Goal: Information Seeking & Learning: Learn about a topic

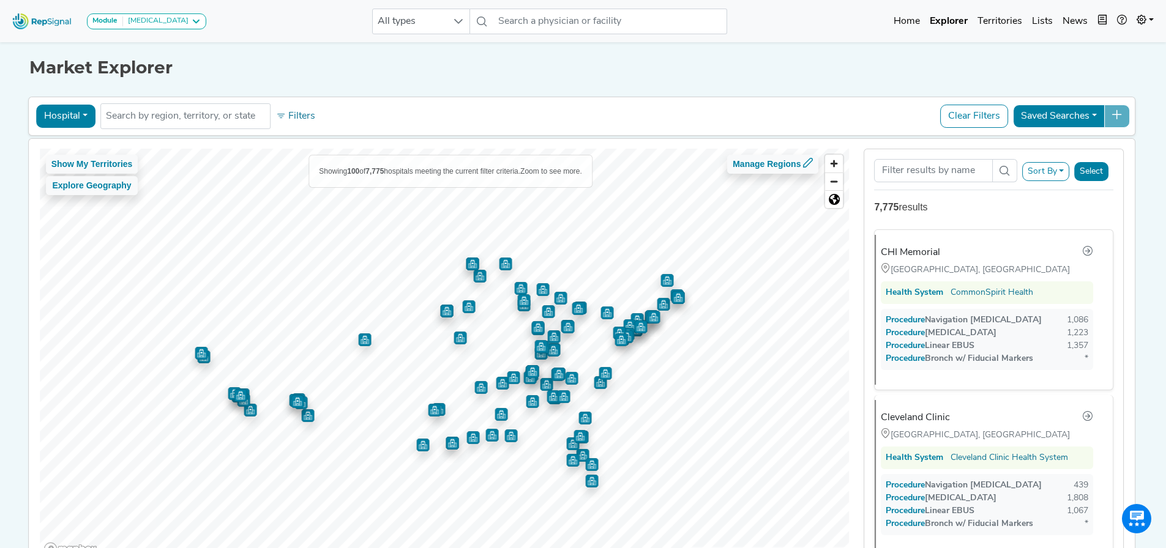
scroll to position [0, 9]
click at [973, 115] on button "Clear Filters" at bounding box center [974, 116] width 68 height 23
click at [966, 118] on button "Clear Filters" at bounding box center [974, 116] width 68 height 23
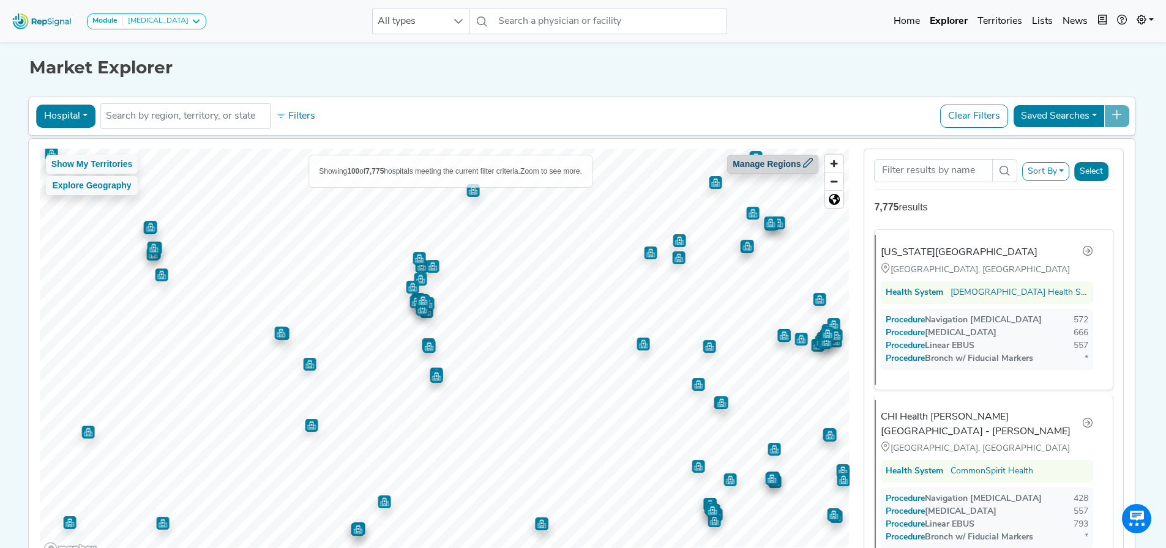
click at [803, 160] on icon at bounding box center [808, 163] width 10 height 10
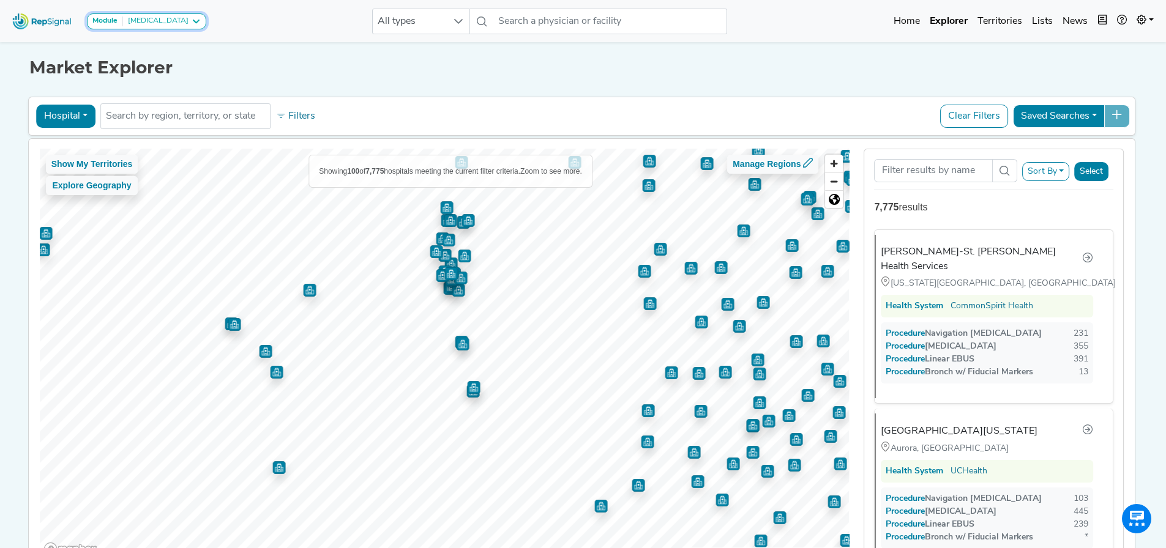
click at [154, 20] on div "[MEDICAL_DATA]" at bounding box center [155, 22] width 65 height 10
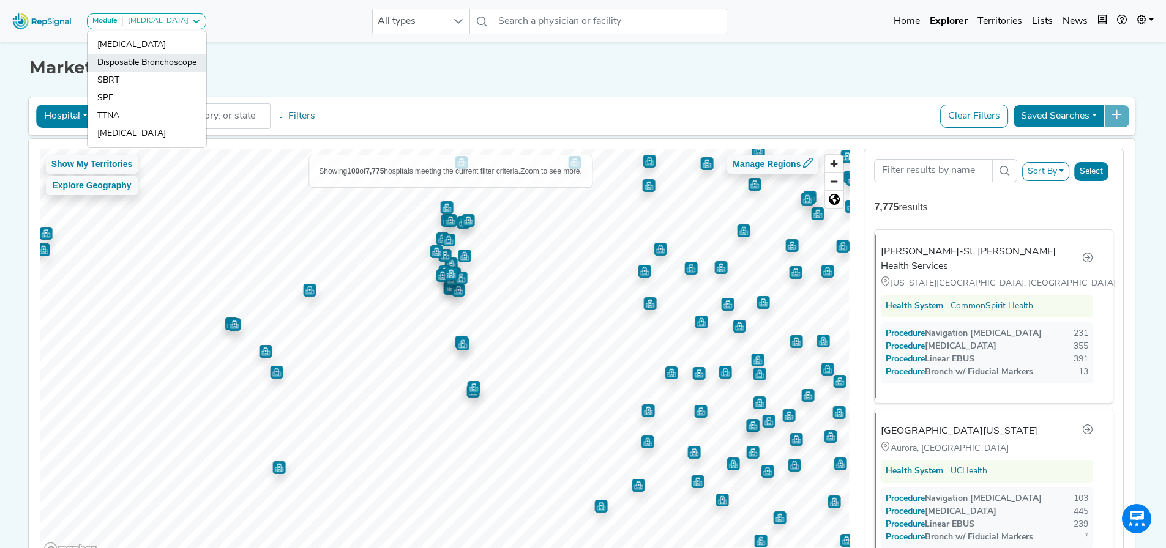
click at [123, 65] on link "Disposable Bronchoscope" at bounding box center [146, 63] width 119 height 18
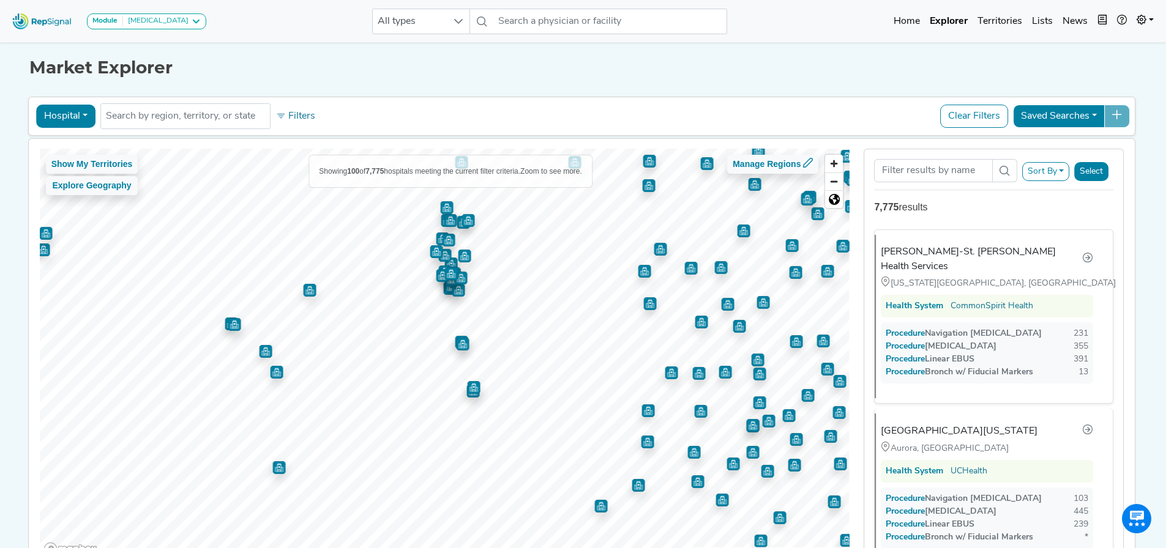
scroll to position [0, 0]
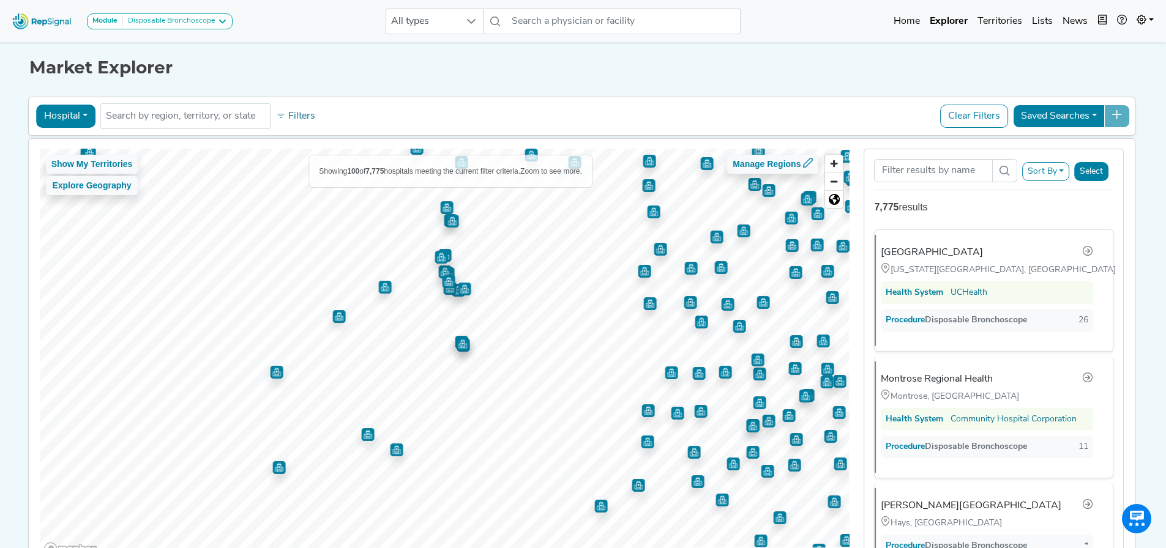
click at [380, 290] on img "Map marker" at bounding box center [384, 287] width 13 height 13
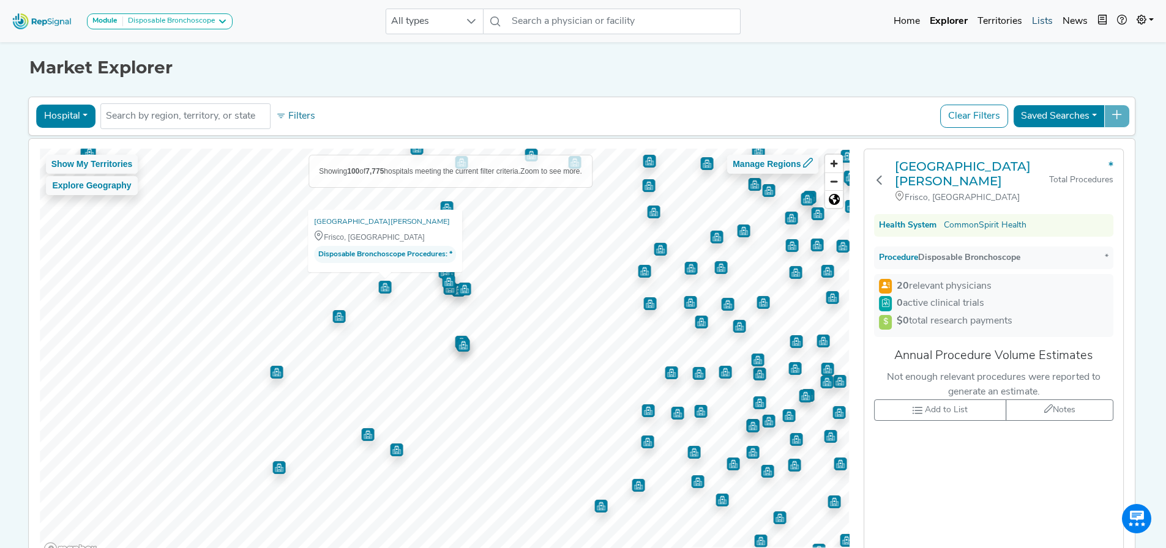
click at [1037, 22] on link "Lists" at bounding box center [1042, 21] width 31 height 24
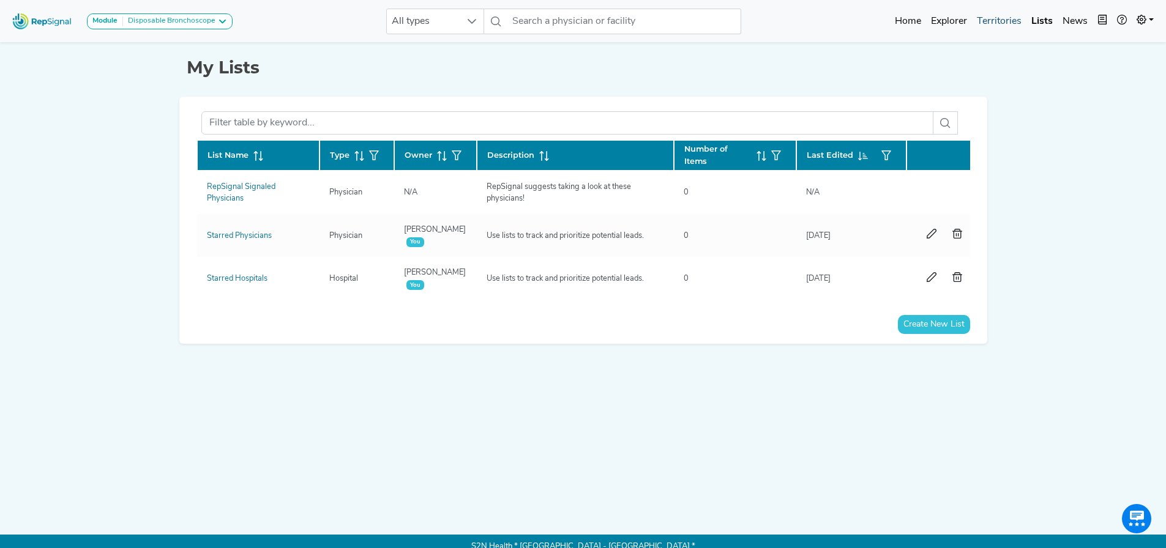
click at [1004, 22] on link "Territories" at bounding box center [999, 21] width 54 height 24
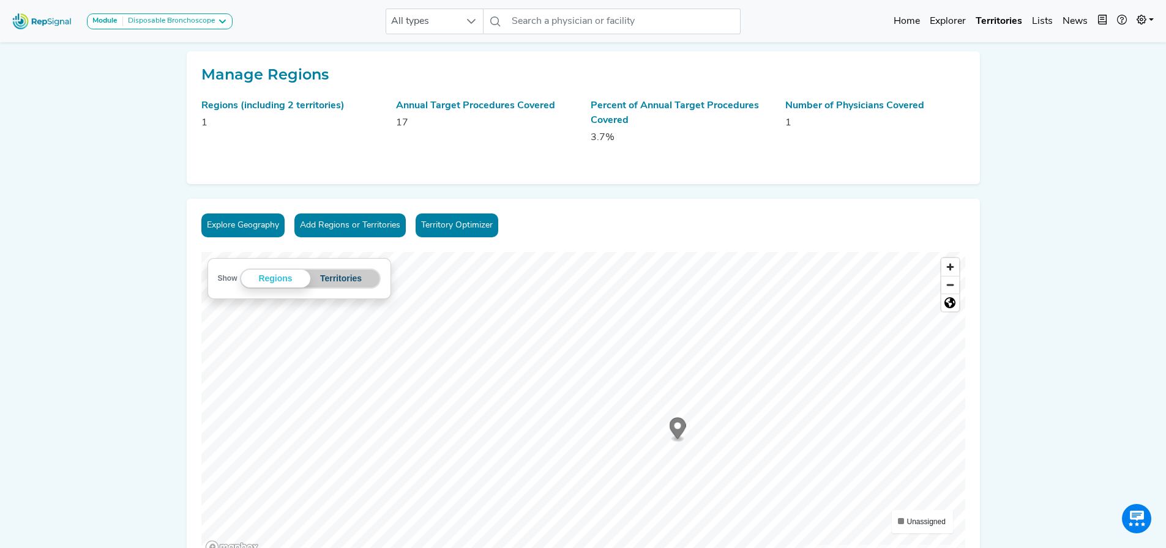
click at [343, 276] on button "Territories" at bounding box center [341, 279] width 62 height 18
click at [281, 275] on button "Regions" at bounding box center [279, 279] width 62 height 18
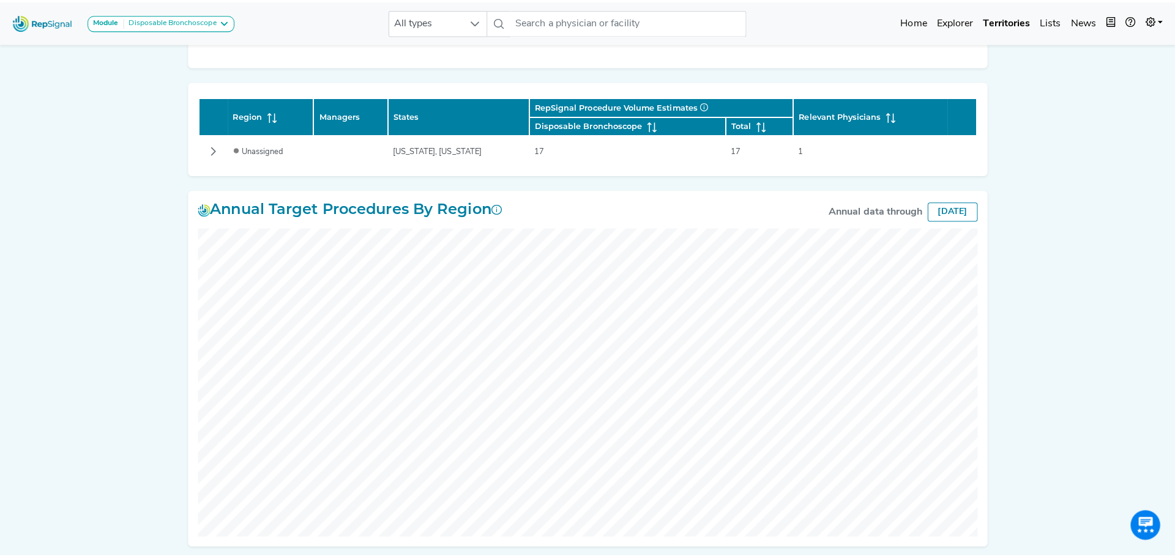
scroll to position [94, 0]
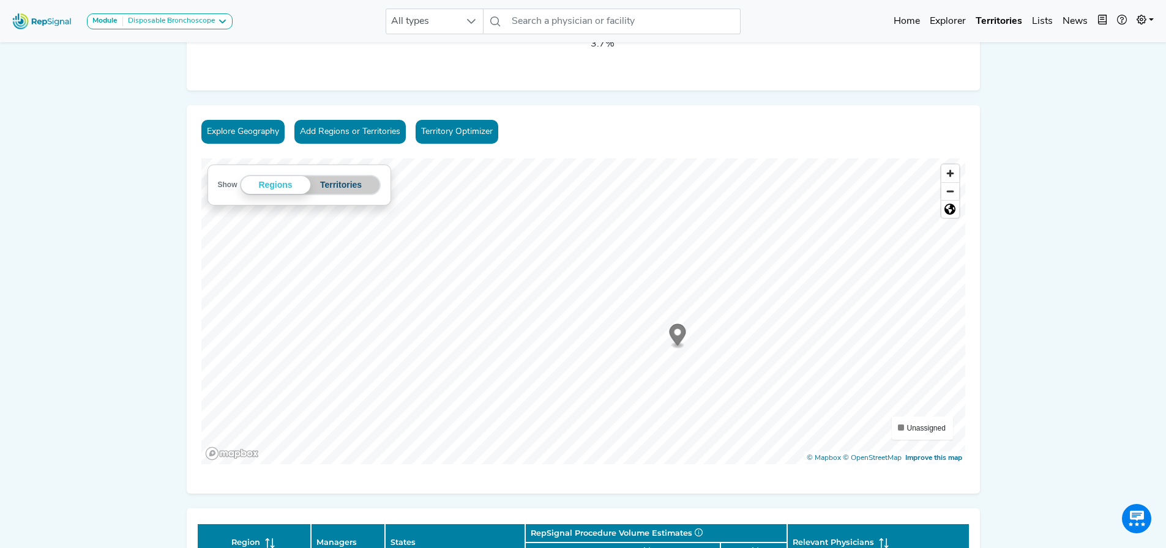
click at [354, 187] on button "Territories" at bounding box center [341, 185] width 62 height 18
click at [283, 184] on button "Regions" at bounding box center [279, 185] width 62 height 18
click at [342, 183] on button "Territories" at bounding box center [341, 185] width 62 height 18
click at [338, 130] on button "Add Regions or Territories" at bounding box center [349, 132] width 111 height 24
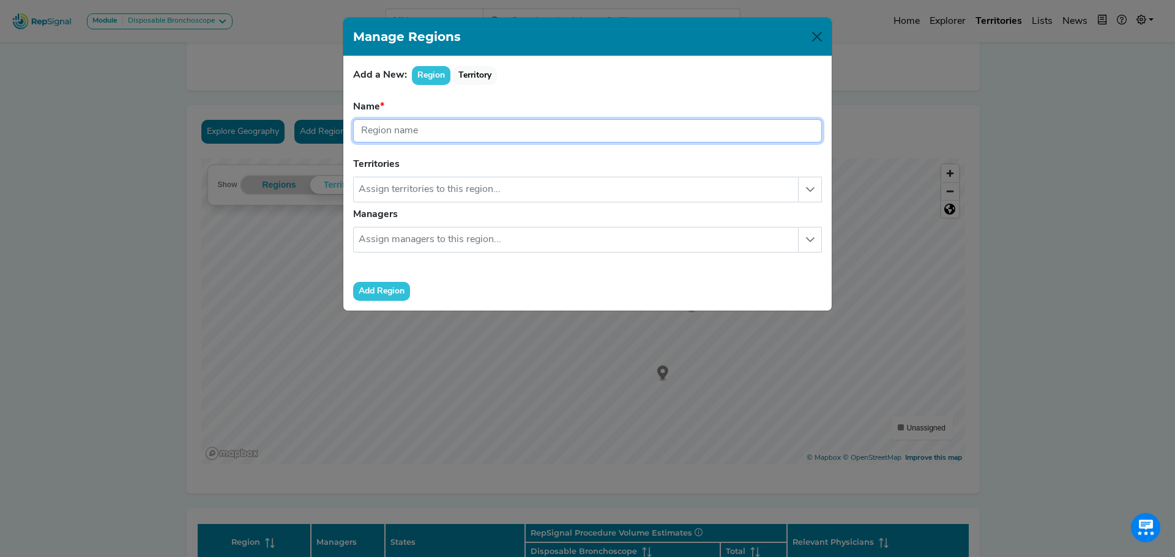
click at [444, 124] on input "text" at bounding box center [587, 130] width 469 height 23
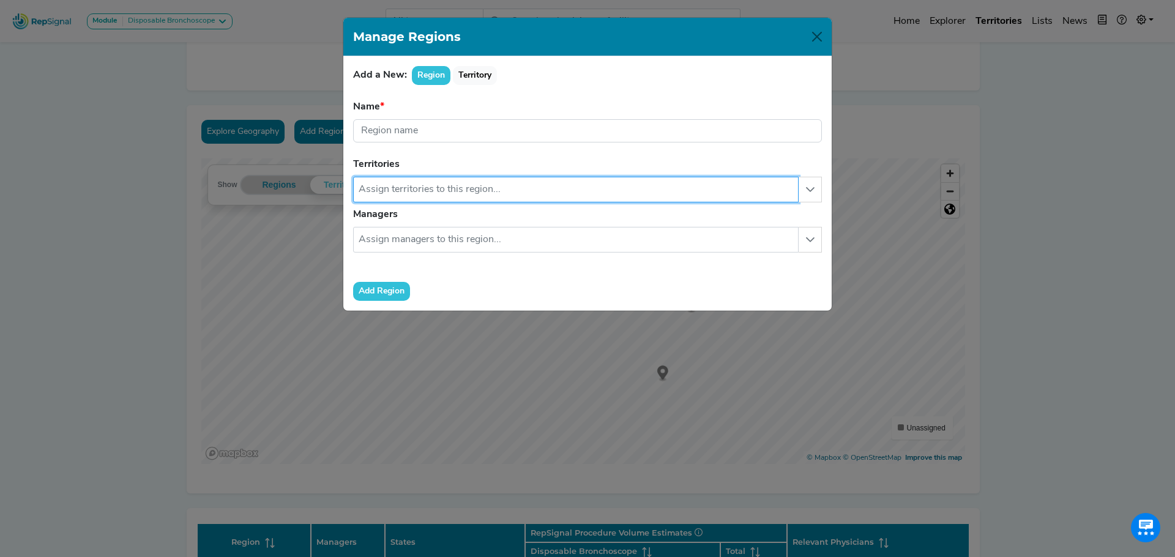
click at [448, 193] on input "text" at bounding box center [575, 190] width 445 height 26
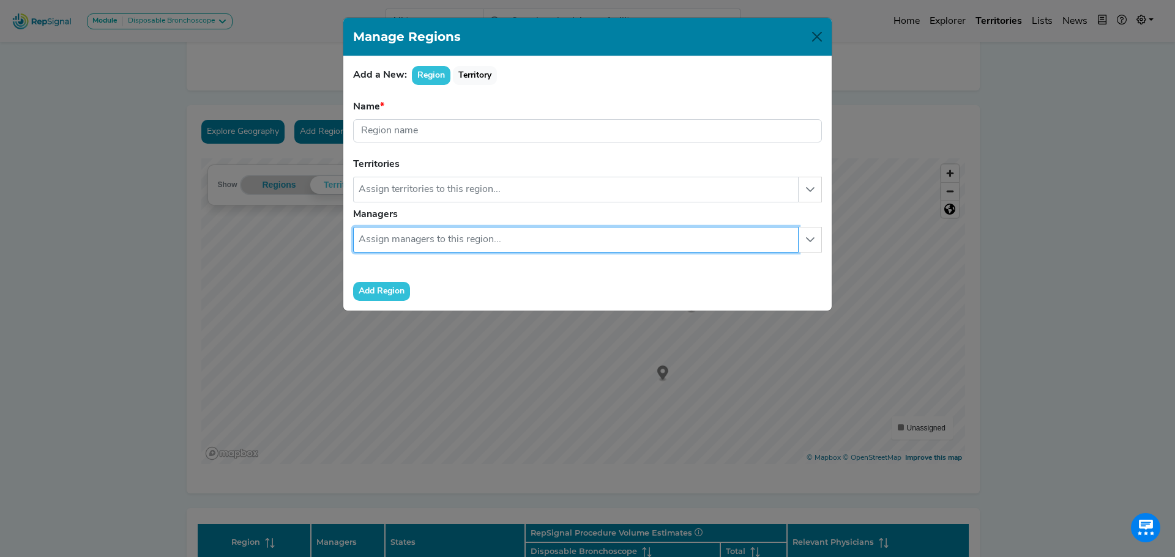
click at [448, 229] on input "text" at bounding box center [575, 240] width 445 height 26
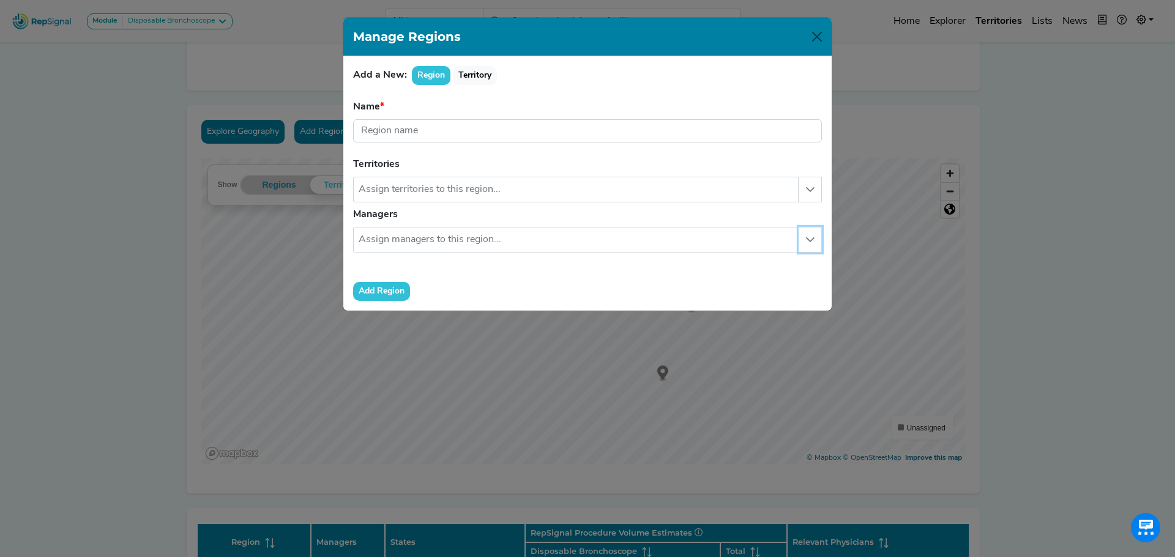
click at [812, 247] on button "button" at bounding box center [809, 240] width 23 height 26
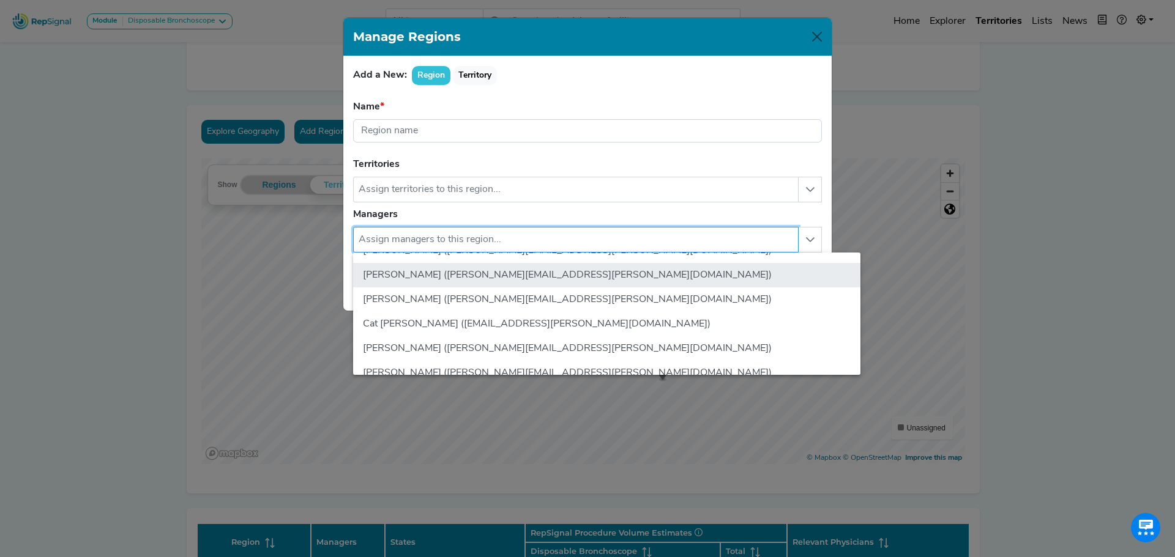
scroll to position [245, 0]
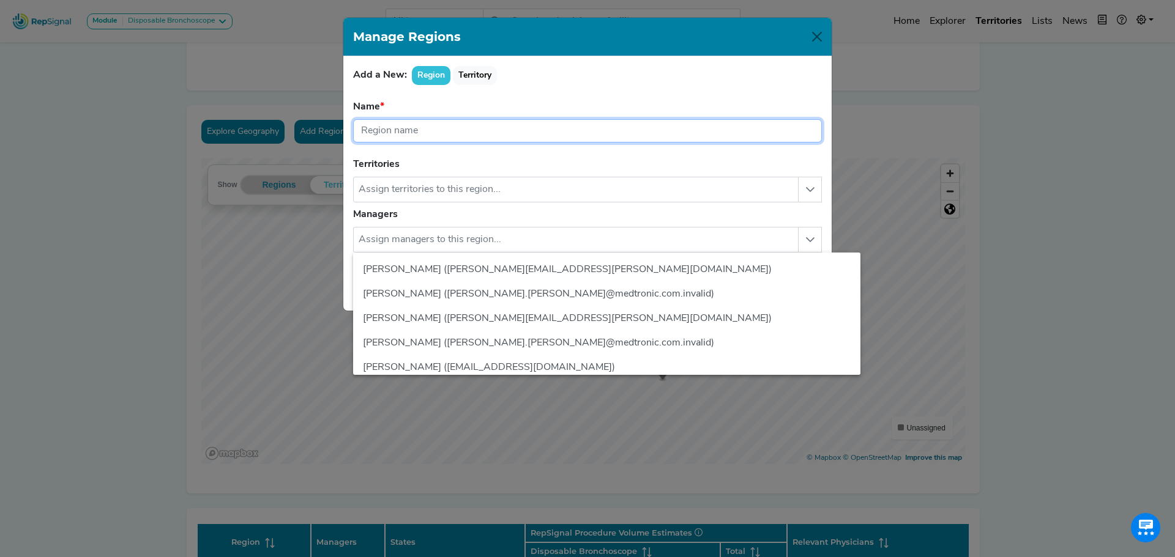
click at [449, 125] on input "text" at bounding box center [587, 130] width 469 height 23
type input "M"
type input "RJ Konsler"
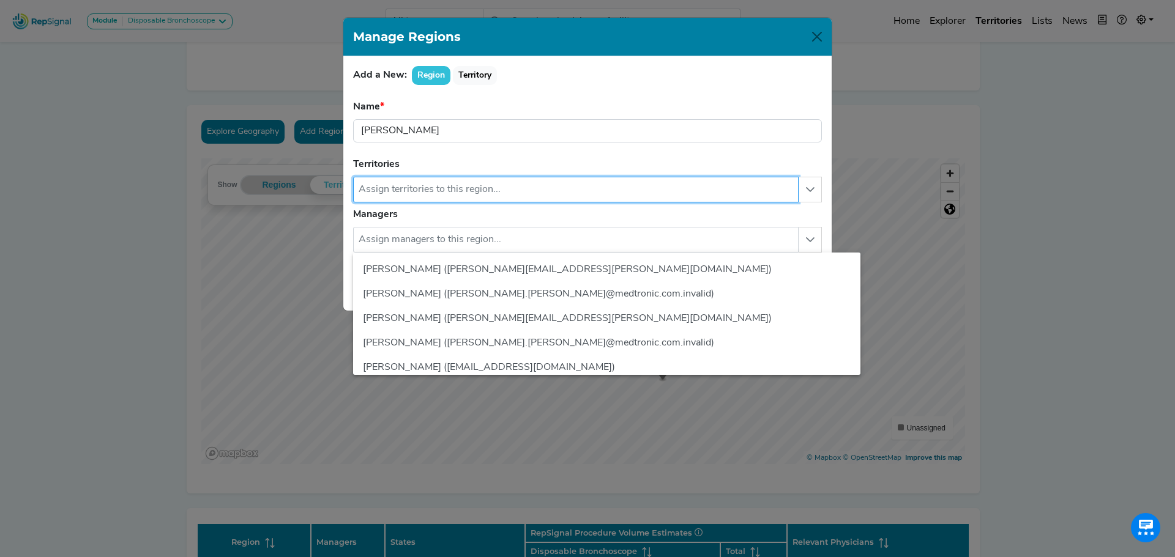
click at [537, 199] on input "text" at bounding box center [575, 190] width 445 height 26
click at [535, 193] on input "text" at bounding box center [575, 190] width 445 height 26
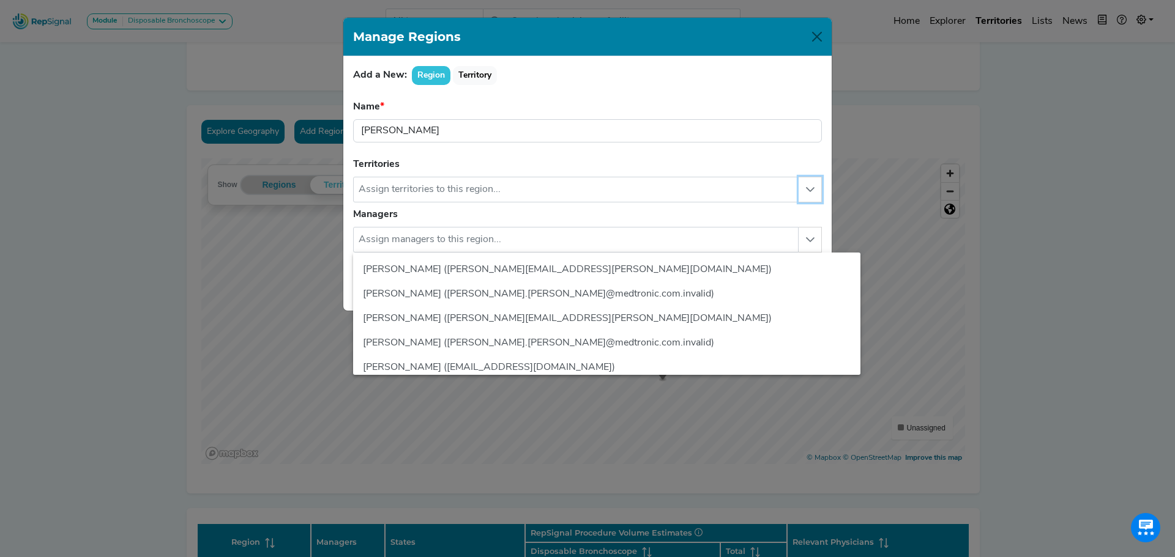
click at [807, 182] on button "button" at bounding box center [809, 190] width 23 height 26
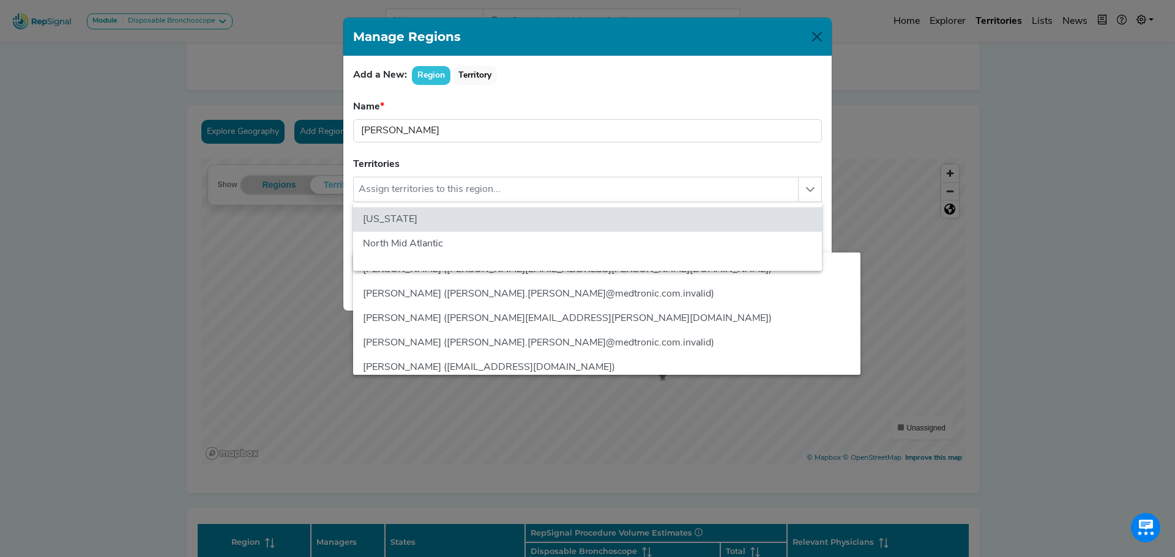
click at [666, 169] on form "Name RJ Konsler Region name is required. Territories 2 results are available Fl…" at bounding box center [587, 200] width 469 height 201
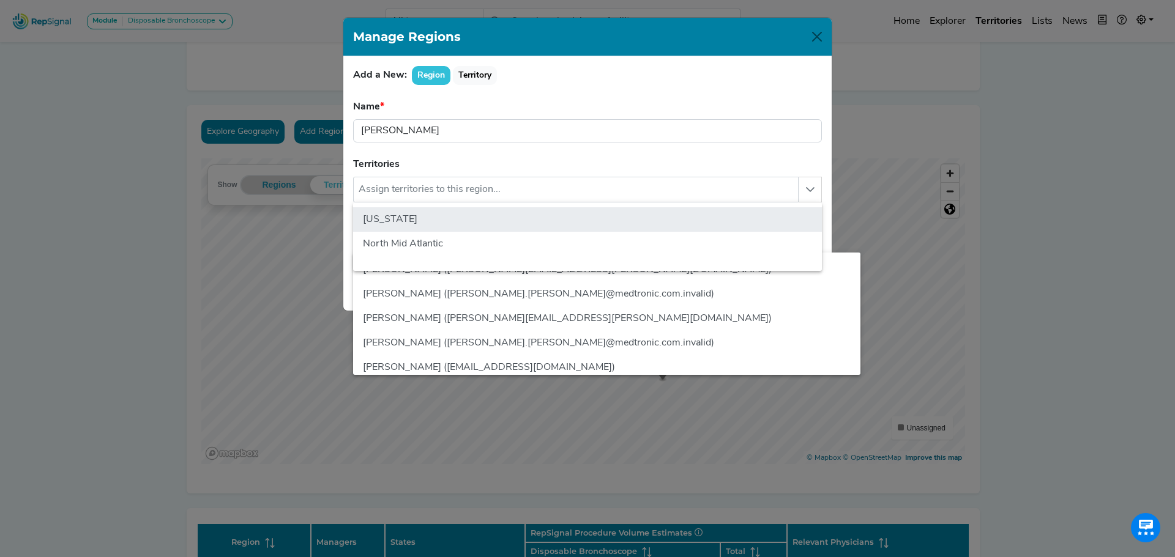
click at [655, 231] on li "Florida" at bounding box center [587, 219] width 469 height 24
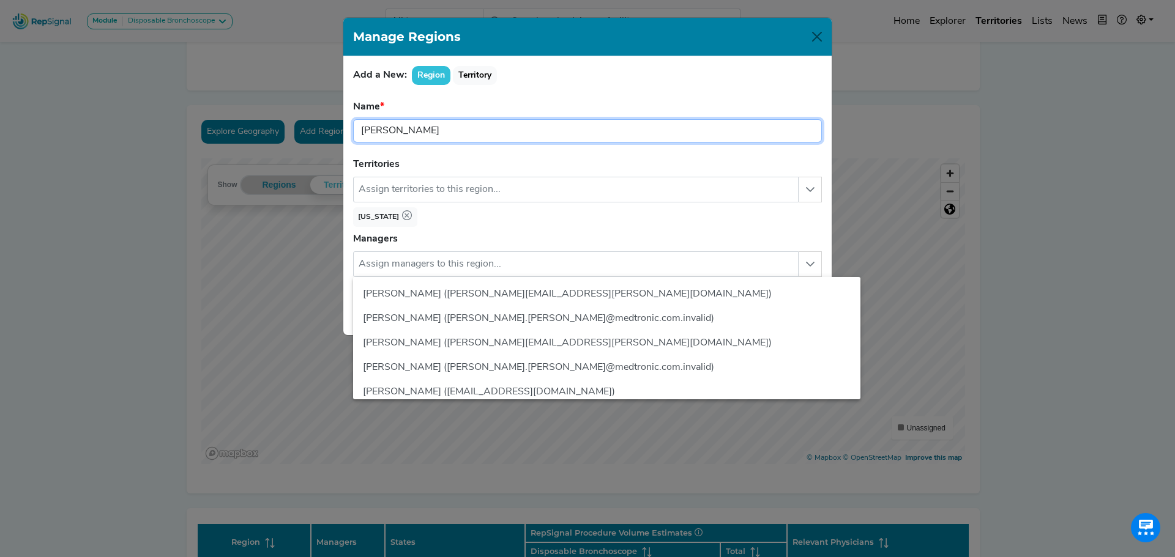
click at [679, 141] on input "RJ Konsler" at bounding box center [587, 130] width 469 height 23
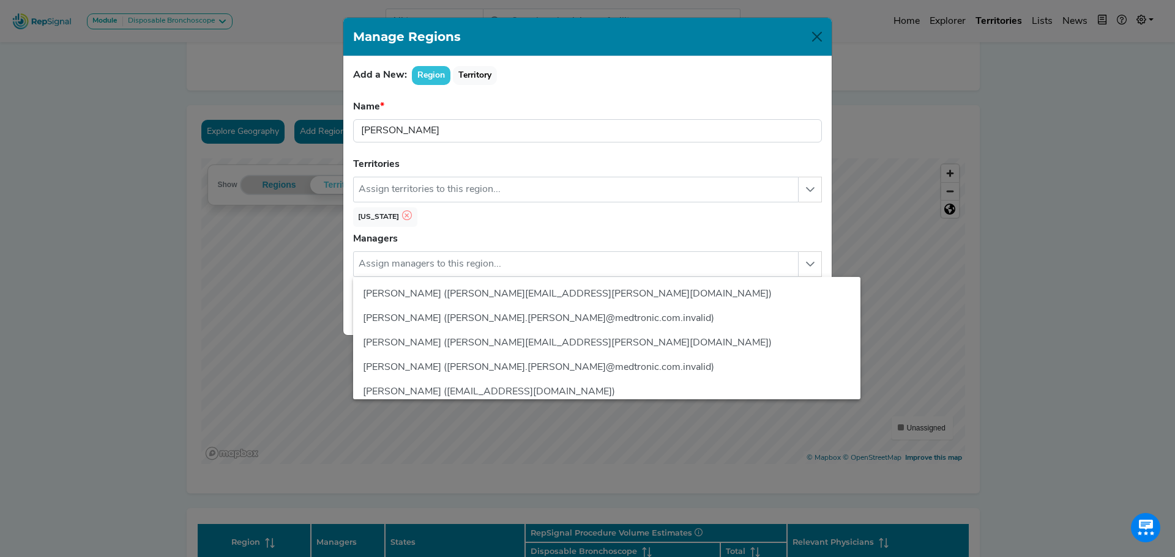
click at [402, 216] on icon "button" at bounding box center [407, 215] width 10 height 10
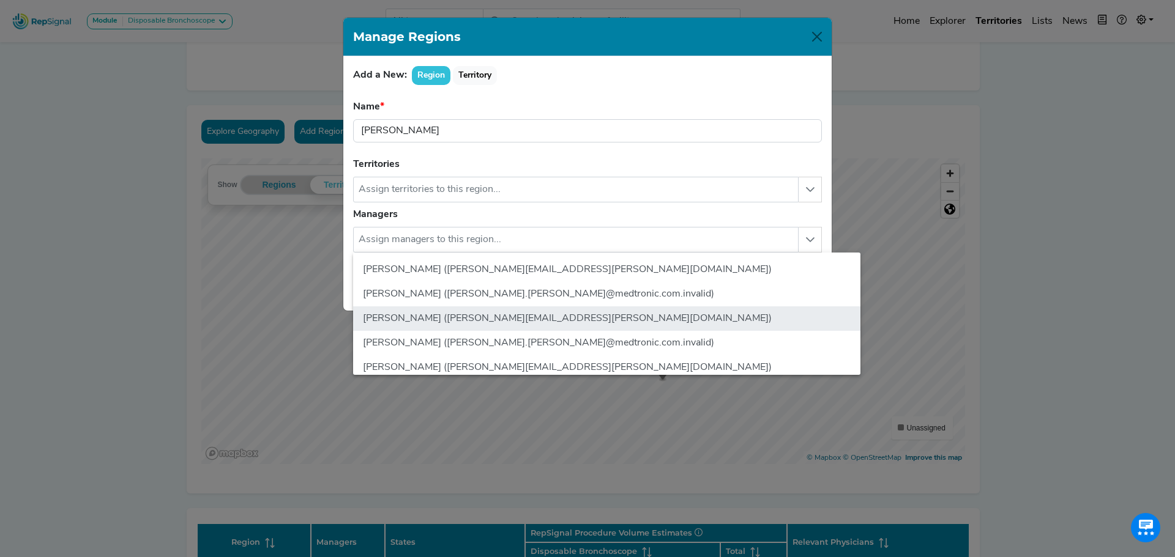
scroll to position [734, 0]
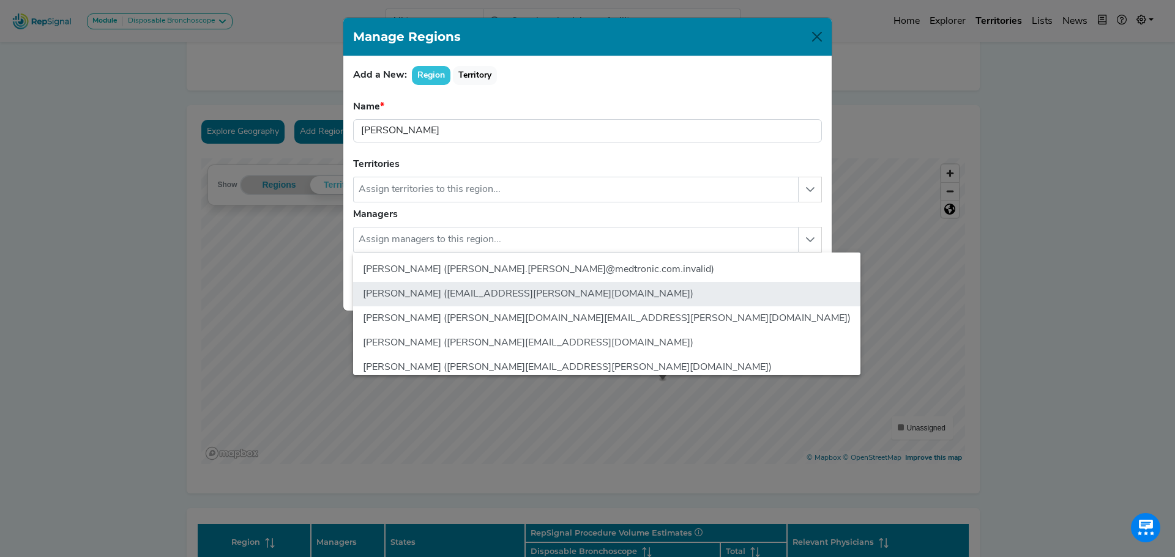
click at [501, 300] on li "RJ Konsler (rj.konsler@medtronic.com)" at bounding box center [606, 294] width 507 height 24
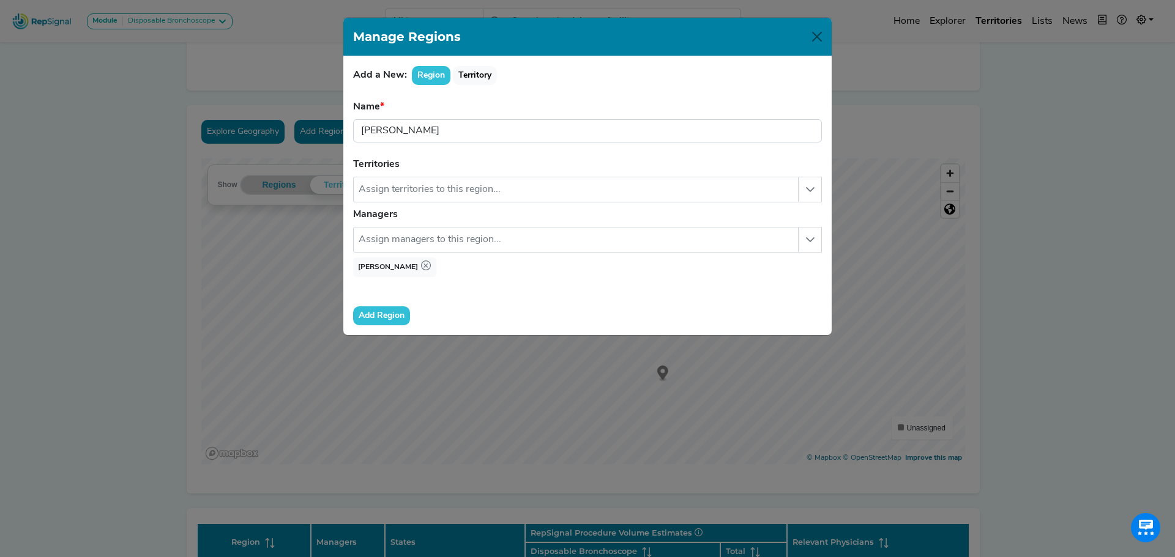
click at [378, 316] on button "Add Region" at bounding box center [381, 316] width 57 height 19
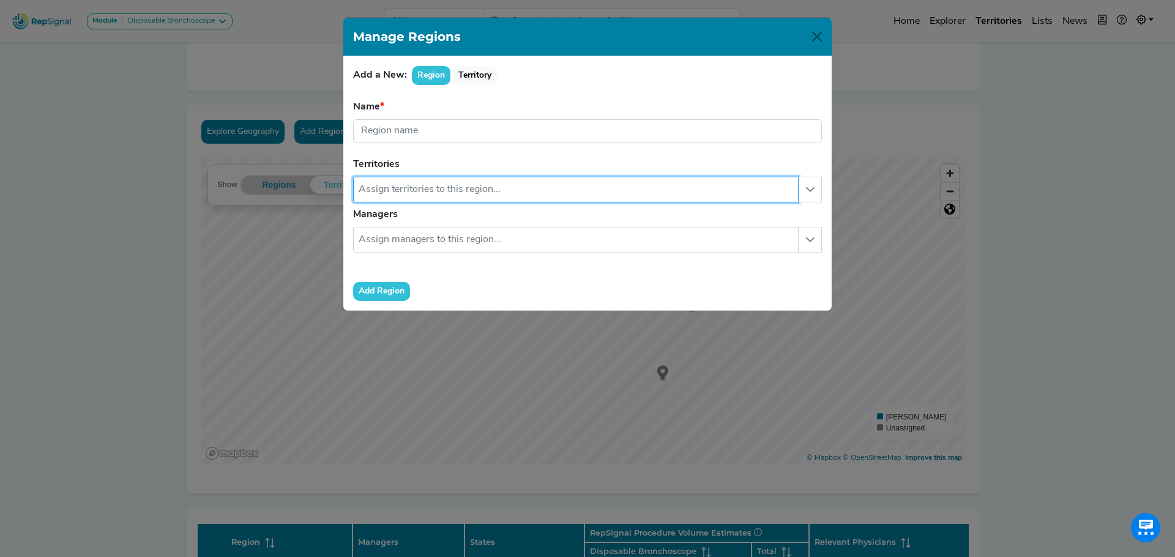
click at [442, 192] on input "text" at bounding box center [575, 190] width 445 height 26
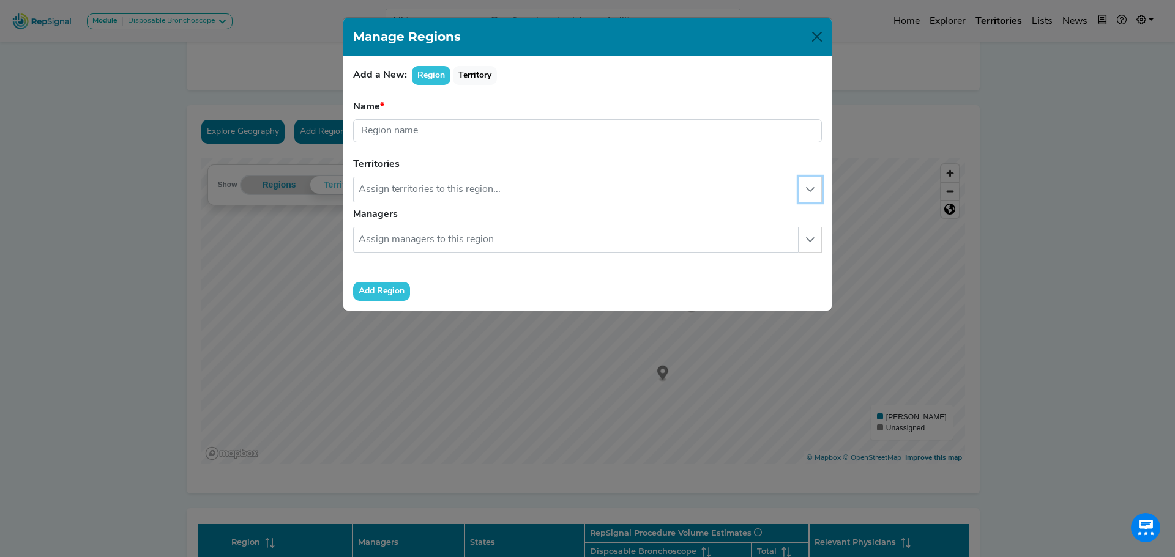
click at [812, 192] on icon "button" at bounding box center [810, 190] width 10 height 10
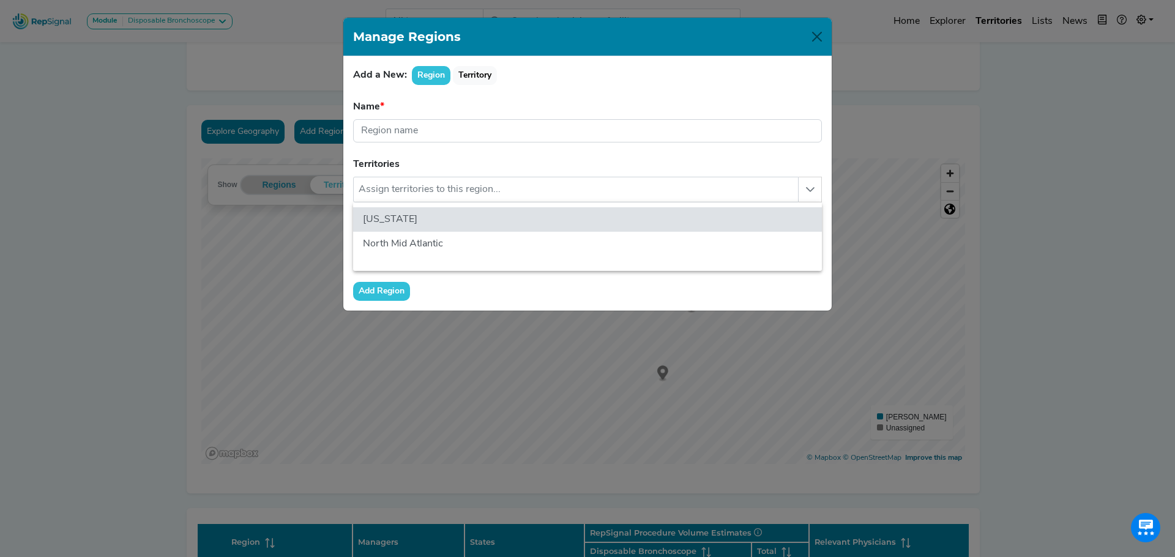
drag, startPoint x: 932, startPoint y: 112, endPoint x: 855, endPoint y: 49, distance: 99.6
click at [934, 112] on div "Manage Regions Add a New: Region Territory Name Region name is required. Territ…" at bounding box center [587, 278] width 1175 height 557
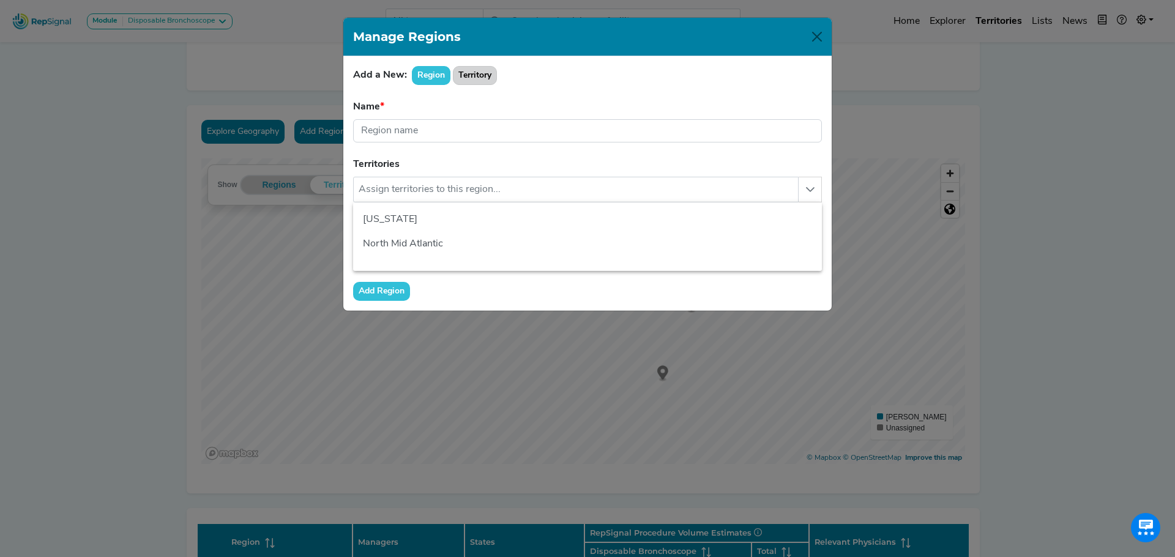
click at [468, 80] on button "Territory" at bounding box center [475, 75] width 44 height 19
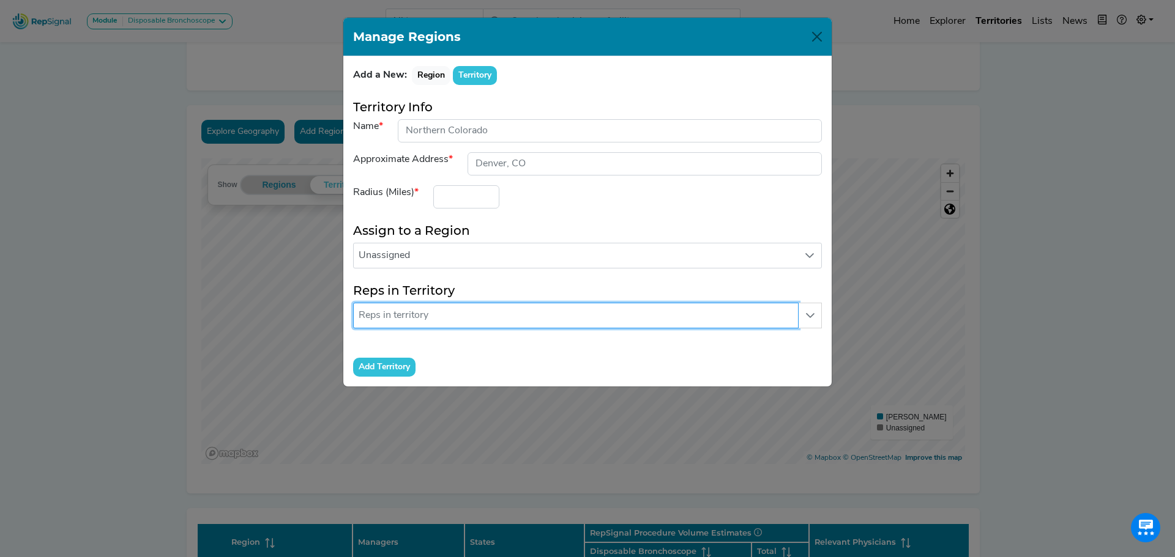
click at [534, 324] on input "text" at bounding box center [575, 316] width 445 height 26
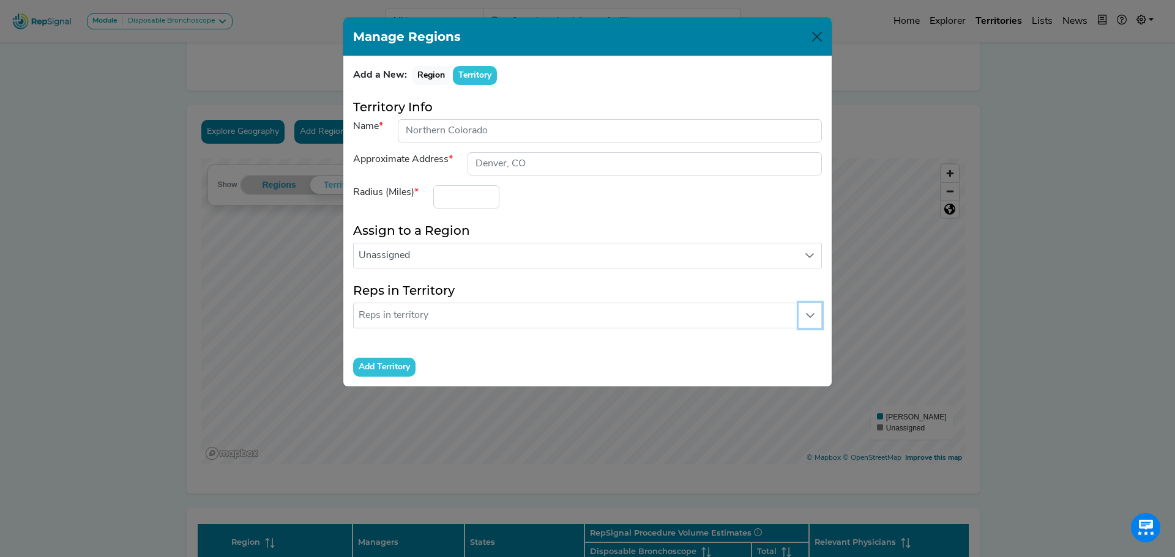
click at [810, 313] on icon "button" at bounding box center [810, 316] width 10 height 10
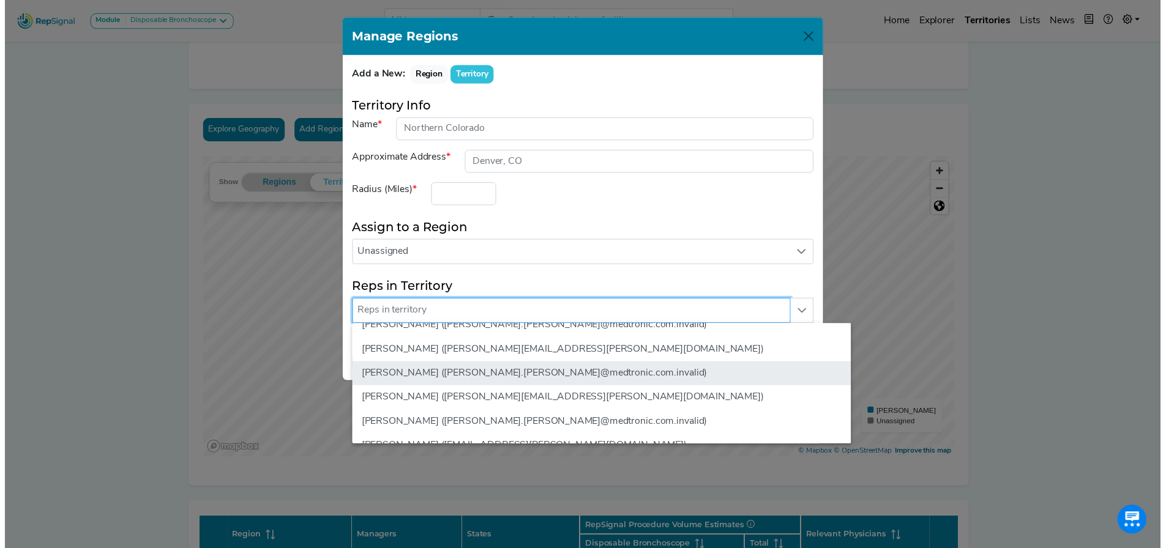
scroll to position [673, 0]
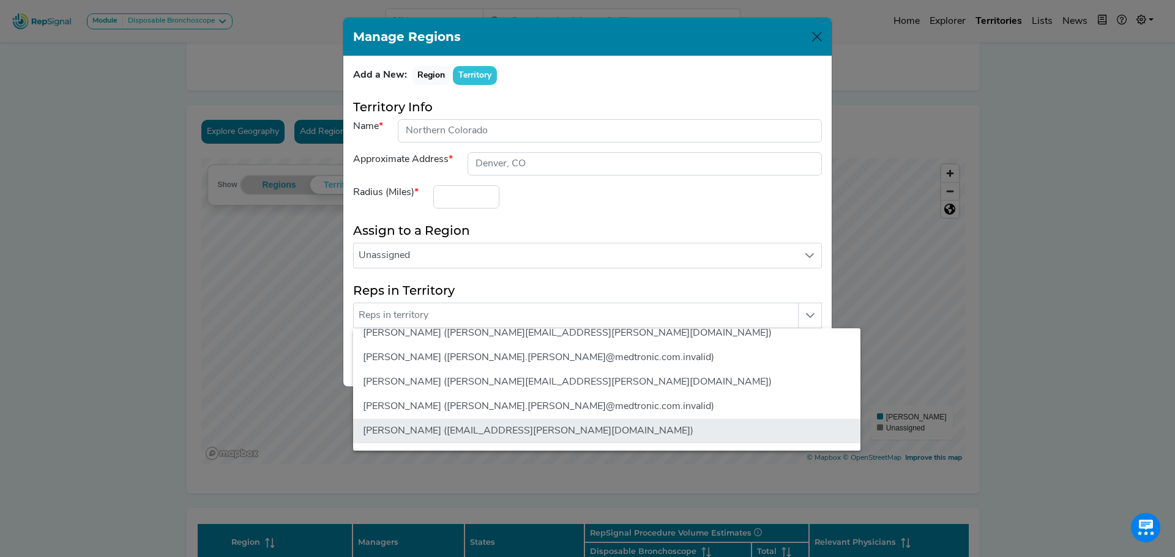
click at [453, 428] on li "RJ Konsler (rj.konsler@medtronic.com)" at bounding box center [606, 431] width 507 height 24
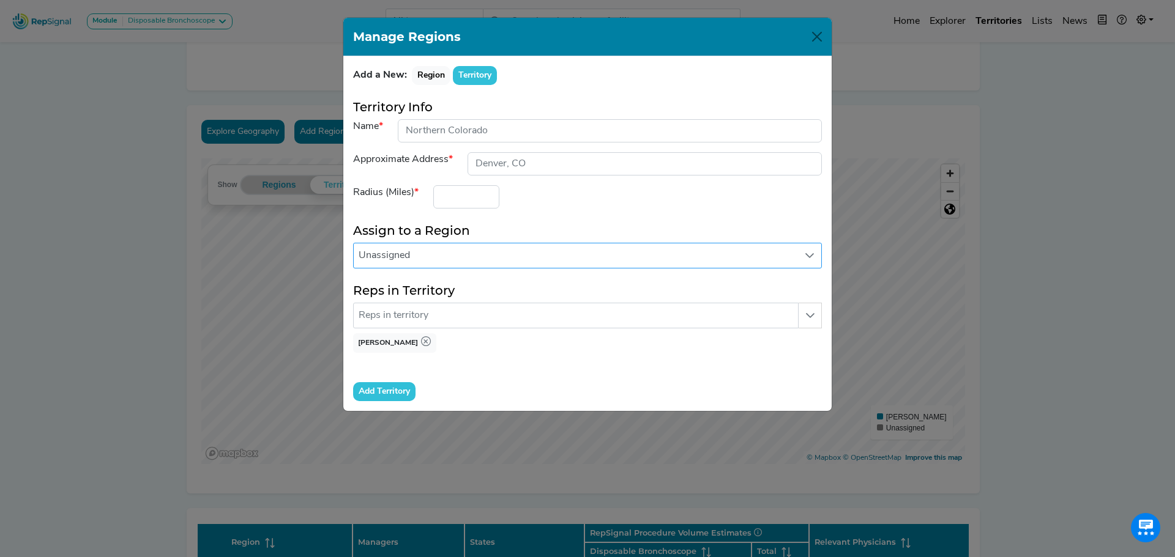
click at [417, 254] on span "Unassigned" at bounding box center [576, 256] width 444 height 24
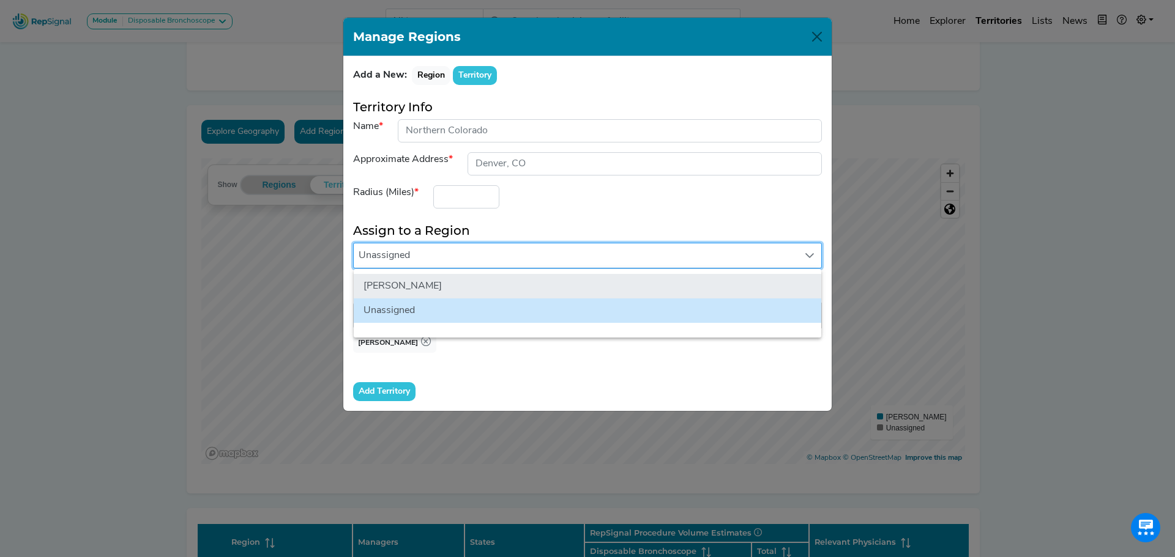
click at [412, 288] on li "RJ Konsler" at bounding box center [587, 286] width 467 height 24
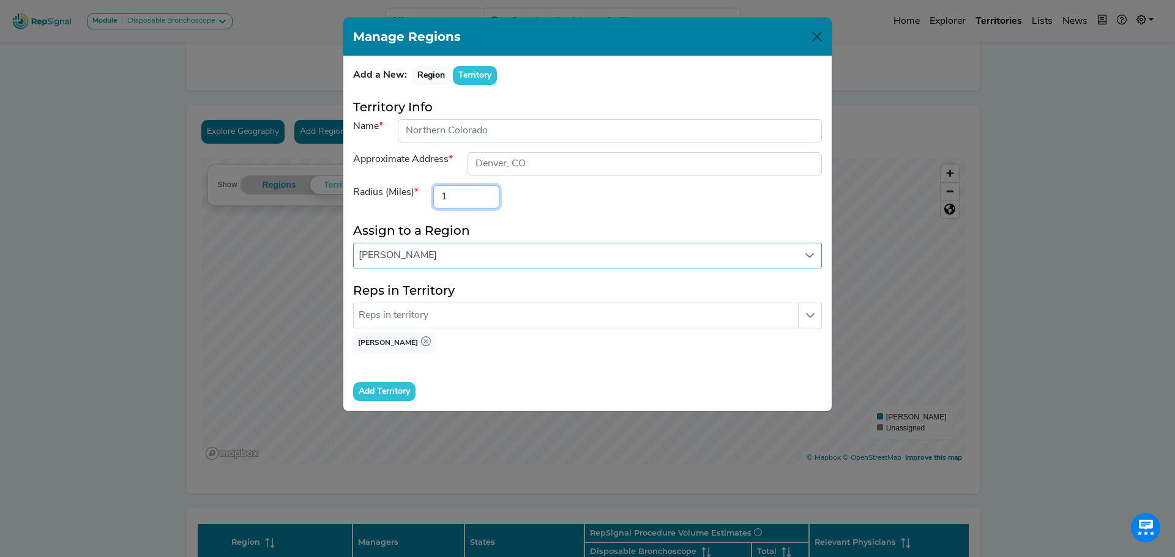
type input "1"
click at [486, 192] on input "1" at bounding box center [466, 196] width 66 height 23
drag, startPoint x: 457, startPoint y: 195, endPoint x: 420, endPoint y: 193, distance: 36.8
click at [420, 193] on div "Radius (Miles) 1" at bounding box center [587, 196] width 483 height 23
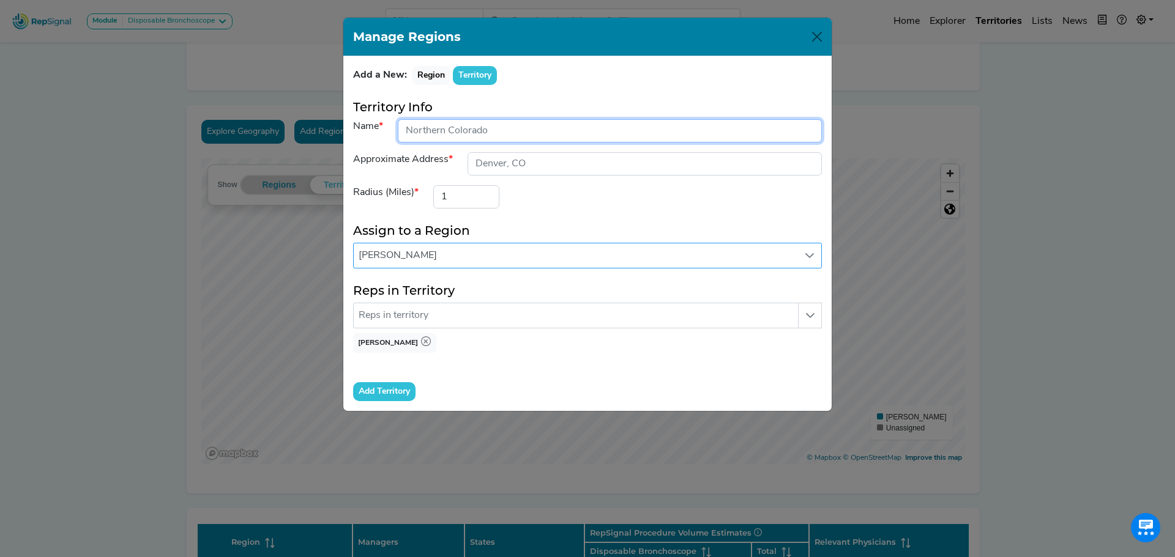
drag, startPoint x: 446, startPoint y: 132, endPoint x: 382, endPoint y: 132, distance: 64.2
click at [382, 132] on div "Name" at bounding box center [587, 130] width 483 height 23
click at [458, 132] on input "input" at bounding box center [610, 130] width 424 height 23
drag, startPoint x: 448, startPoint y: 130, endPoint x: 395, endPoint y: 130, distance: 52.6
click at [395, 130] on div at bounding box center [609, 130] width 439 height 23
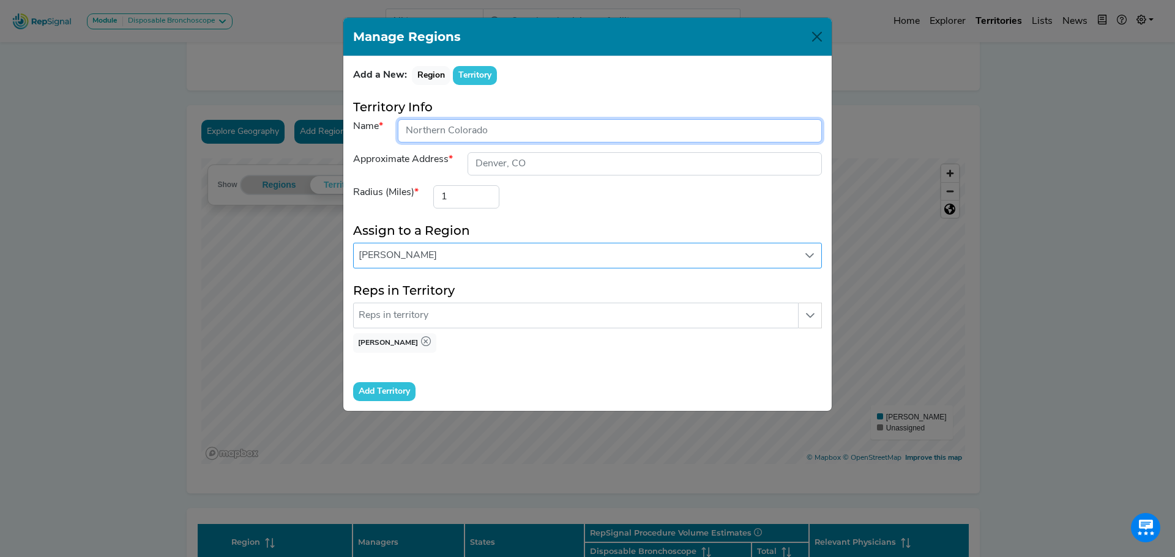
type input "Colorado"
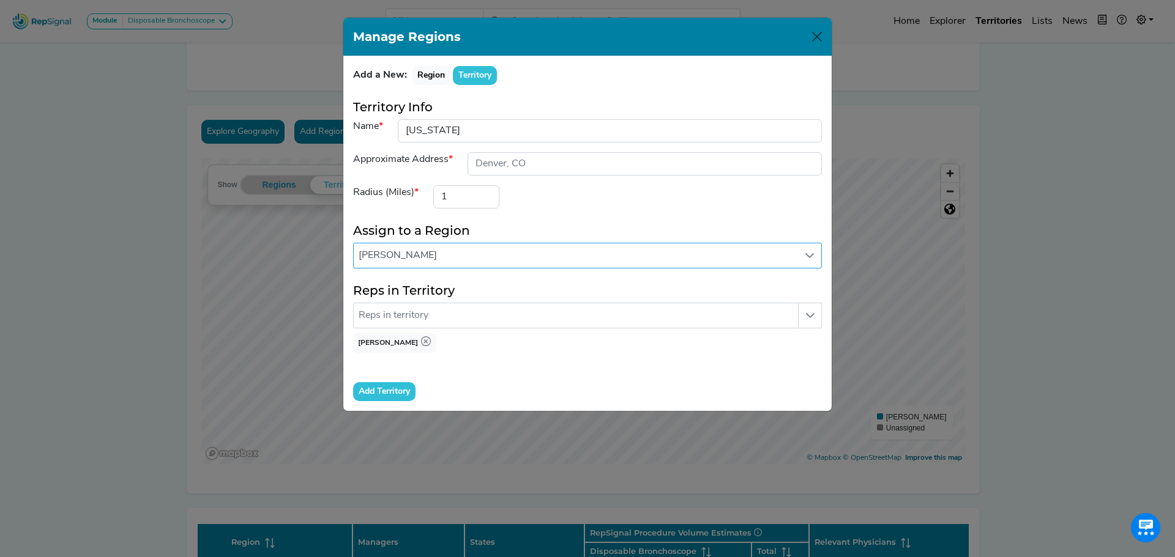
click at [615, 209] on form "Territory Info Name Approximate Address Radius (Miles) 1 Assign to a Region RJ …" at bounding box center [587, 251] width 469 height 302
drag, startPoint x: 471, startPoint y: 194, endPoint x: 420, endPoint y: 194, distance: 50.8
click at [420, 194] on div "Radius (Miles) 1" at bounding box center [587, 196] width 483 height 23
click at [633, 187] on div "Radius (Miles) 700" at bounding box center [587, 196] width 483 height 23
drag, startPoint x: 477, startPoint y: 198, endPoint x: 431, endPoint y: 194, distance: 46.1
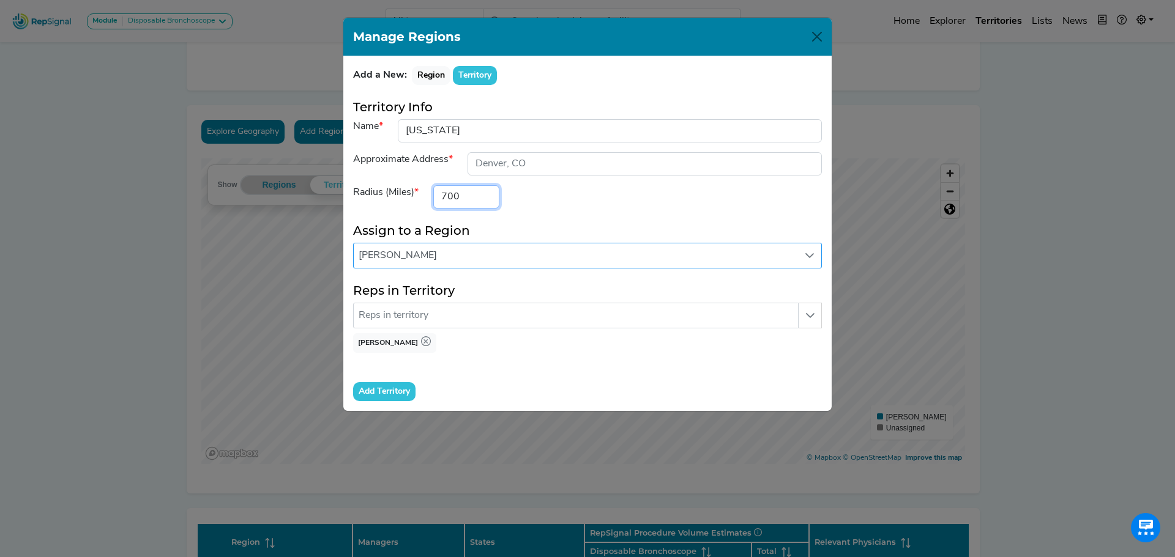
click at [431, 194] on div "700" at bounding box center [466, 196] width 81 height 23
drag, startPoint x: 379, startPoint y: 391, endPoint x: 389, endPoint y: 392, distance: 10.4
click at [377, 392] on input "Add Territory" at bounding box center [384, 391] width 62 height 19
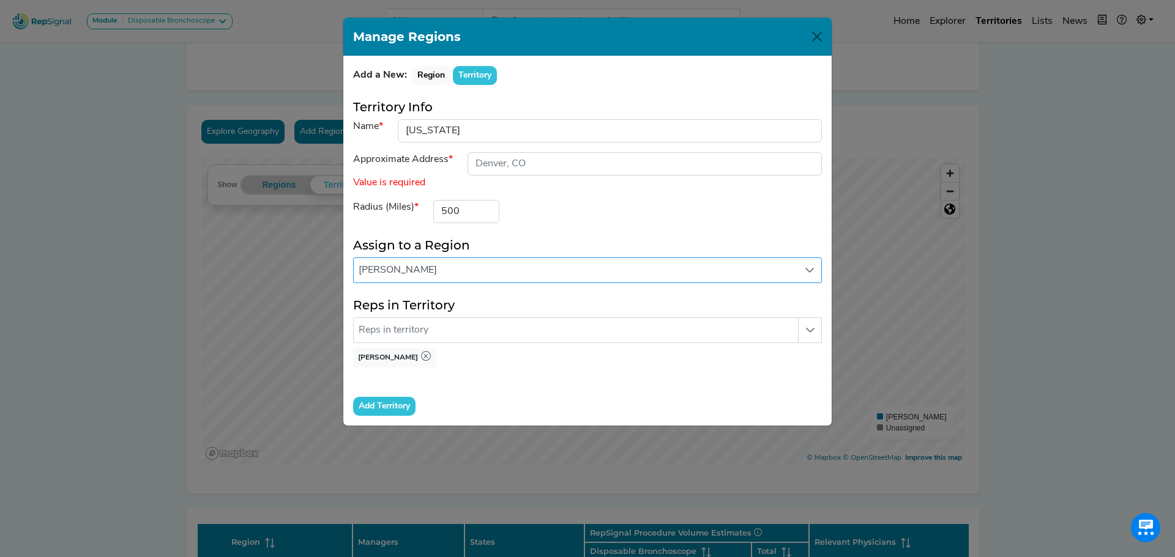
click at [442, 185] on span "Value is required" at bounding box center [587, 183] width 483 height 15
type input "501"
click at [486, 210] on input "501" at bounding box center [466, 211] width 66 height 23
click at [396, 404] on input "Add Territory" at bounding box center [384, 406] width 62 height 19
click at [468, 275] on span "RJ Konsler" at bounding box center [576, 270] width 444 height 24
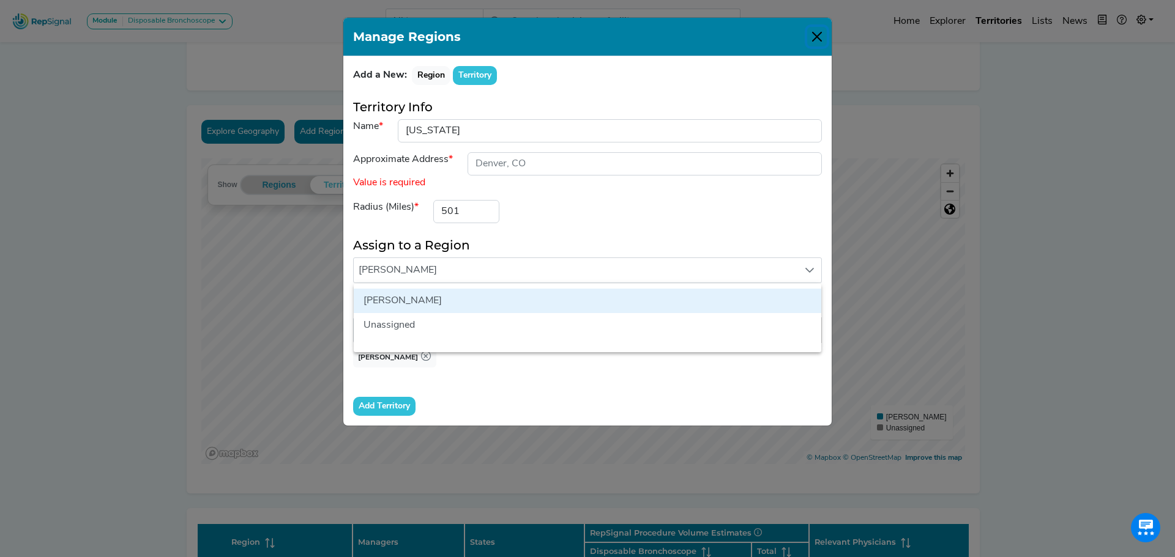
click at [816, 35] on button "Close" at bounding box center [817, 37] width 20 height 20
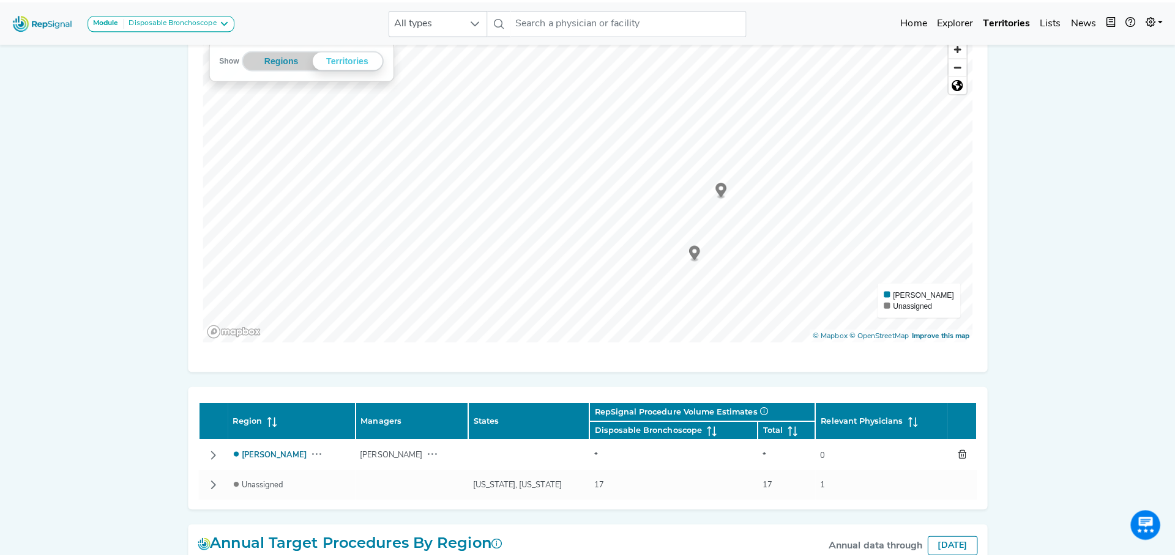
scroll to position [338, 0]
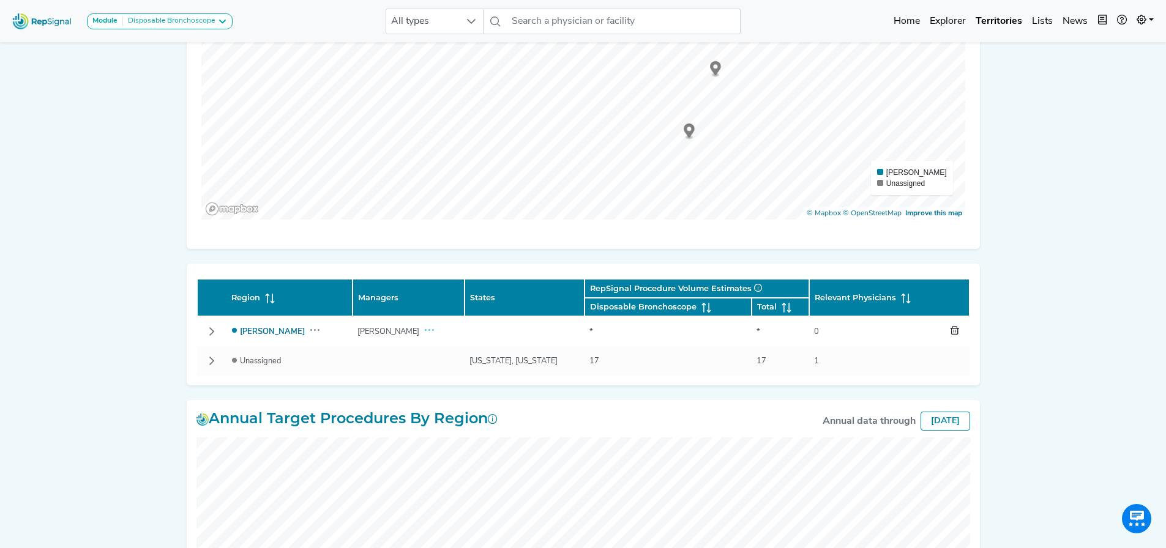
click at [419, 330] on button "button" at bounding box center [429, 331] width 20 height 19
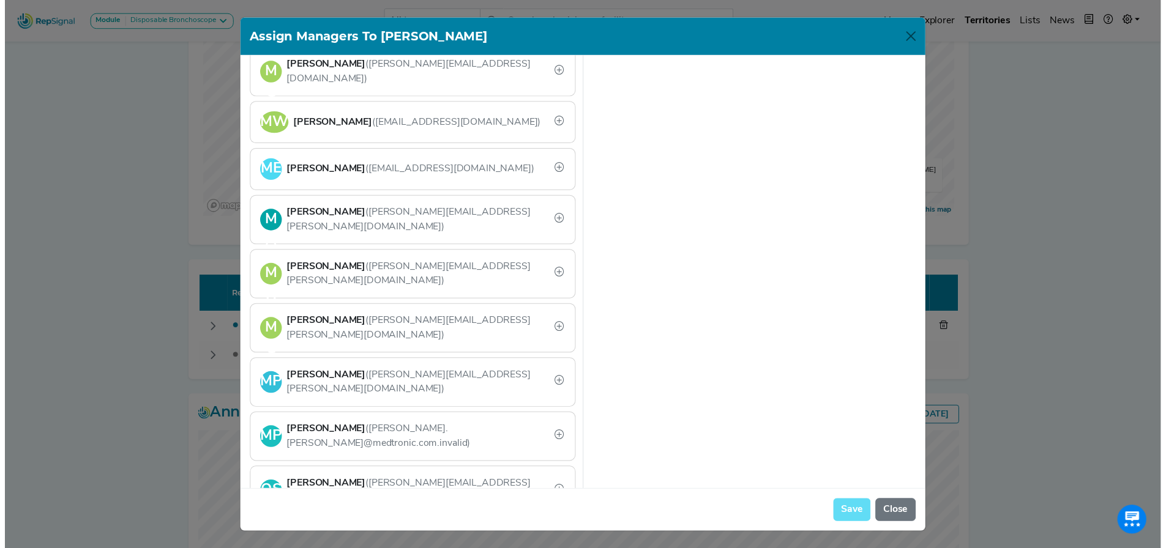
scroll to position [1224, 0]
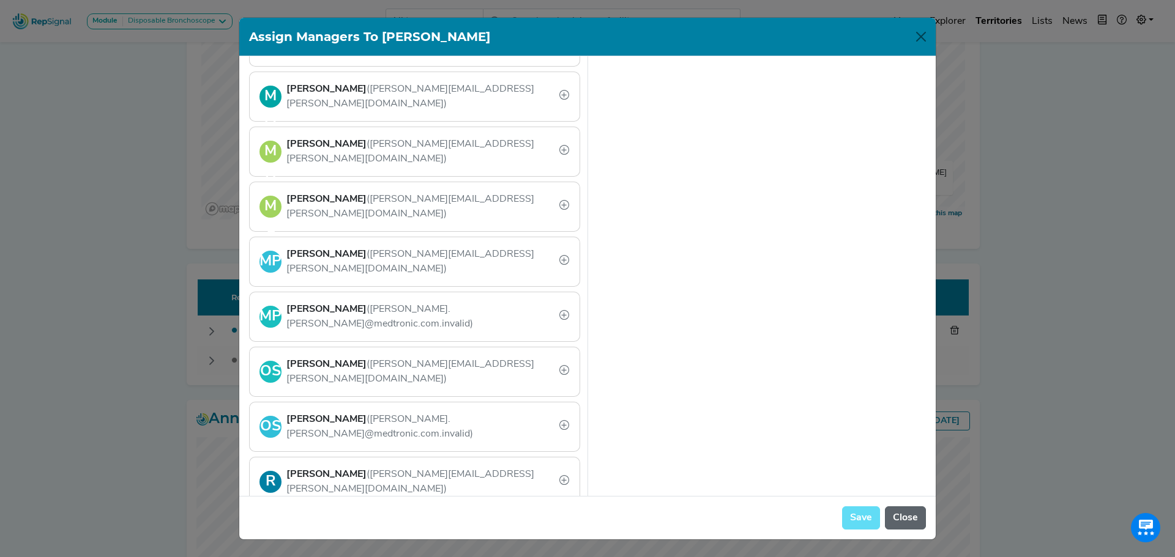
click at [899, 511] on button "Close" at bounding box center [905, 518] width 41 height 23
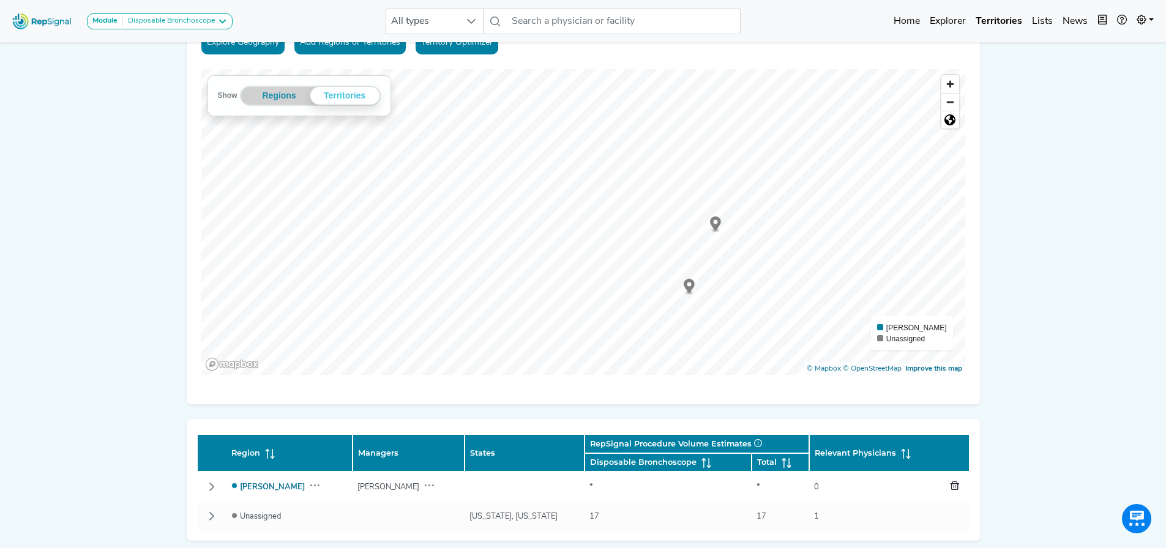
scroll to position [0, 0]
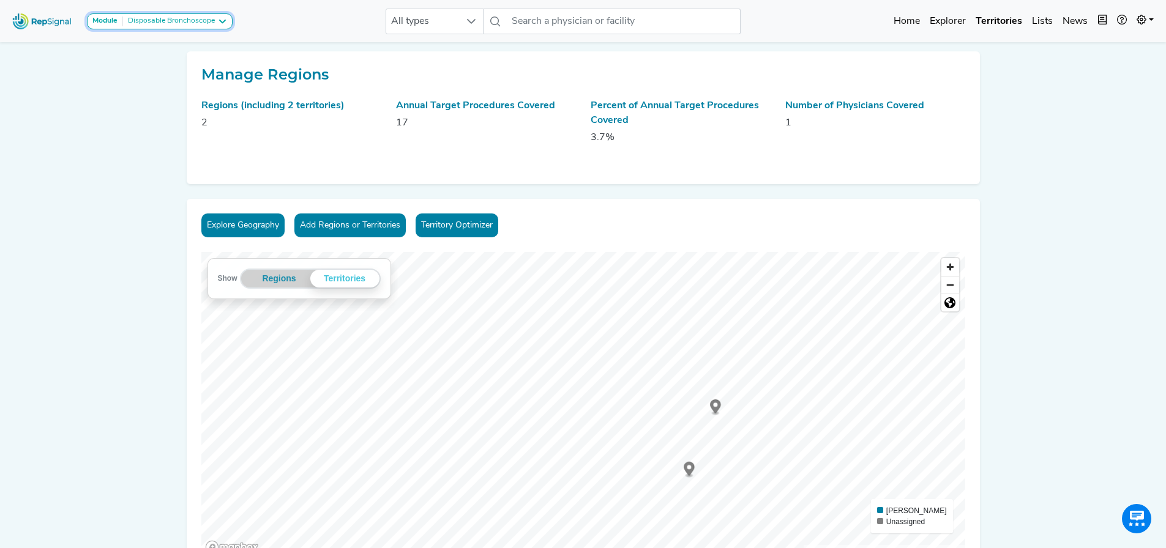
click at [214, 23] on div "Disposable Bronchoscope" at bounding box center [169, 22] width 92 height 10
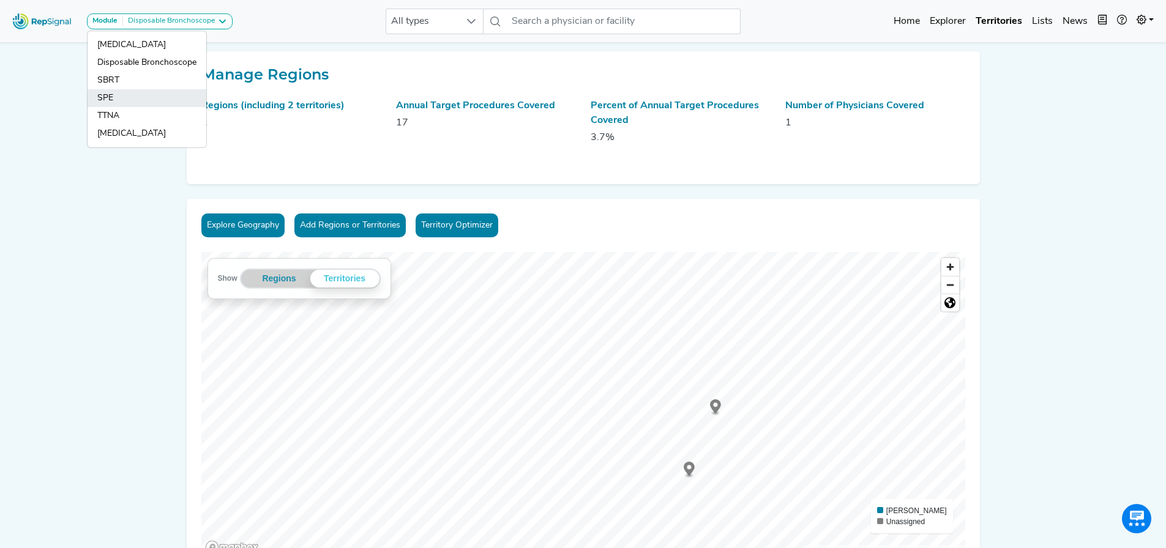
click at [112, 95] on link "SPE" at bounding box center [146, 98] width 119 height 18
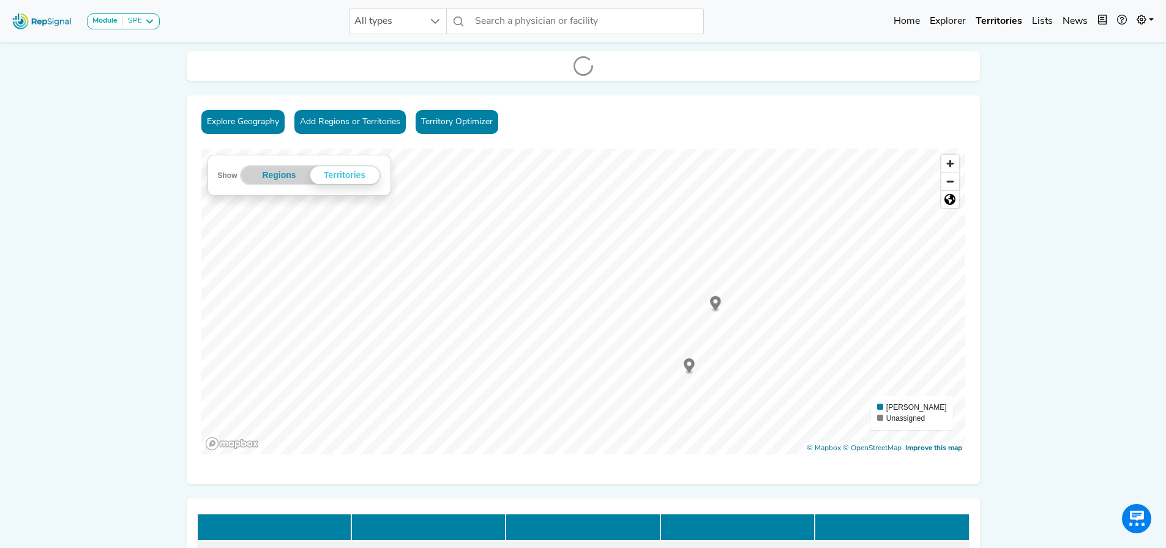
click at [474, 124] on link "Territory Optimizer" at bounding box center [456, 122] width 83 height 24
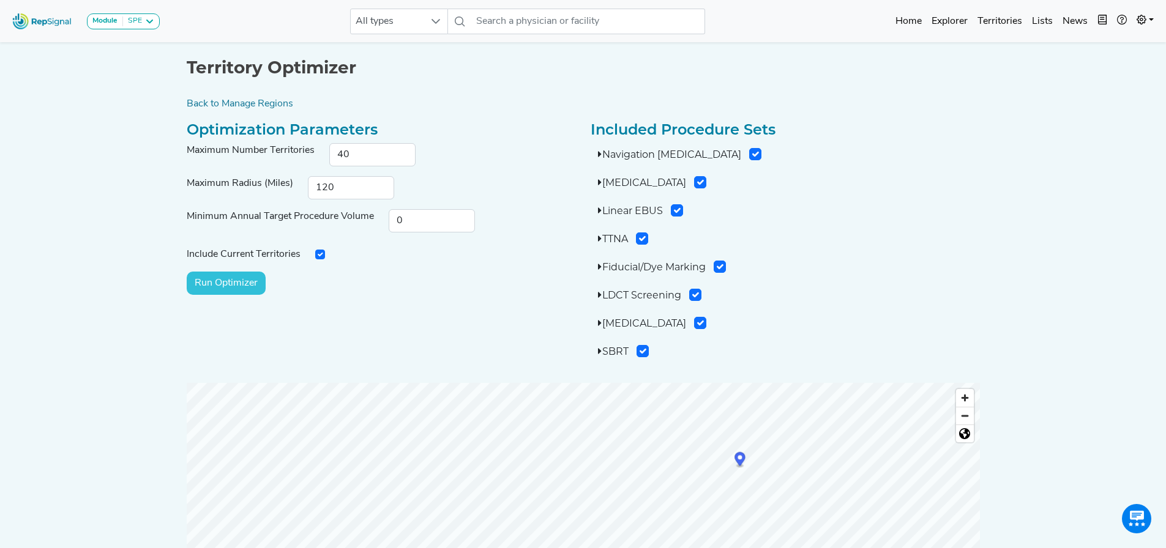
drag, startPoint x: 868, startPoint y: 298, endPoint x: 887, endPoint y: 255, distance: 47.2
click at [910, 255] on div "Navigation Bronchoscopy 31627 : Navigational Bronchoscopy Transbronchial Biopsy…" at bounding box center [784, 253] width 389 height 220
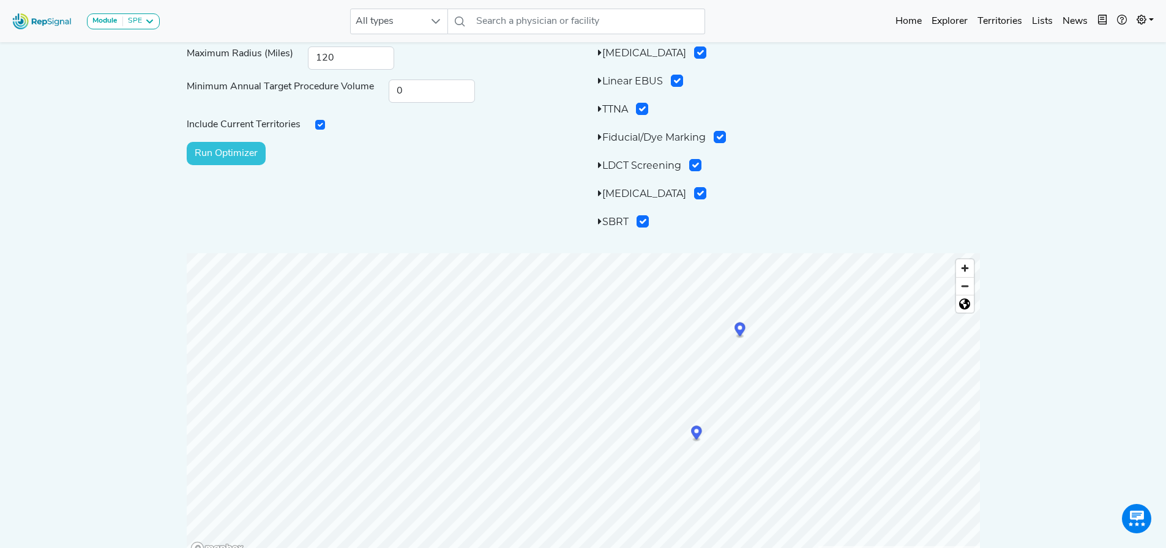
scroll to position [40, 0]
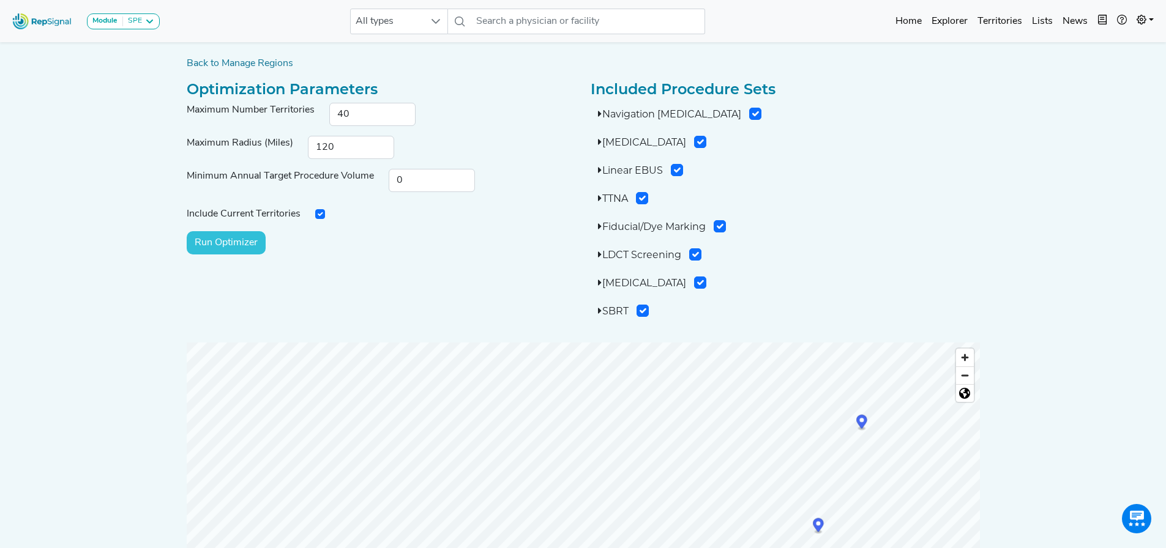
click at [638, 343] on div at bounding box center [583, 343] width 793 height 0
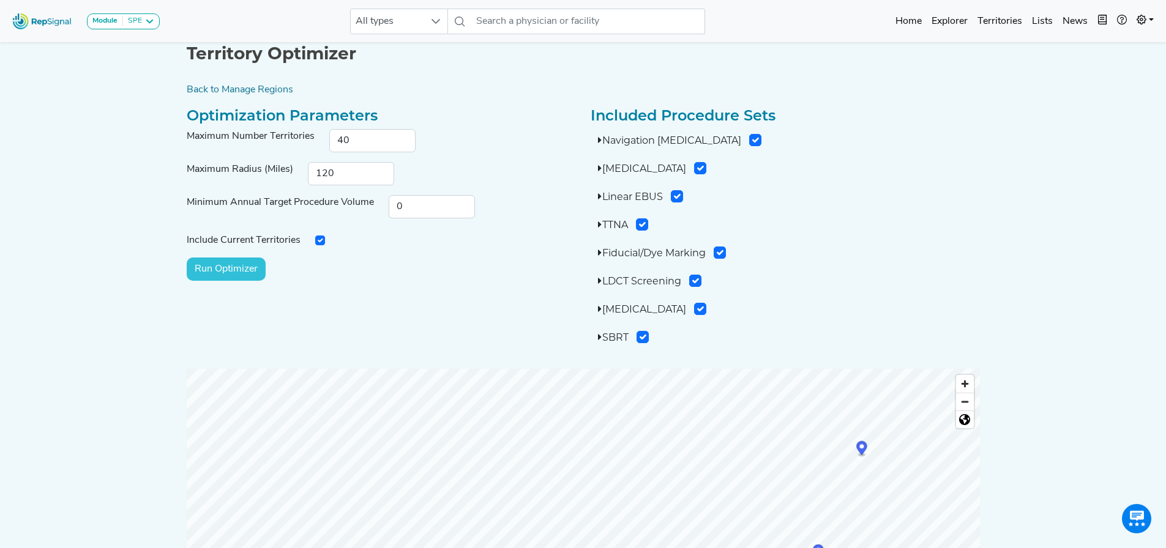
scroll to position [0, 0]
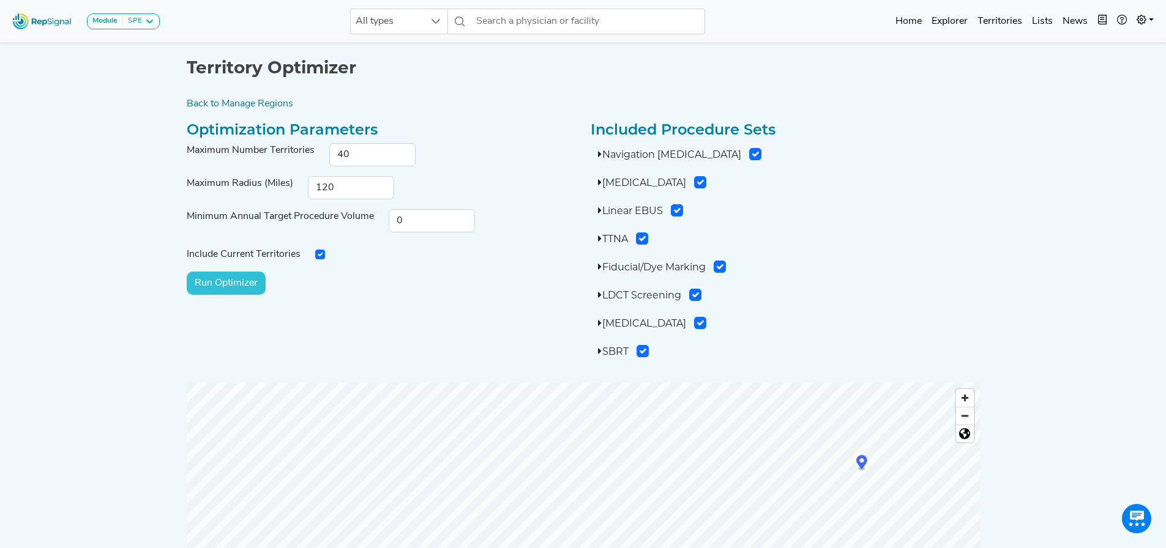
click at [220, 282] on input "Run Optimizer" at bounding box center [226, 283] width 79 height 23
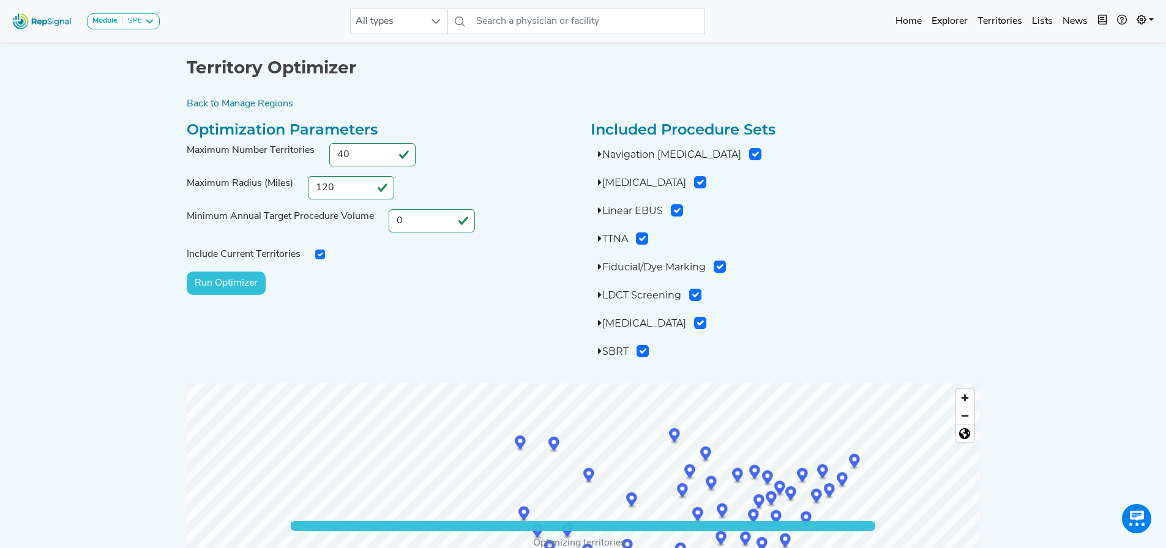
scroll to position [224, 0]
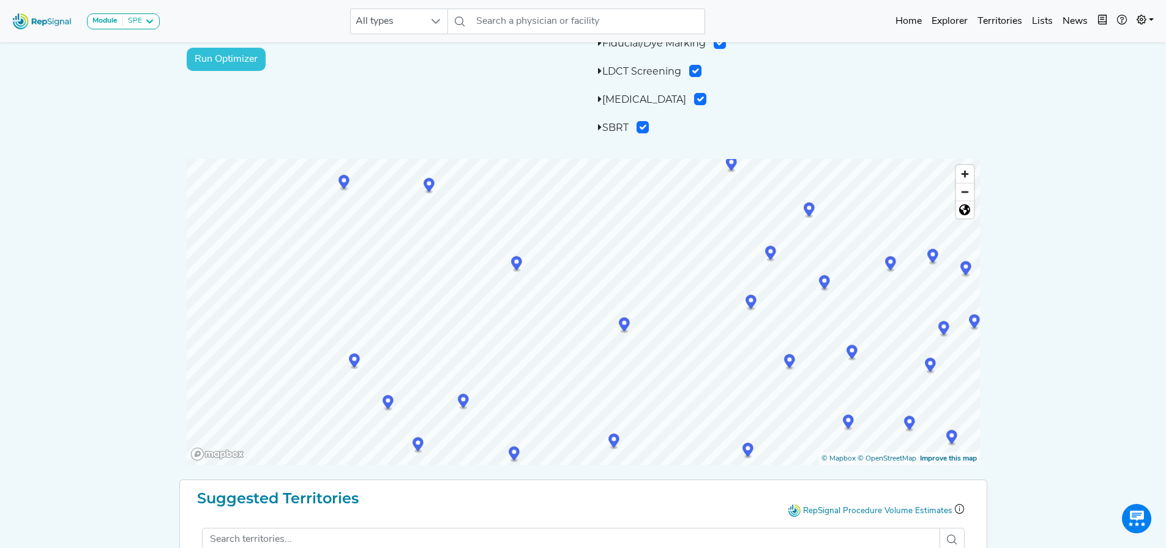
click at [622, 327] on icon "Map marker" at bounding box center [624, 325] width 11 height 14
click at [620, 314] on link "[GEOGRAPHIC_DATA], [GEOGRAPHIC_DATA]" at bounding box center [624, 312] width 157 height 7
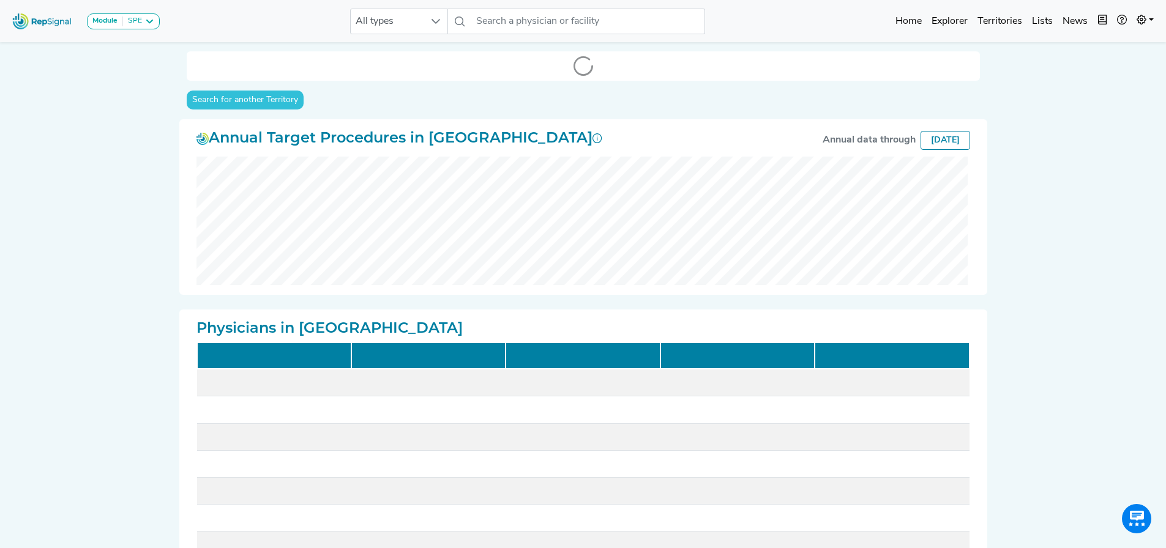
scroll to position [551, 0]
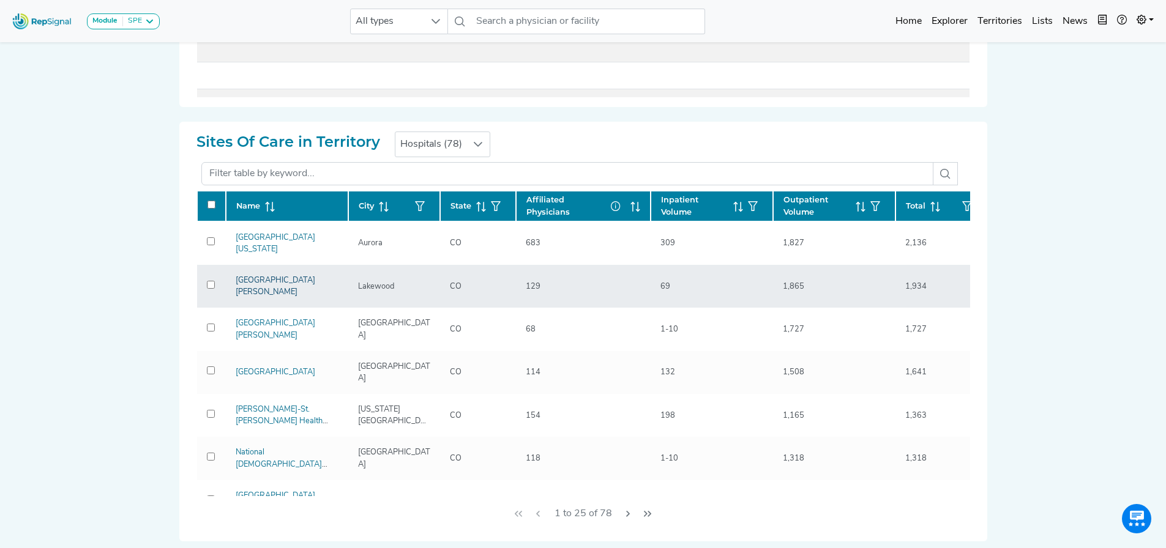
click at [248, 280] on link "St. Anthony Hospital" at bounding box center [276, 287] width 80 height 20
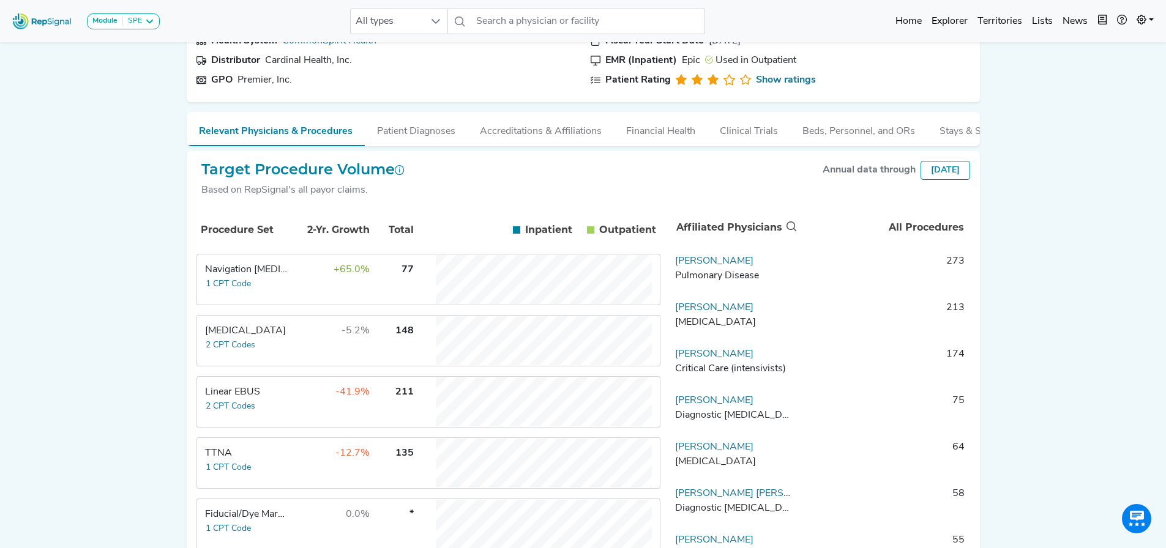
scroll to position [184, 0]
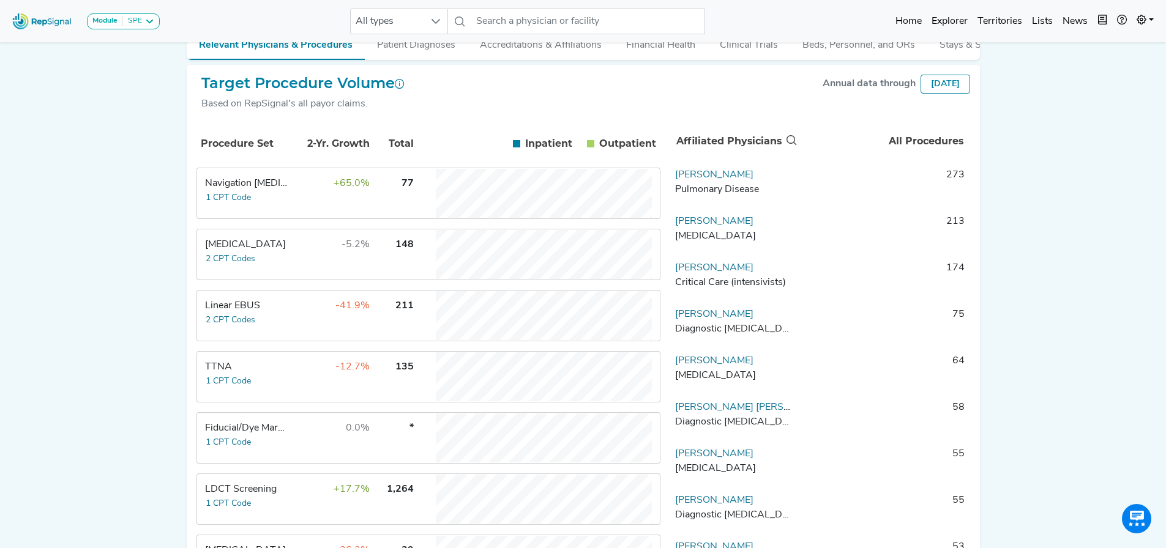
click at [253, 190] on div "Navigation [MEDICAL_DATA]" at bounding box center [247, 183] width 84 height 15
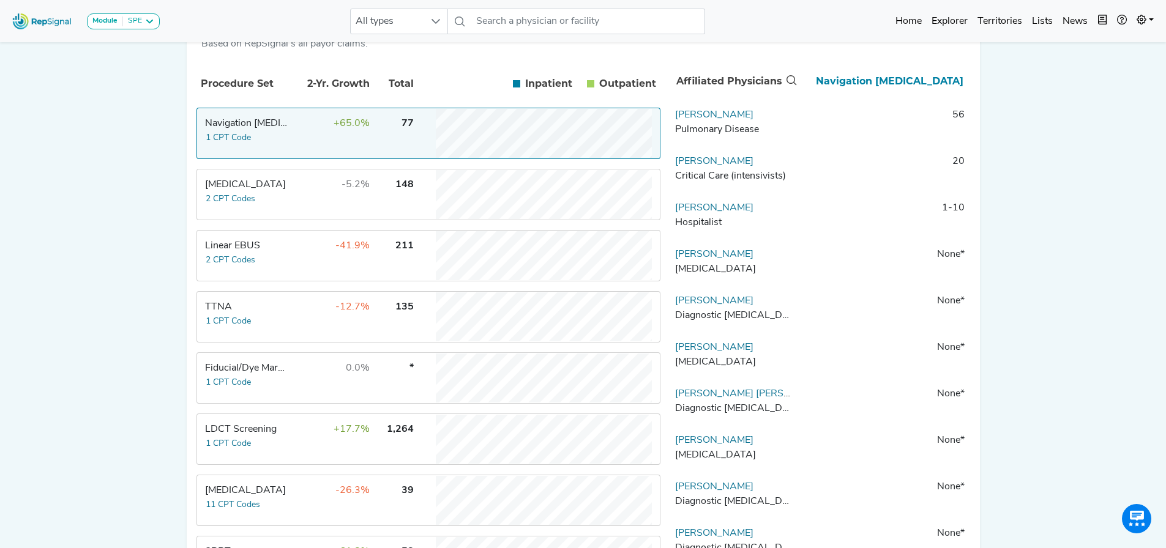
scroll to position [59, 0]
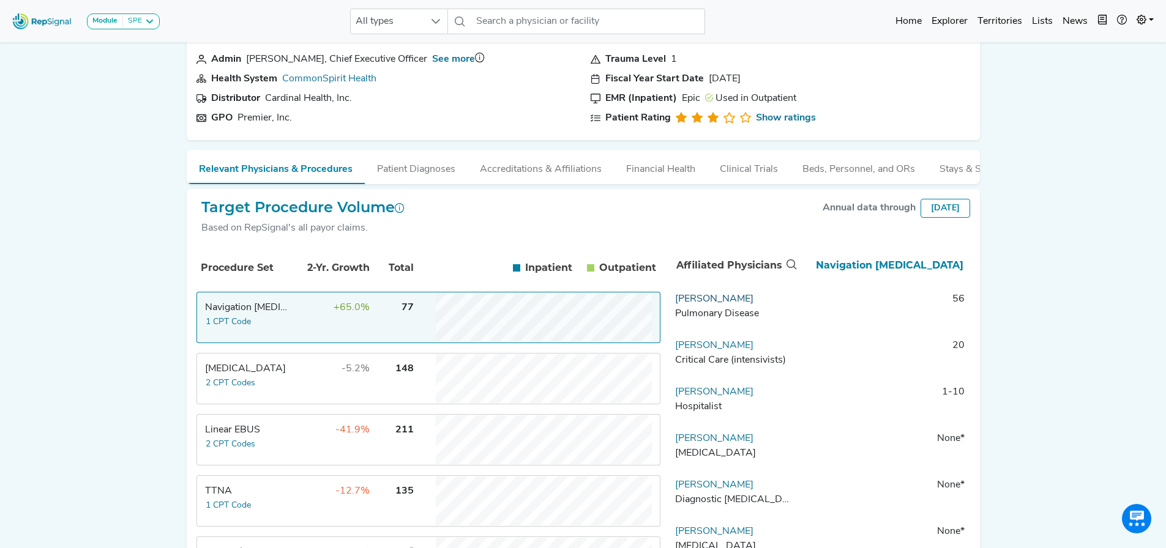
click at [712, 304] on link "Anne Reihman" at bounding box center [714, 299] width 78 height 10
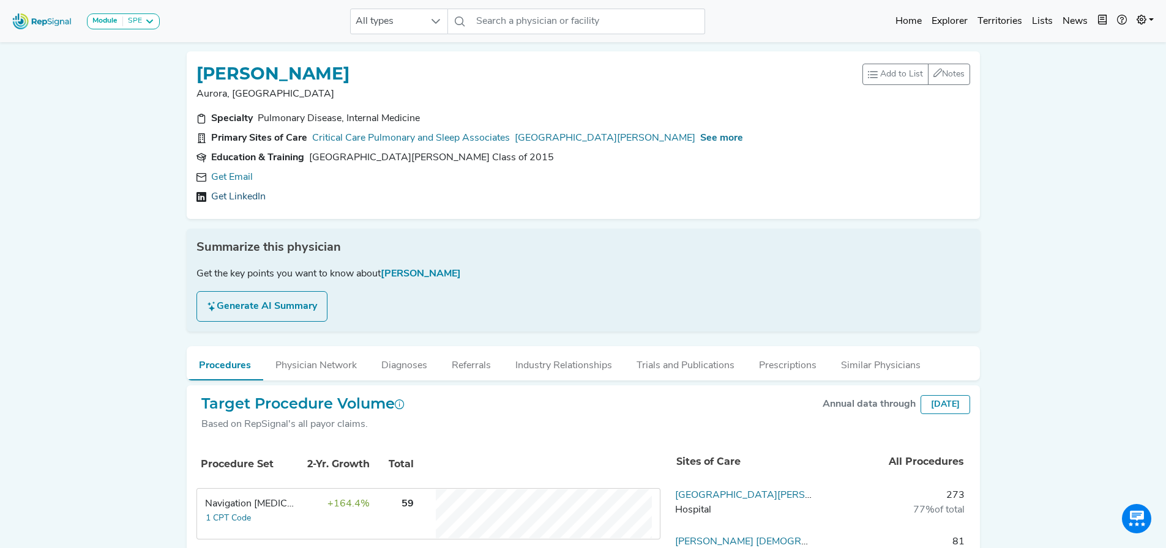
click at [238, 198] on link "Get LinkedIn" at bounding box center [238, 197] width 54 height 15
click at [250, 302] on button "Generate AI Summary" at bounding box center [261, 306] width 131 height 31
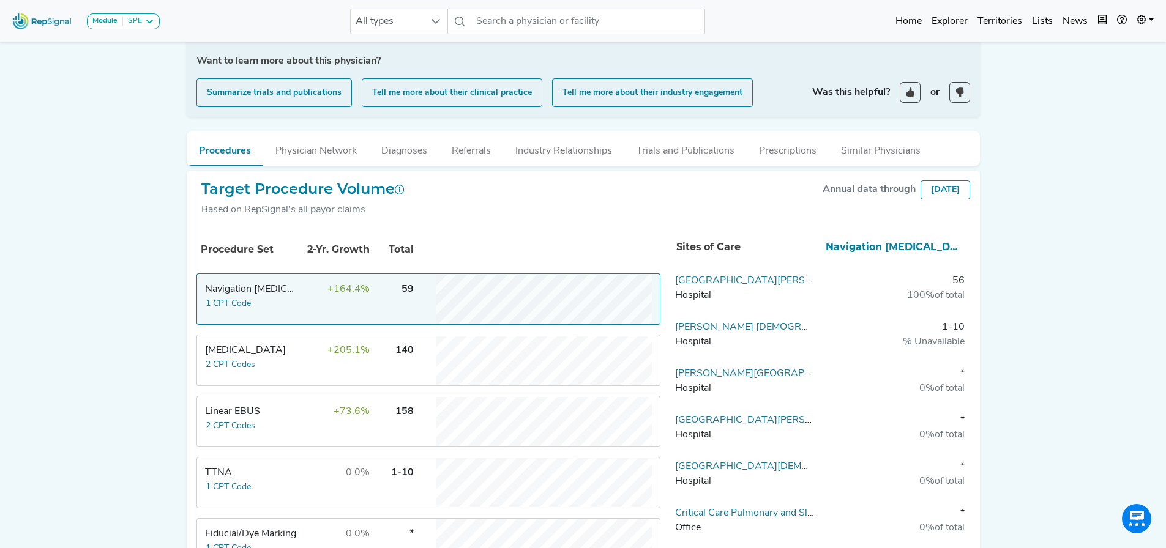
scroll to position [306, 0]
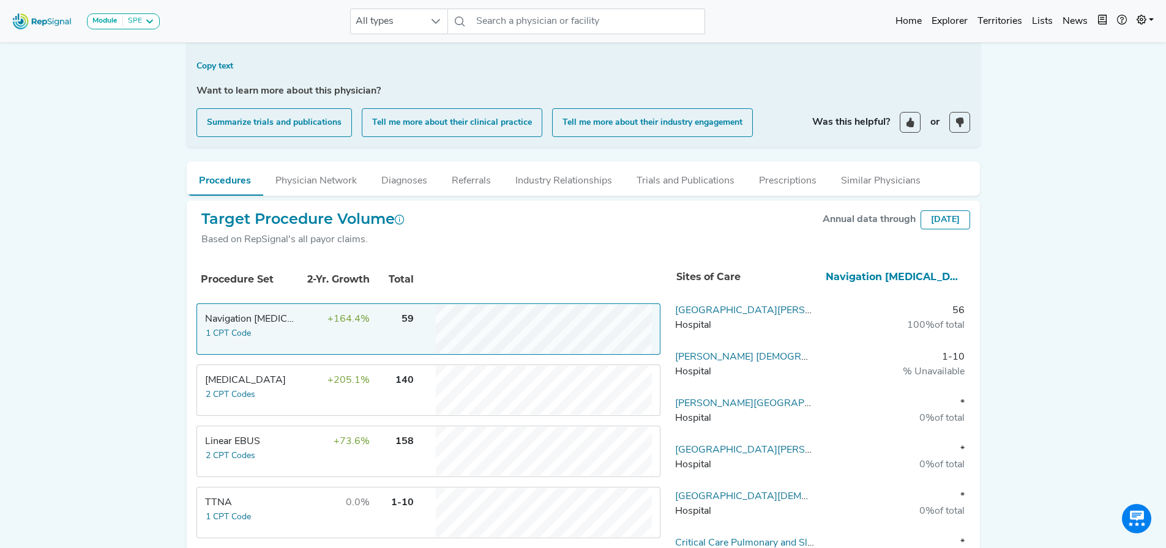
click at [217, 75] on div "Anne Reihman is a pulmonologist with 10 years of experience, primarily practici…" at bounding box center [583, 44] width 788 height 186
click at [292, 68] on div "Anne Reihman is a pulmonologist with 10 years of experience, primarily practici…" at bounding box center [583, 44] width 788 height 186
click at [296, 67] on div "Copy text" at bounding box center [583, 66] width 788 height 15
click at [249, 67] on div "Copy text" at bounding box center [583, 66] width 788 height 15
click at [249, 270] on th "Procedure Set" at bounding box center [245, 280] width 92 height 42
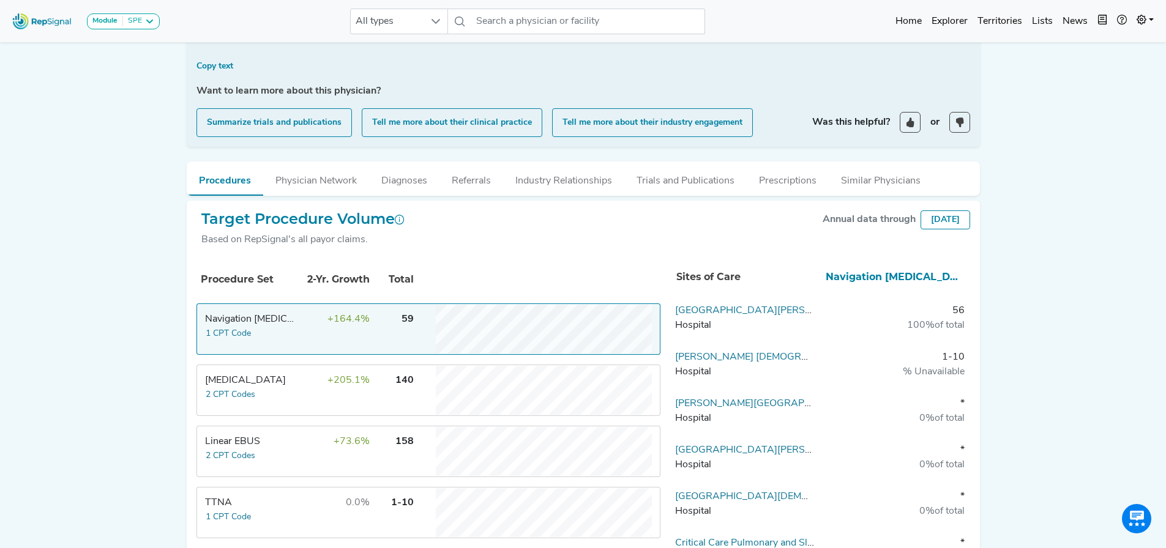
scroll to position [0, 0]
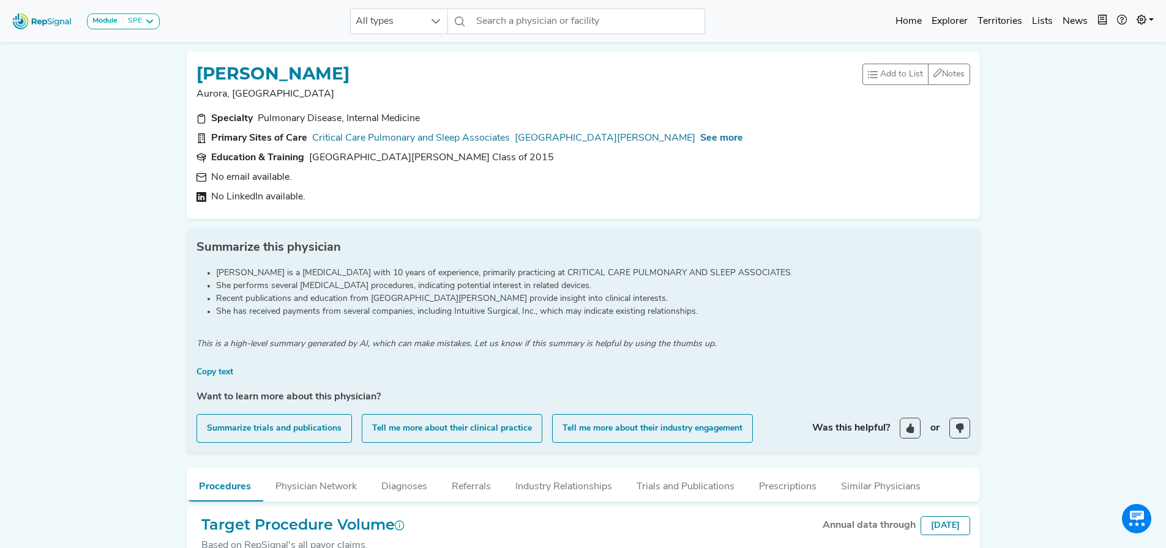
drag, startPoint x: 468, startPoint y: 181, endPoint x: 453, endPoint y: 170, distance: 18.5
drag, startPoint x: 453, startPoint y: 170, endPoint x: 434, endPoint y: 162, distance: 20.0
click at [439, 165] on div "Specialty Pulmonary Disease, Internal Medicine Primary Sites of Care Critical C…" at bounding box center [583, 160] width 788 height 98
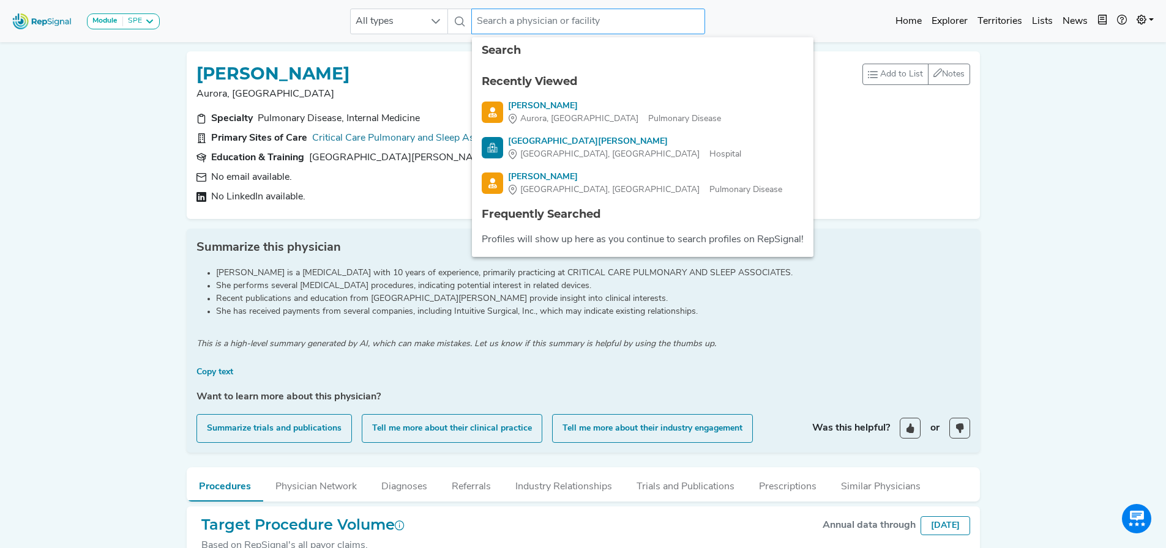
drag, startPoint x: 497, startPoint y: 21, endPoint x: 576, endPoint y: 14, distance: 79.9
click at [590, 17] on input "text" at bounding box center [588, 22] width 234 height 26
drag, startPoint x: 235, startPoint y: 73, endPoint x: 336, endPoint y: 71, distance: 101.0
click at [336, 71] on h1 "ANNE REIHMAN" at bounding box center [272, 74] width 153 height 21
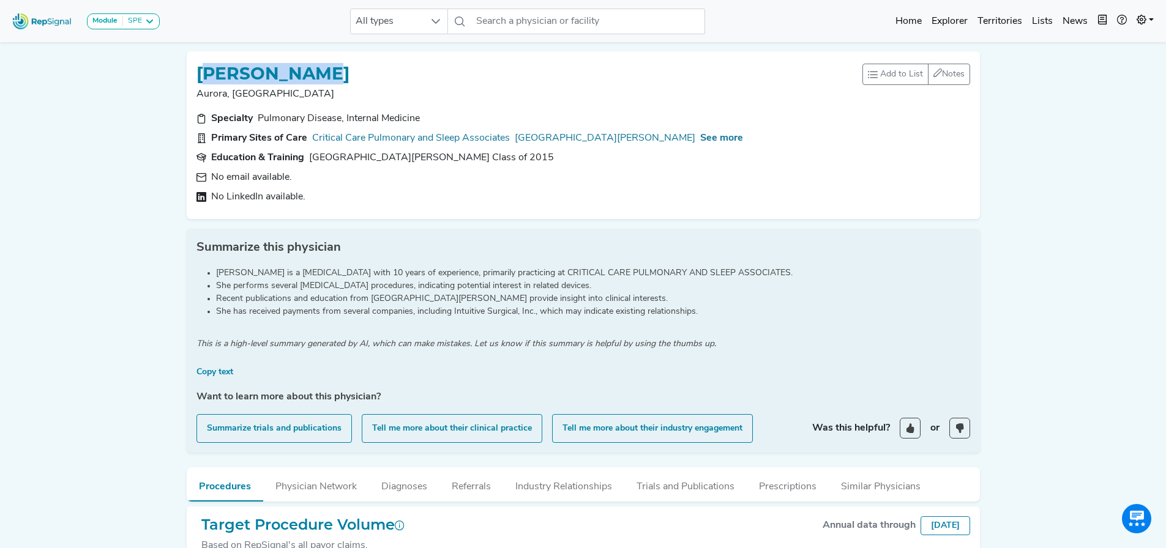
click at [355, 70] on div "ANNE REIHMAN" at bounding box center [529, 72] width 666 height 23
drag, startPoint x: 348, startPoint y: 70, endPoint x: 214, endPoint y: 70, distance: 134.0
click at [197, 70] on div "ANNE REIHMAN" at bounding box center [529, 72] width 666 height 23
copy h1 "ANNE REIHMAN"
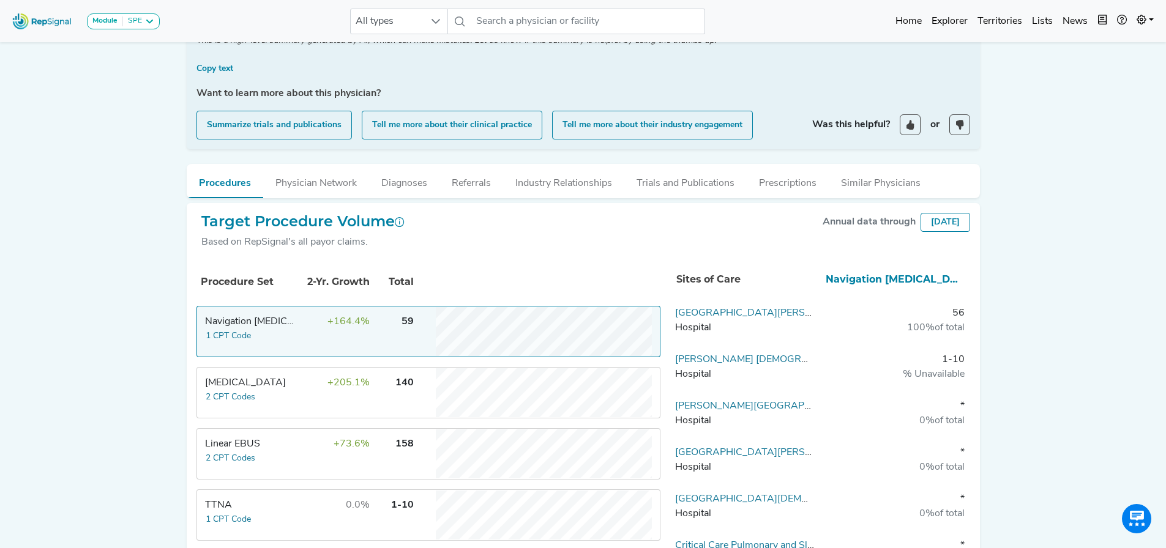
scroll to position [306, 0]
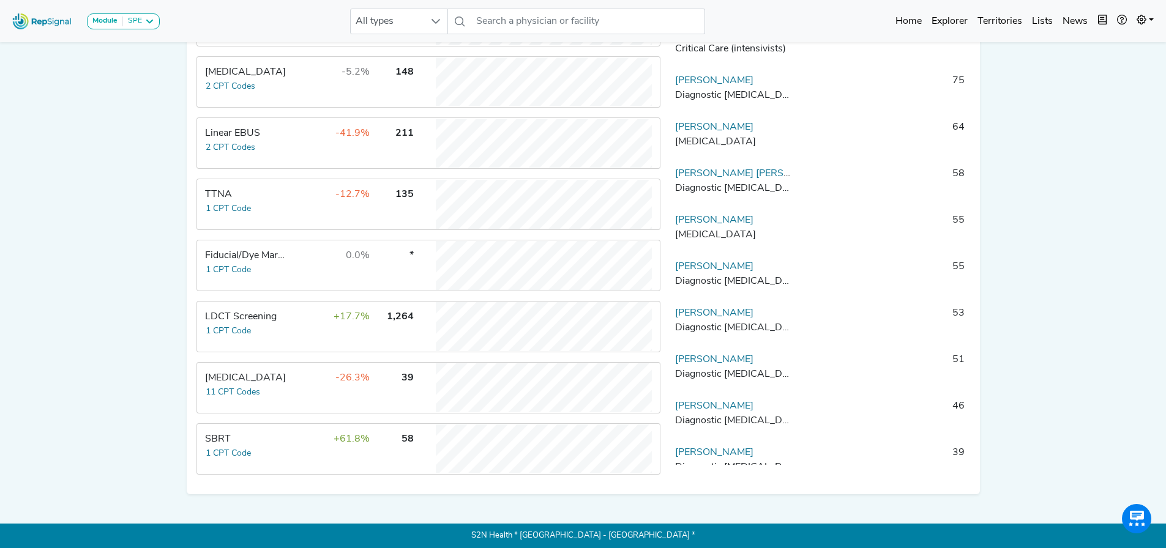
scroll to position [365, 0]
click at [260, 376] on div "[MEDICAL_DATA]" at bounding box center [247, 378] width 84 height 15
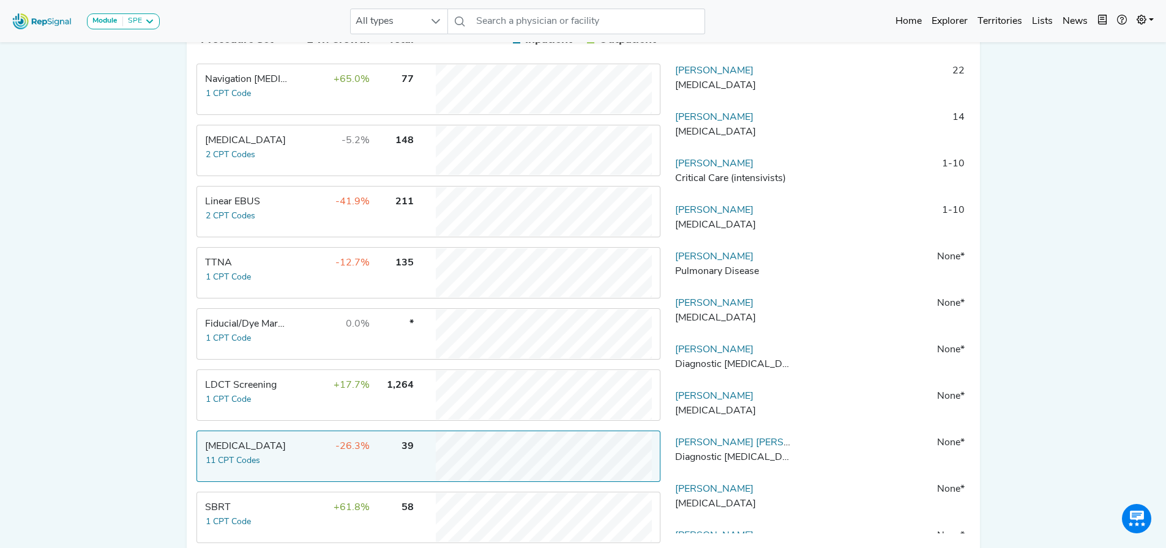
scroll to position [182, 0]
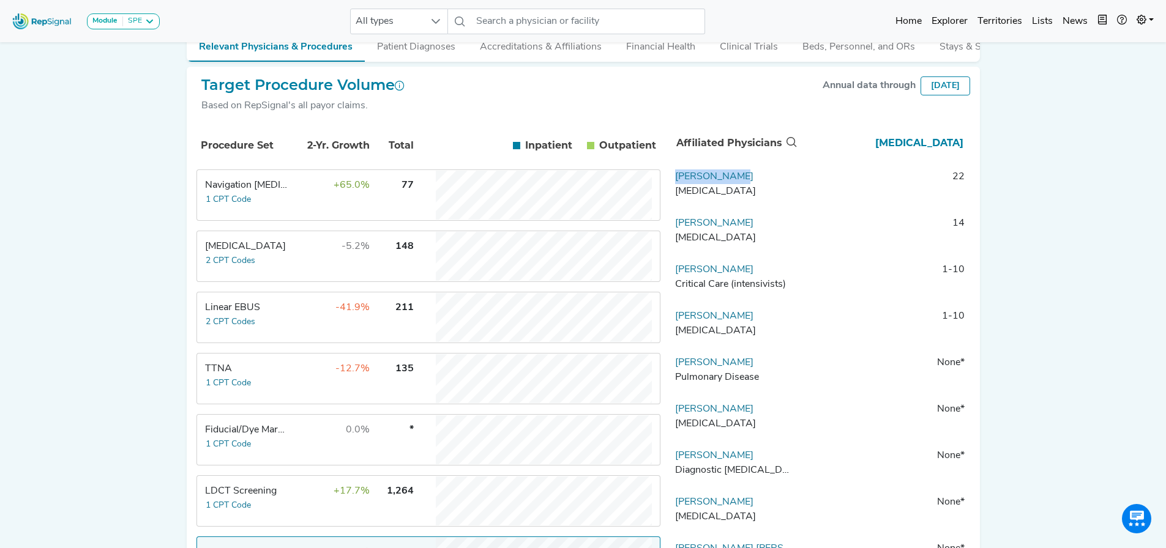
drag, startPoint x: 735, startPoint y: 185, endPoint x: 672, endPoint y: 184, distance: 63.0
click at [672, 184] on td "Daniel Gross Thoracic Surgery" at bounding box center [734, 187] width 128 height 37
copy link "Daniel Gross"
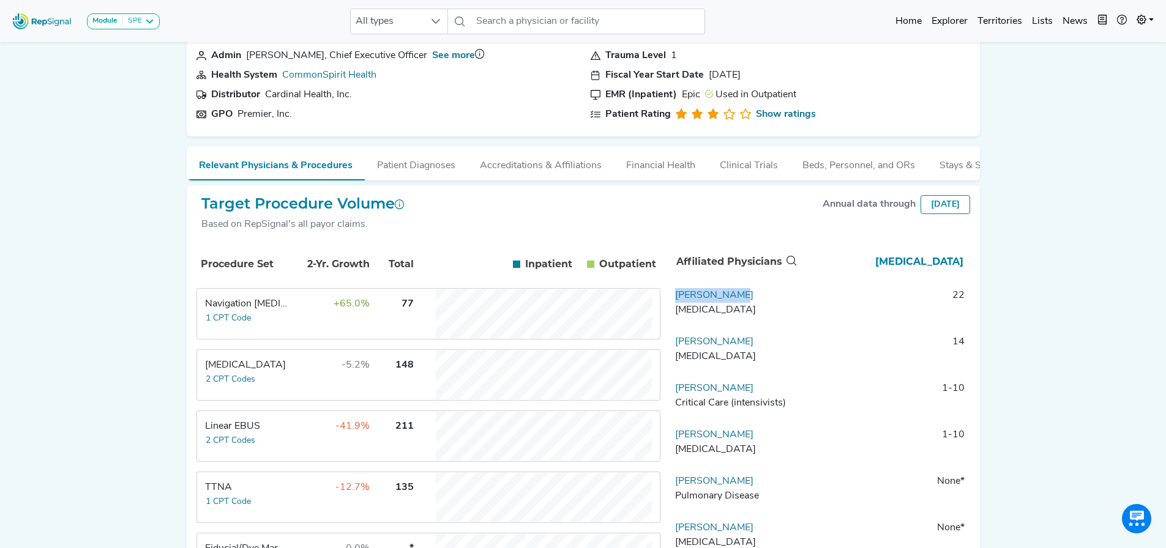
scroll to position [0, 0]
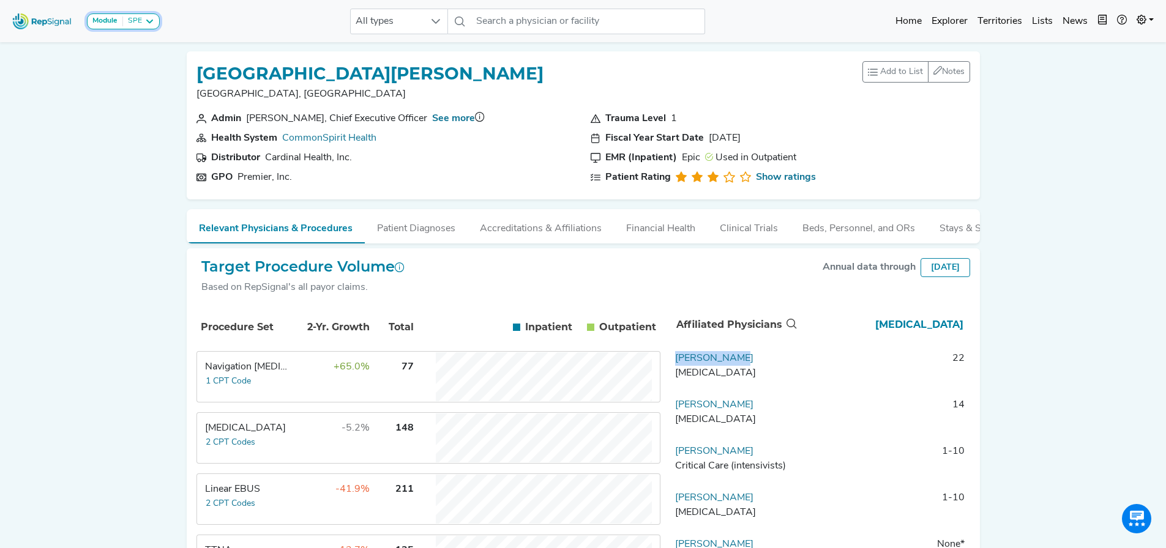
click at [97, 17] on strong "Module" at bounding box center [104, 20] width 25 height 7
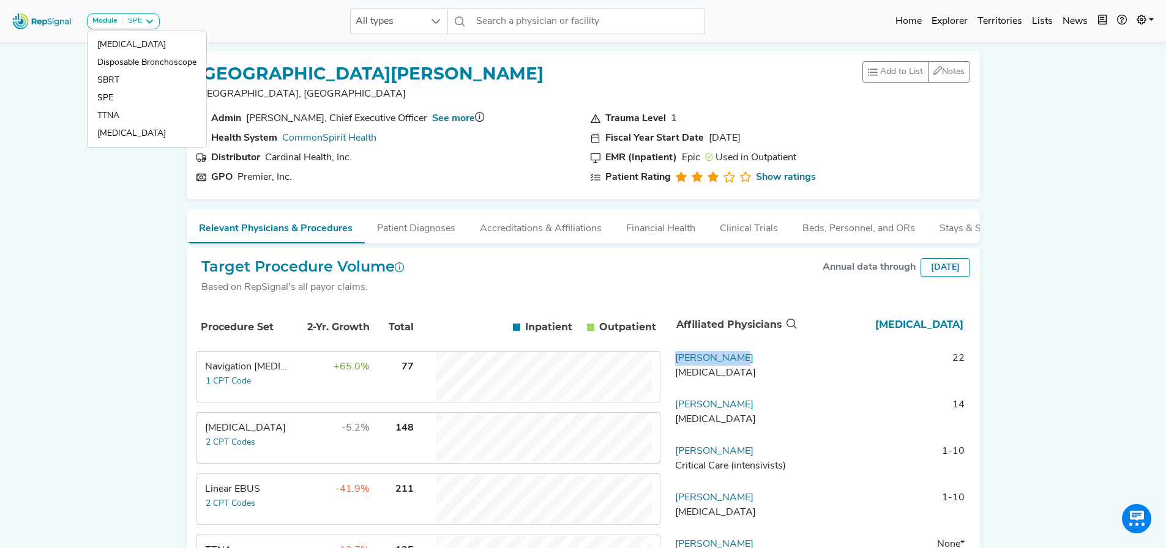
click at [119, 62] on link "Disposable Bronchoscope" at bounding box center [146, 63] width 119 height 18
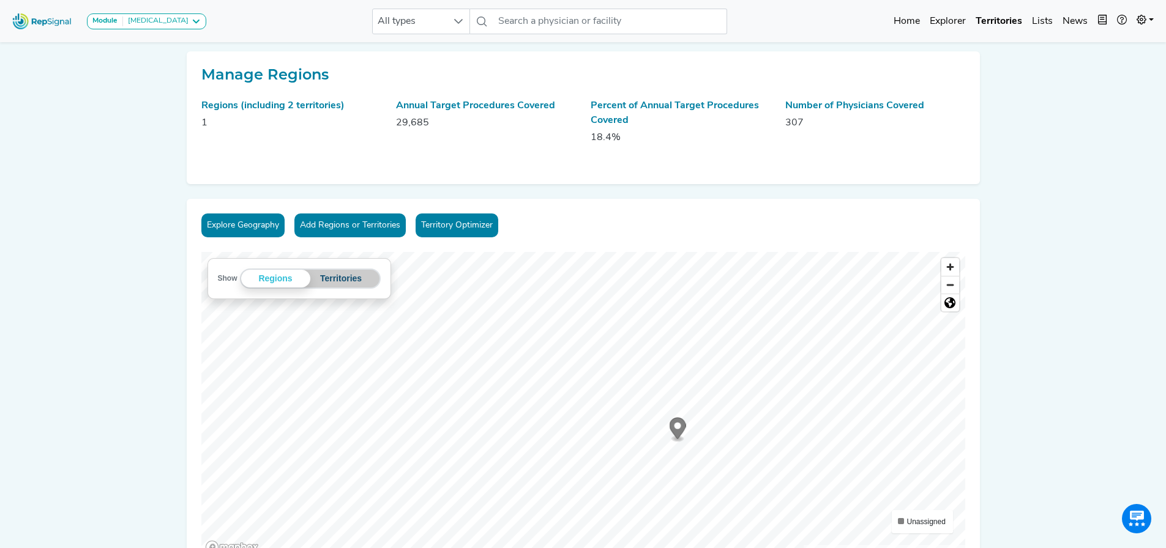
click at [349, 280] on button "Territories" at bounding box center [341, 279] width 62 height 18
click at [272, 278] on button "Regions" at bounding box center [279, 279] width 62 height 18
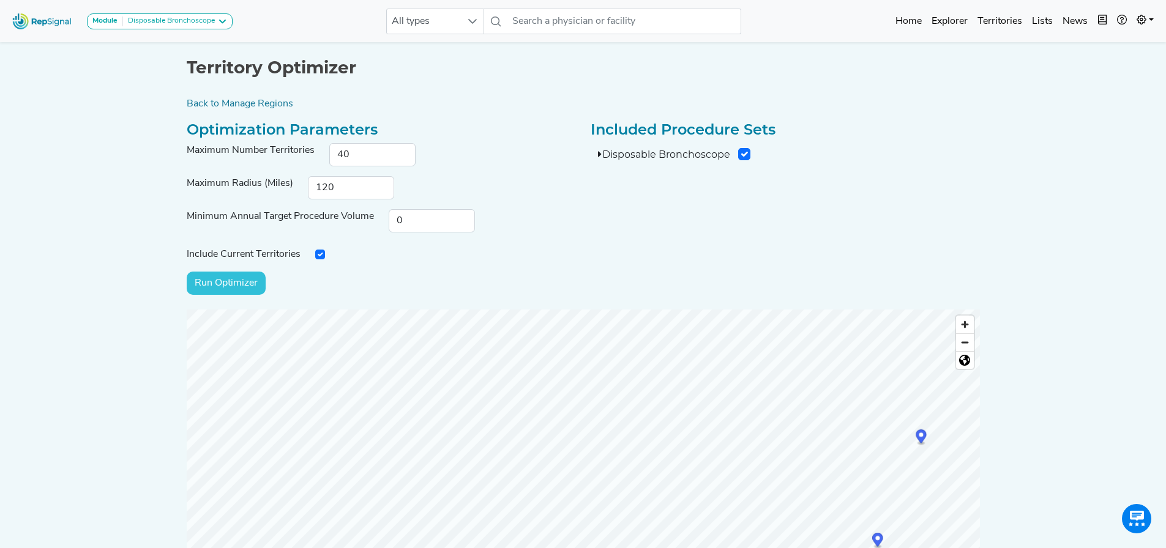
click at [917, 444] on ellipse "Map marker" at bounding box center [921, 444] width 9 height 4
click at [271, 102] on link "Back to Manage Regions" at bounding box center [583, 104] width 808 height 15
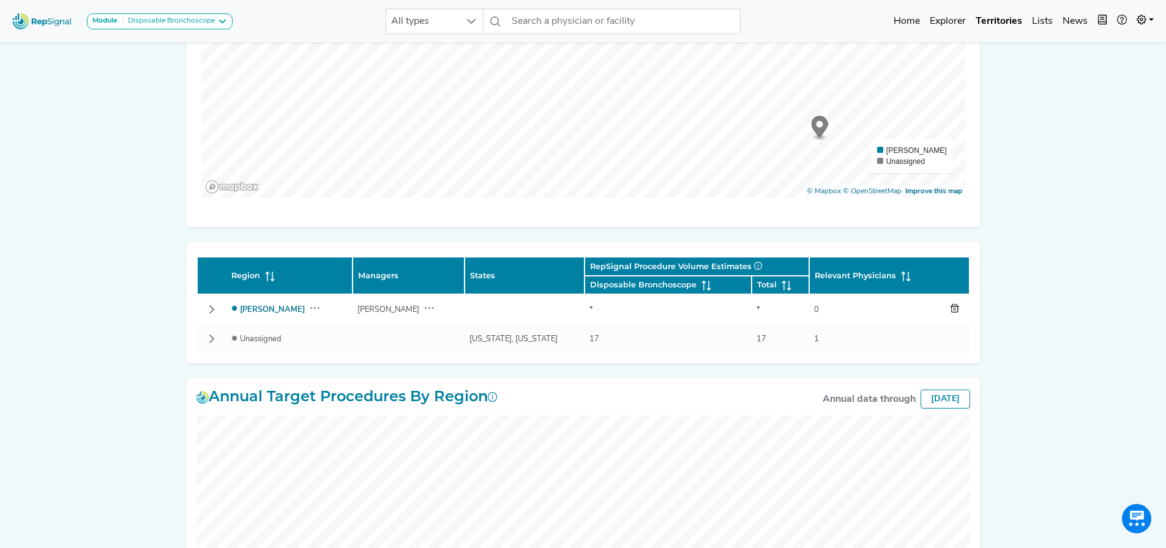
scroll to position [306, 0]
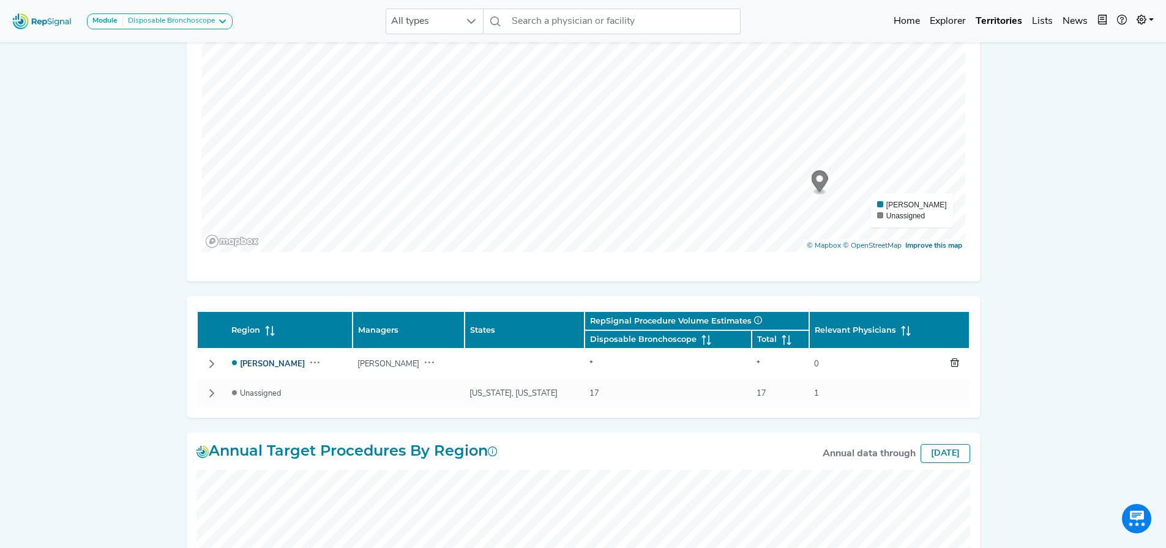
click at [251, 364] on link "[PERSON_NAME]" at bounding box center [272, 364] width 65 height 8
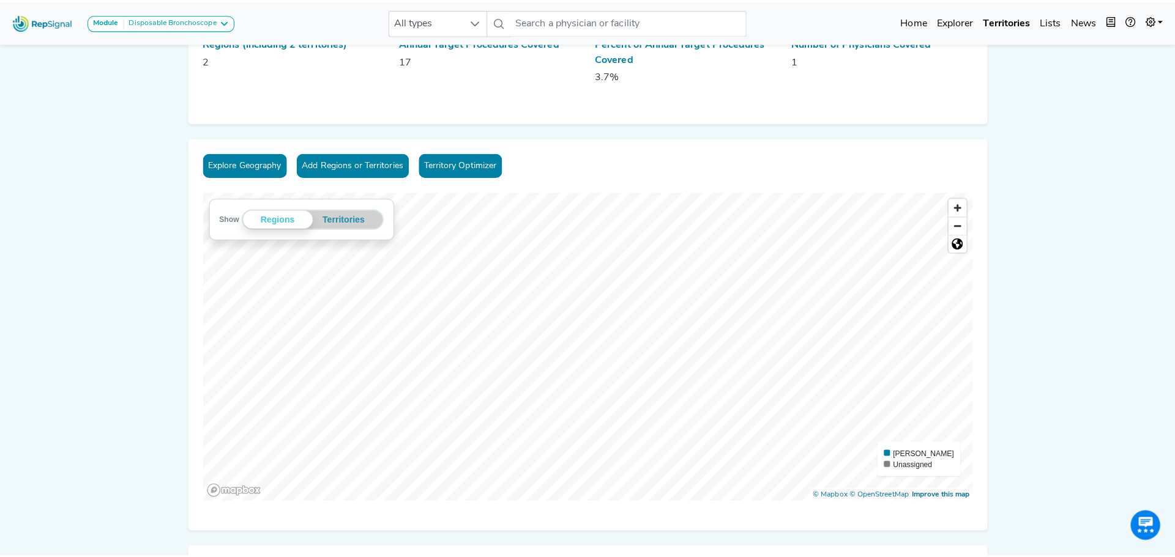
scroll to position [122, 0]
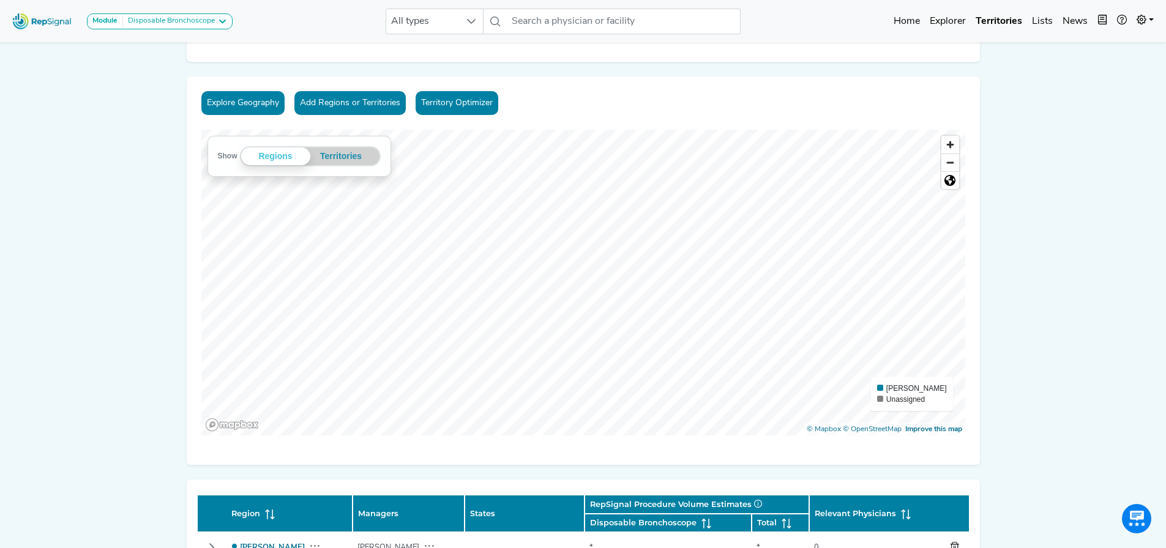
click at [253, 99] on button "Explore Geography" at bounding box center [242, 103] width 83 height 24
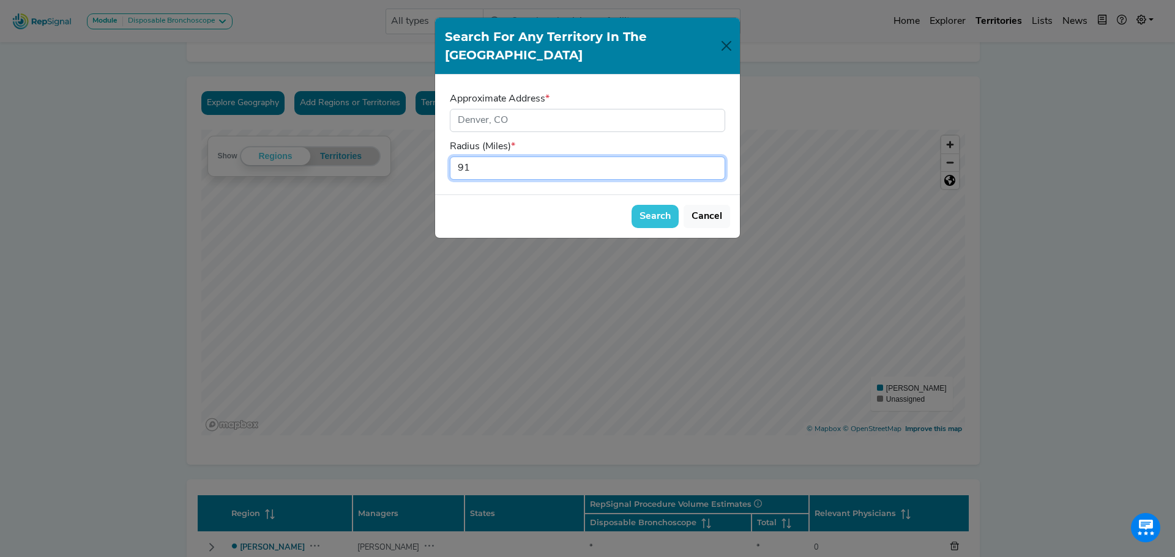
click at [712, 157] on input "91" at bounding box center [587, 168] width 275 height 23
drag, startPoint x: 389, startPoint y: 136, endPoint x: 368, endPoint y: 134, distance: 20.9
click at [366, 135] on div "Search for Any Territory in the US Approximate Address * Radius (Miles) * 91 Se…" at bounding box center [587, 278] width 1175 height 557
type input "1"
type input "500"
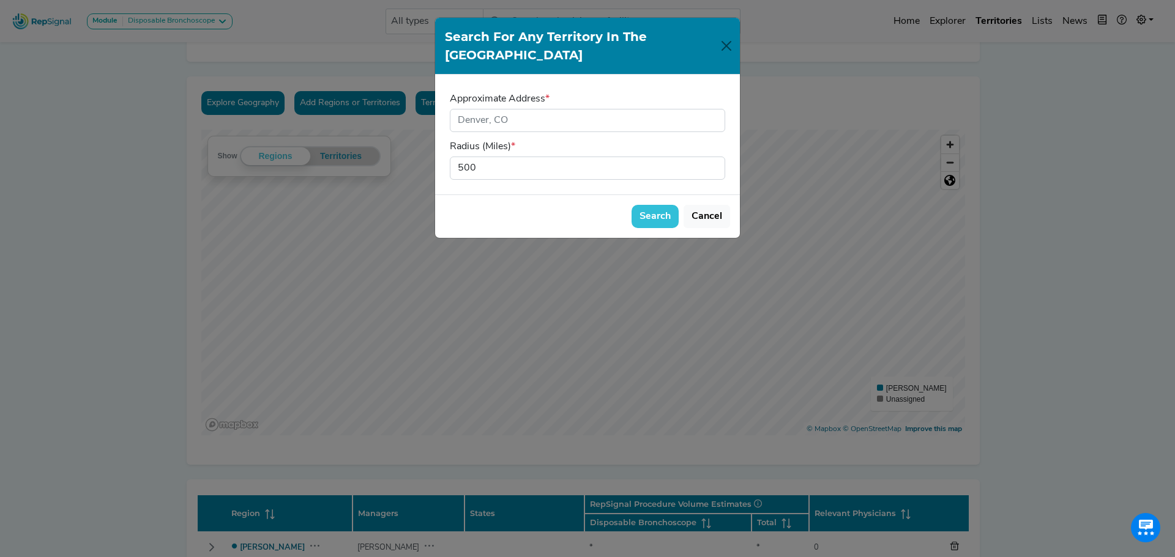
click at [657, 205] on button "Search" at bounding box center [654, 216] width 47 height 23
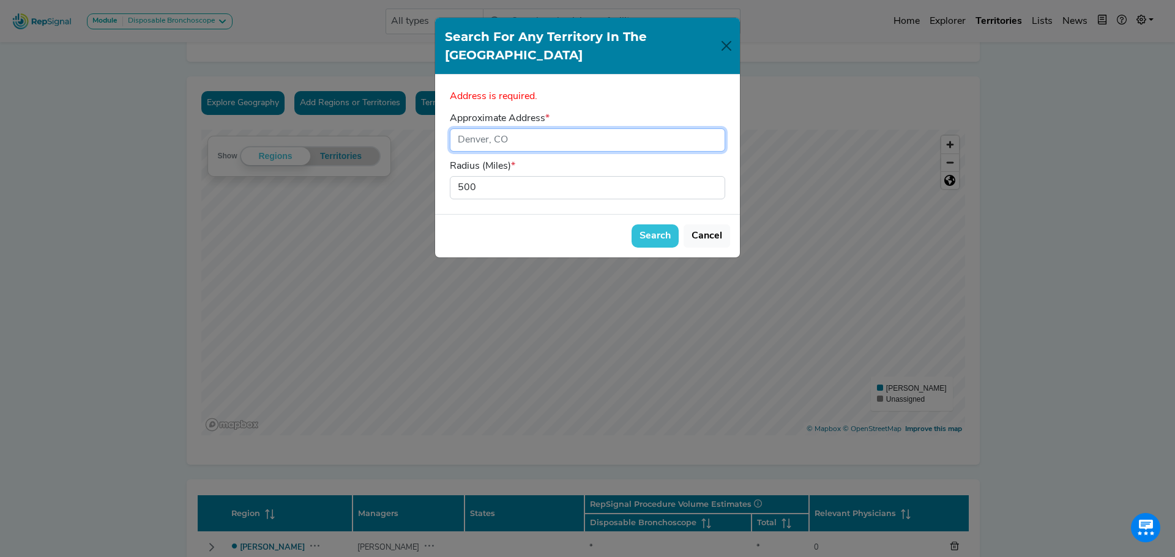
click at [545, 128] on input "input" at bounding box center [587, 139] width 275 height 23
click at [566, 128] on input "input" at bounding box center [587, 139] width 275 height 23
type input "d"
type input "8"
type input "755 S krameria"
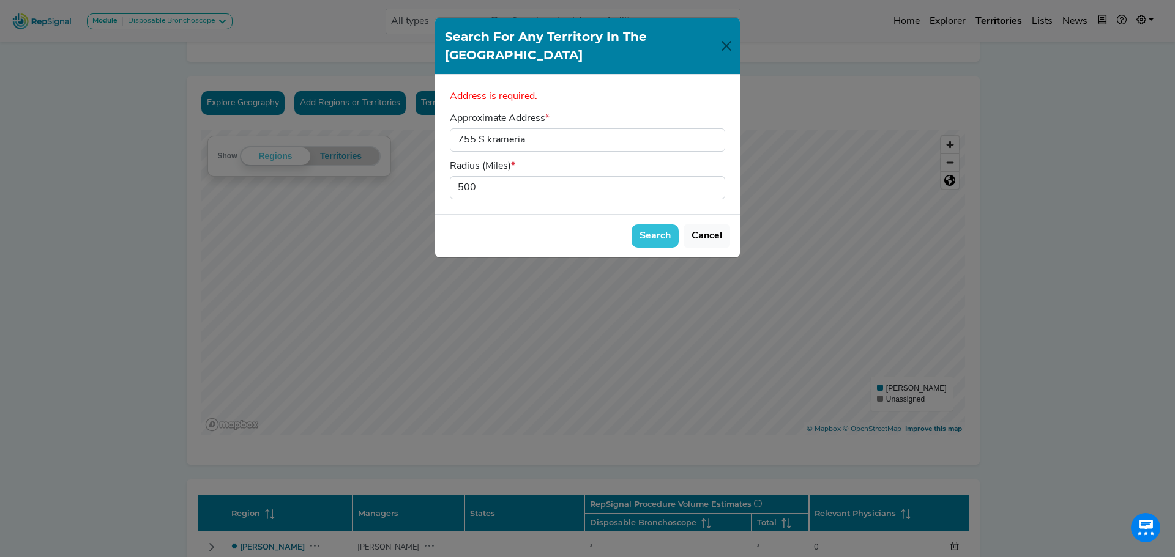
click at [652, 225] on button "Search" at bounding box center [654, 236] width 47 height 23
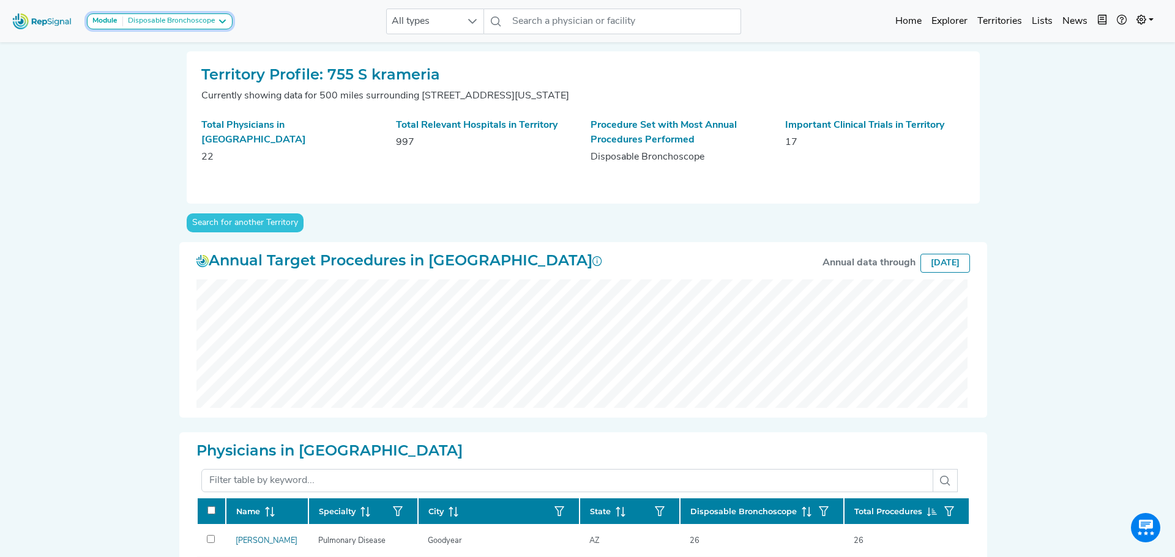
click at [166, 20] on div "Disposable Bronchoscope" at bounding box center [169, 22] width 92 height 10
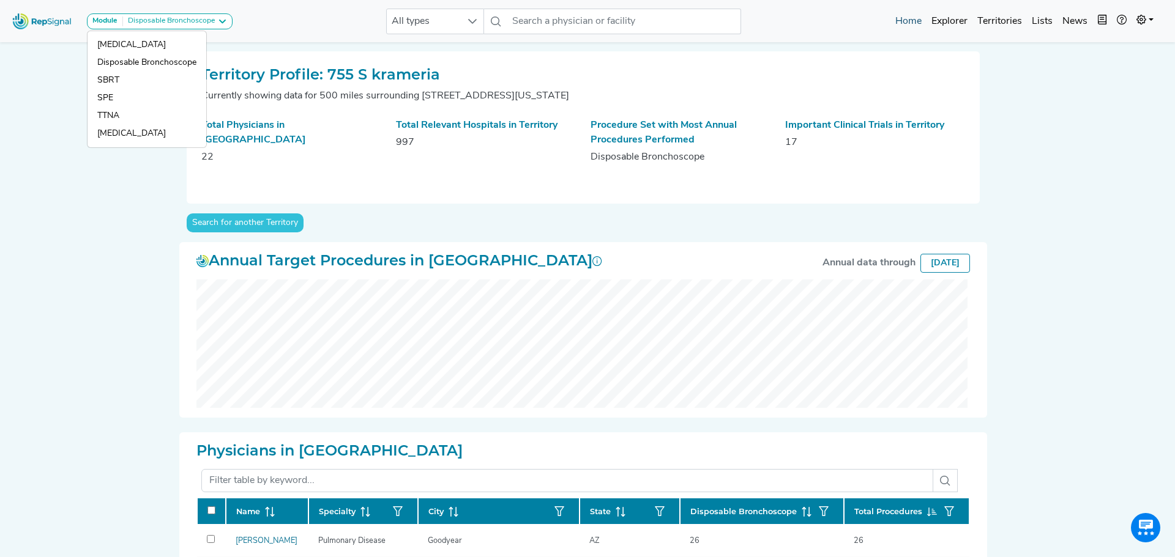
click at [912, 17] on link "Home" at bounding box center [908, 21] width 36 height 24
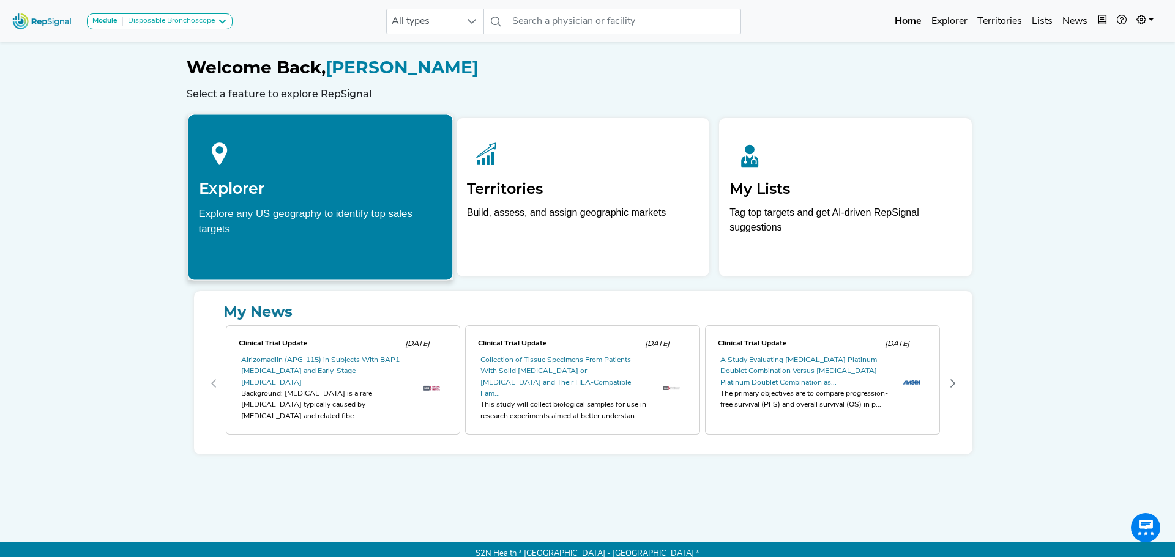
click at [340, 179] on h2 "Explorer" at bounding box center [320, 188] width 244 height 18
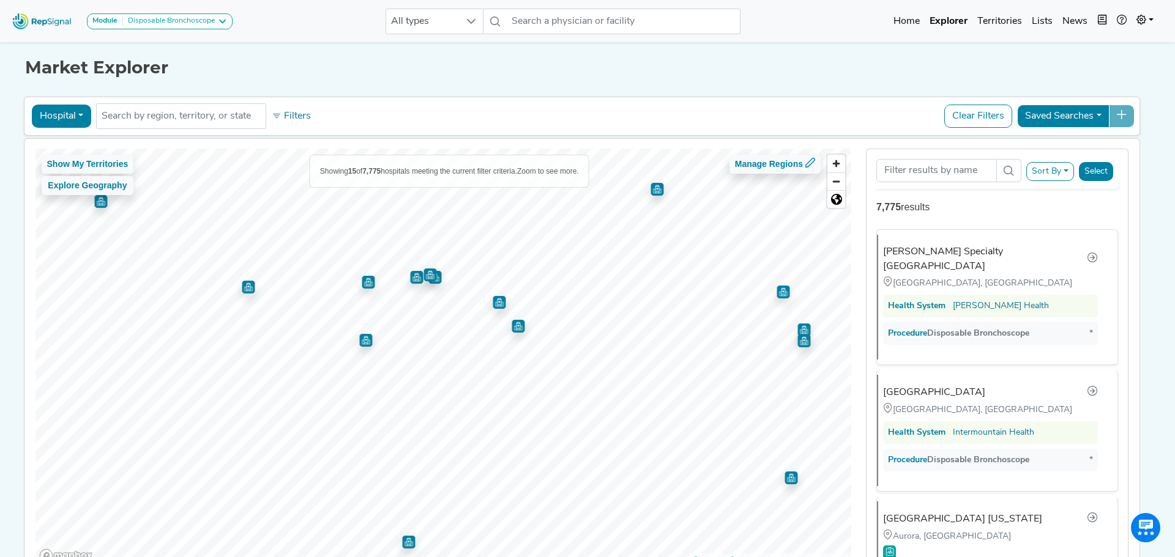
click at [370, 283] on img "Map marker" at bounding box center [368, 282] width 13 height 13
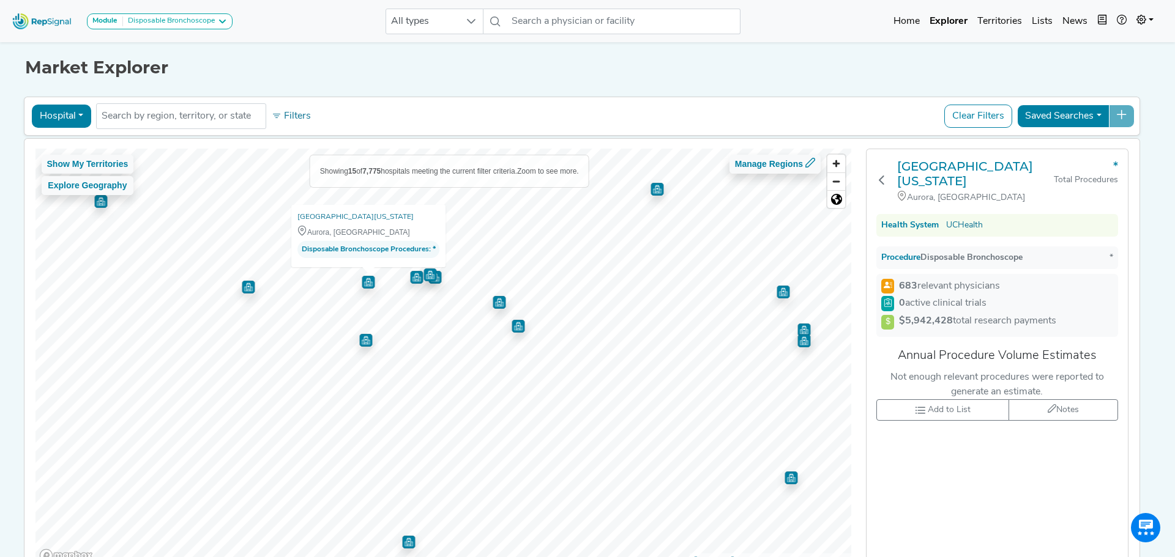
click at [368, 342] on img "Map marker" at bounding box center [365, 340] width 13 height 13
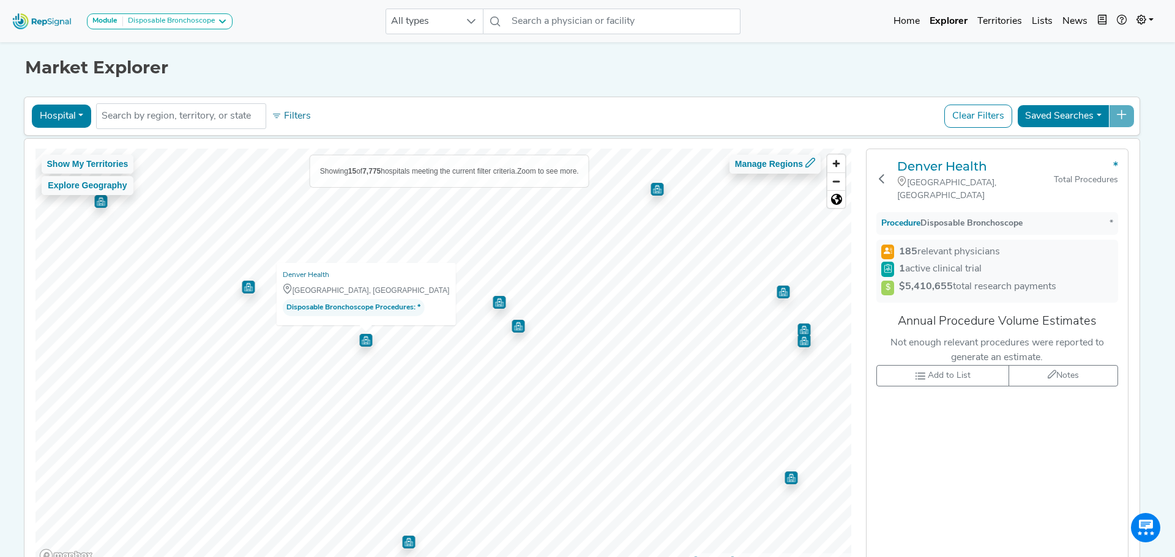
drag, startPoint x: 404, startPoint y: 308, endPoint x: 398, endPoint y: 309, distance: 6.2
click at [404, 308] on span "Disposable Bronchoscope Procedures" at bounding box center [349, 308] width 127 height 12
click at [366, 341] on img "Map marker" at bounding box center [365, 340] width 13 height 13
click at [966, 164] on h3 "Denver Health" at bounding box center [975, 166] width 157 height 15
click at [989, 455] on div "Denver Health Denver, CO * Total Procedures Procedure Disposable Bronchoscope *…" at bounding box center [996, 357] width 261 height 417
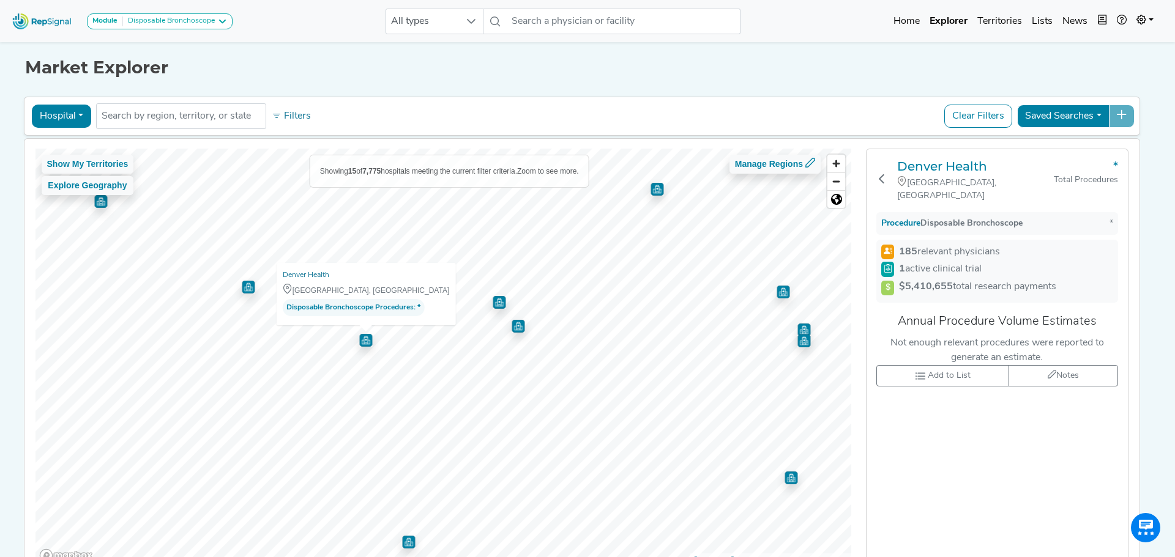
click at [518, 332] on img "Map marker" at bounding box center [518, 326] width 13 height 13
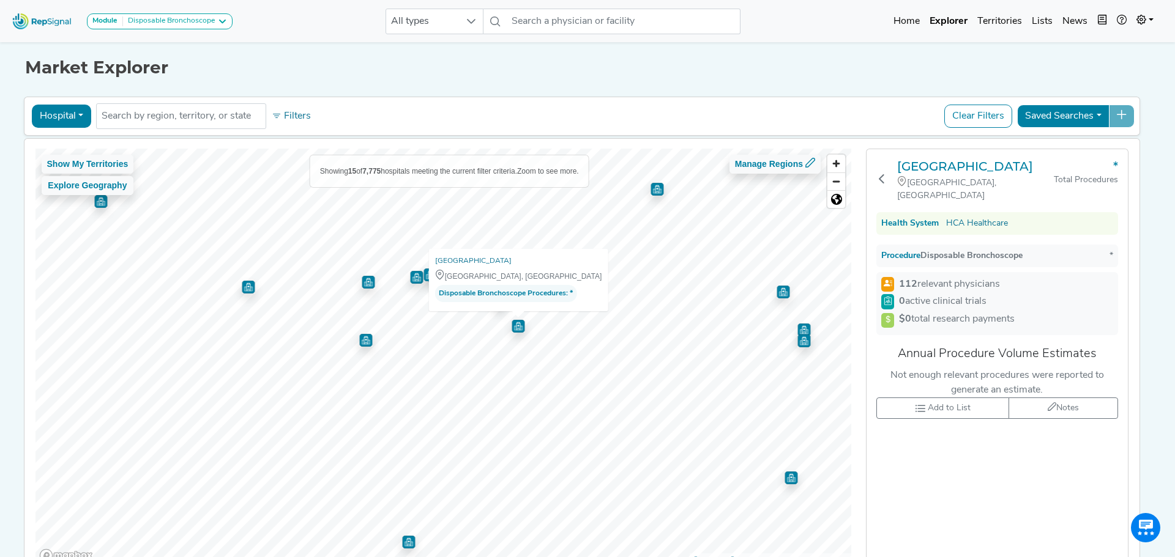
click at [431, 276] on img "Map marker" at bounding box center [429, 275] width 13 height 13
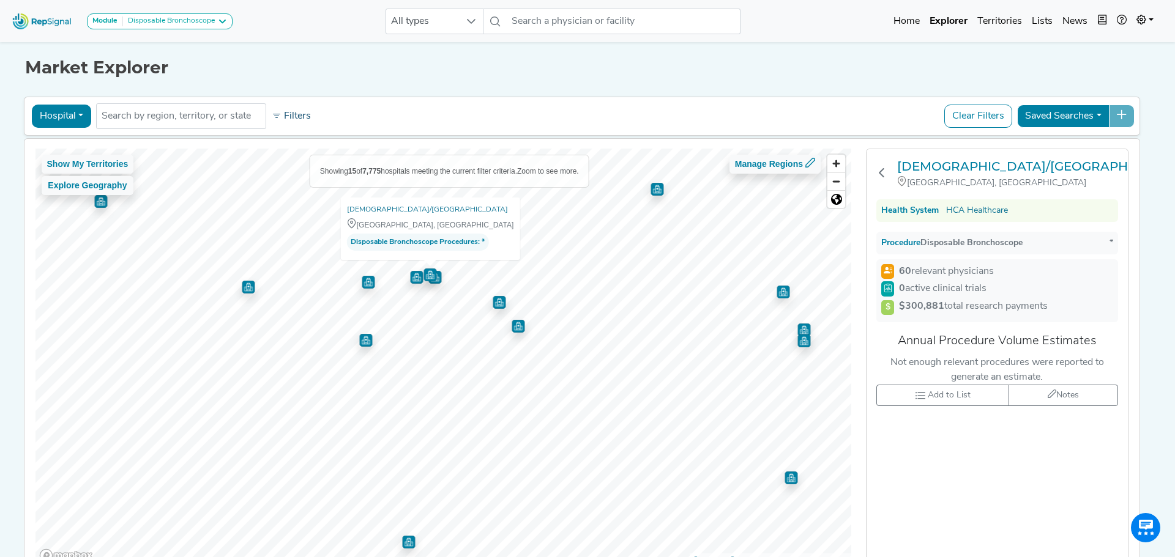
click at [288, 113] on button "Filters" at bounding box center [291, 116] width 45 height 21
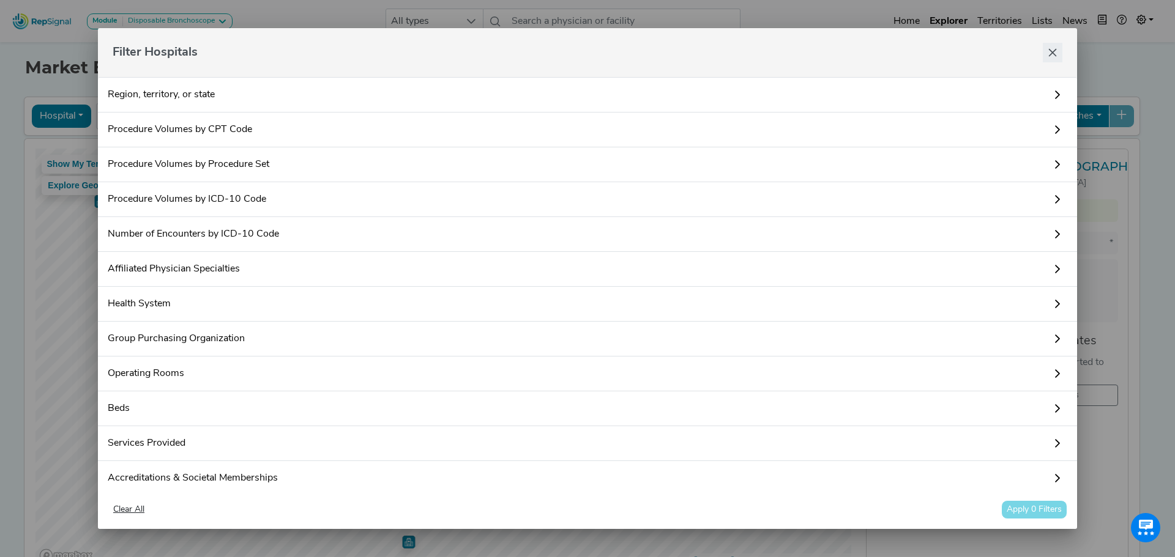
click at [1044, 54] on button "Close" at bounding box center [1053, 53] width 20 height 20
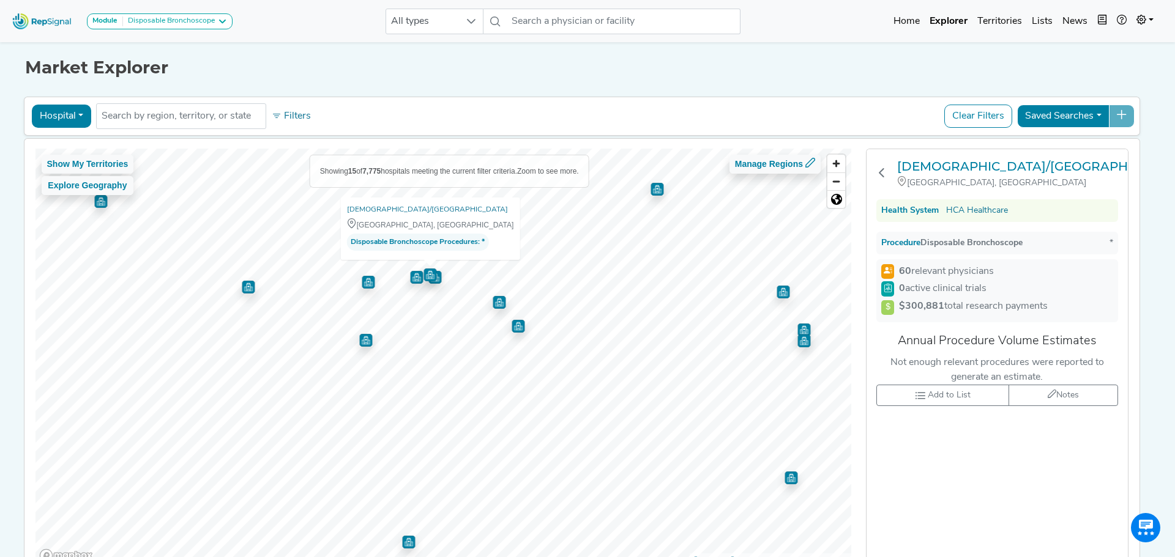
click at [784, 297] on img "Map marker" at bounding box center [782, 292] width 13 height 13
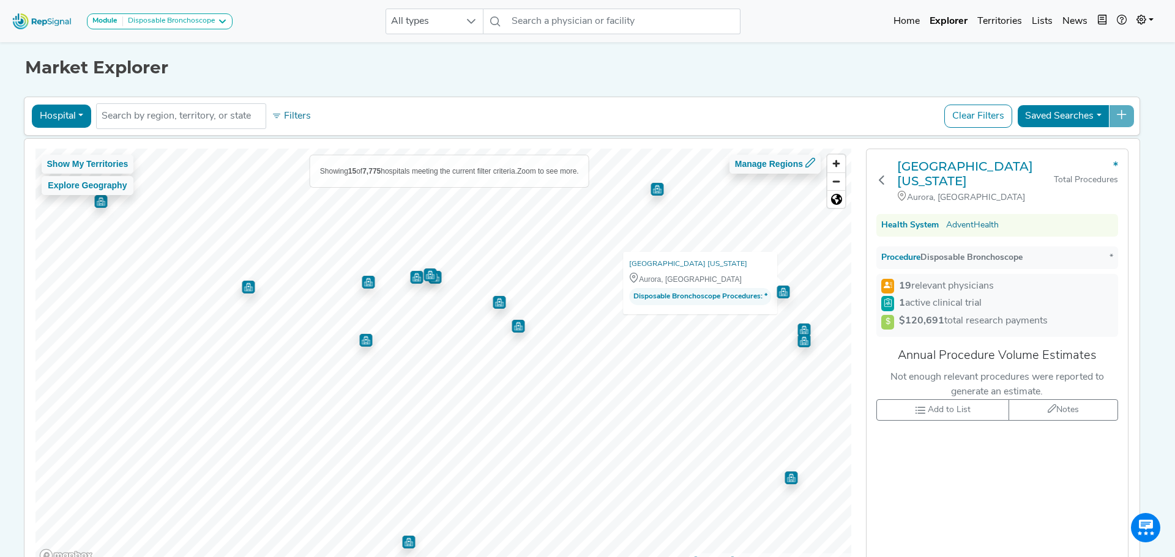
click at [791, 479] on img "Map marker" at bounding box center [790, 478] width 13 height 13
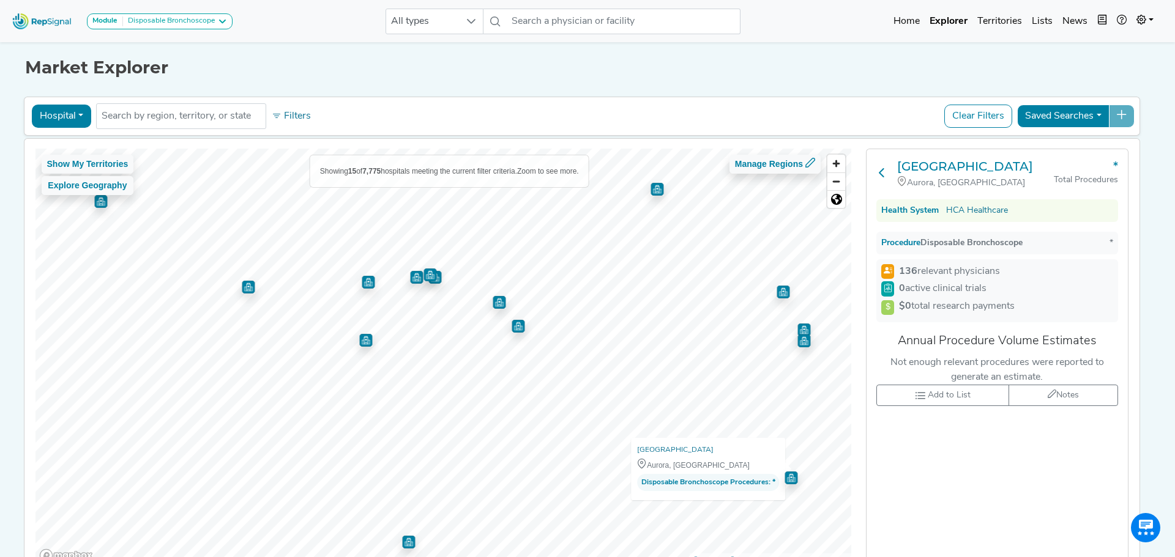
click at [881, 174] on icon at bounding box center [882, 173] width 10 height 10
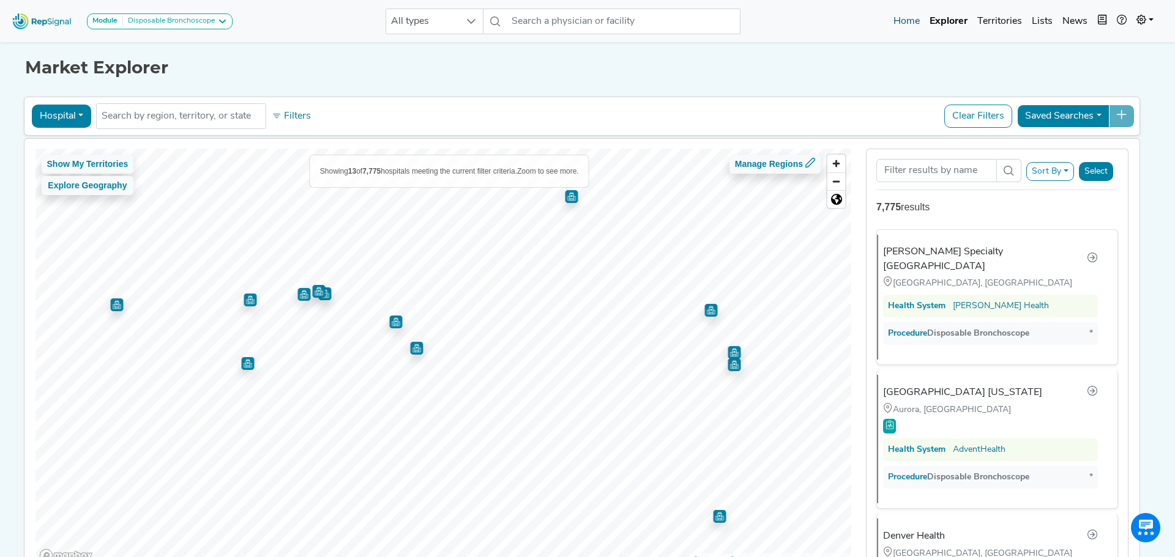
click at [903, 16] on link "Home" at bounding box center [906, 21] width 36 height 24
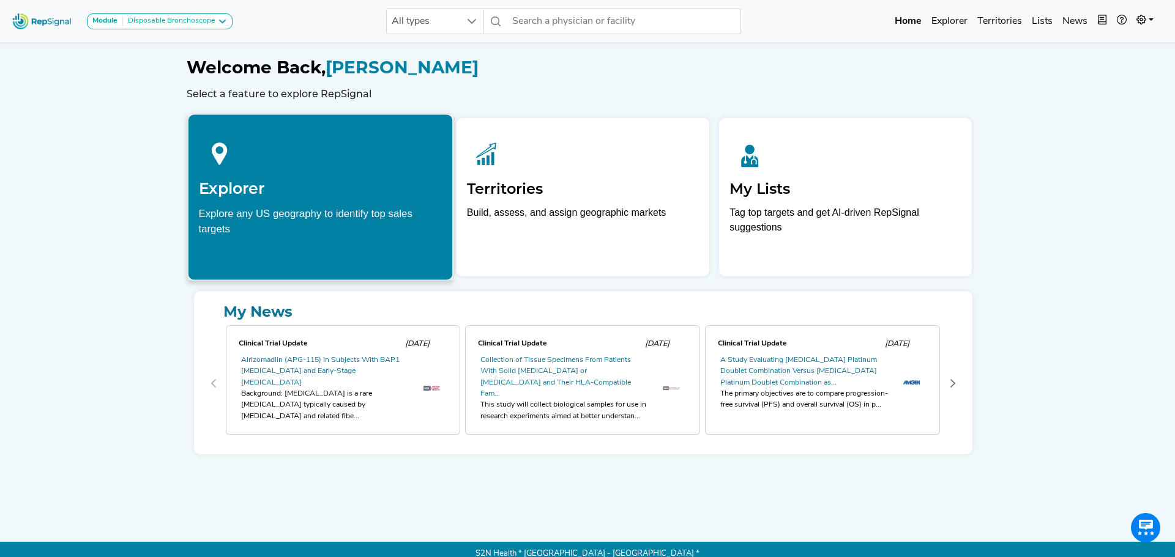
click at [307, 175] on div at bounding box center [320, 152] width 244 height 54
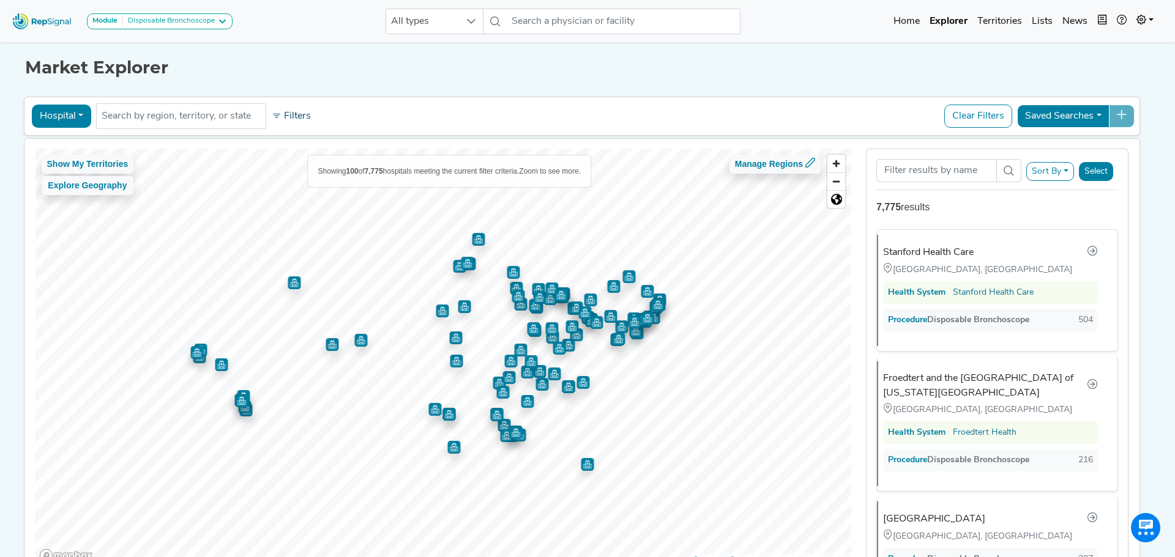
click at [289, 113] on button "Filters" at bounding box center [291, 116] width 45 height 21
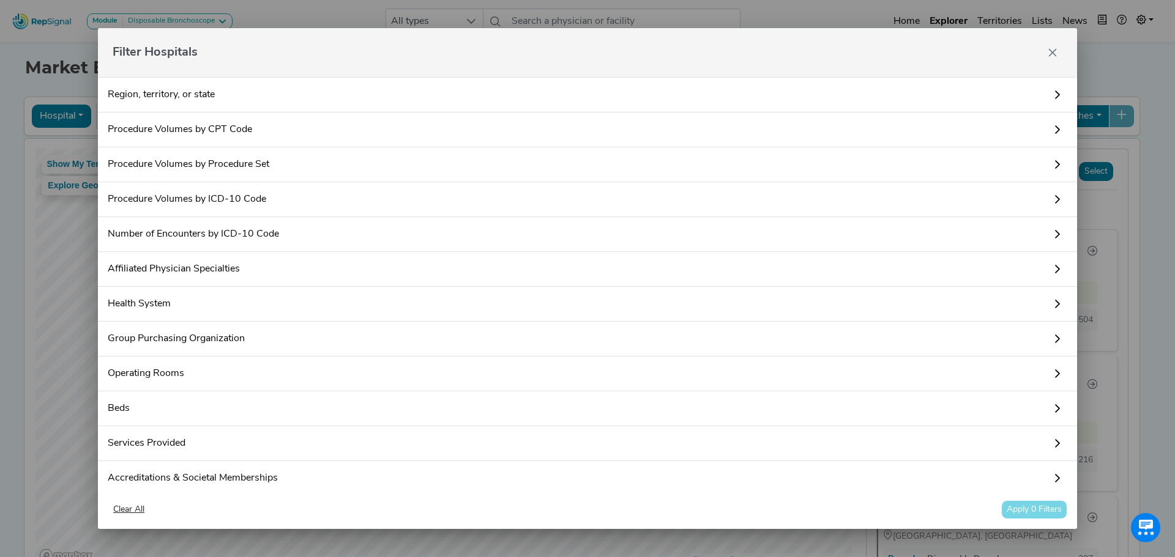
click at [192, 128] on link "Procedure Volumes by CPT Code" at bounding box center [587, 130] width 979 height 35
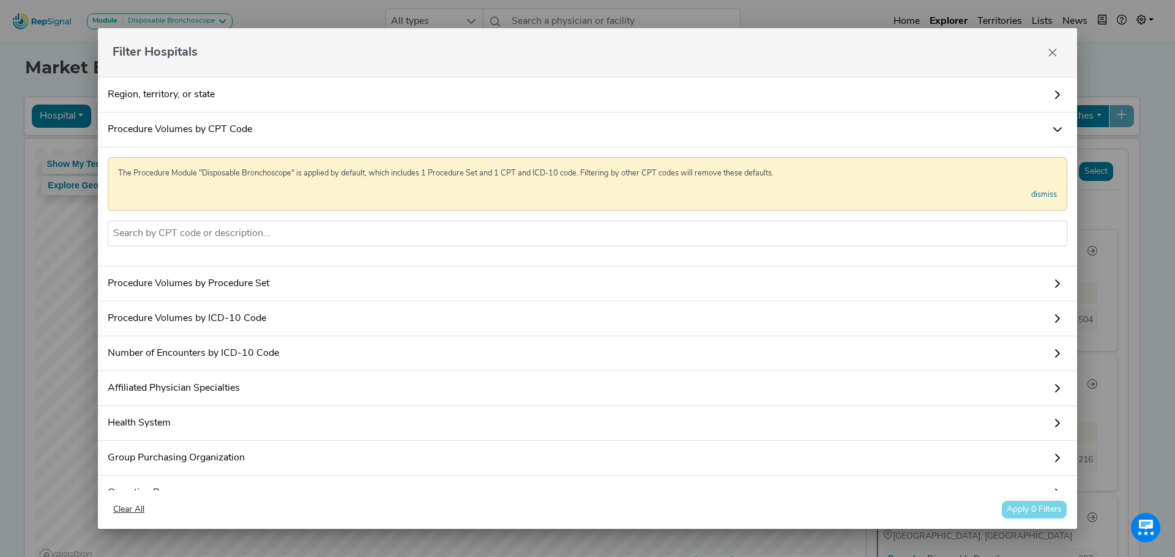
click at [203, 92] on link "Region, territory, or state" at bounding box center [587, 94] width 979 height 35
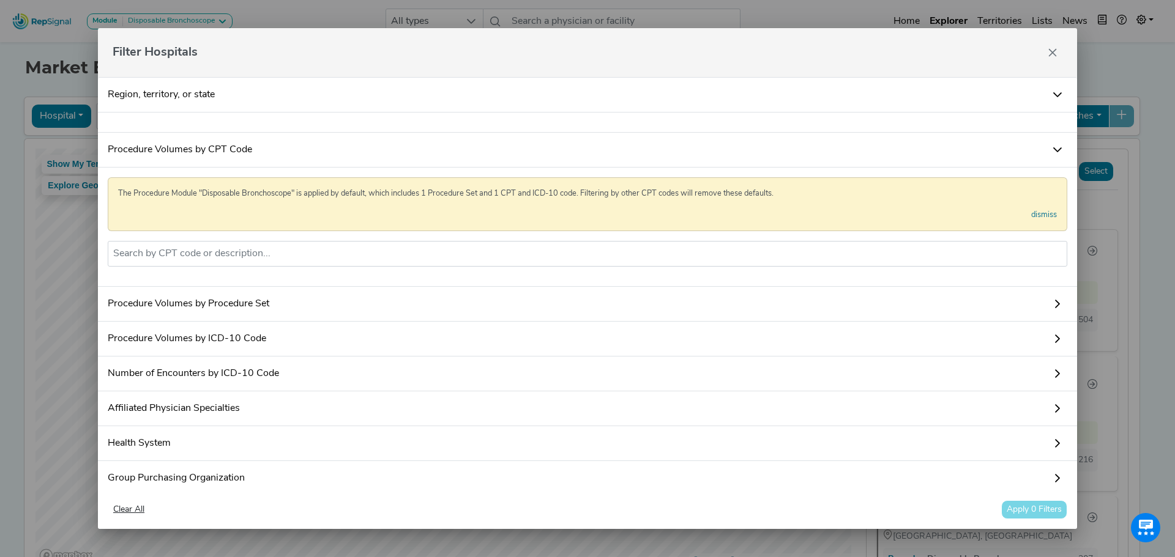
click at [1052, 91] on icon at bounding box center [1057, 95] width 10 height 10
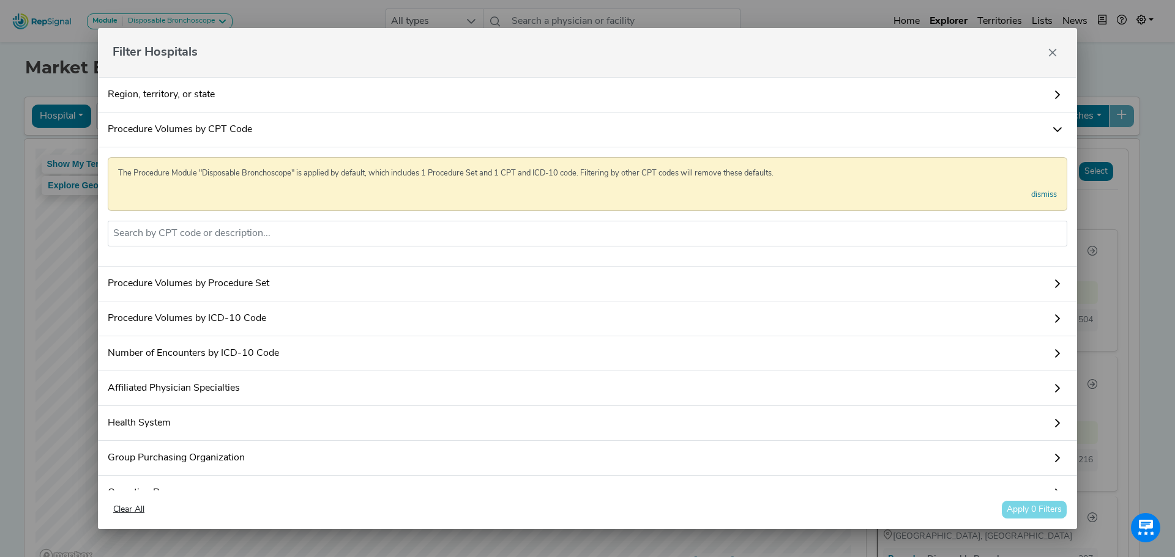
click at [1055, 288] on icon at bounding box center [1057, 284] width 5 height 9
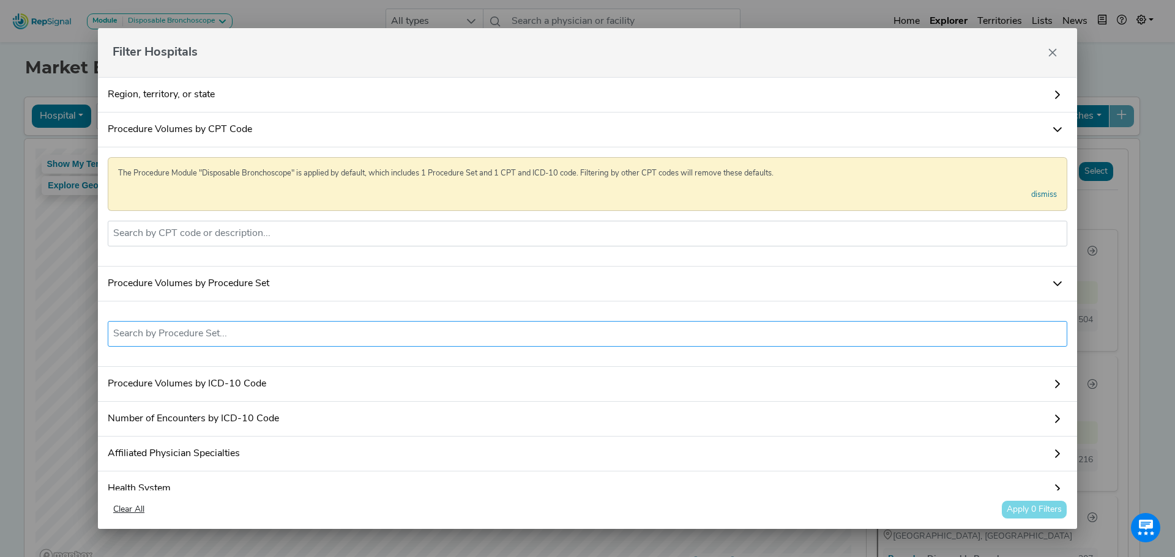
click at [1028, 341] on input "text" at bounding box center [587, 334] width 948 height 15
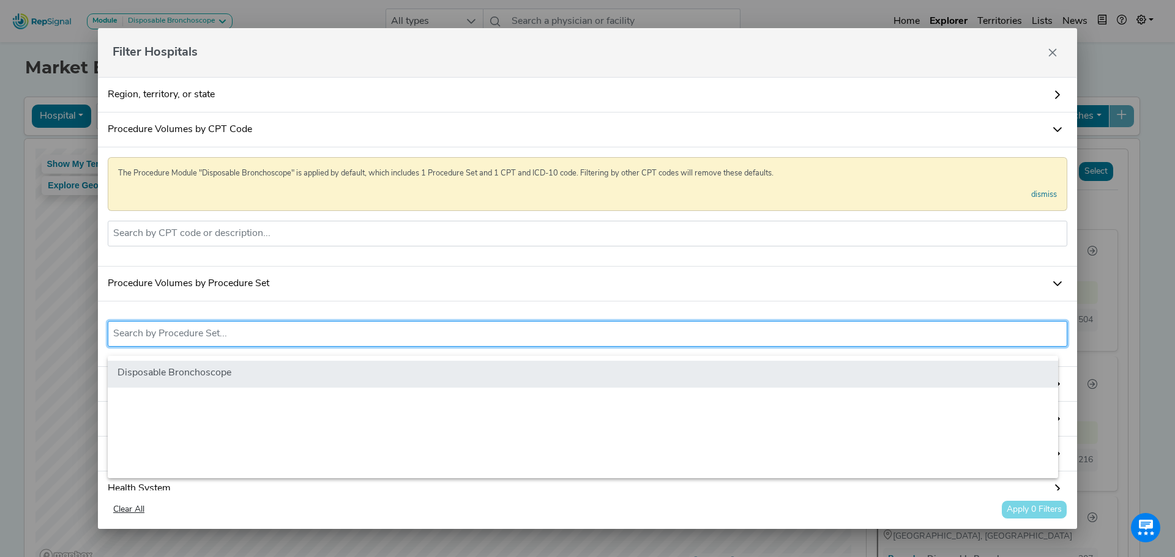
click at [981, 371] on li "Disposable Bronchoscope" at bounding box center [583, 374] width 950 height 27
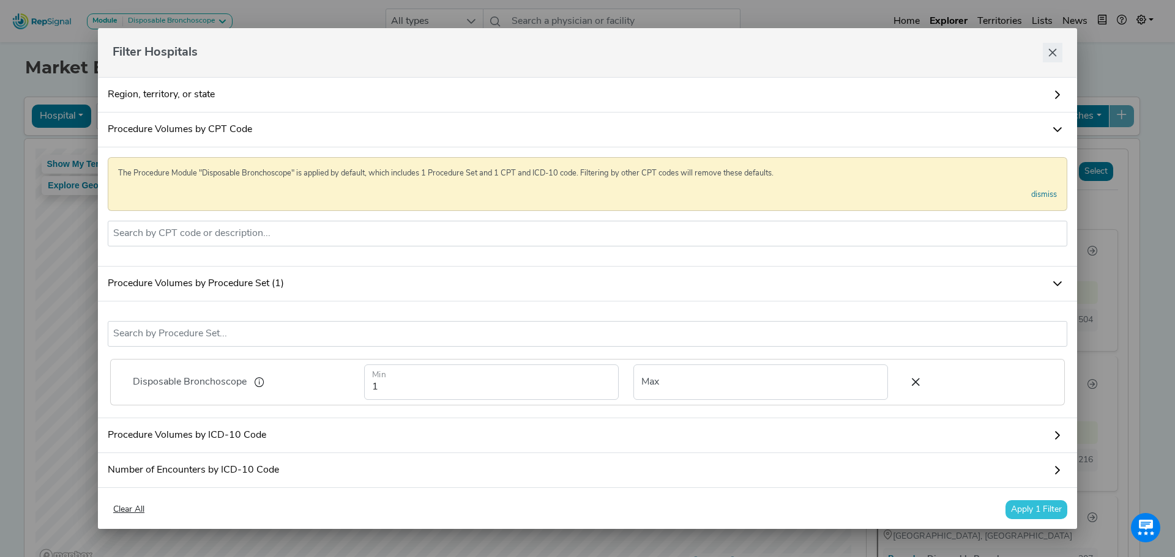
click at [1051, 51] on icon "Close" at bounding box center [1053, 53] width 10 height 10
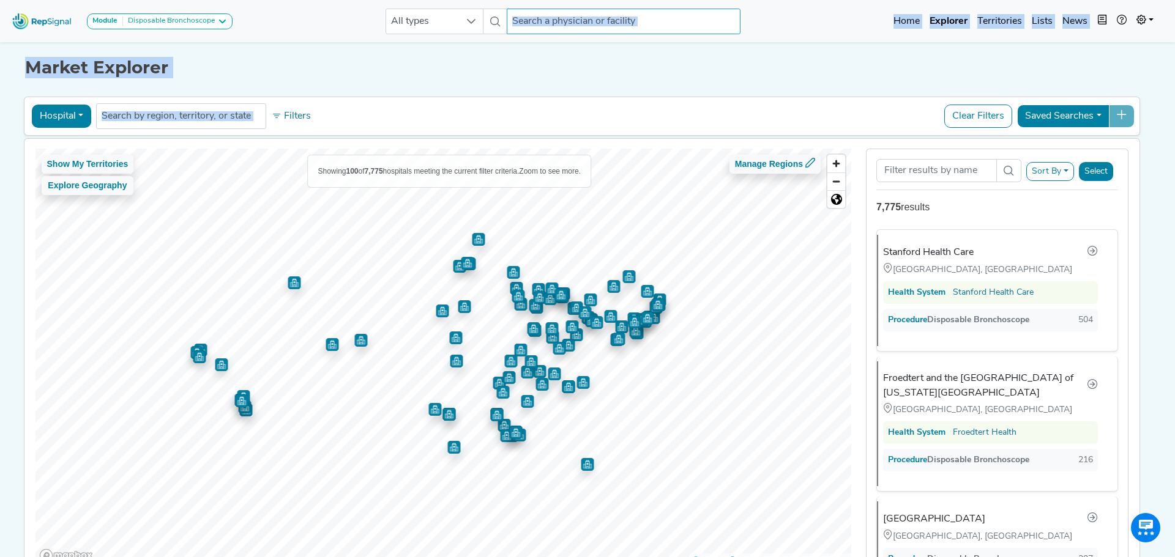
drag, startPoint x: 694, startPoint y: 113, endPoint x: 715, endPoint y: 32, distance: 83.3
click at [715, 32] on div "Module Disposable Bronchoscope Bronchoscopy Disposable Bronchoscope SBRT SPE TT…" at bounding box center [583, 315] width 1166 height 631
click at [600, 69] on h1 "Market Explorer" at bounding box center [583, 68] width 1116 height 21
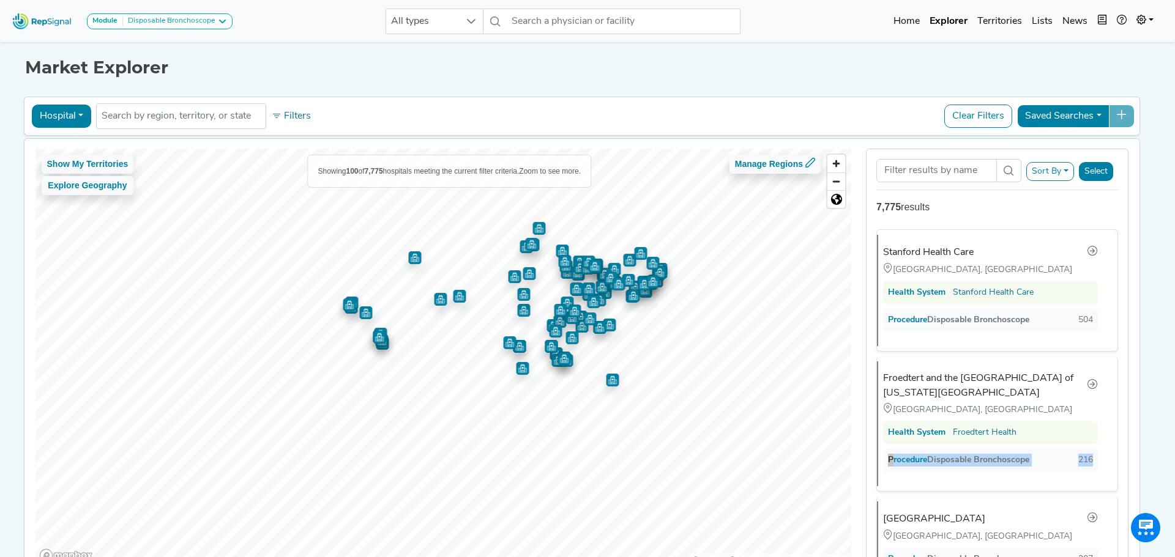
drag, startPoint x: 1102, startPoint y: 471, endPoint x: 1119, endPoint y: 429, distance: 45.6
click at [1119, 429] on div "Stanford Health Care Palo Alto, CA Health System Stanford Health Care Procedure…" at bounding box center [996, 393] width 261 height 346
click at [903, 20] on link "Home" at bounding box center [906, 21] width 36 height 24
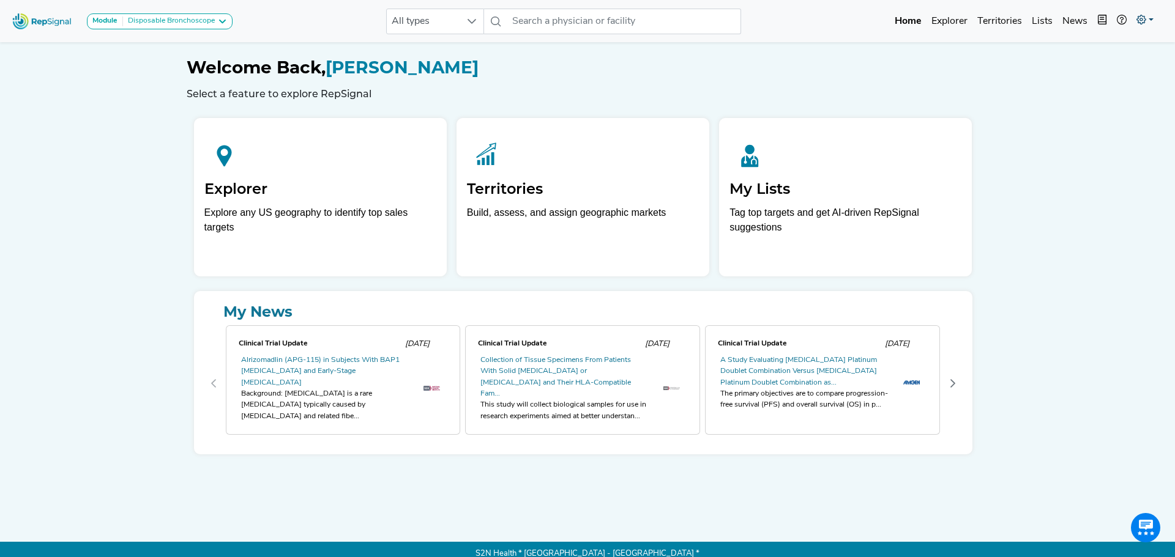
click at [1148, 17] on link at bounding box center [1144, 21] width 27 height 24
click at [1106, 48] on link "My Account" at bounding box center [1109, 52] width 97 height 24
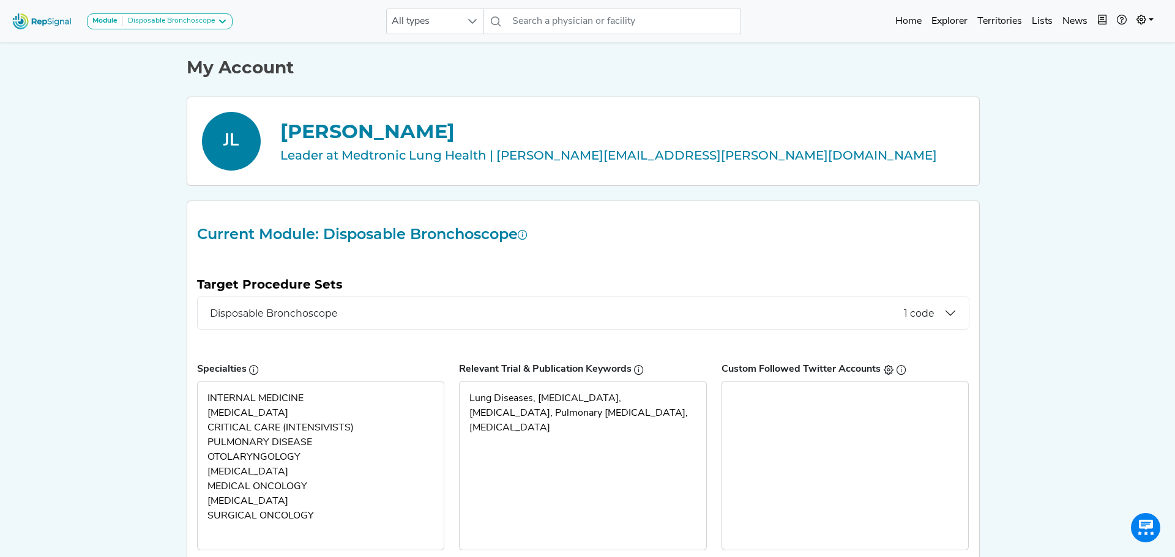
click at [742, 287] on h5 "Target Procedure Sets" at bounding box center [583, 284] width 772 height 15
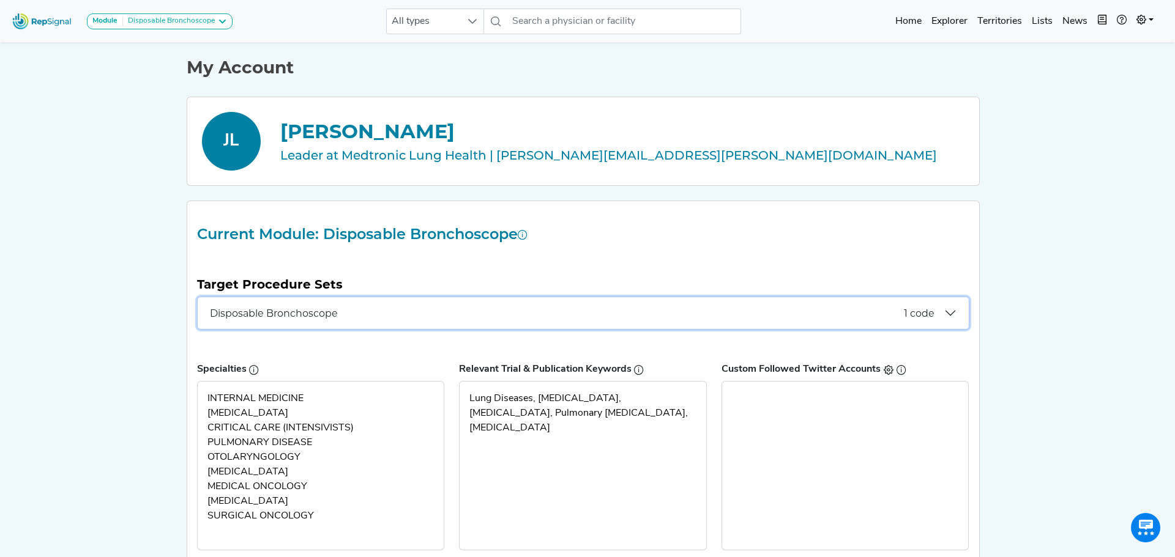
click at [947, 311] on button "Disposable Bronchoscope 1 code" at bounding box center [583, 313] width 771 height 32
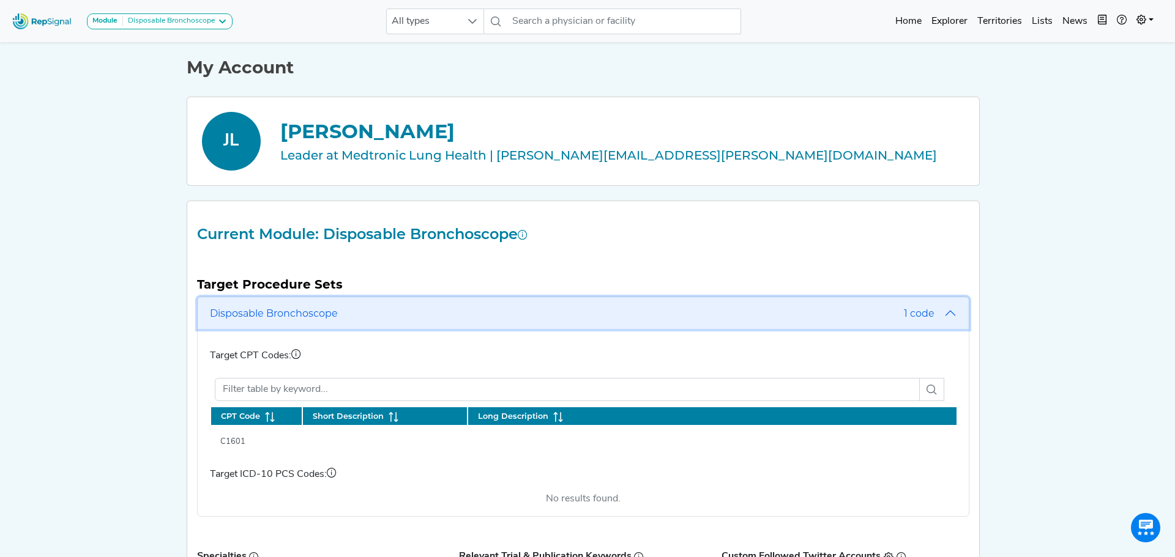
click at [927, 313] on span "1 code" at bounding box center [919, 314] width 31 height 12
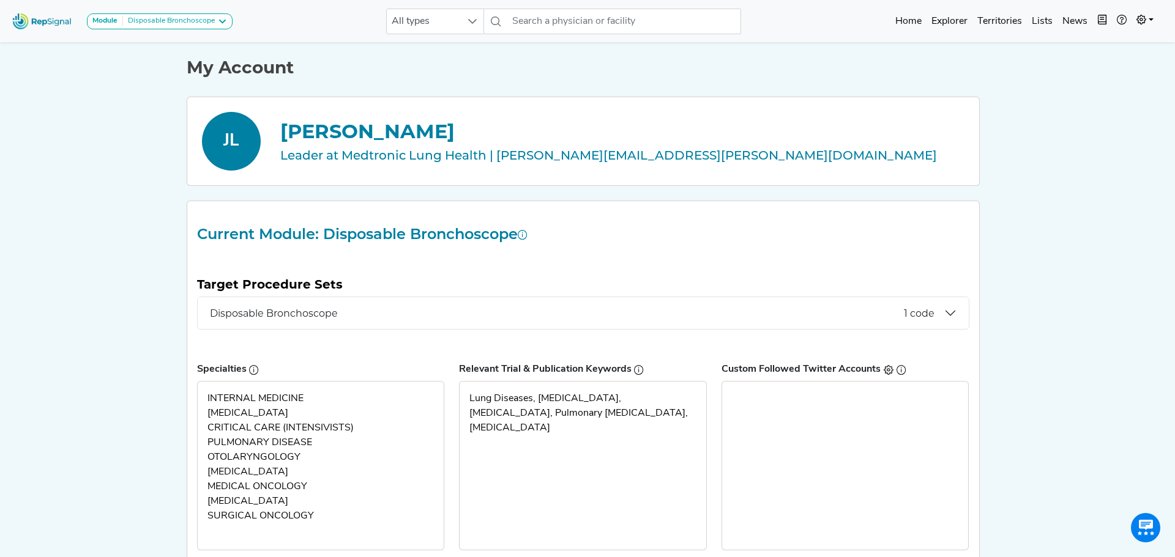
click at [263, 398] on div "INTERNAL MEDICINE" at bounding box center [320, 399] width 227 height 15
click at [263, 424] on div "CRITICAL CARE (INTENSIVISTS)" at bounding box center [320, 428] width 227 height 15
click at [43, 19] on img at bounding box center [42, 21] width 70 height 26
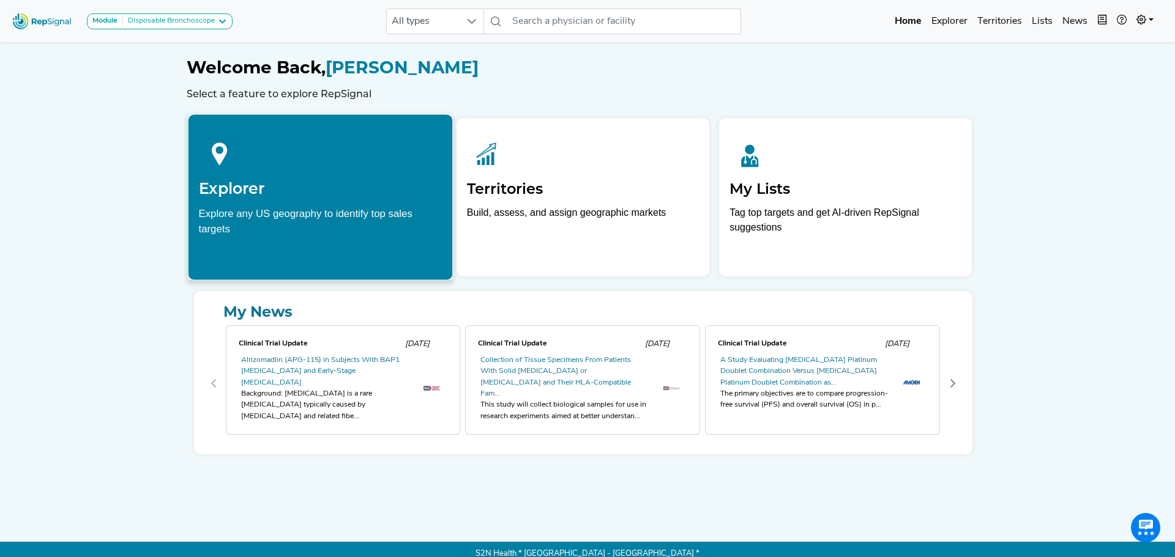
click at [297, 243] on p "Explore any US geography to identify top sales targets" at bounding box center [320, 225] width 244 height 38
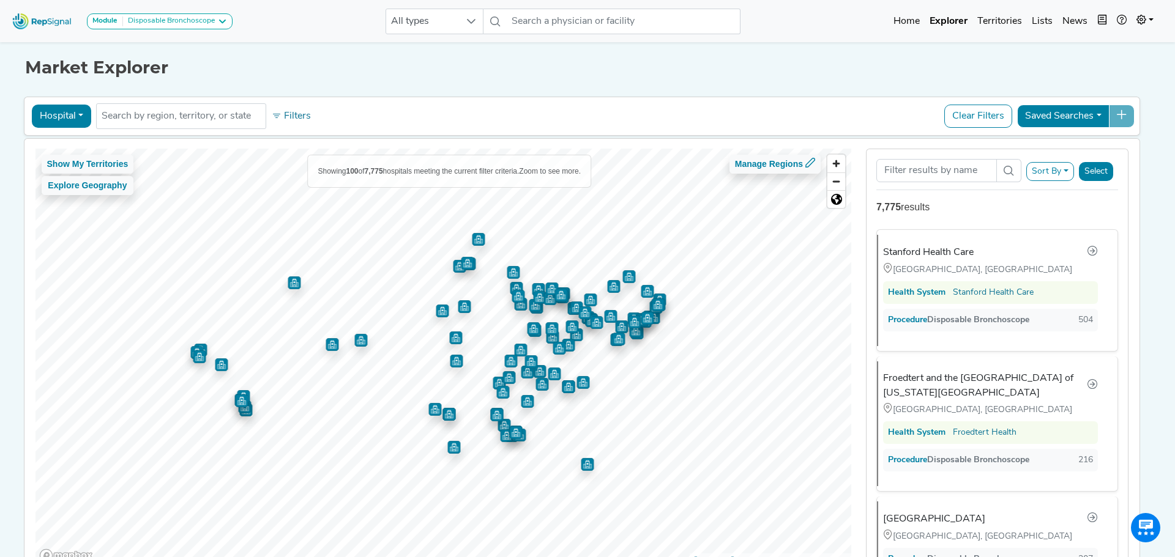
click at [1054, 171] on button "Sort By" at bounding box center [1050, 171] width 48 height 19
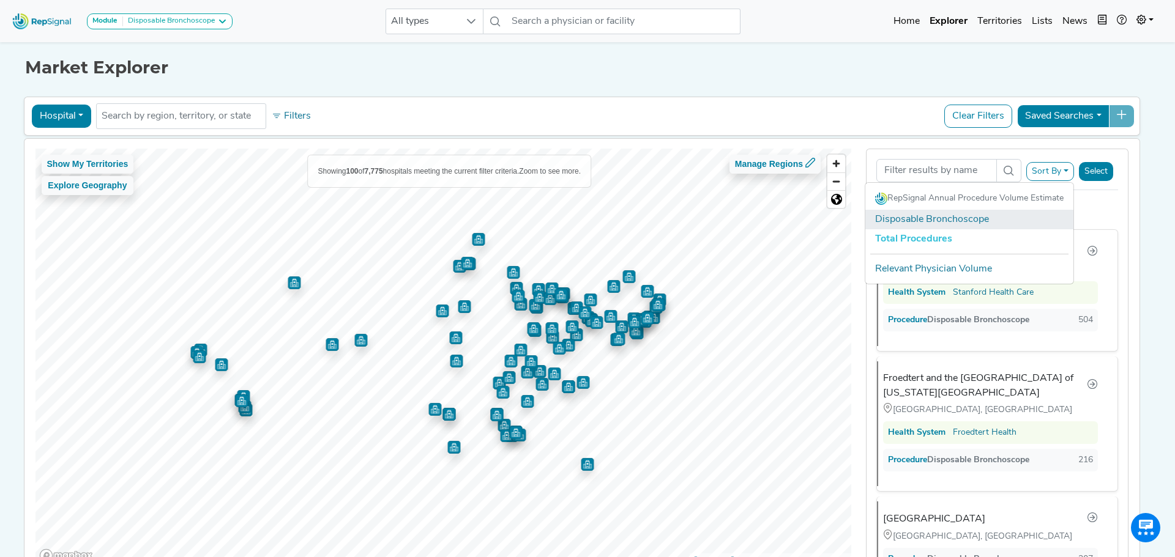
click at [921, 218] on link "Disposable Bronchoscope" at bounding box center [969, 220] width 208 height 20
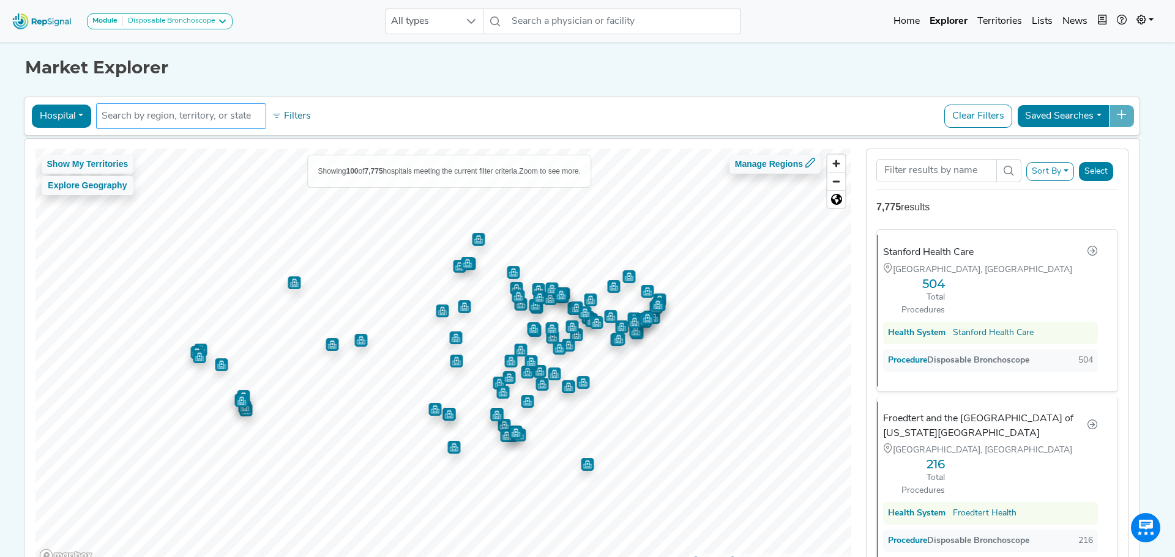
click at [179, 117] on input "text" at bounding box center [181, 116] width 159 height 15
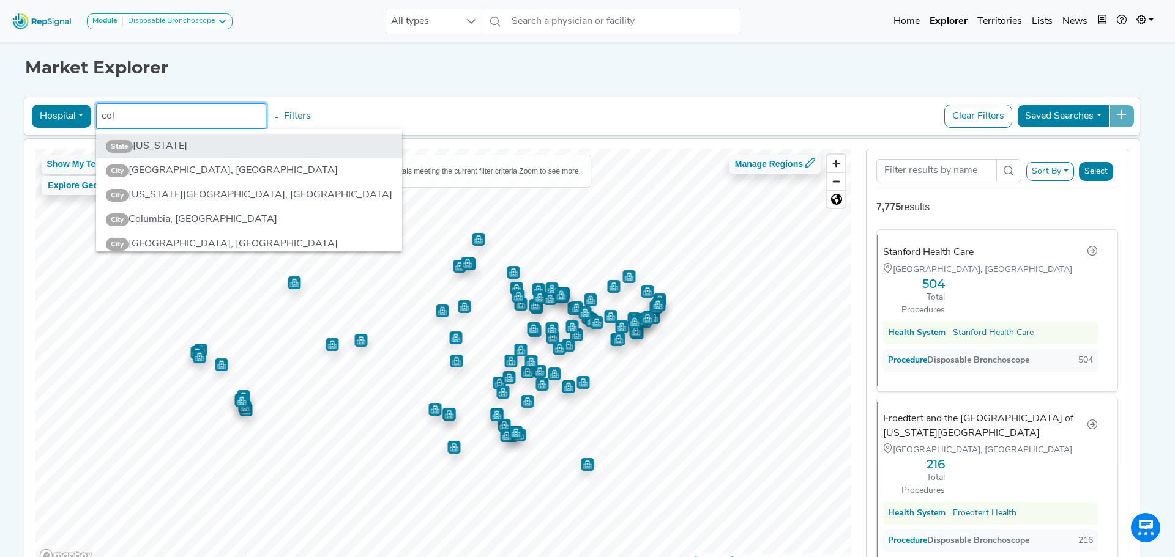
type input "col"
click at [159, 141] on li "State Colorado" at bounding box center [249, 146] width 306 height 24
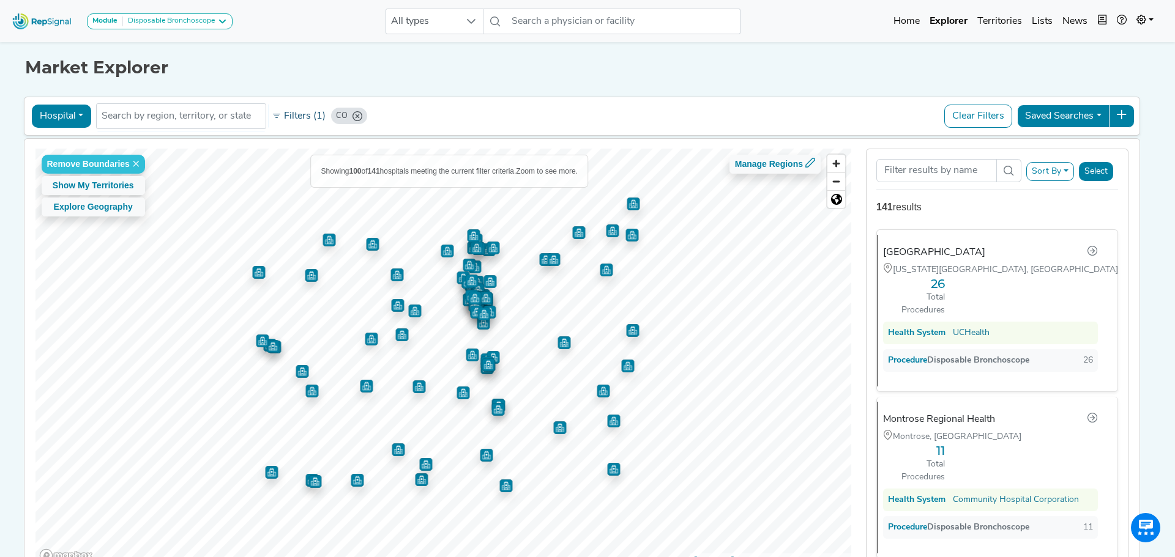
click at [306, 113] on button "Filters (1)" at bounding box center [299, 116] width 60 height 21
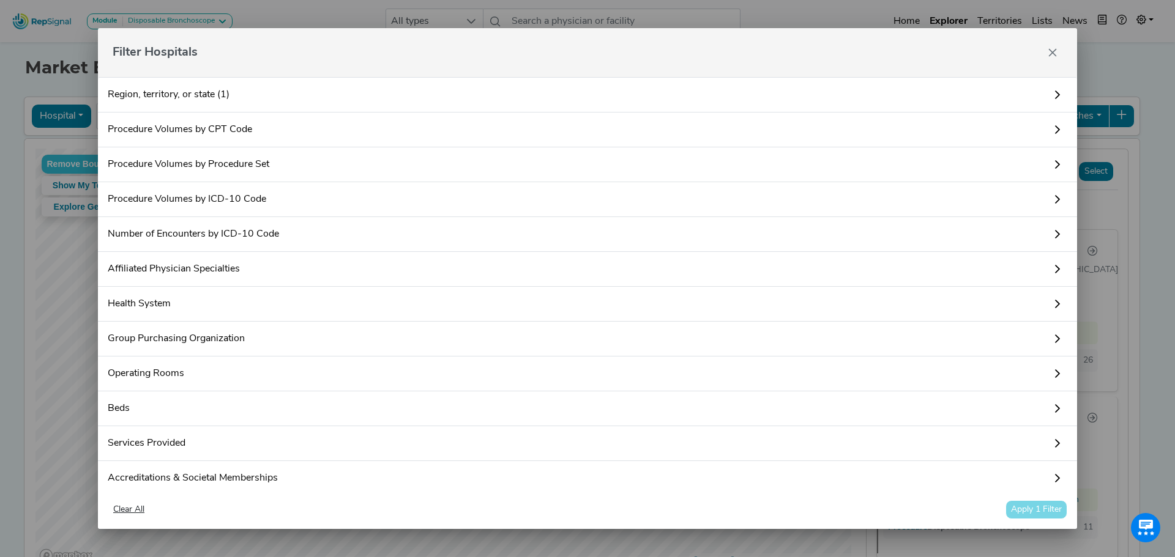
click at [1052, 93] on icon at bounding box center [1057, 95] width 10 height 10
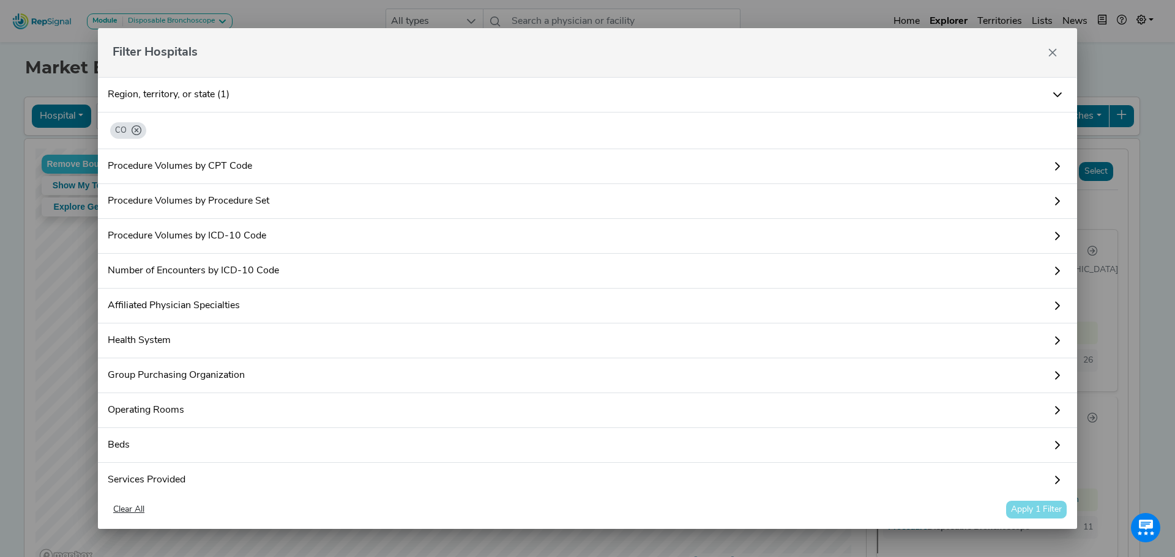
click at [1053, 94] on icon at bounding box center [1057, 94] width 9 height 5
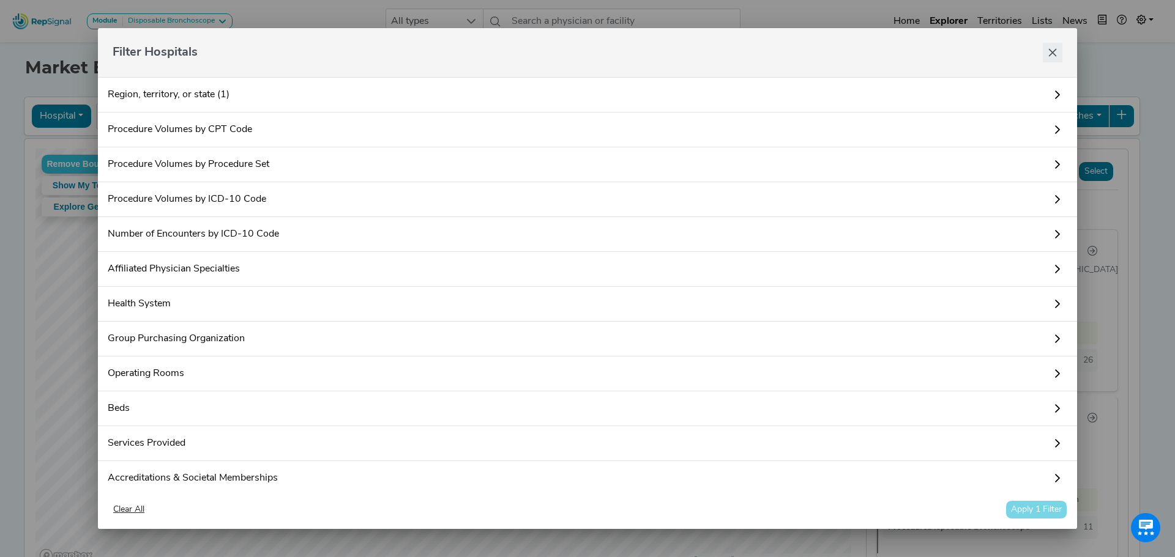
click at [1052, 50] on icon "Close" at bounding box center [1053, 53] width 10 height 10
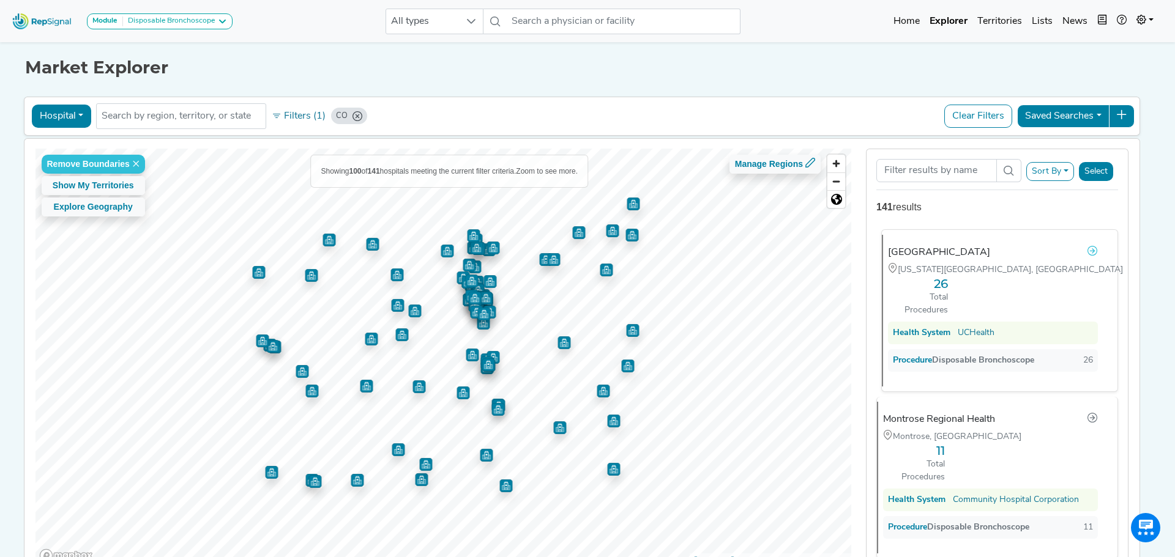
click at [1087, 255] on icon at bounding box center [1092, 251] width 10 height 10
click at [120, 204] on button "Explore Geography" at bounding box center [93, 207] width 103 height 19
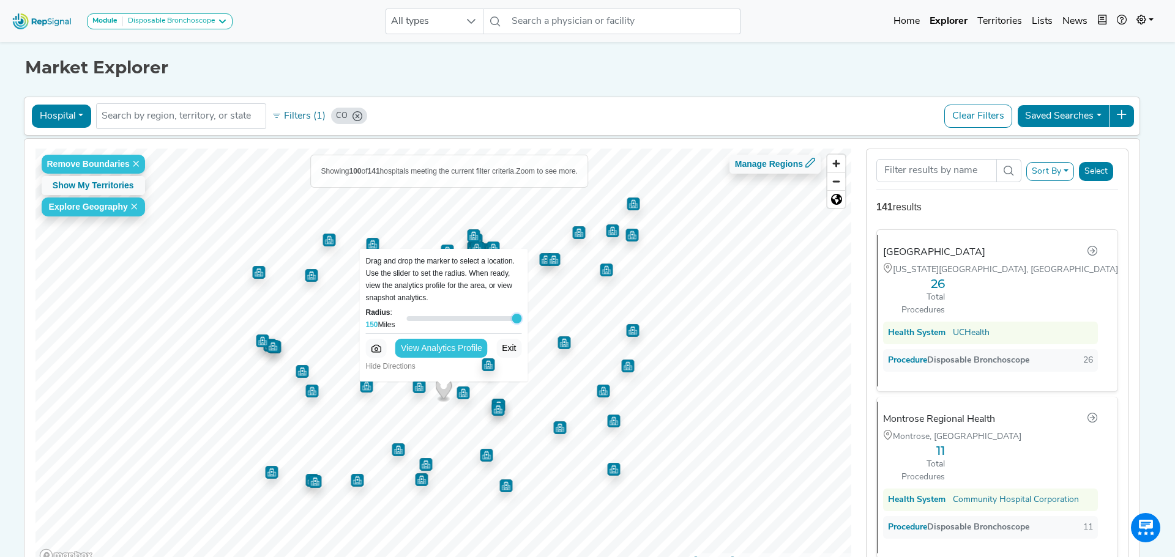
drag, startPoint x: 463, startPoint y: 318, endPoint x: 523, endPoint y: 317, distance: 59.4
type input "150"
click at [521, 317] on input "Radius : 150 Miles" at bounding box center [463, 318] width 115 height 15
click at [666, 136] on div "Hospital Physician Hospital ASC Office Health System CO No results found Filter…" at bounding box center [582, 335] width 1116 height 483
click at [669, 113] on div "Hospital Physician Hospital ASC Office Health System CO No results found Filter…" at bounding box center [581, 116] width 1105 height 28
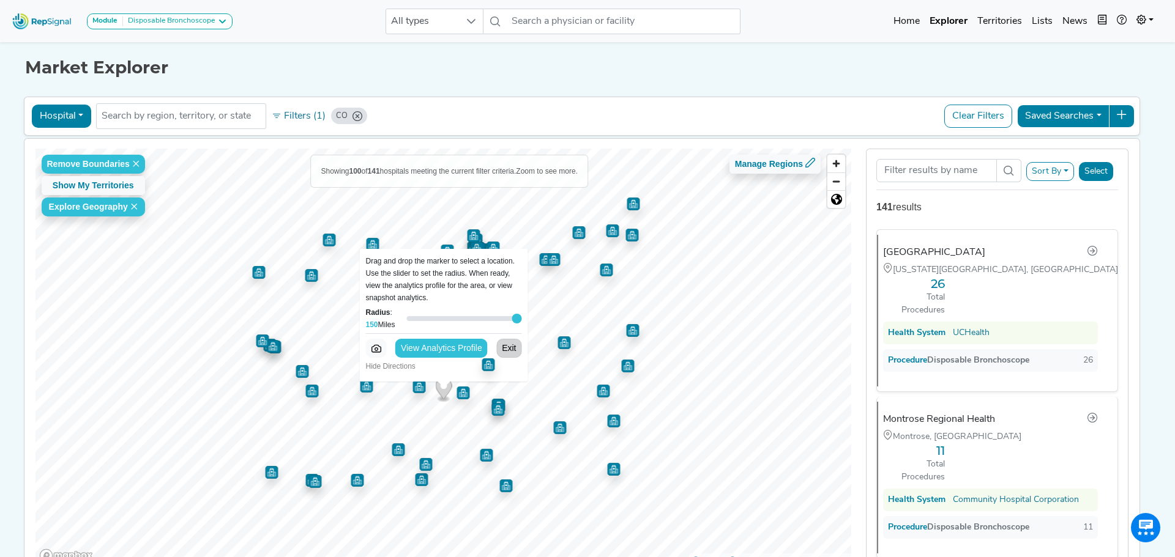
click at [507, 349] on button "Exit" at bounding box center [508, 348] width 25 height 19
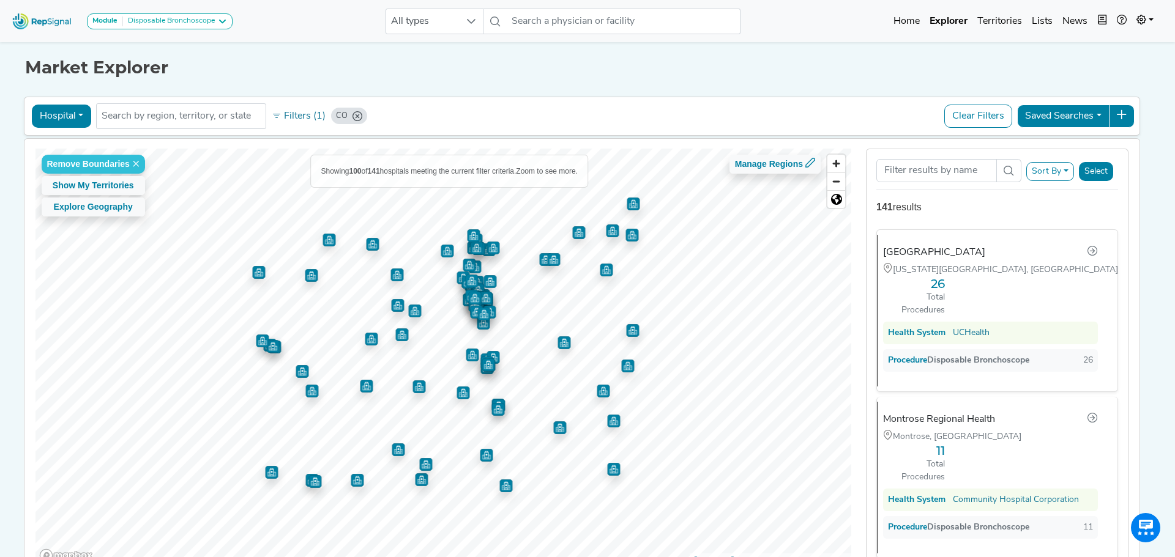
click at [1098, 111] on button "Saved Searches" at bounding box center [1063, 116] width 92 height 23
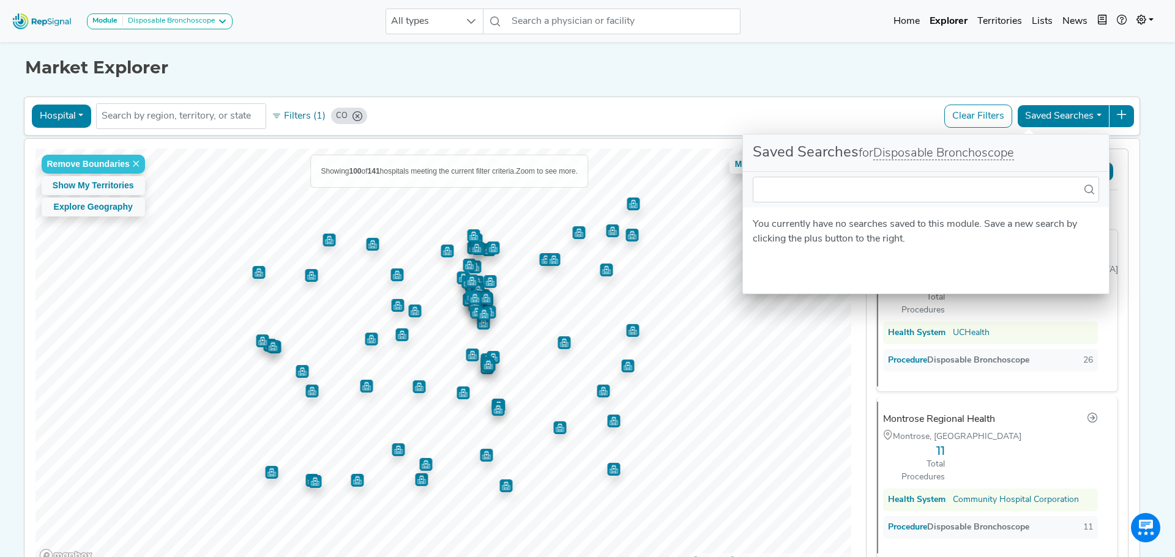
click at [867, 90] on div "Market Explorer Hospital Physician Hospital ASC Office Health System CO No resu…" at bounding box center [583, 308] width 808 height 538
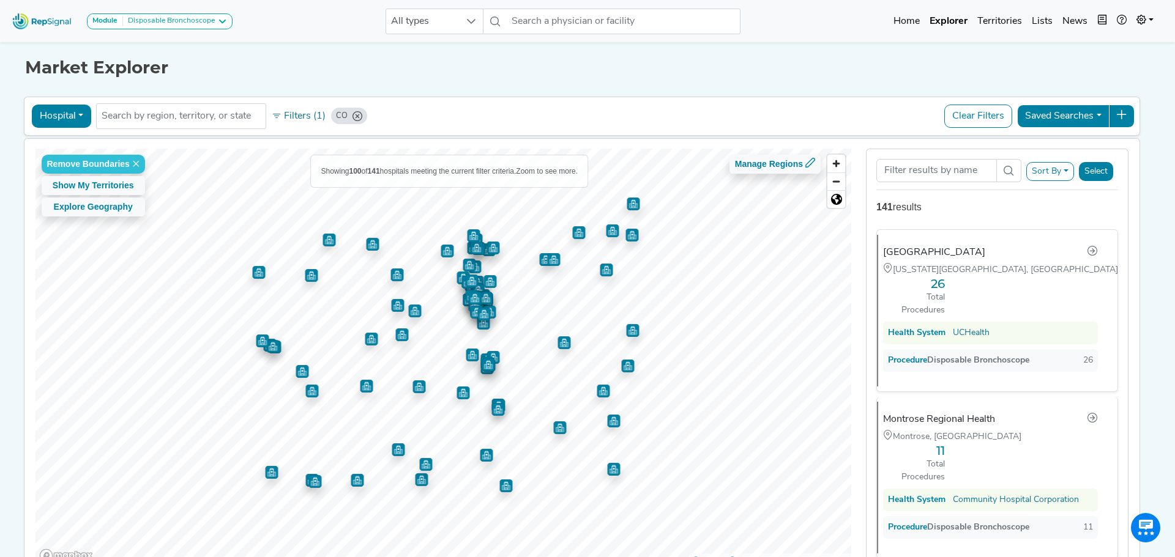
click at [1048, 173] on button "Sort By" at bounding box center [1050, 171] width 48 height 19
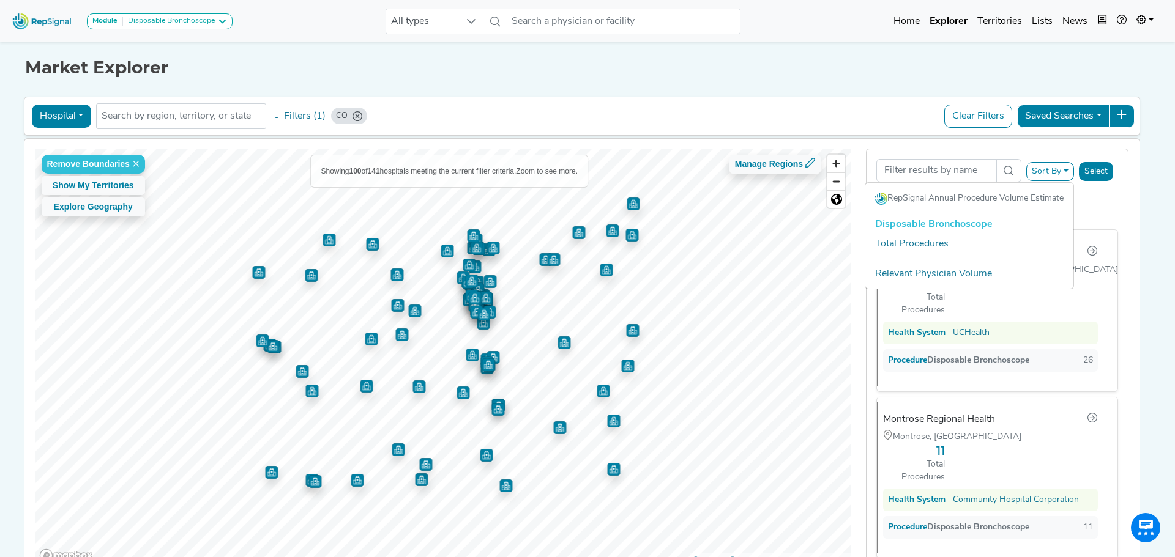
click at [931, 220] on link "Disposable Bronchoscope" at bounding box center [969, 225] width 208 height 20
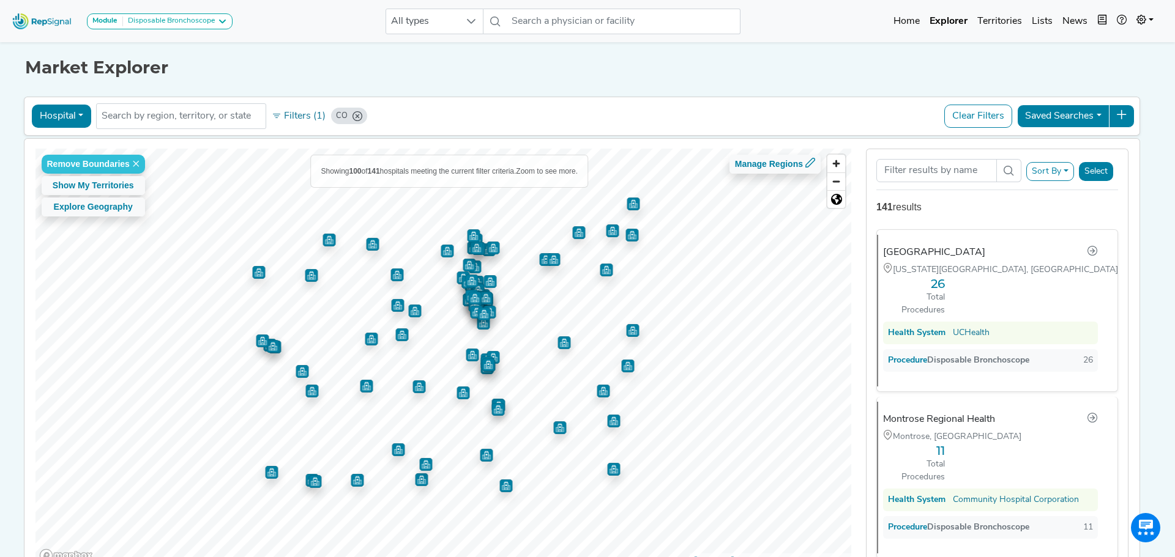
click at [1060, 168] on button "Sort By" at bounding box center [1050, 171] width 48 height 19
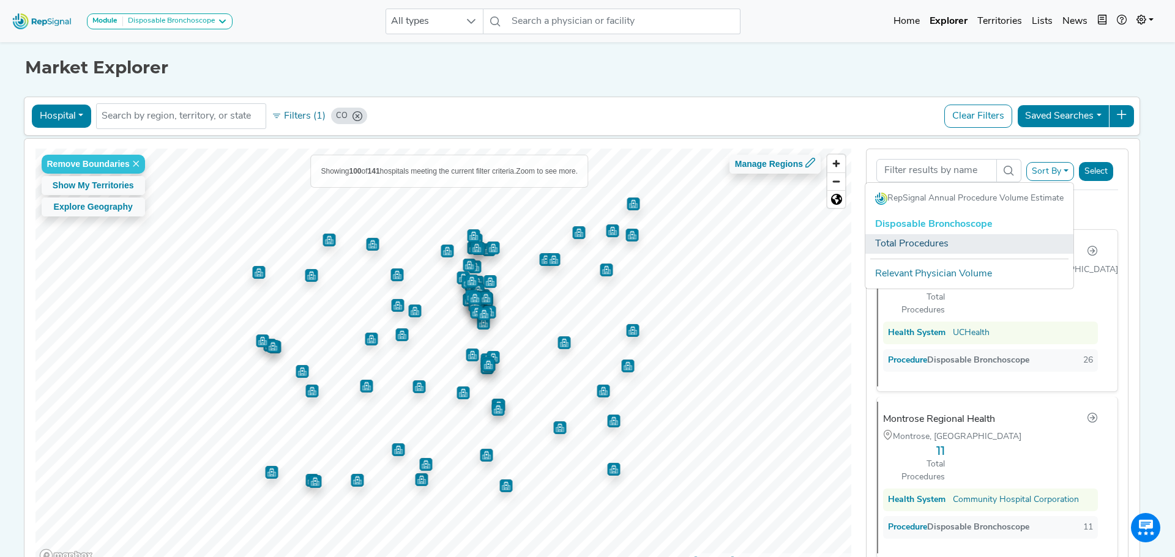
click at [914, 245] on link "Total Procedures" at bounding box center [969, 244] width 208 height 20
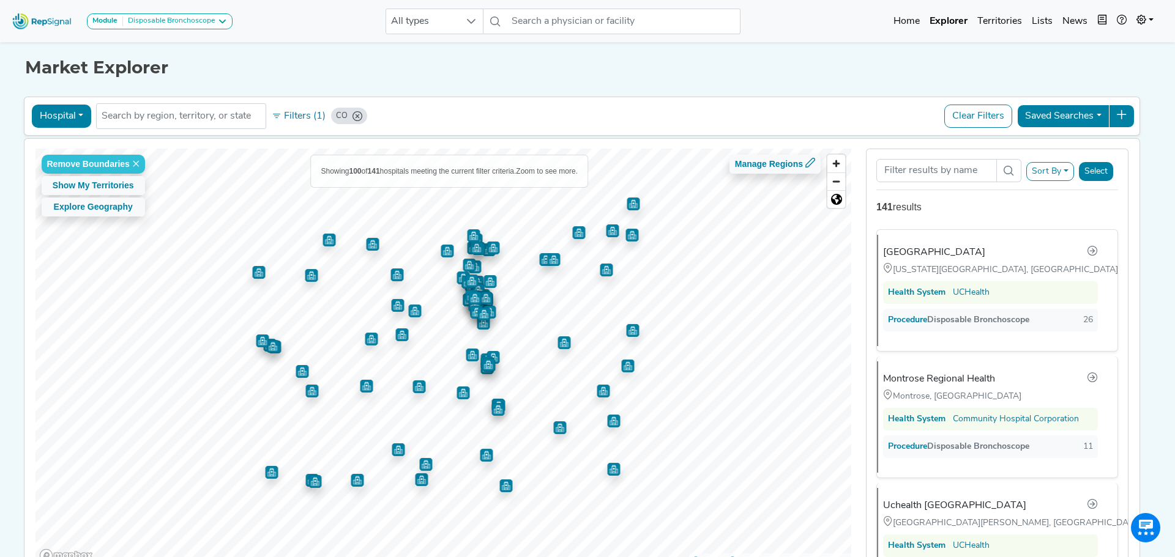
click at [1102, 171] on button "Select" at bounding box center [1096, 171] width 34 height 19
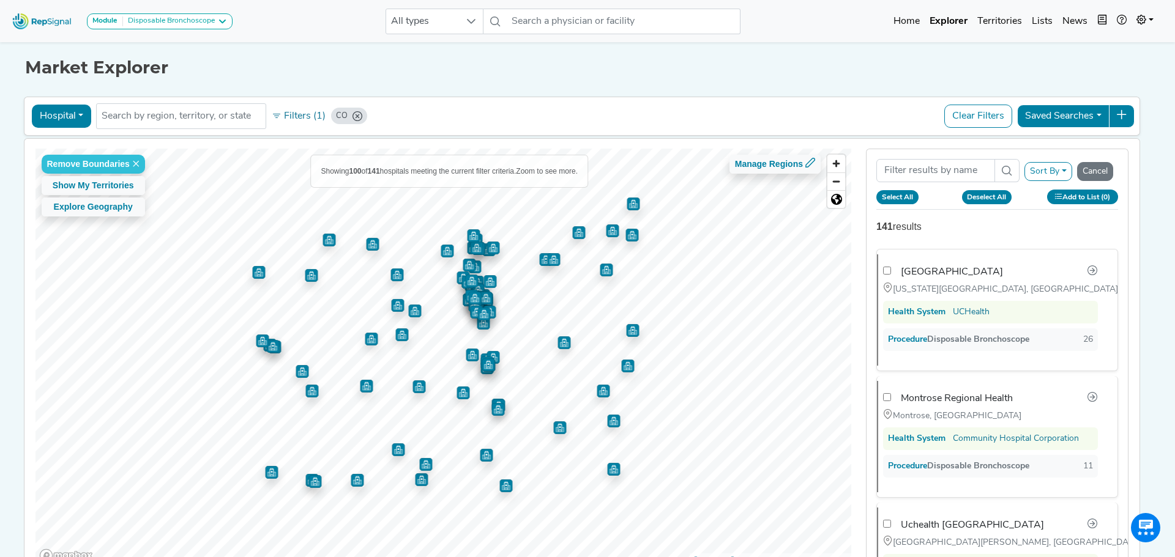
click at [411, 310] on img "Map marker" at bounding box center [414, 311] width 13 height 13
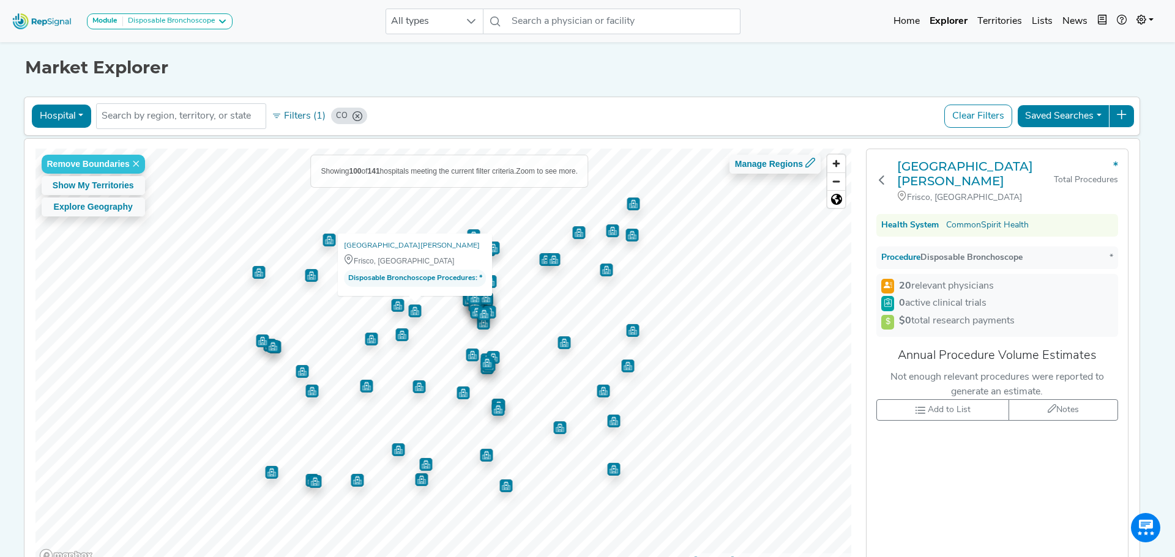
click at [488, 314] on img "Map marker" at bounding box center [483, 314] width 13 height 13
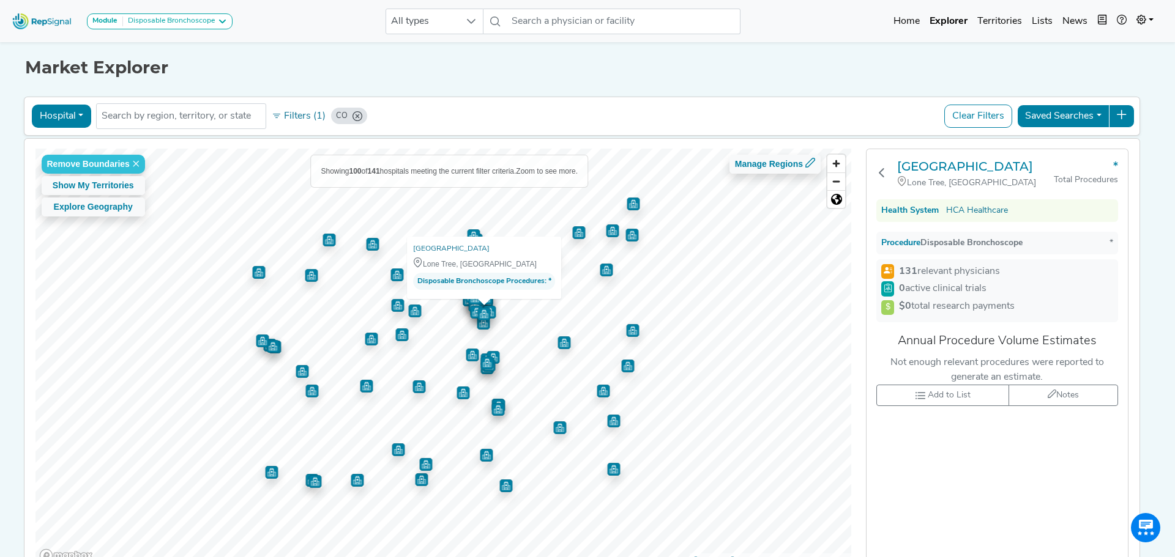
click at [995, 250] on div "Procedure Disposable Bronchoscope *" at bounding box center [997, 243] width 242 height 23
click at [376, 243] on img "Map marker" at bounding box center [372, 244] width 13 height 13
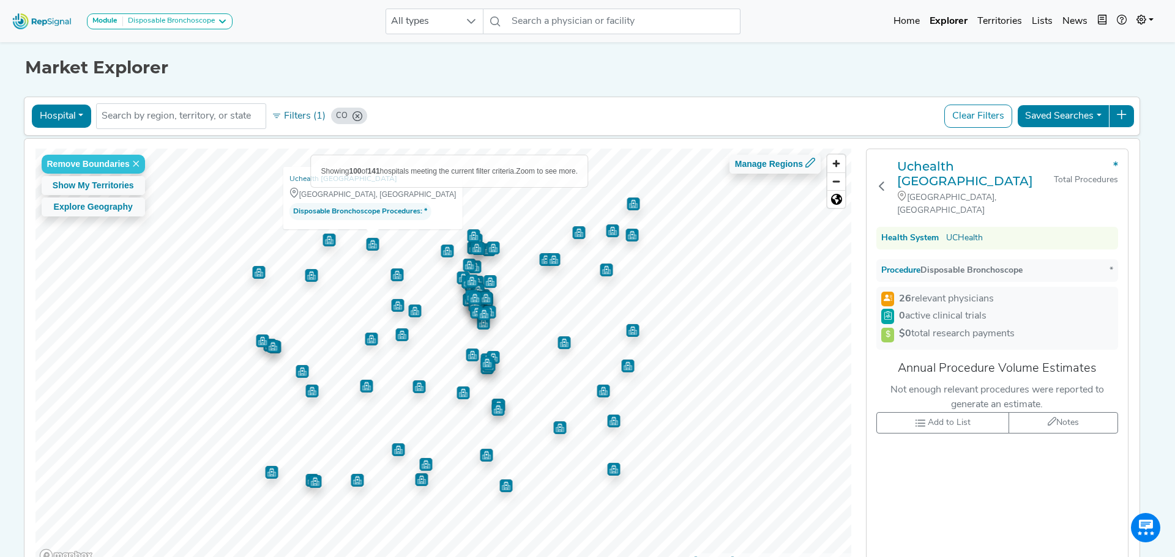
click at [78, 117] on button "Hospital" at bounding box center [61, 116] width 59 height 23
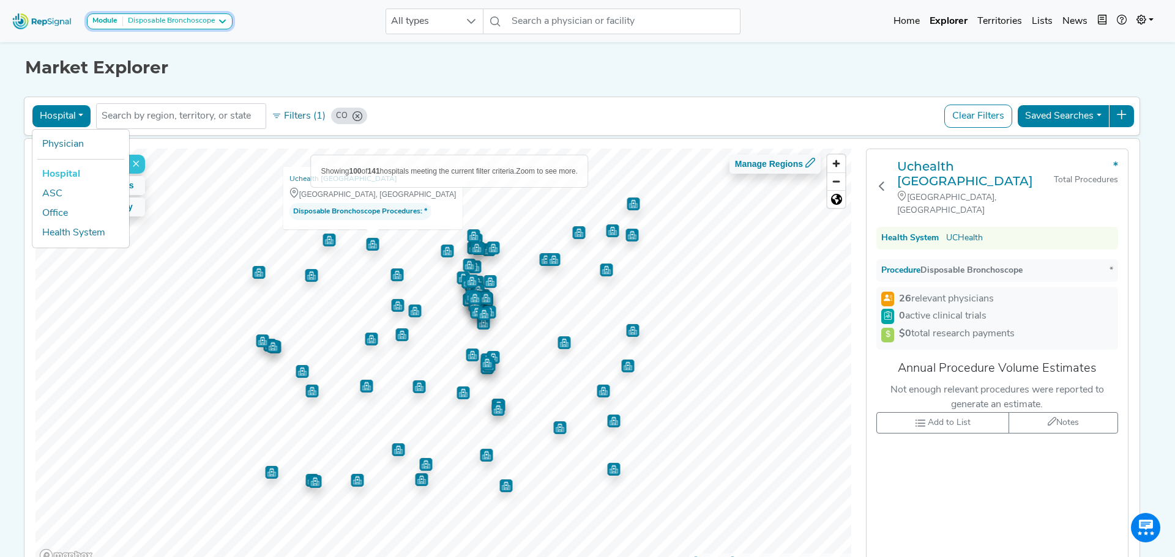
click at [221, 17] on icon at bounding box center [222, 22] width 10 height 10
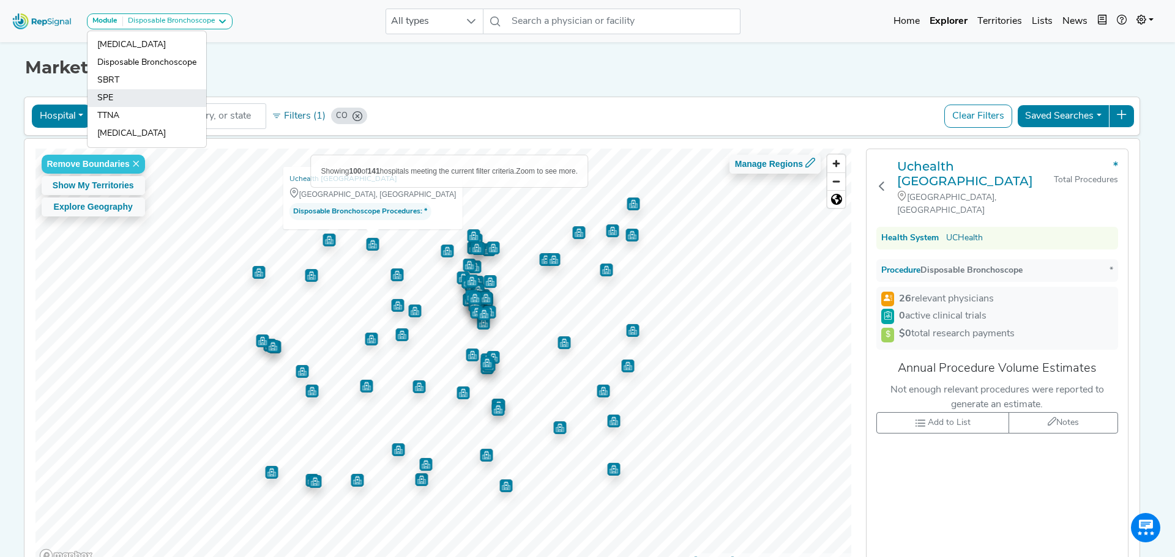
click at [102, 95] on link "SPE" at bounding box center [146, 98] width 119 height 18
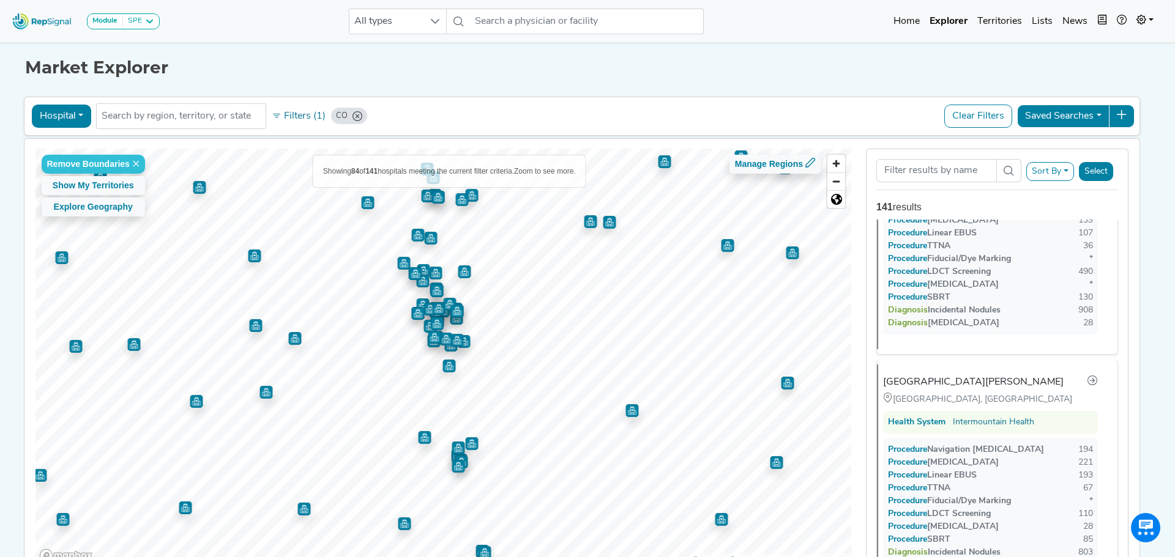
scroll to position [2076, 0]
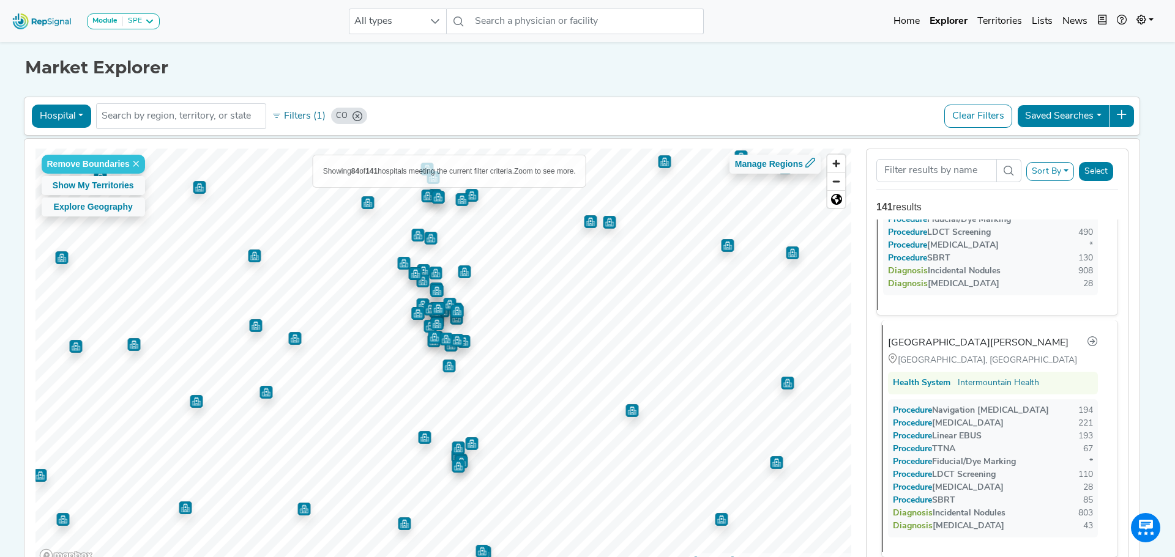
click at [924, 406] on span "Procedure" at bounding box center [918, 410] width 27 height 9
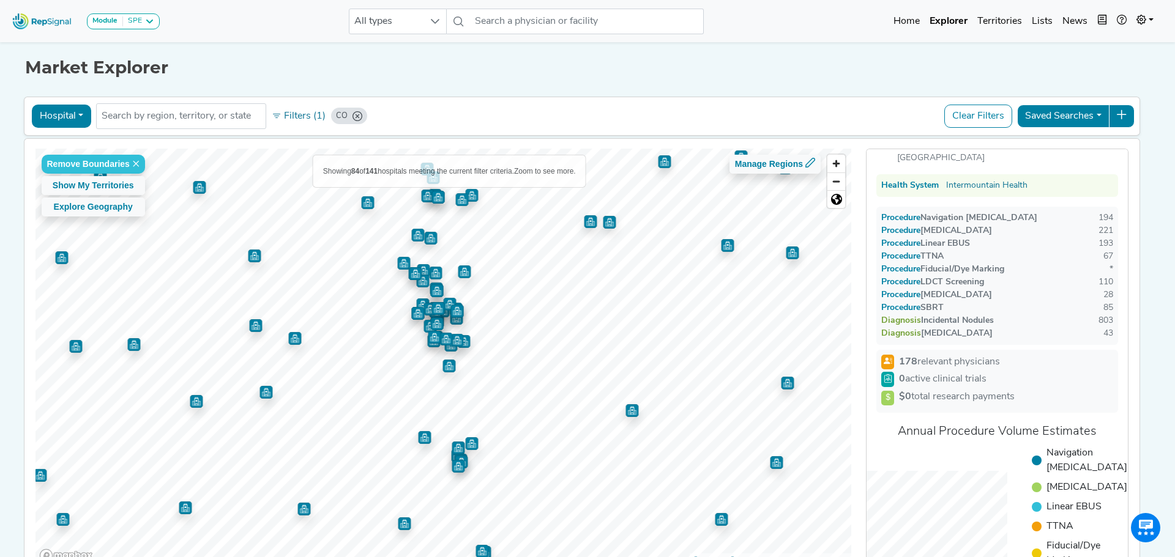
scroll to position [0, 0]
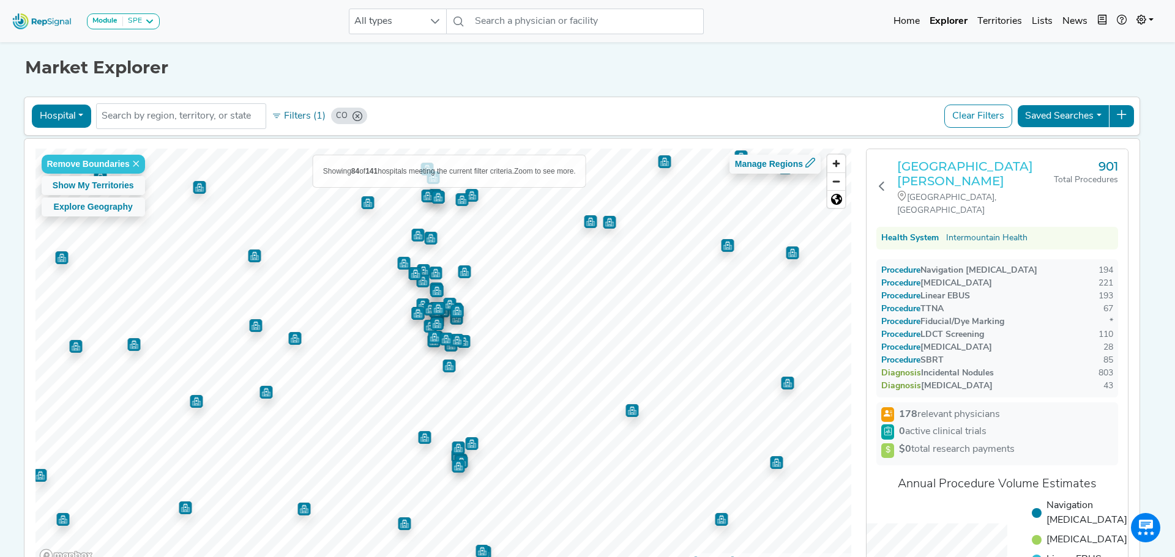
click at [931, 167] on h3 "Saint Joseph Hospital" at bounding box center [975, 173] width 157 height 29
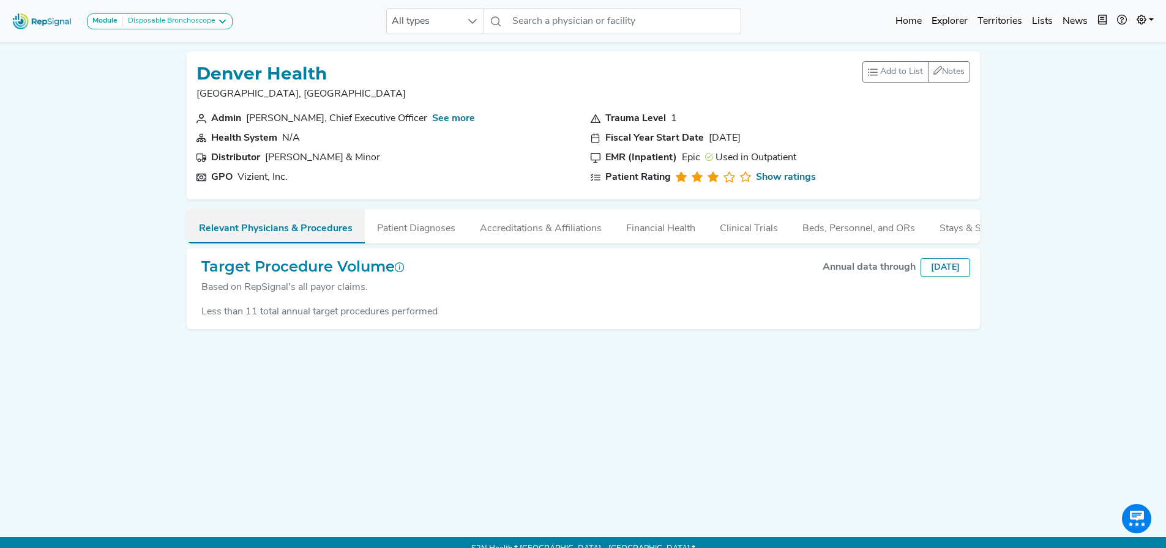
click at [312, 229] on button "Relevant Physicians & Procedures" at bounding box center [276, 226] width 178 height 34
click at [434, 119] on link "See more" at bounding box center [453, 119] width 43 height 10
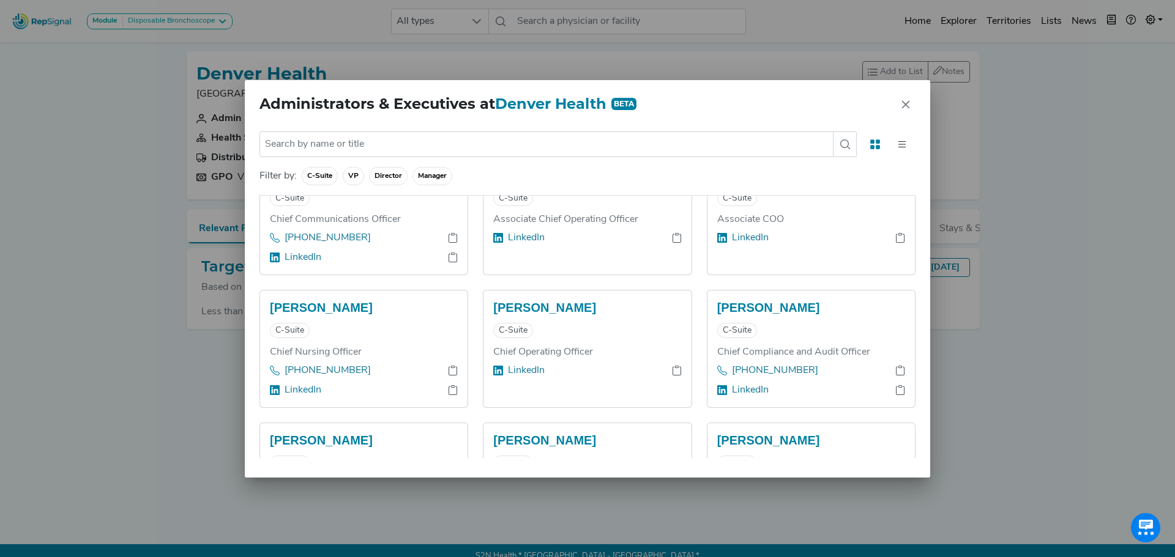
scroll to position [861, 0]
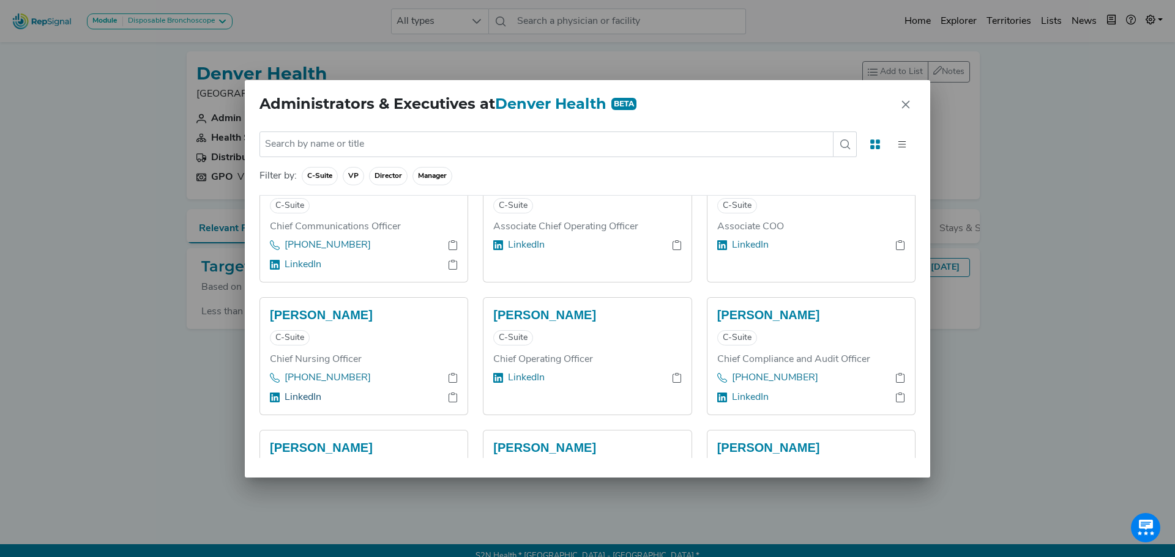
click at [295, 390] on link "LinkedIn" at bounding box center [303, 397] width 37 height 15
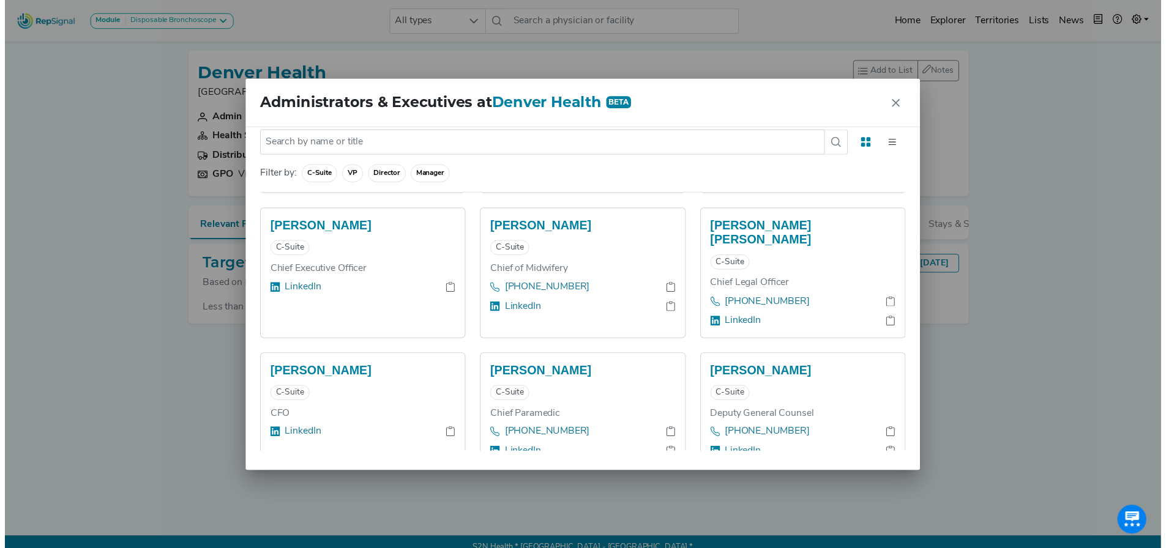
scroll to position [433, 0]
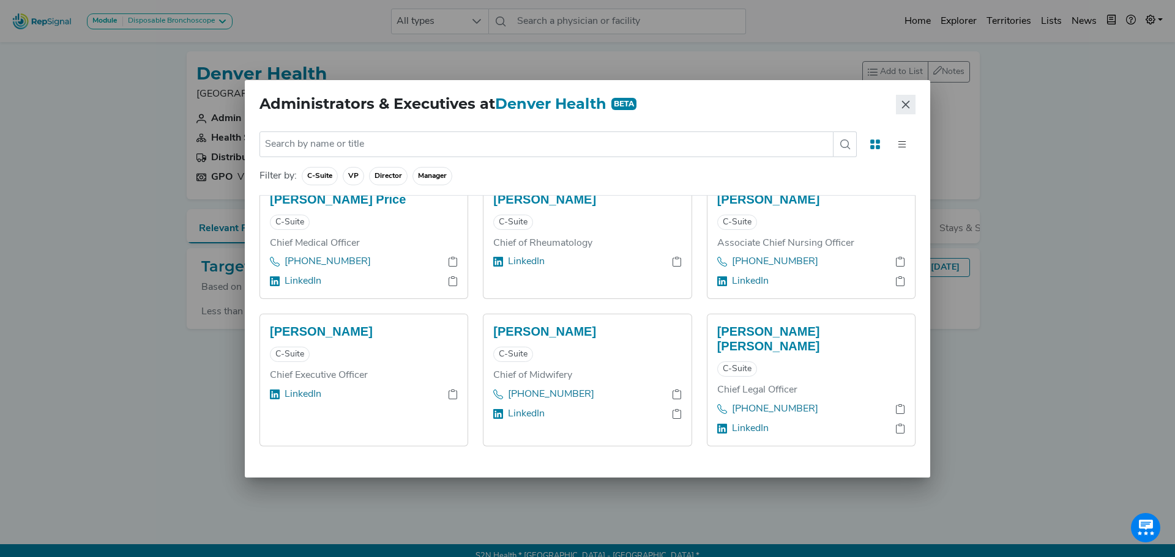
click at [898, 102] on button "Close" at bounding box center [906, 105] width 20 height 20
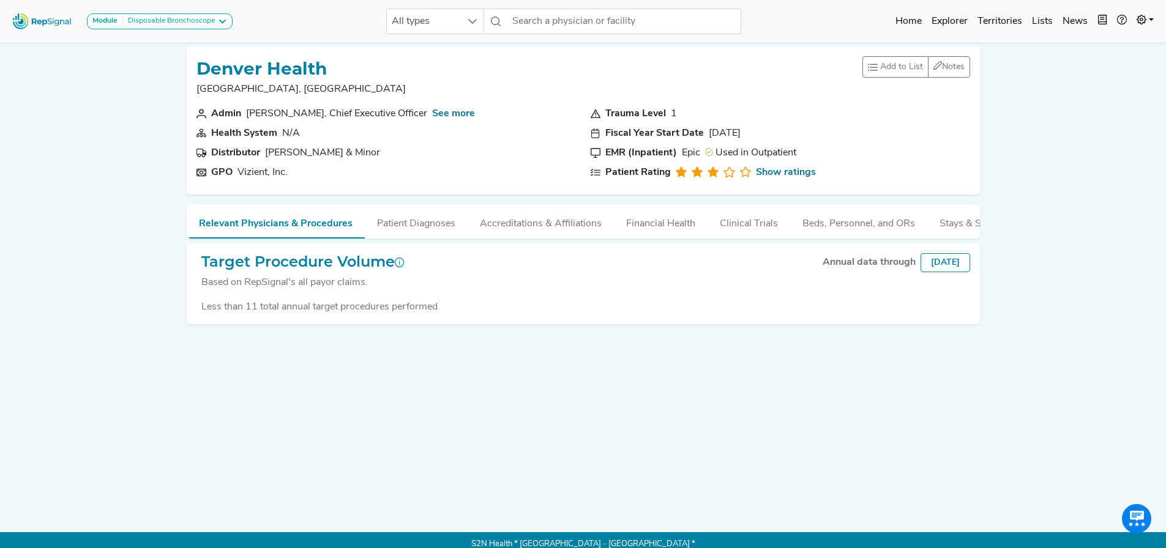
scroll to position [0, 0]
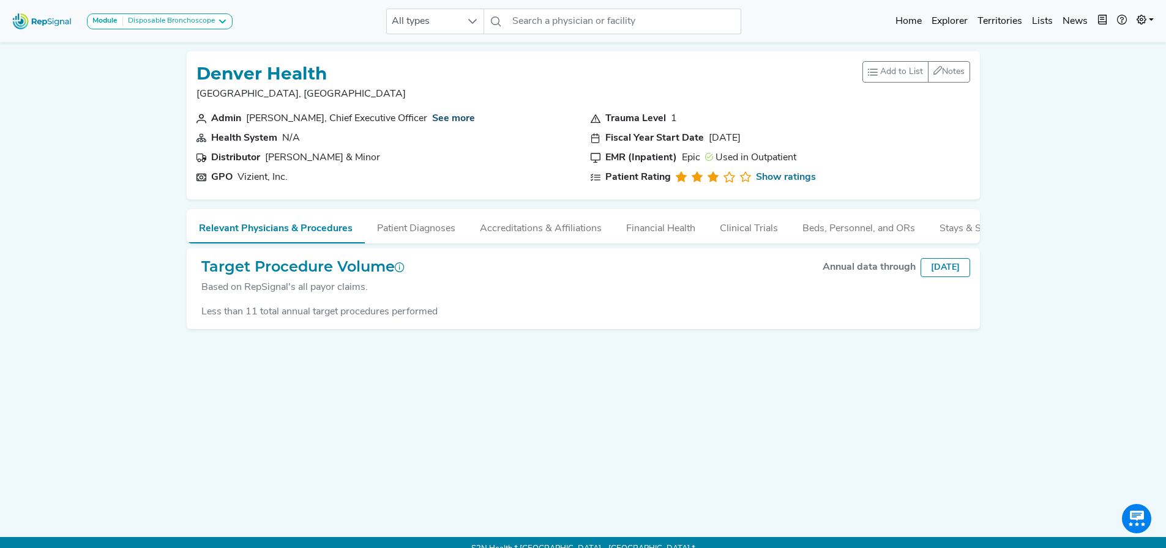
click at [438, 117] on link "See more" at bounding box center [453, 119] width 43 height 10
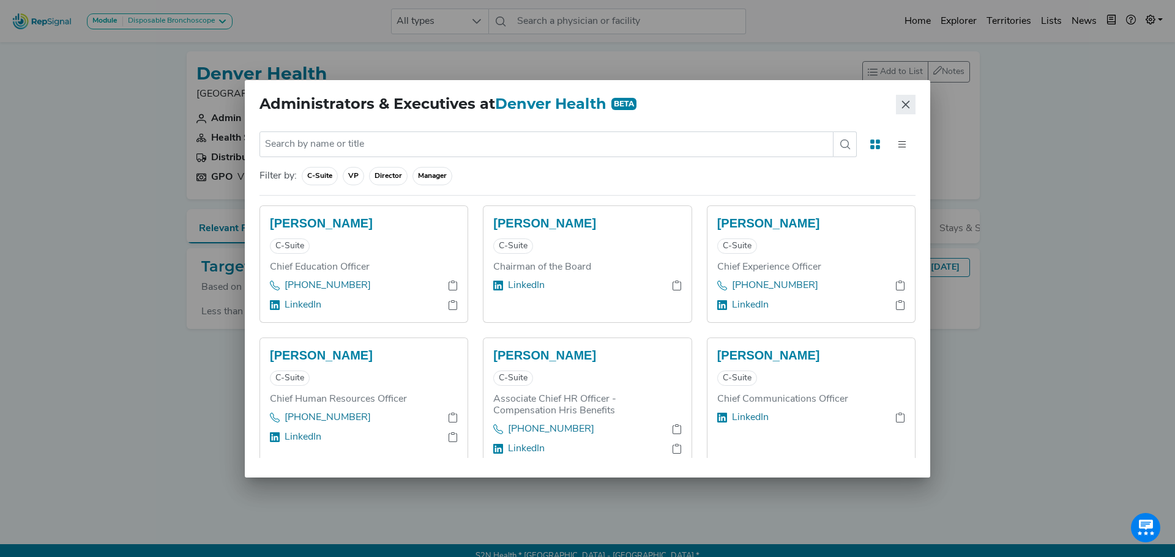
click at [909, 100] on icon "Close" at bounding box center [906, 105] width 10 height 10
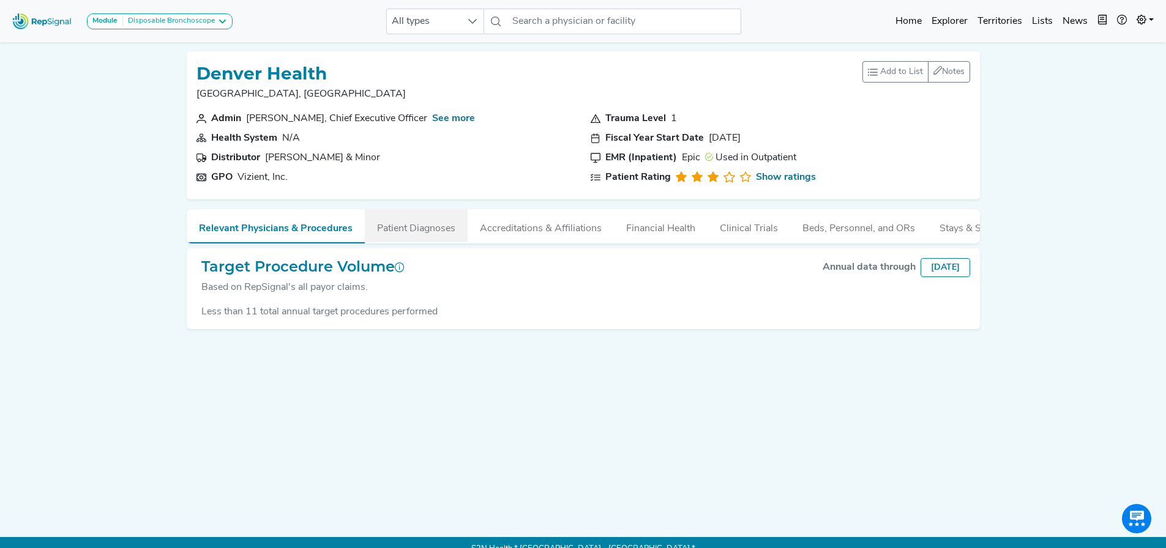
click at [397, 221] on button "Patient Diagnoses" at bounding box center [416, 225] width 103 height 33
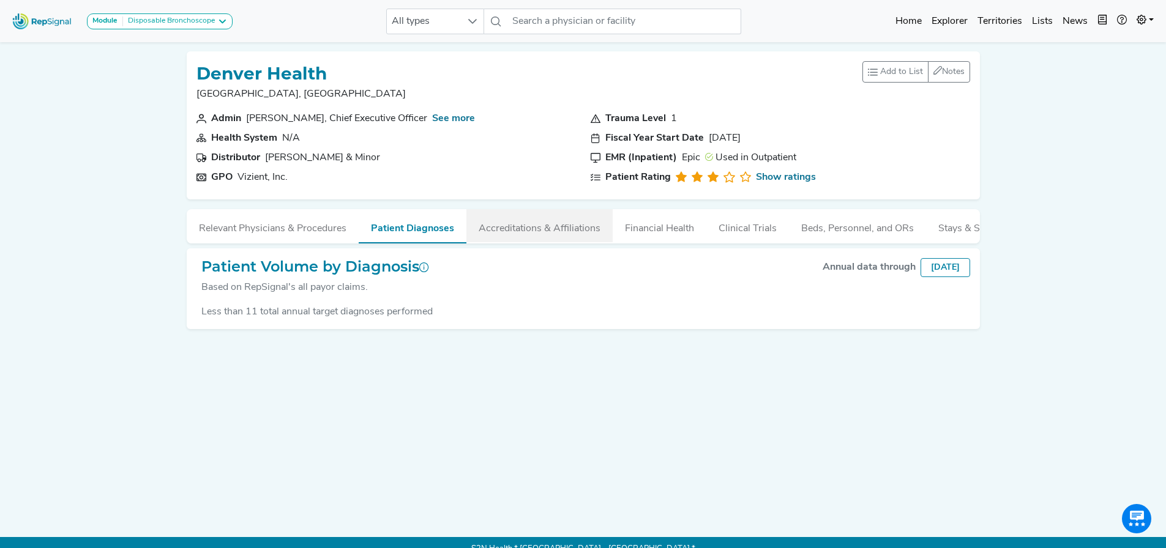
click at [543, 229] on button "Accreditations & Affiliations" at bounding box center [539, 225] width 146 height 33
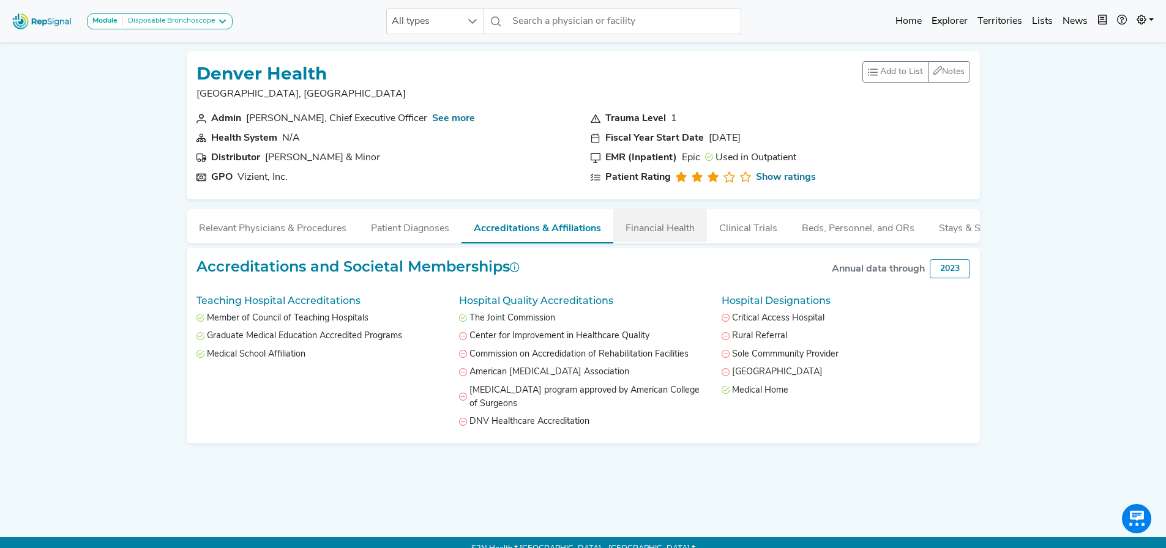
click at [614, 226] on button "Financial Health" at bounding box center [660, 225] width 94 height 33
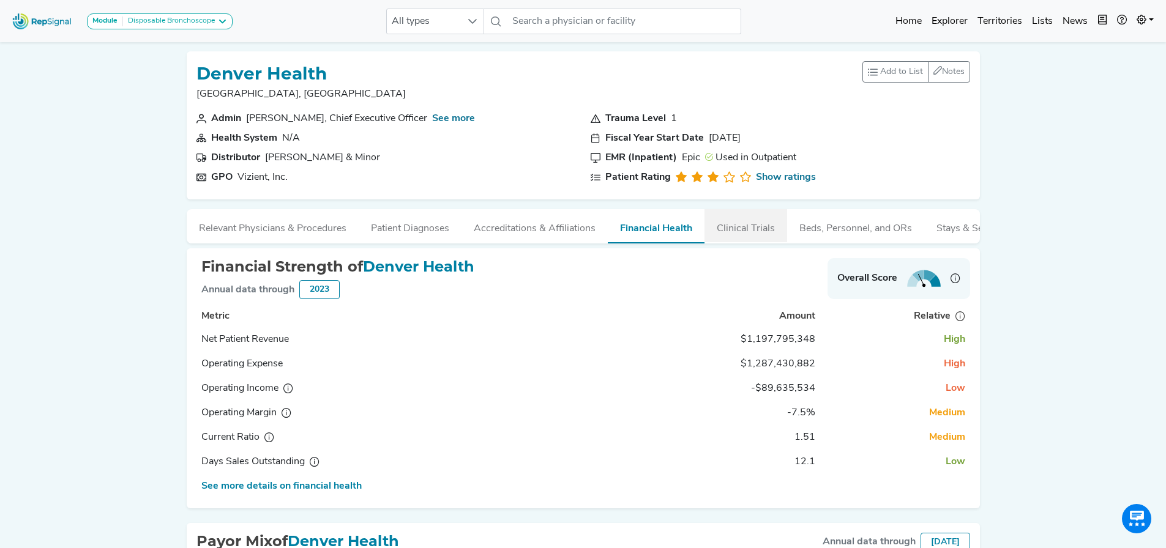
click at [732, 233] on button "Clinical Trials" at bounding box center [745, 225] width 83 height 33
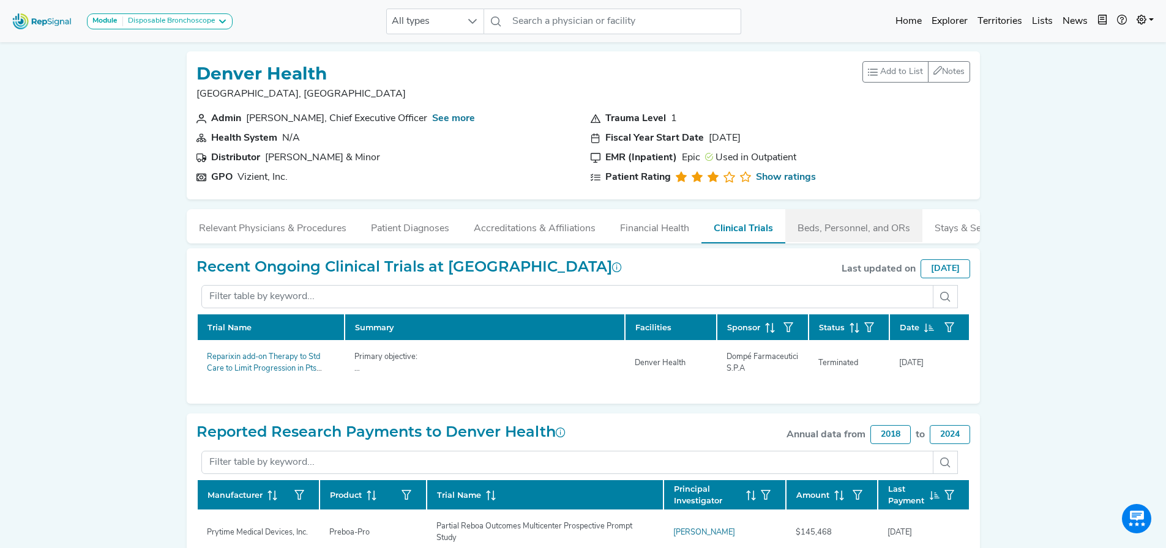
click at [862, 229] on button "Beds, Personnel, and ORs" at bounding box center [853, 225] width 137 height 33
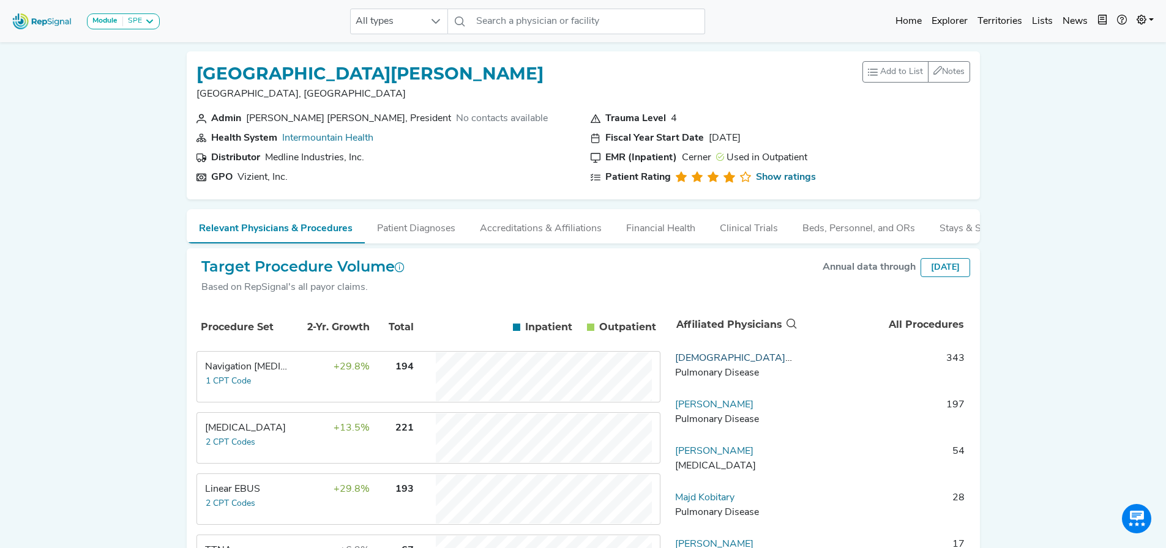
click at [726, 363] on link "[DEMOGRAPHIC_DATA][PERSON_NAME]" at bounding box center [769, 359] width 188 height 10
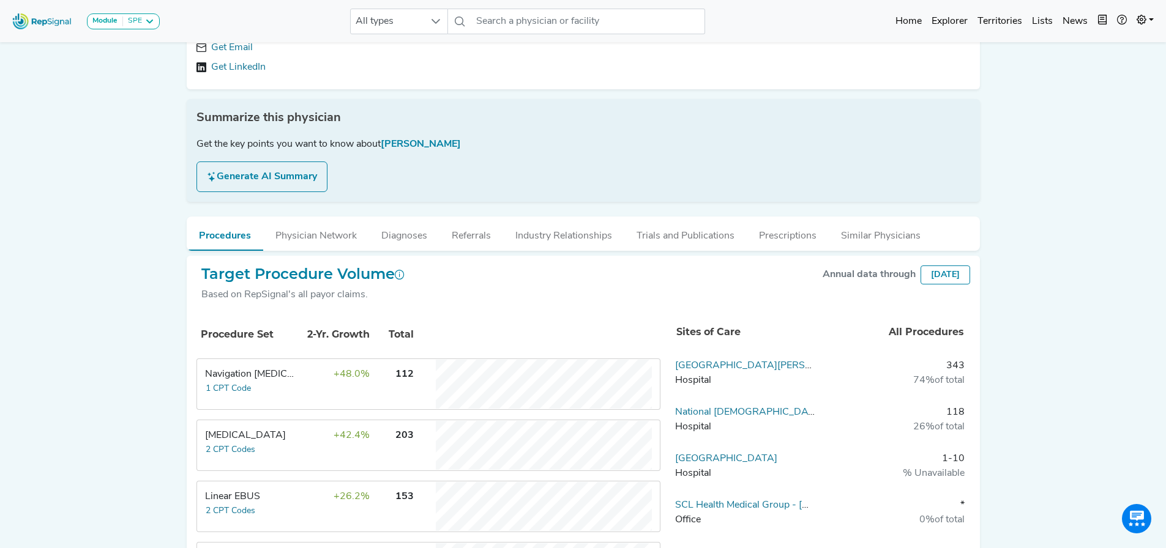
scroll to position [306, 0]
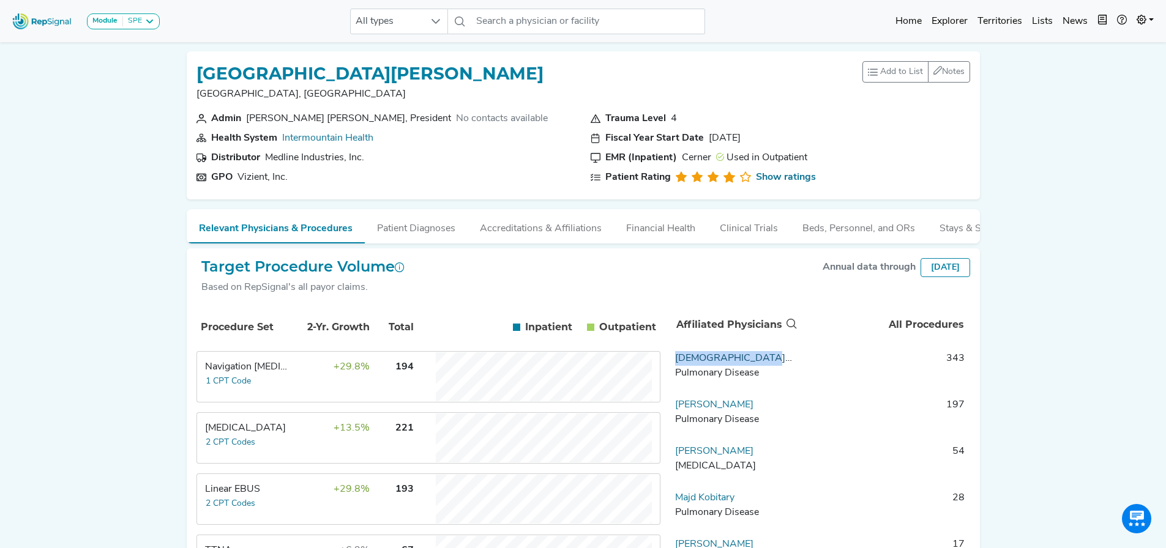
drag, startPoint x: 754, startPoint y: 368, endPoint x: 677, endPoint y: 367, distance: 77.7
click at [677, 367] on td "[DEMOGRAPHIC_DATA][PERSON_NAME] Pulmonary Disease" at bounding box center [734, 369] width 128 height 37
copy link "[DEMOGRAPHIC_DATA][PERSON_NAME]"
click at [731, 363] on link "[DEMOGRAPHIC_DATA][PERSON_NAME]" at bounding box center [769, 359] width 188 height 10
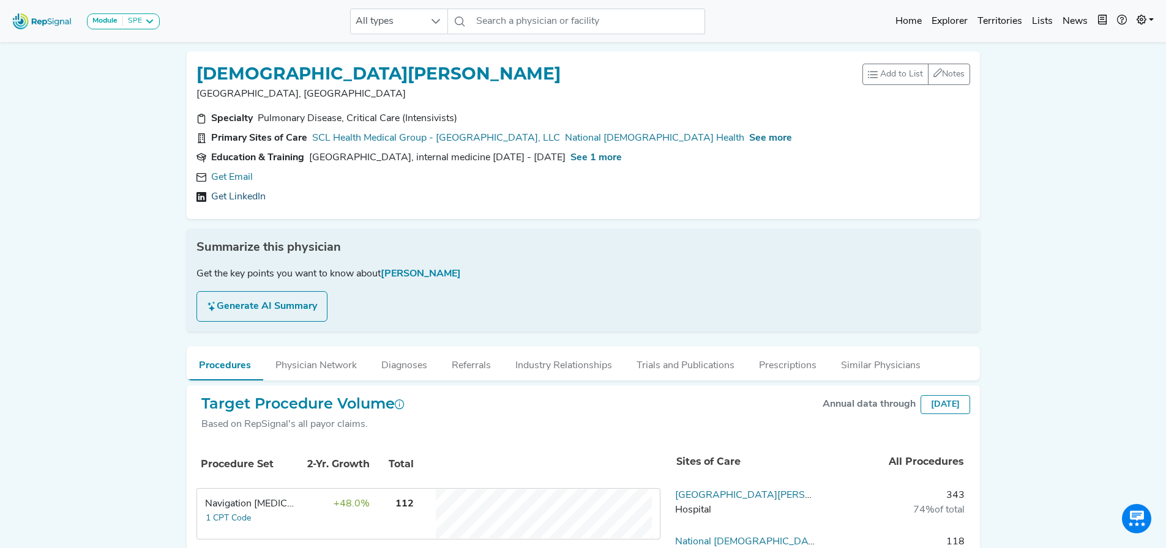
click at [253, 198] on link "Get LinkedIn" at bounding box center [238, 197] width 54 height 15
click at [319, 365] on button "Physician Network" at bounding box center [316, 362] width 106 height 33
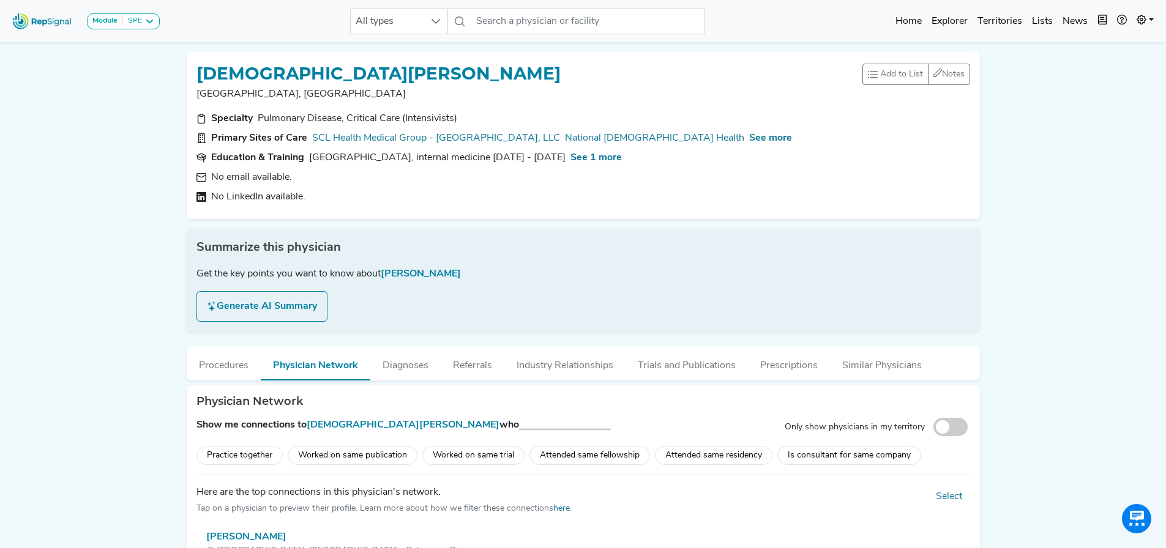
scroll to position [184, 0]
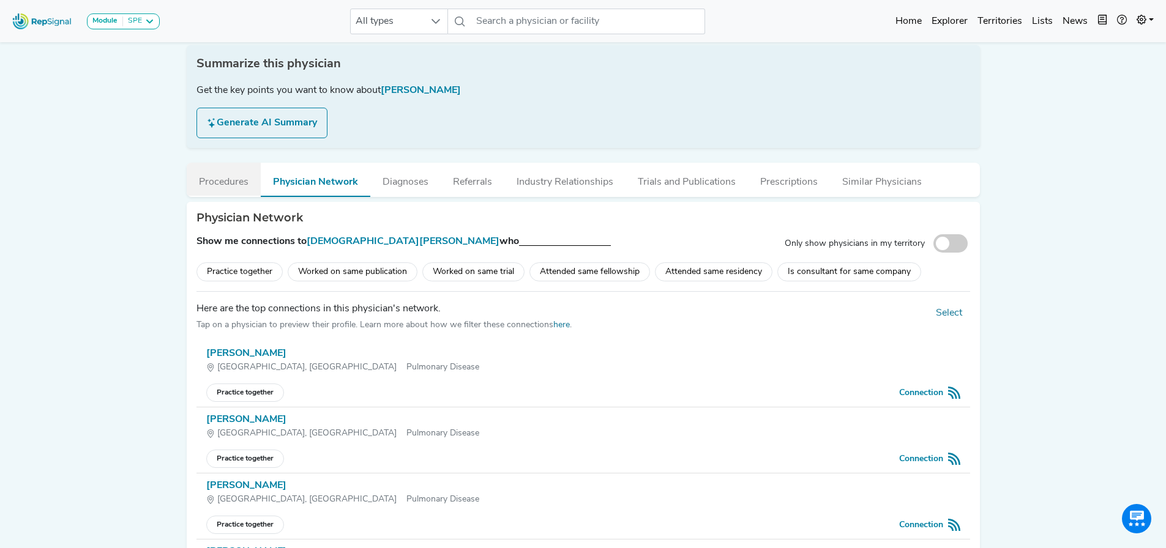
click at [227, 180] on button "Procedures" at bounding box center [224, 179] width 74 height 33
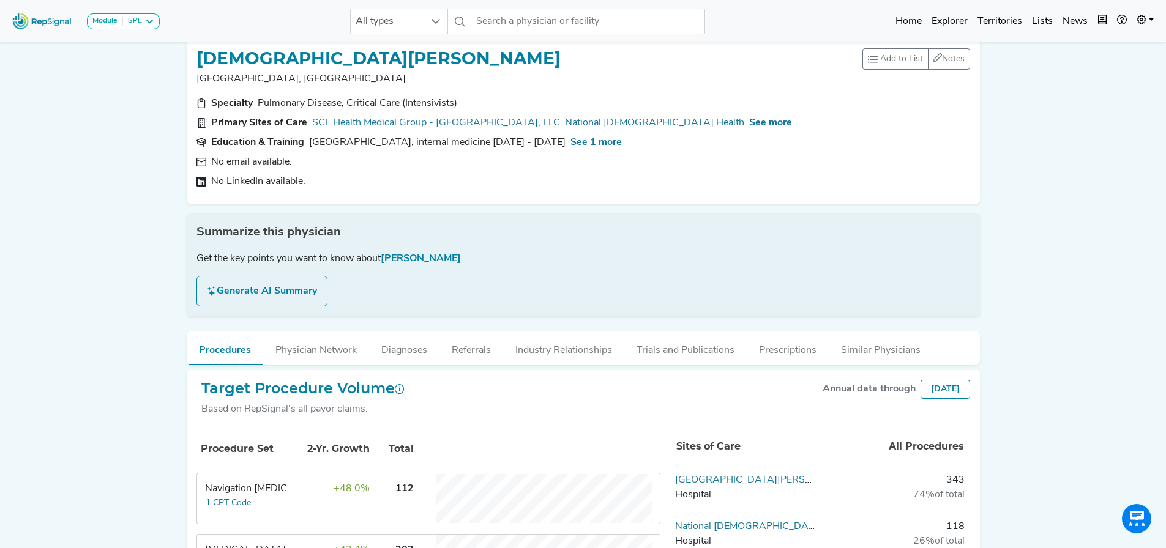
scroll to position [0, 0]
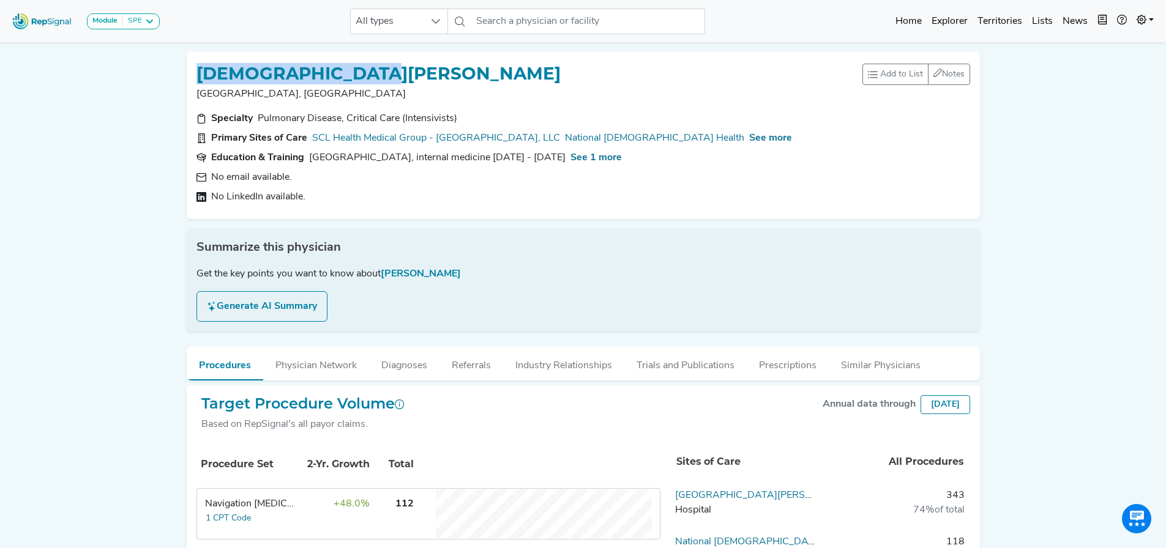
drag, startPoint x: 371, startPoint y: 69, endPoint x: 196, endPoint y: 54, distance: 175.1
click at [196, 54] on div "KRISTEN GLISINSKI Denver, CO Add to List Recent Lists: Starred Physicians Creat…" at bounding box center [583, 135] width 793 height 168
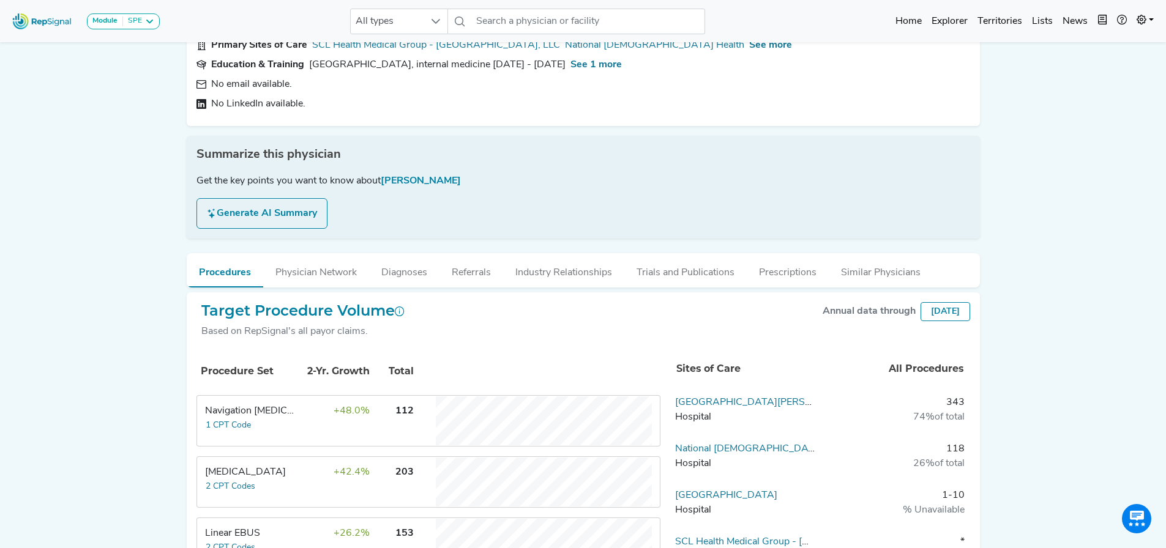
scroll to position [184, 0]
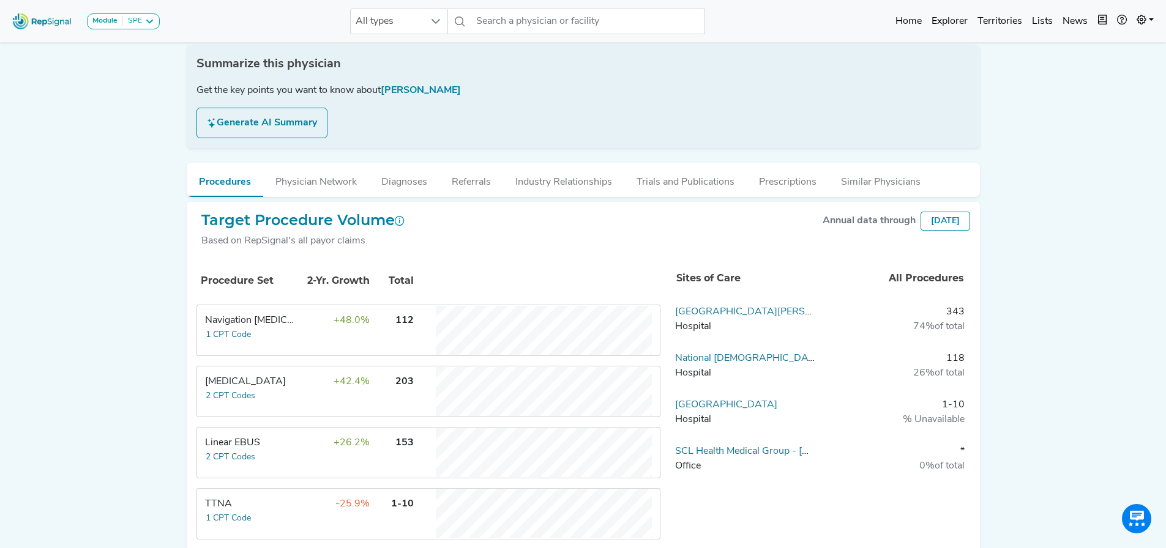
click at [256, 319] on div "Navigation [MEDICAL_DATA]" at bounding box center [251, 320] width 92 height 15
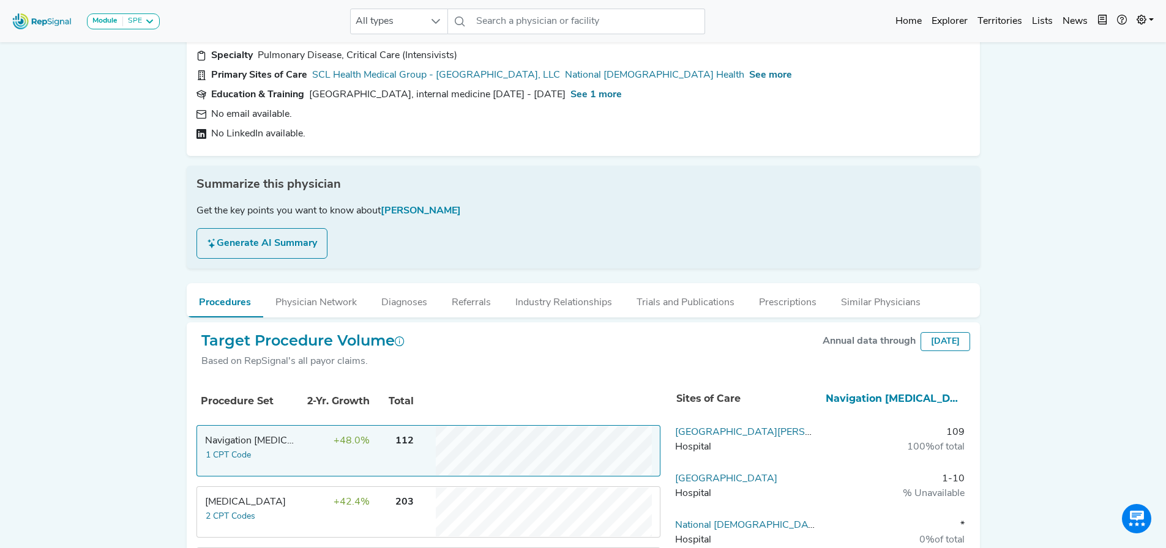
scroll to position [0, 0]
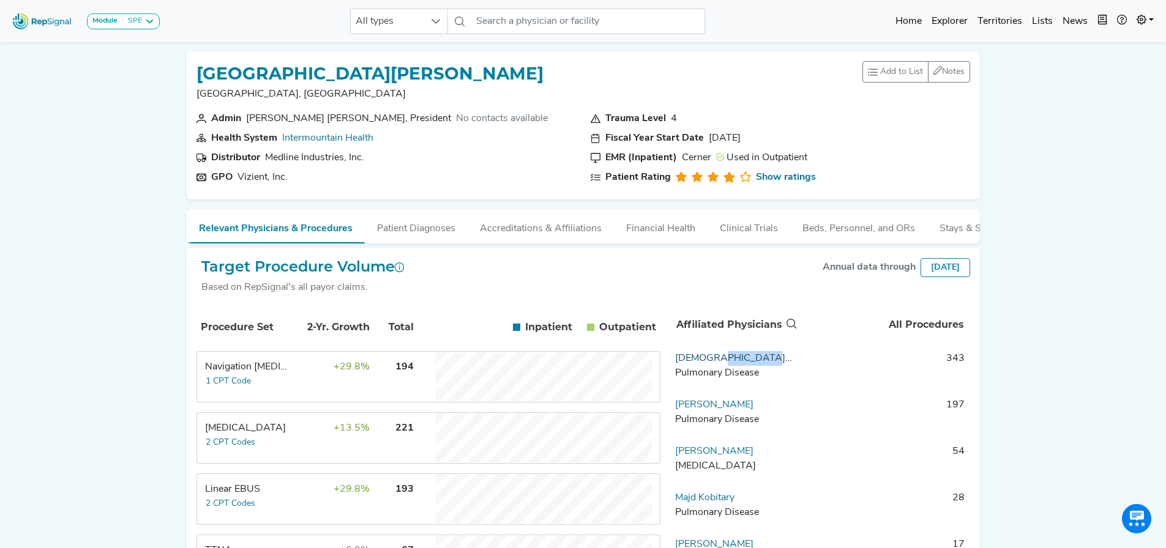
drag, startPoint x: 748, startPoint y: 366, endPoint x: 709, endPoint y: 367, distance: 39.2
click at [709, 367] on td "Kristen Glisinski Pulmonary Disease" at bounding box center [734, 369] width 128 height 37
copy link "Glisinski"
click at [715, 410] on link "Ellen Volker" at bounding box center [714, 405] width 78 height 10
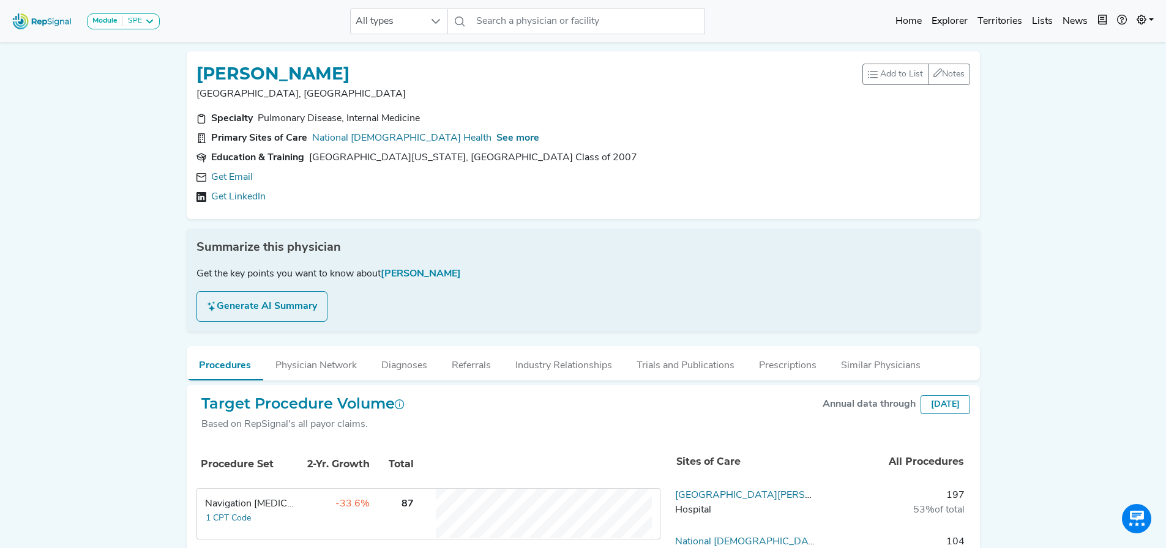
click at [217, 59] on div "ELLEN VOLKER Charlottesville, VA Add to List Recent Lists: Starred Physicians C…" at bounding box center [583, 135] width 793 height 168
click at [340, 72] on div "ELLEN VOLKER" at bounding box center [529, 72] width 666 height 23
drag, startPoint x: 343, startPoint y: 72, endPoint x: 200, endPoint y: 66, distance: 143.3
click at [200, 66] on div "ELLEN VOLKER" at bounding box center [529, 72] width 666 height 23
copy h1 "ELLEN VOLKER"
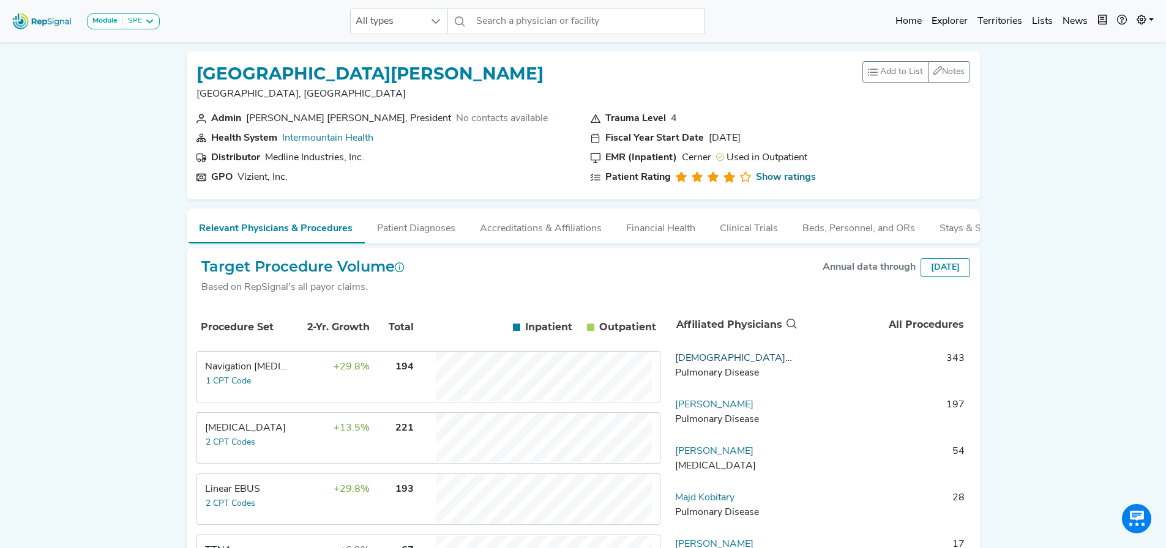
click at [712, 363] on link "Kristen Glisinski" at bounding box center [769, 359] width 188 height 10
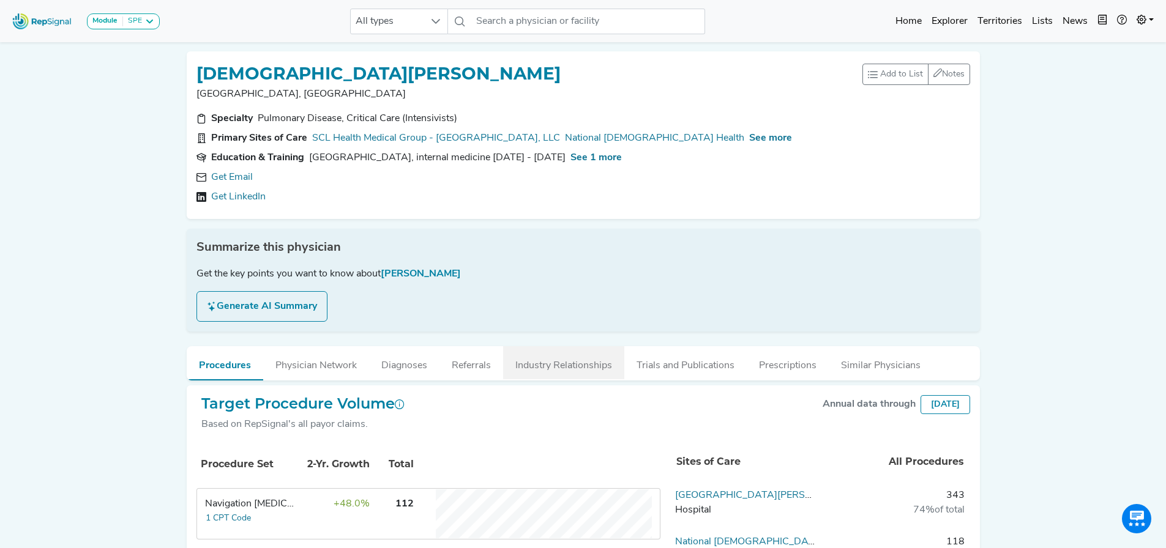
scroll to position [184, 0]
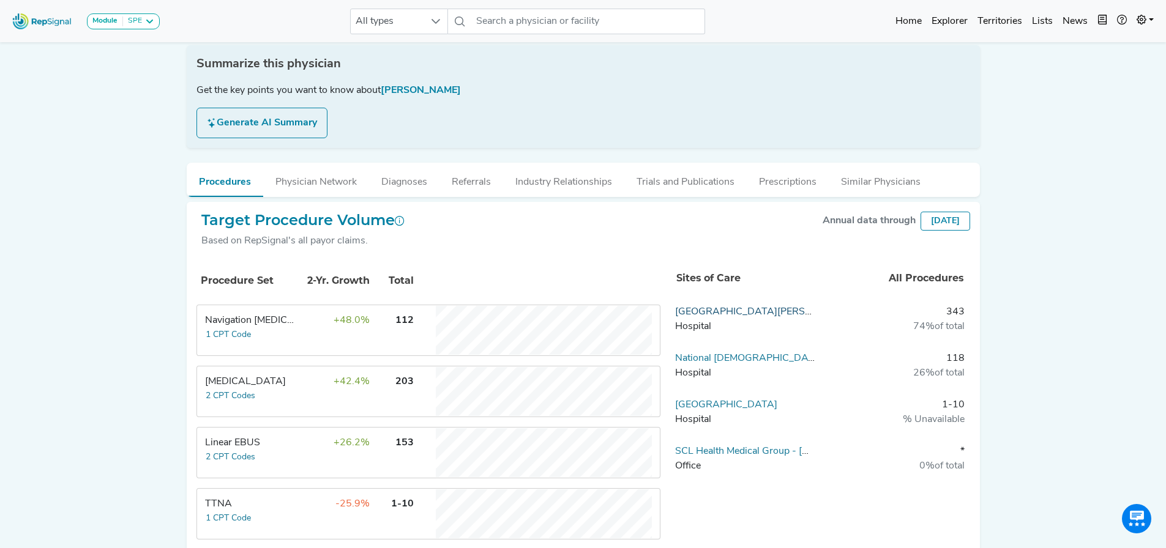
click at [739, 313] on link "Saint Joseph Hospital" at bounding box center [765, 312] width 181 height 10
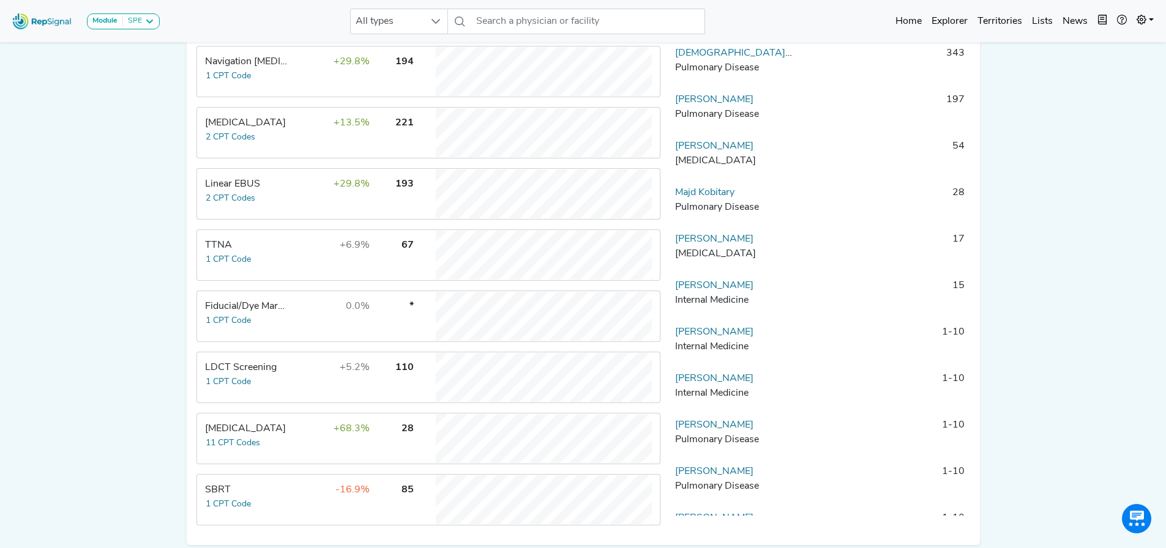
scroll to position [306, 0]
click at [231, 436] on div "[MEDICAL_DATA]" at bounding box center [247, 428] width 84 height 15
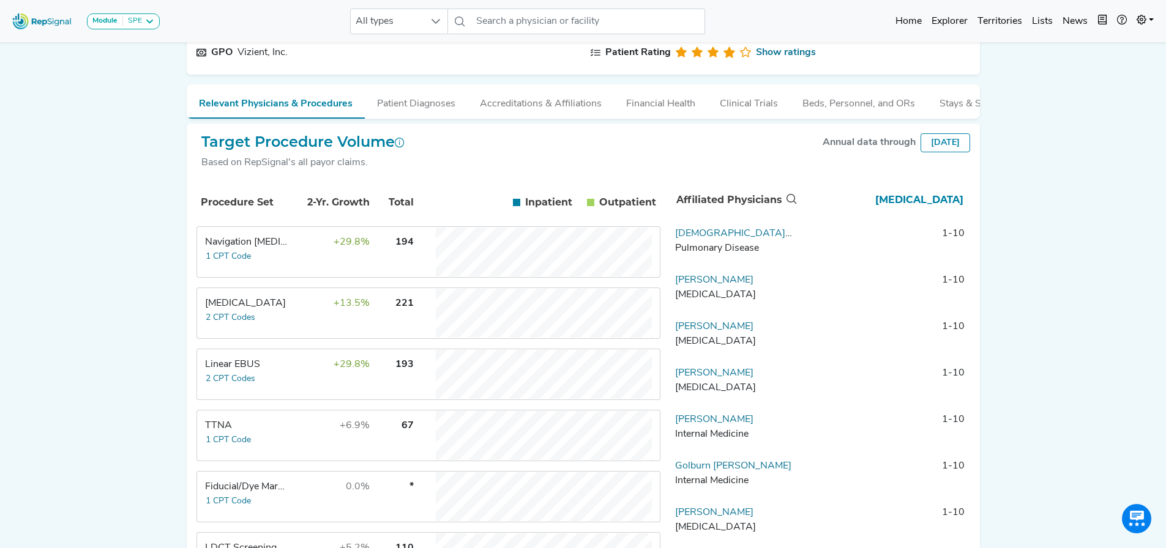
scroll to position [122, 0]
click at [710, 334] on link "Elizabeth David" at bounding box center [714, 329] width 78 height 10
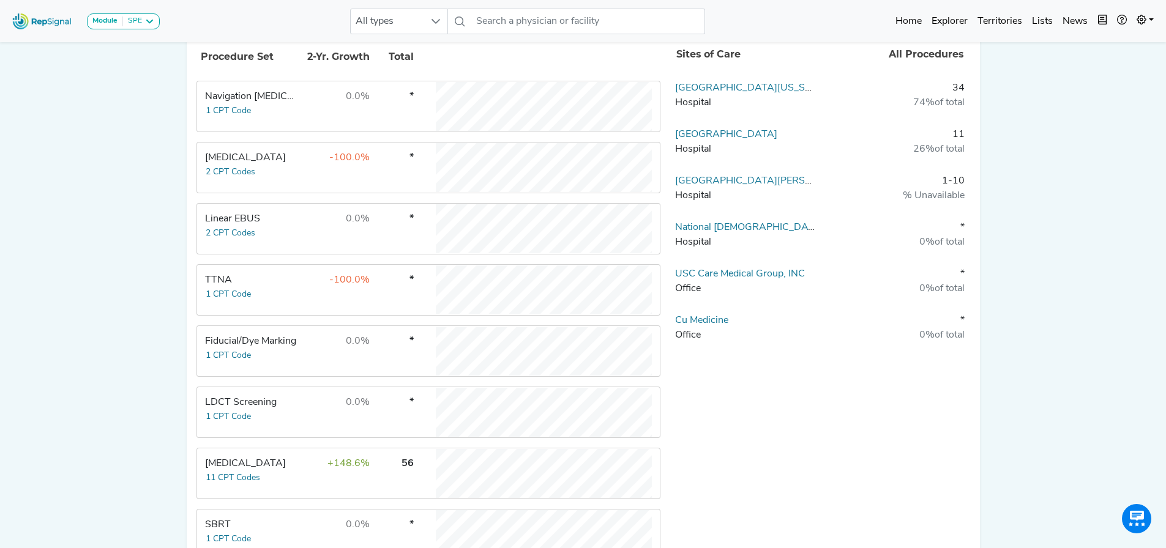
scroll to position [489, 0]
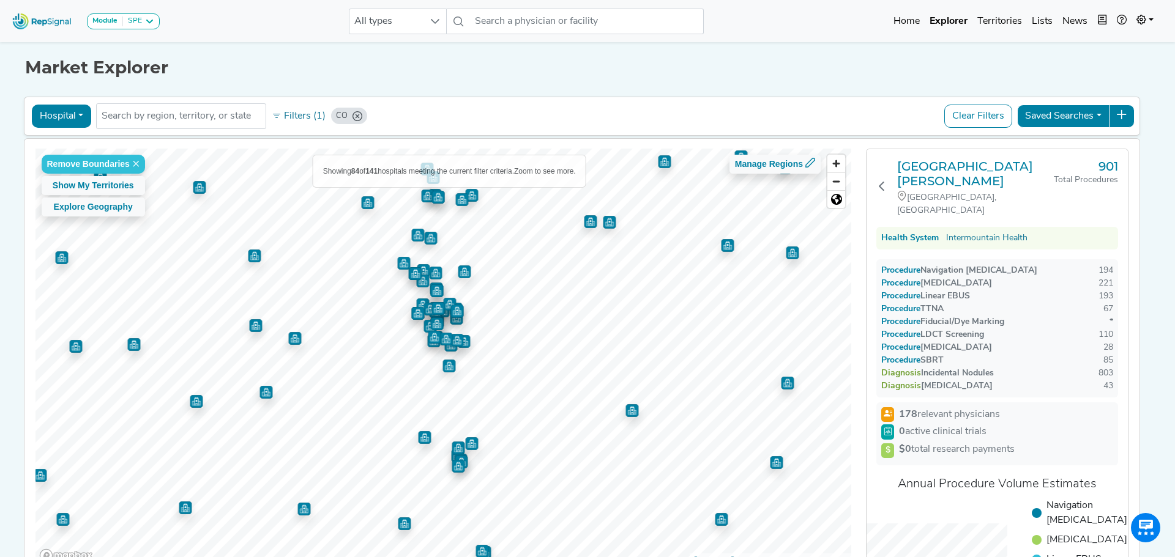
click at [355, 116] on icon "CO" at bounding box center [357, 116] width 10 height 10
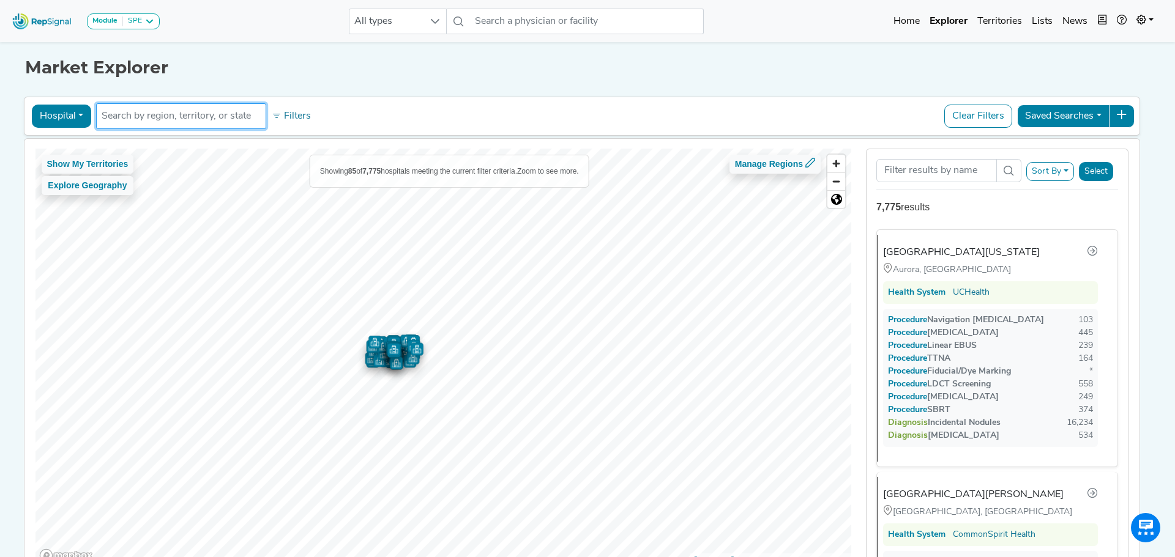
click at [193, 111] on input "text" at bounding box center [181, 116] width 159 height 15
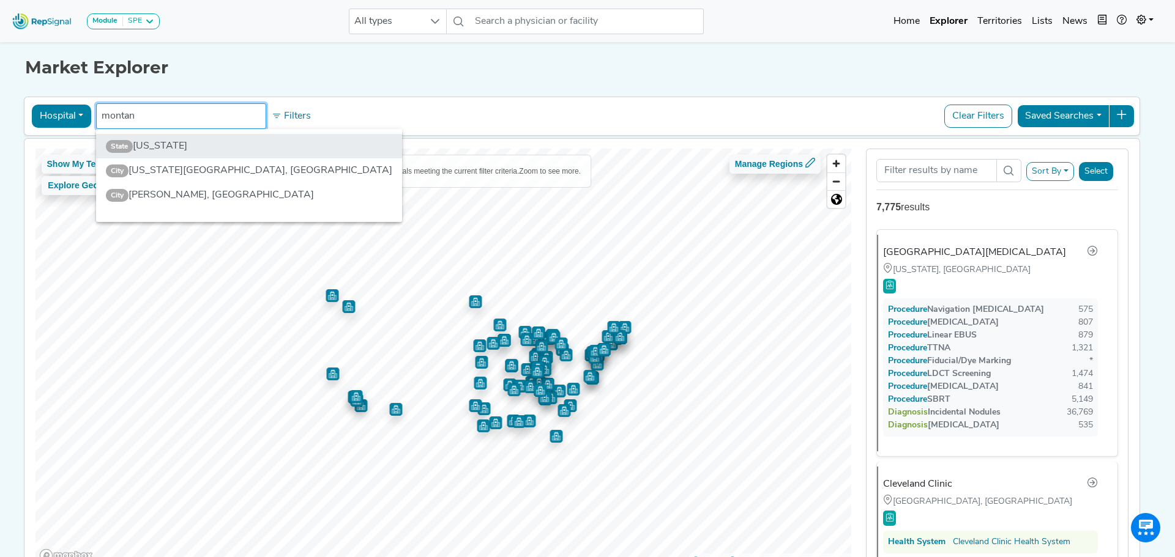
type input "montan"
click at [138, 142] on li "State [US_STATE]" at bounding box center [249, 146] width 306 height 24
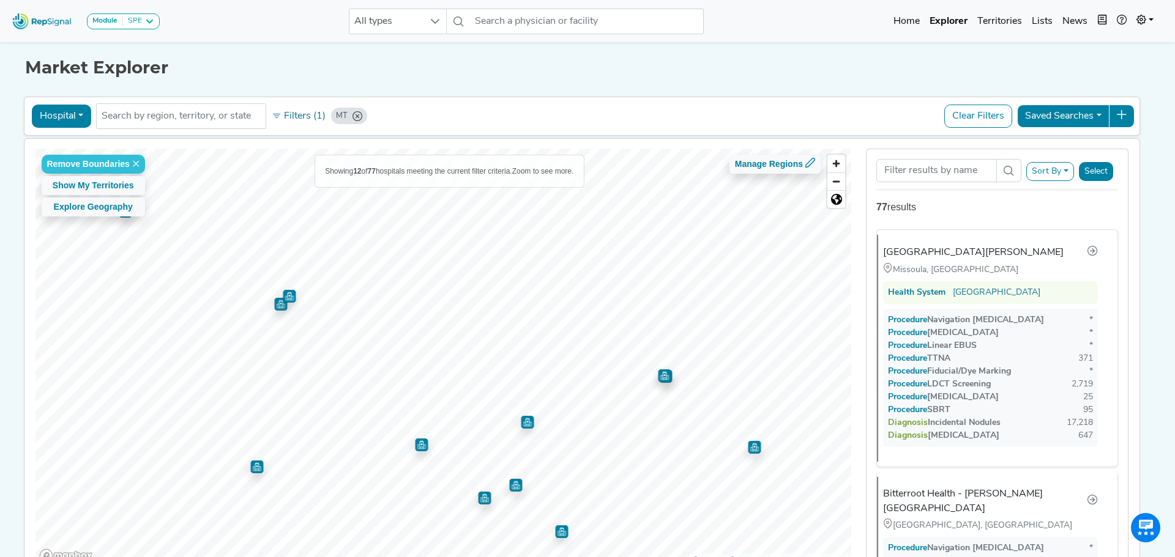
click at [291, 298] on img "Map marker" at bounding box center [289, 296] width 13 height 13
click at [278, 306] on img "Map marker" at bounding box center [280, 304] width 13 height 13
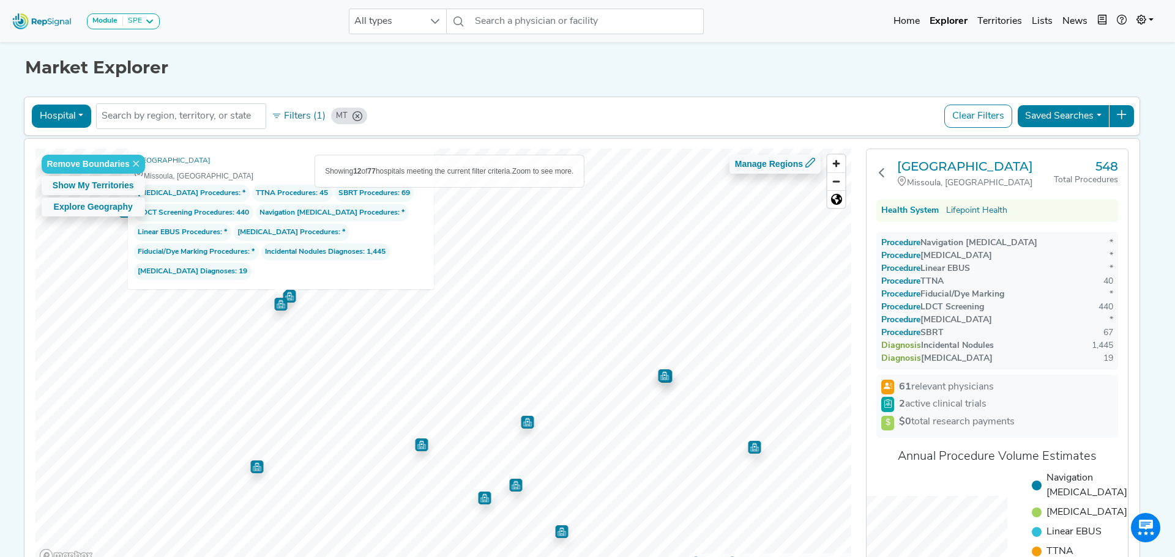
click at [292, 302] on img "Map marker" at bounding box center [289, 296] width 13 height 13
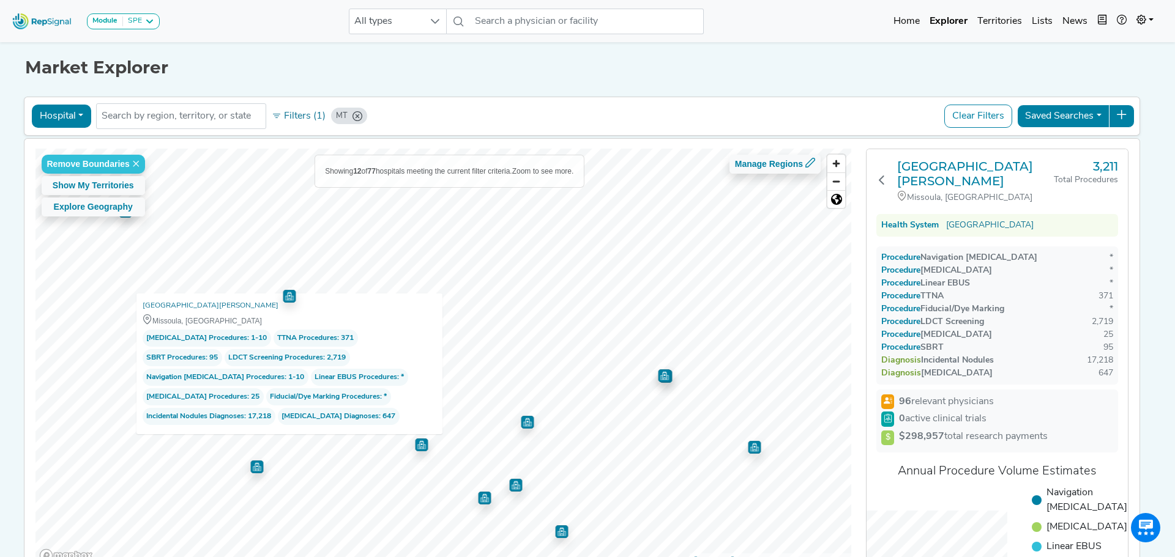
click at [207, 374] on span "Navigation Bronchoscopy Procedures" at bounding box center [215, 377] width 138 height 12
click at [940, 172] on h3 "[GEOGRAPHIC_DATA][PERSON_NAME]" at bounding box center [975, 173] width 157 height 29
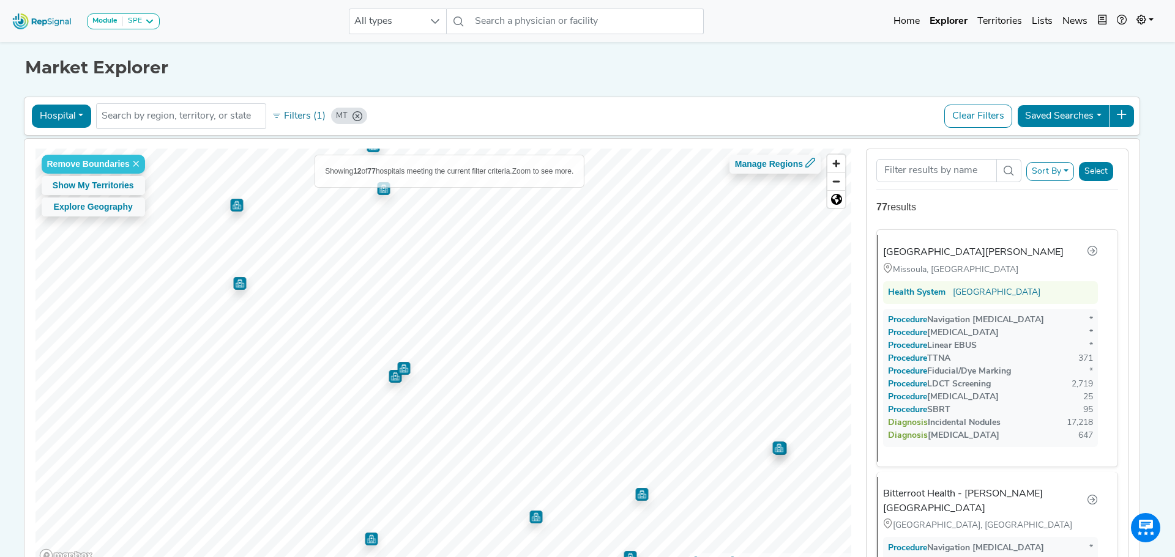
click at [236, 284] on img "Map marker" at bounding box center [239, 283] width 13 height 13
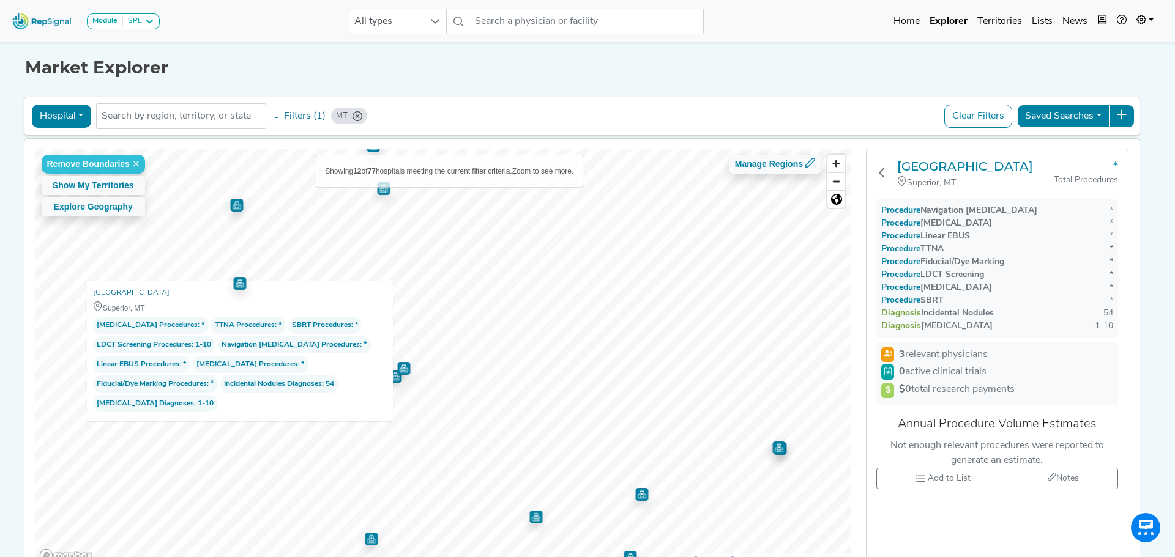
click at [782, 448] on img "Map marker" at bounding box center [778, 448] width 13 height 13
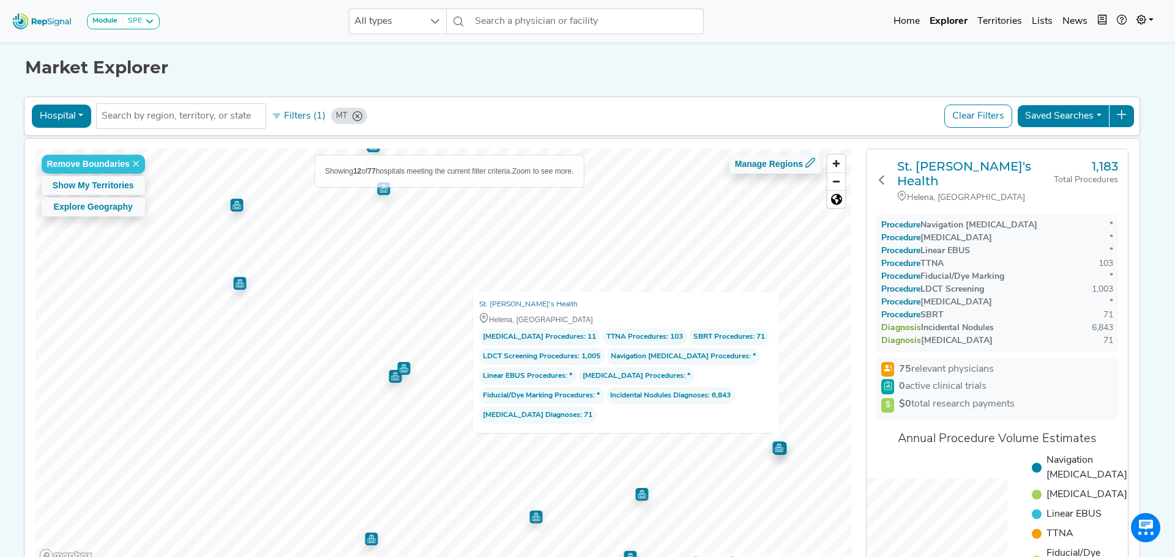
click at [406, 371] on img "Map marker" at bounding box center [403, 368] width 13 height 13
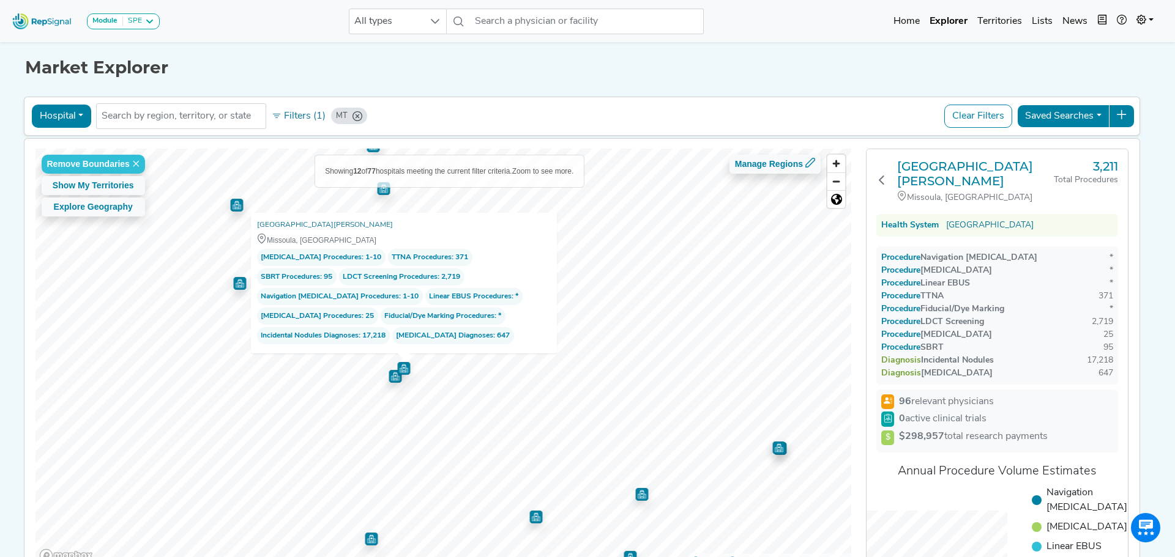
click at [396, 377] on img "Map marker" at bounding box center [395, 376] width 13 height 13
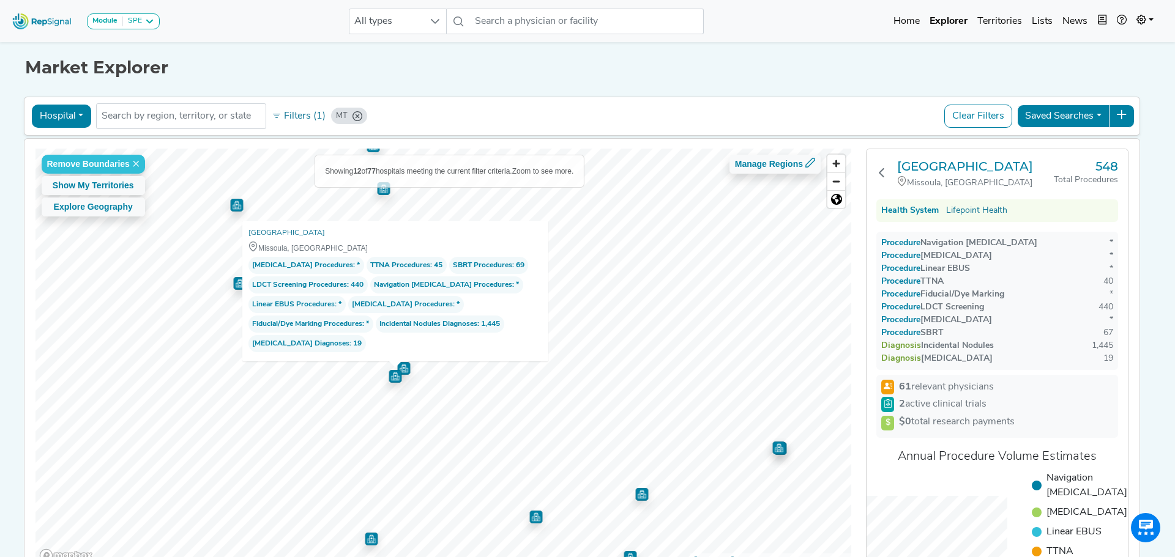
click at [409, 370] on img "Map marker" at bounding box center [403, 367] width 15 height 15
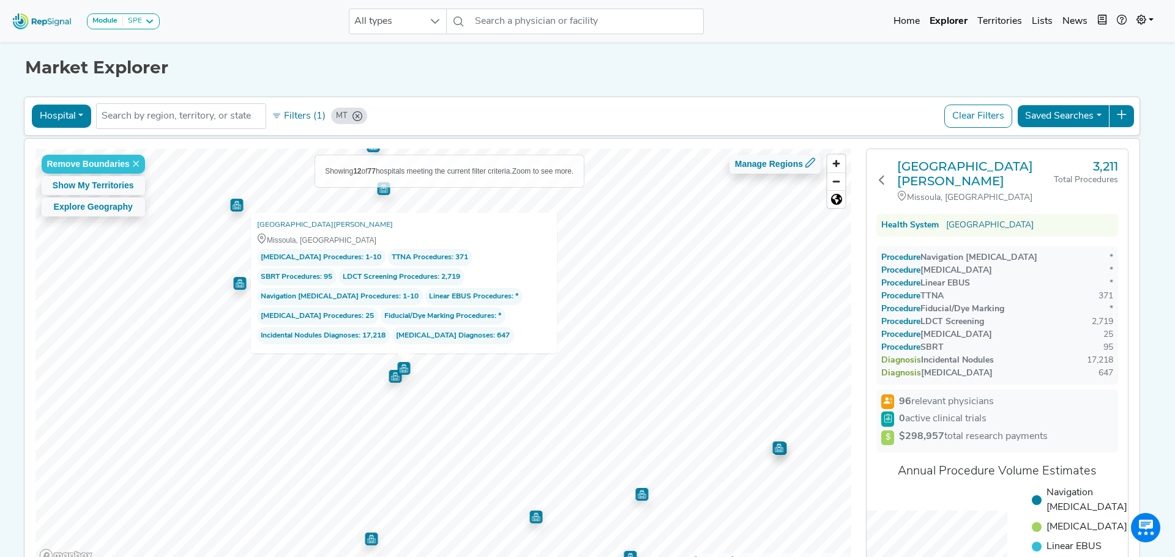
click at [395, 379] on img "Map marker" at bounding box center [395, 374] width 17 height 17
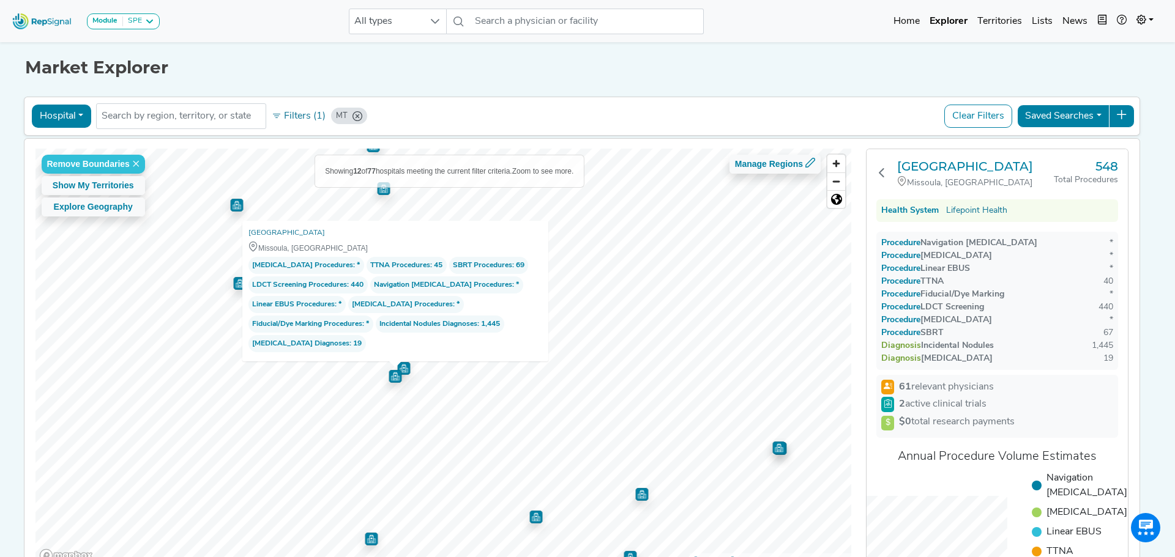
click at [406, 369] on img "Map marker" at bounding box center [404, 366] width 18 height 18
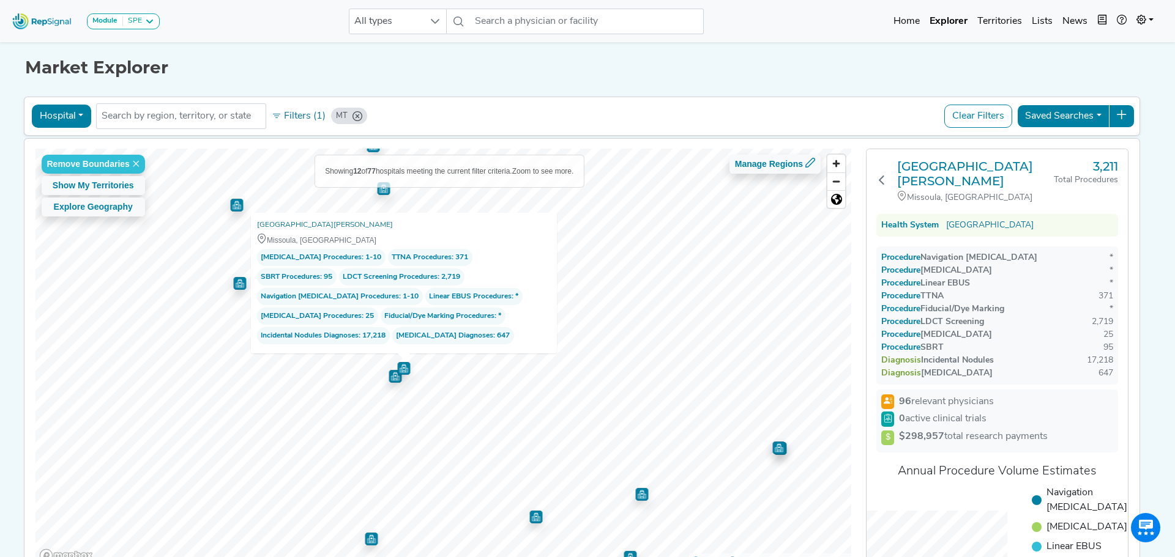
click at [392, 376] on img "Map marker" at bounding box center [395, 374] width 17 height 17
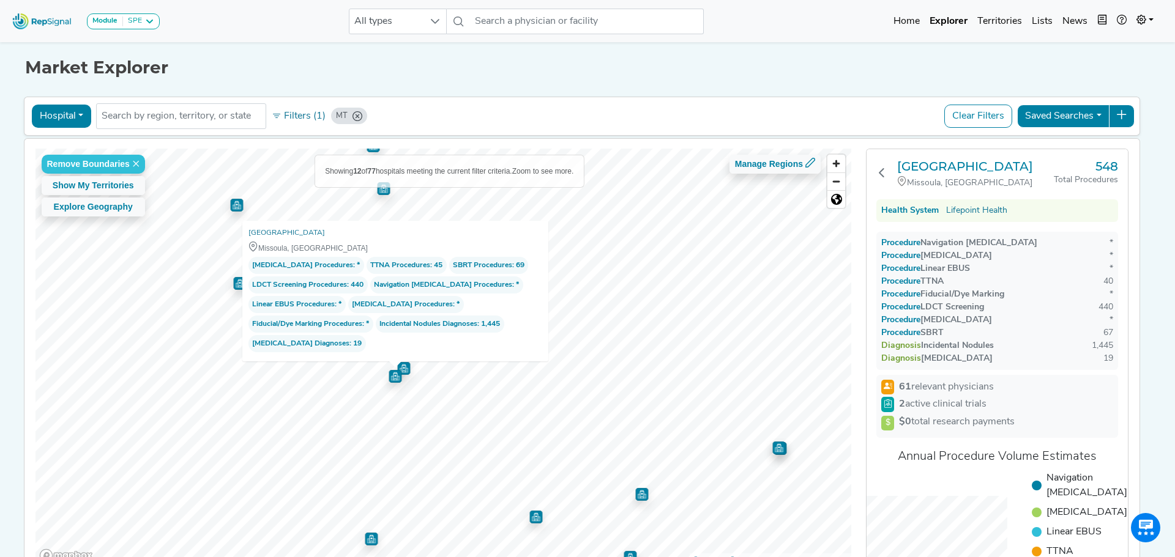
click at [408, 370] on img "Map marker" at bounding box center [403, 367] width 15 height 15
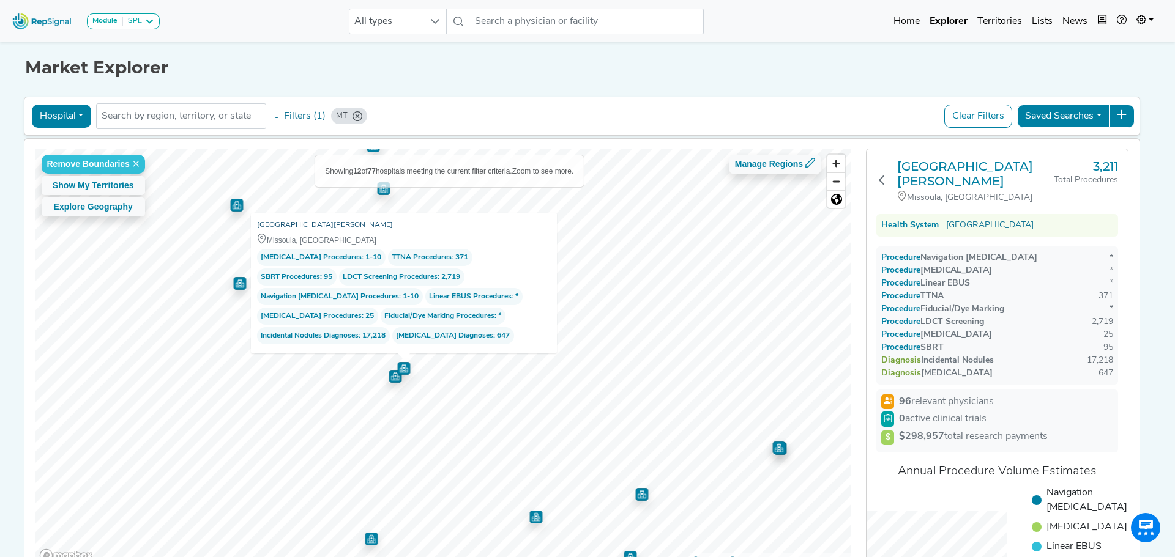
click at [349, 223] on link "[GEOGRAPHIC_DATA][PERSON_NAME]" at bounding box center [325, 225] width 136 height 12
drag, startPoint x: 367, startPoint y: 223, endPoint x: 277, endPoint y: 222, distance: 90.6
click at [259, 221] on div "[GEOGRAPHIC_DATA][PERSON_NAME]" at bounding box center [404, 225] width 294 height 12
copy link "[GEOGRAPHIC_DATA][PERSON_NAME]"
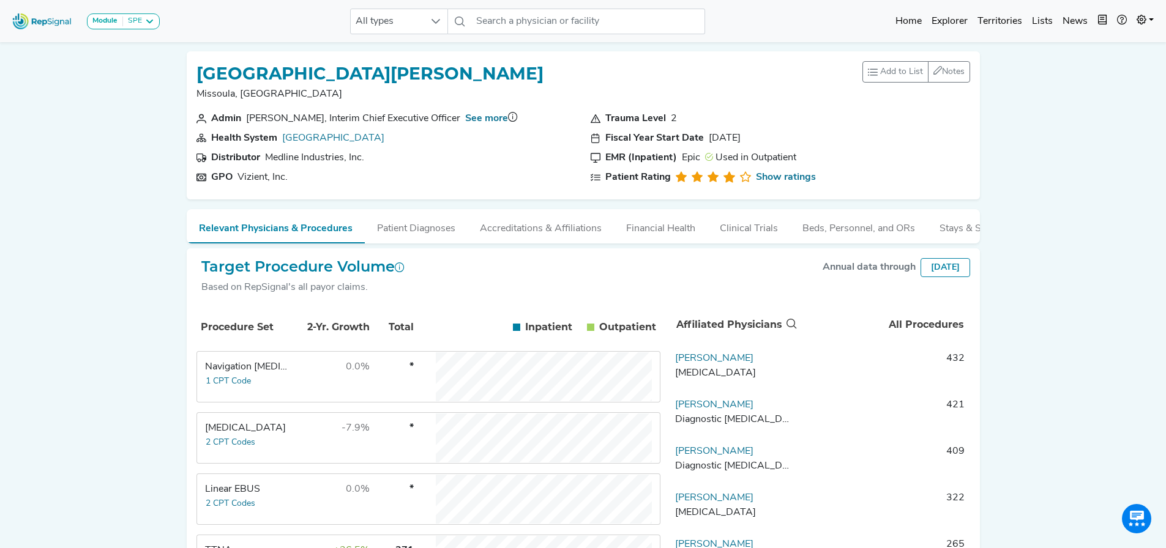
click at [269, 374] on div "Navigation [MEDICAL_DATA]" at bounding box center [247, 367] width 84 height 15
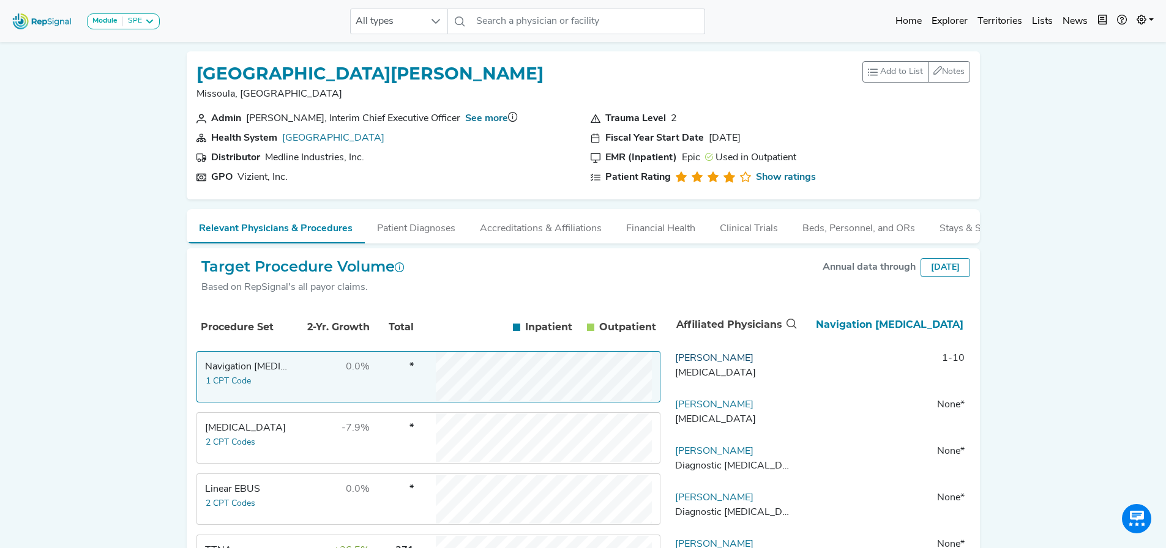
click at [705, 363] on link "[PERSON_NAME]" at bounding box center [714, 359] width 78 height 10
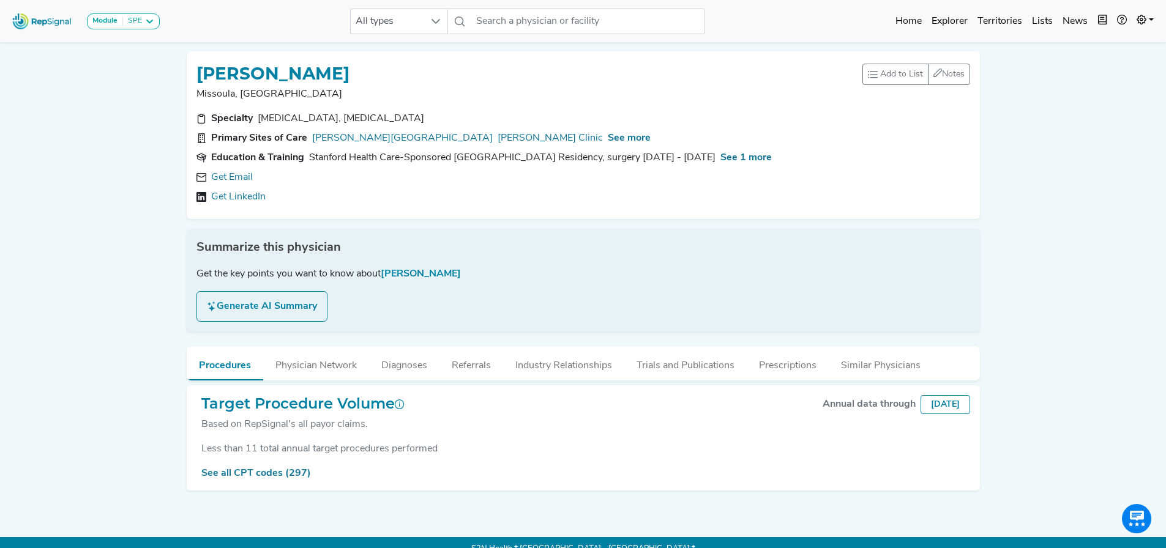
drag, startPoint x: 416, startPoint y: 72, endPoint x: 200, endPoint y: 72, distance: 216.0
click at [200, 72] on div "ANTHONY CAFFARELLI" at bounding box center [529, 72] width 666 height 23
copy h1 "ANTHONY CAFFARELLI"
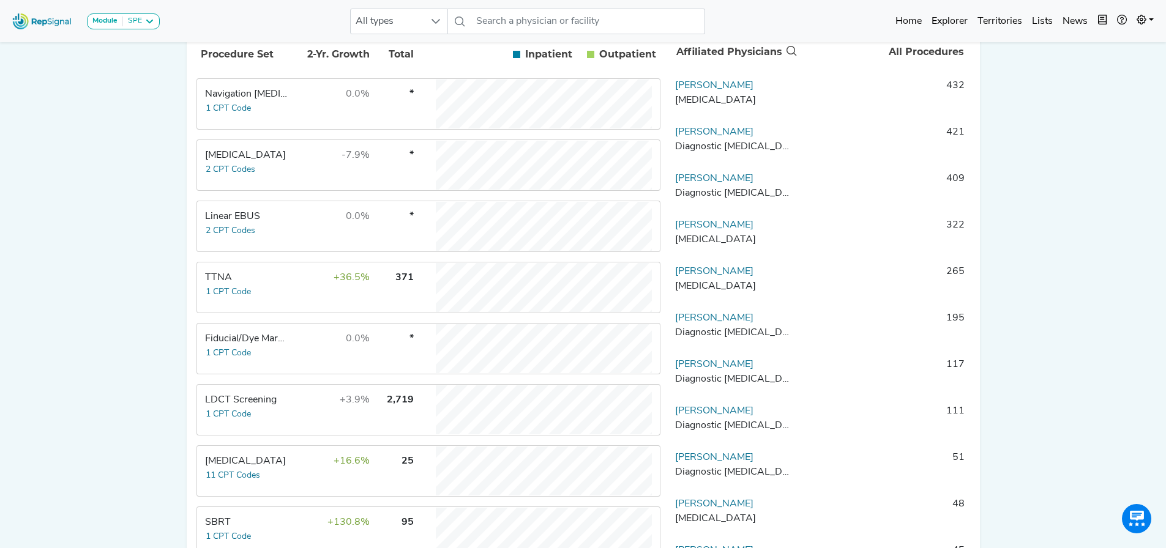
scroll to position [182, 0]
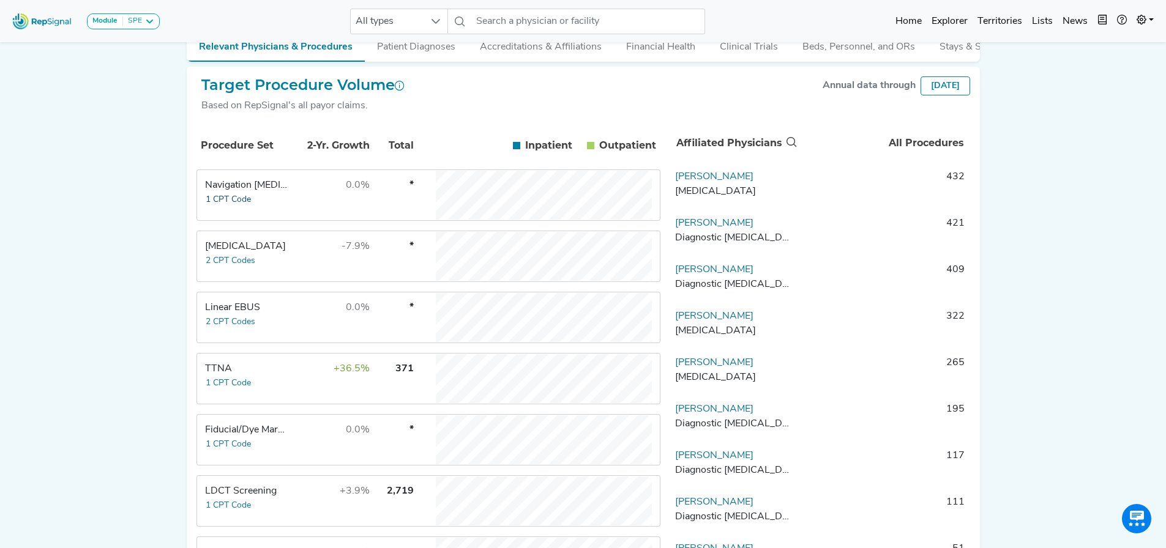
click at [240, 207] on button "1 CPT Code" at bounding box center [228, 200] width 47 height 14
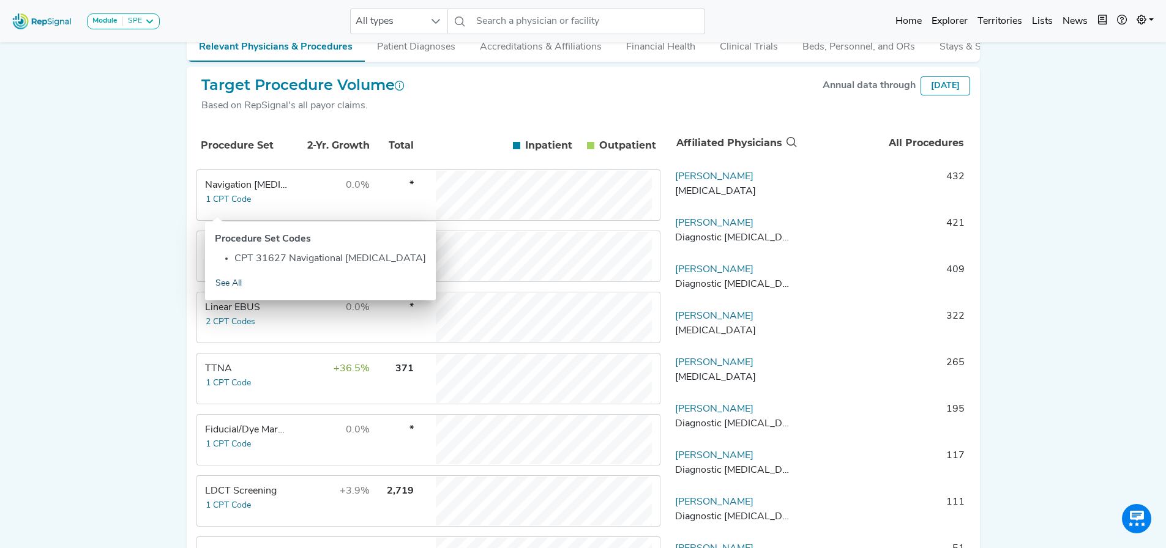
click at [236, 281] on link "See All" at bounding box center [229, 284] width 28 height 14
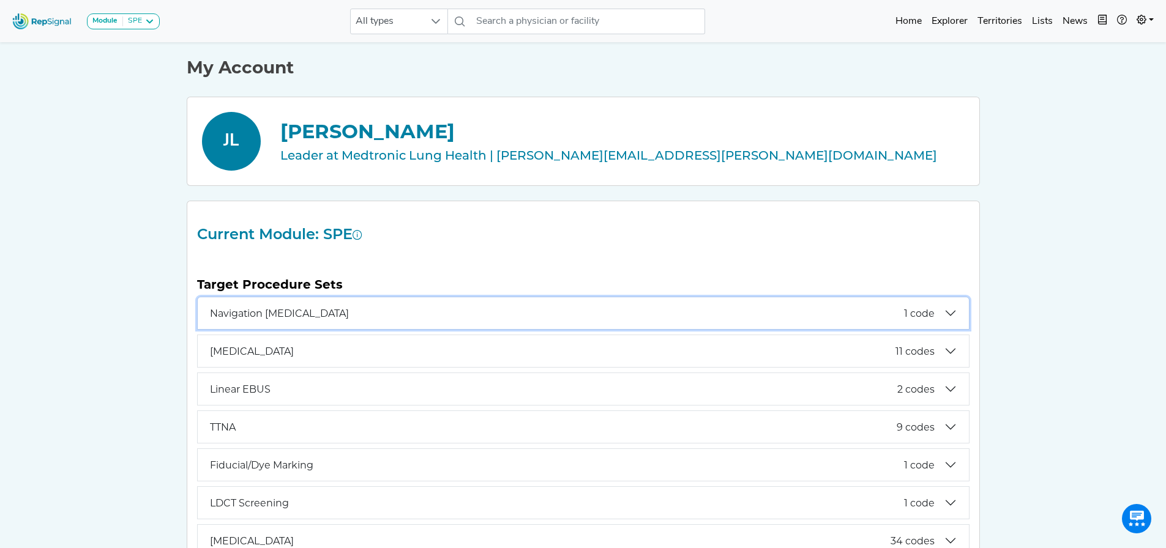
click at [896, 309] on span "Navigation [MEDICAL_DATA]" at bounding box center [557, 314] width 694 height 12
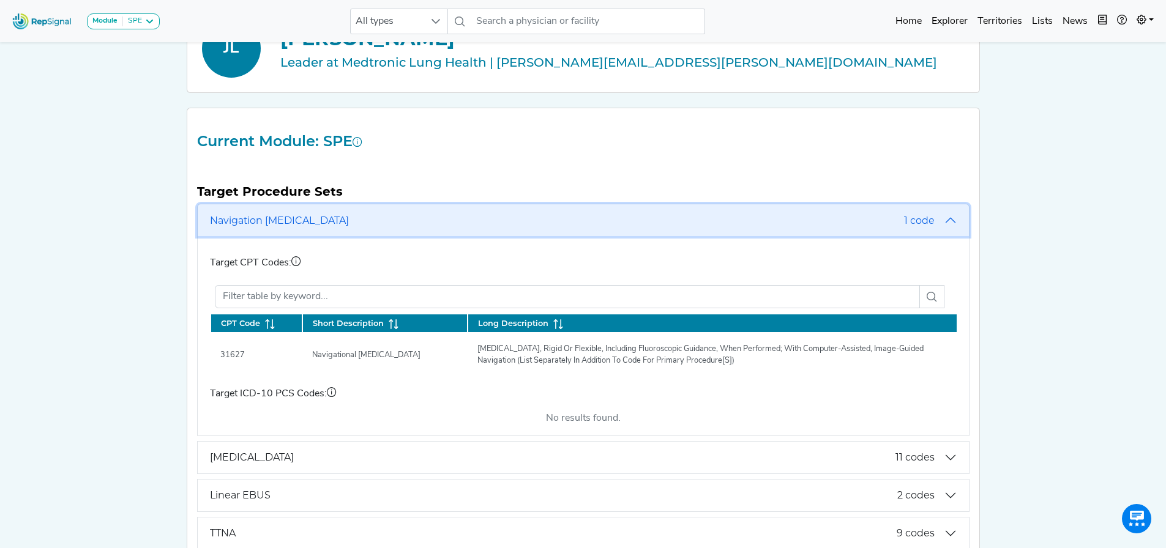
scroll to position [122, 0]
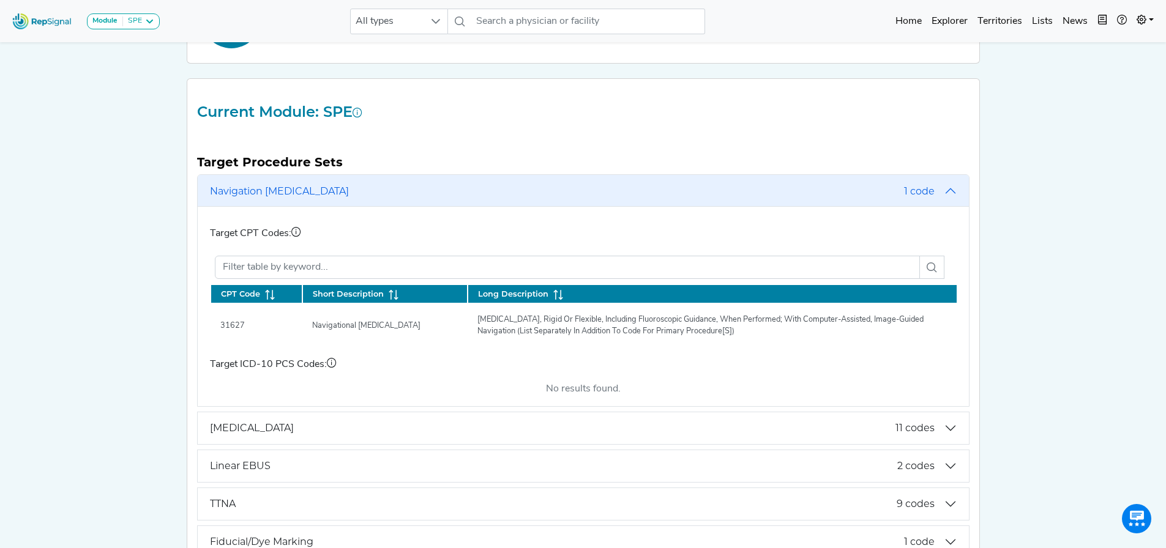
click at [291, 261] on div at bounding box center [583, 267] width 746 height 33
click at [331, 223] on div "Target CPT Codes: CPT Code Short Description Long Description 31627 Navigationa…" at bounding box center [583, 306] width 746 height 179
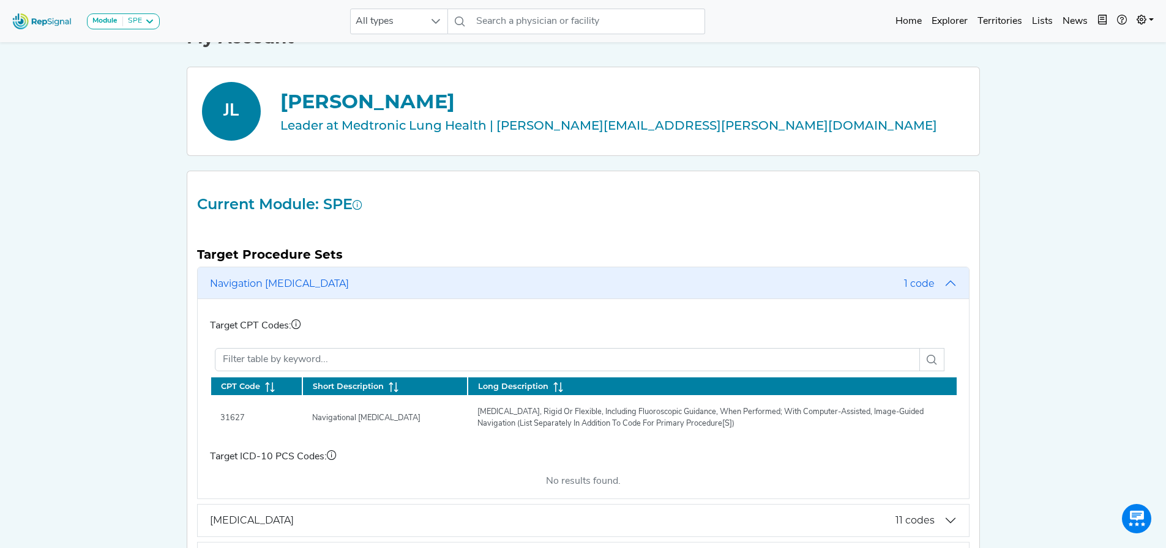
scroll to position [0, 0]
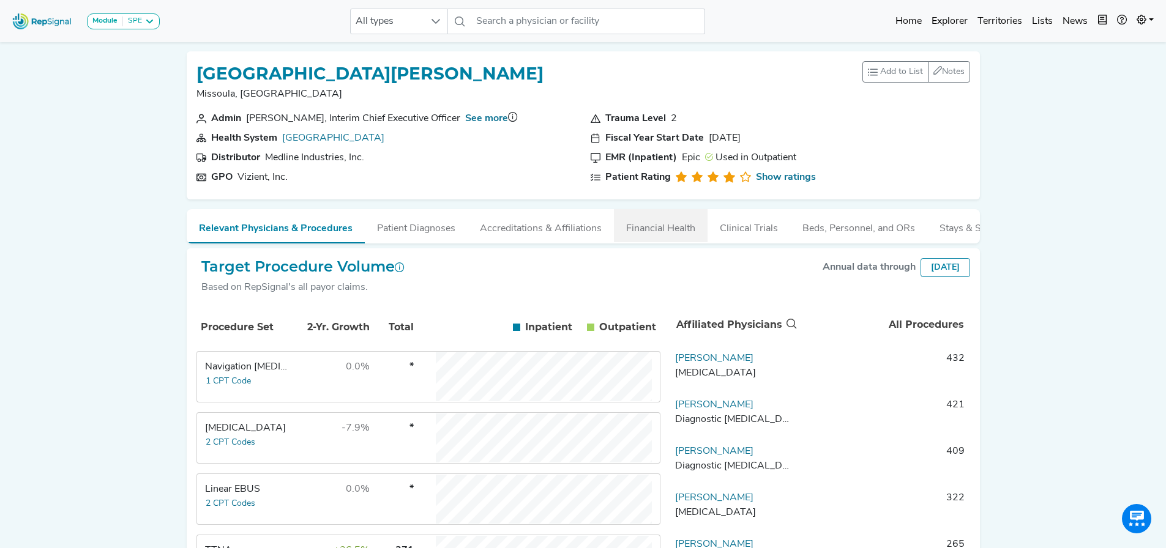
click at [640, 228] on button "Financial Health" at bounding box center [661, 225] width 94 height 33
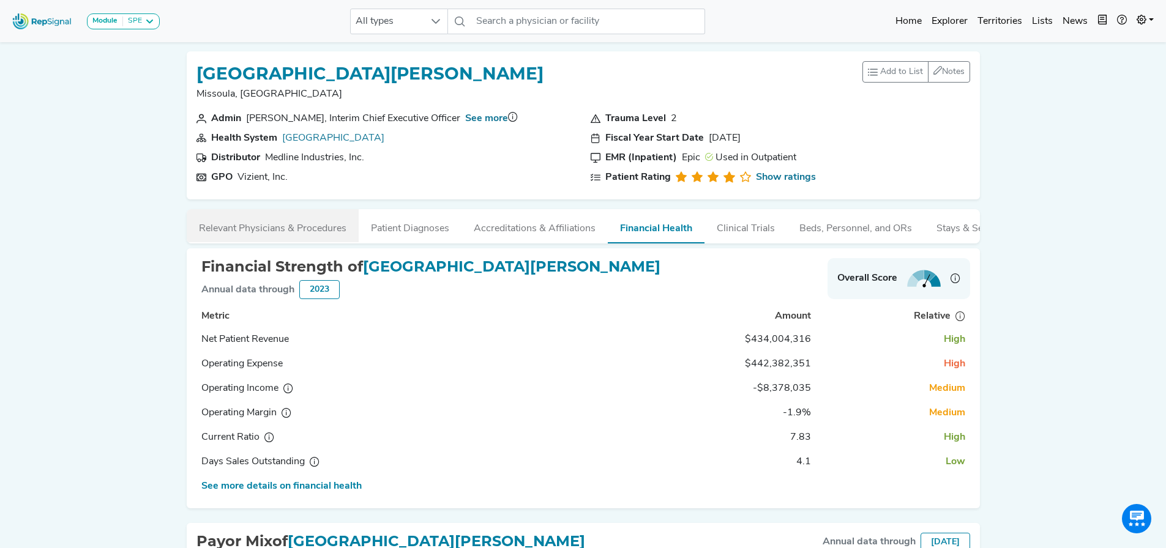
click at [261, 234] on button "Relevant Physicians & Procedures" at bounding box center [273, 225] width 172 height 33
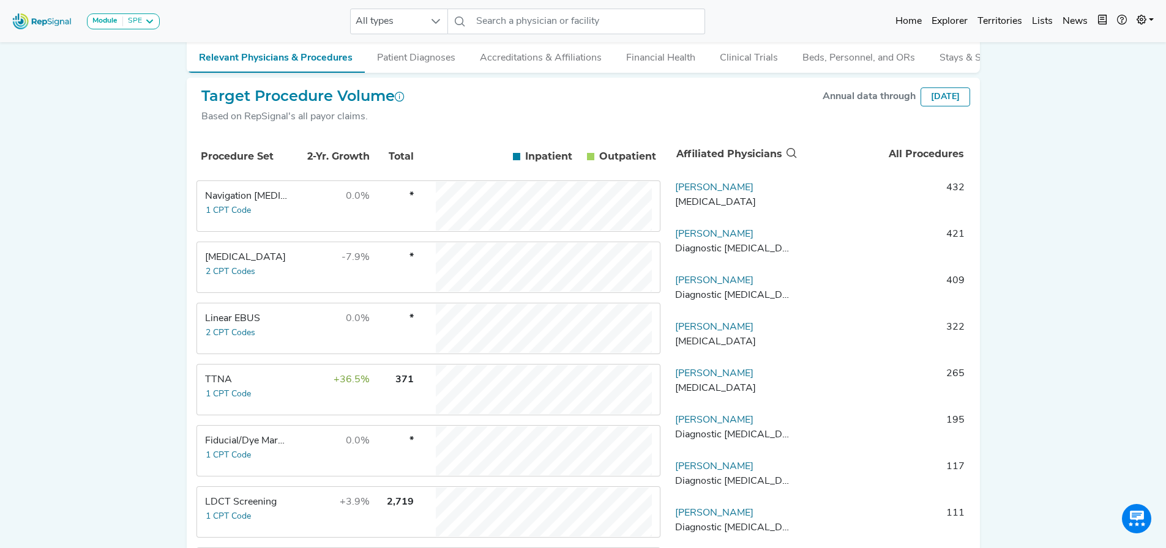
scroll to position [184, 0]
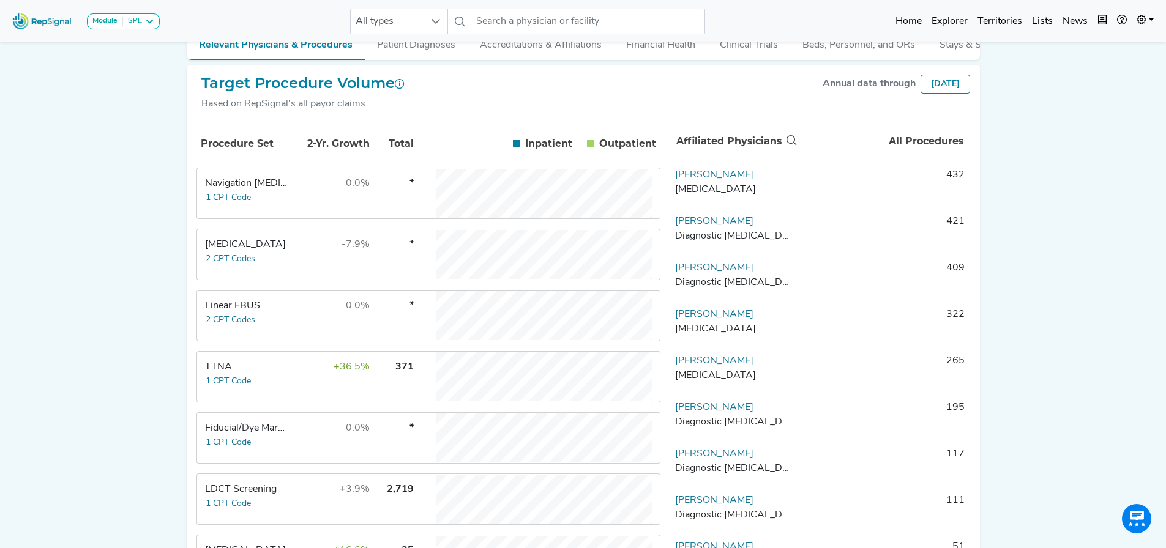
click at [233, 436] on div "Fiducial/Dye Marking" at bounding box center [247, 428] width 84 height 15
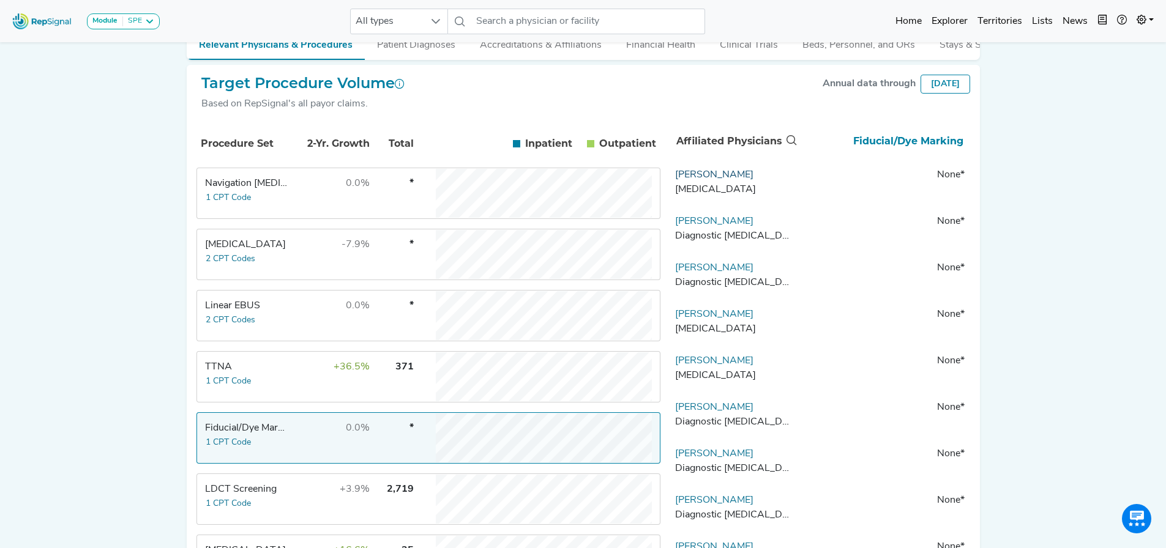
click at [715, 180] on link "[PERSON_NAME]" at bounding box center [714, 175] width 78 height 10
